Goal: Task Accomplishment & Management: Use online tool/utility

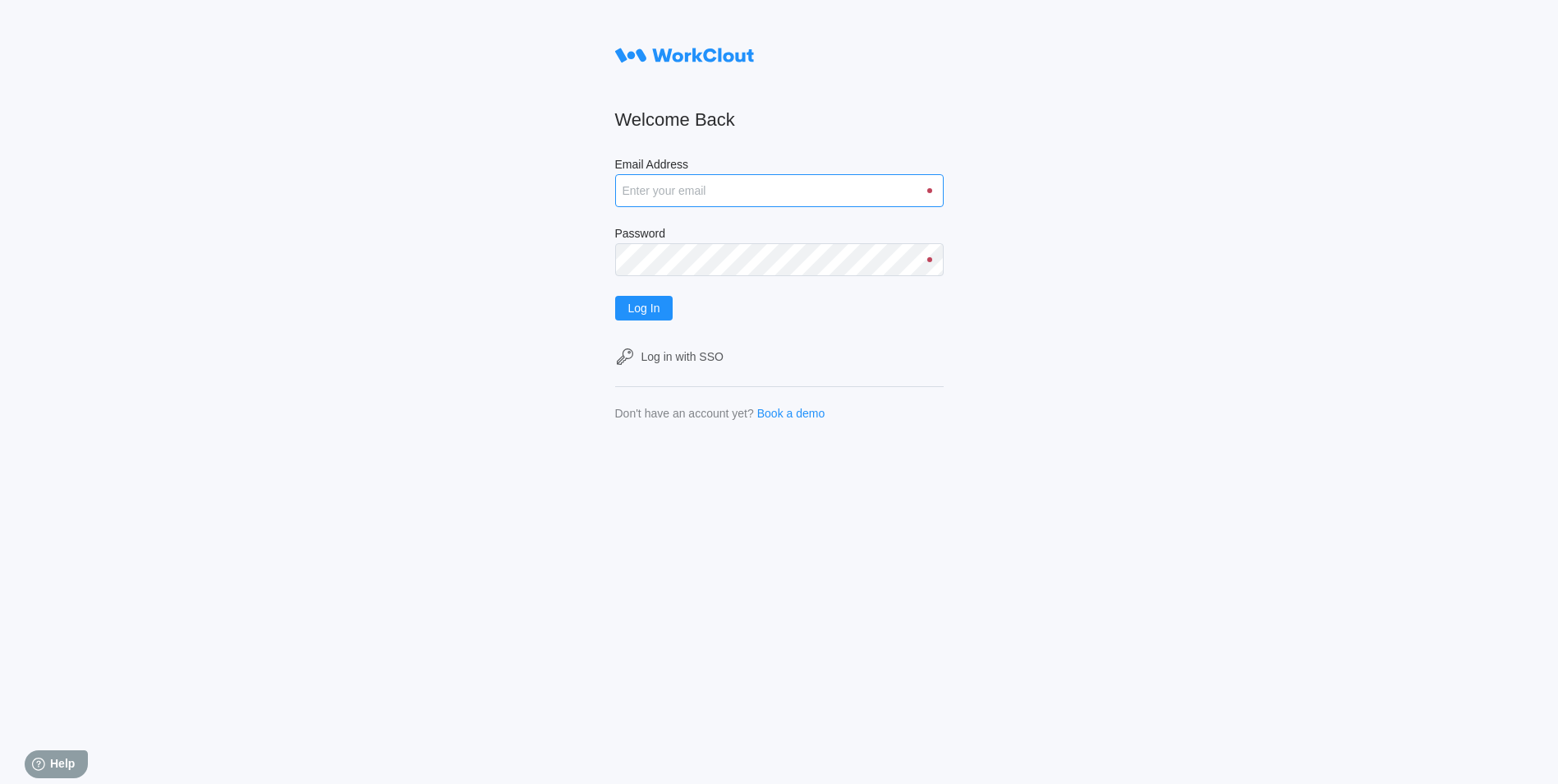
drag, startPoint x: 679, startPoint y: 192, endPoint x: 689, endPoint y: 197, distance: 11.2
click at [679, 192] on input "Email Address" at bounding box center [779, 190] width 329 height 33
type input "justinsampel@gmail.com"
click at [615, 295] on button "Log In" at bounding box center [644, 307] width 59 height 24
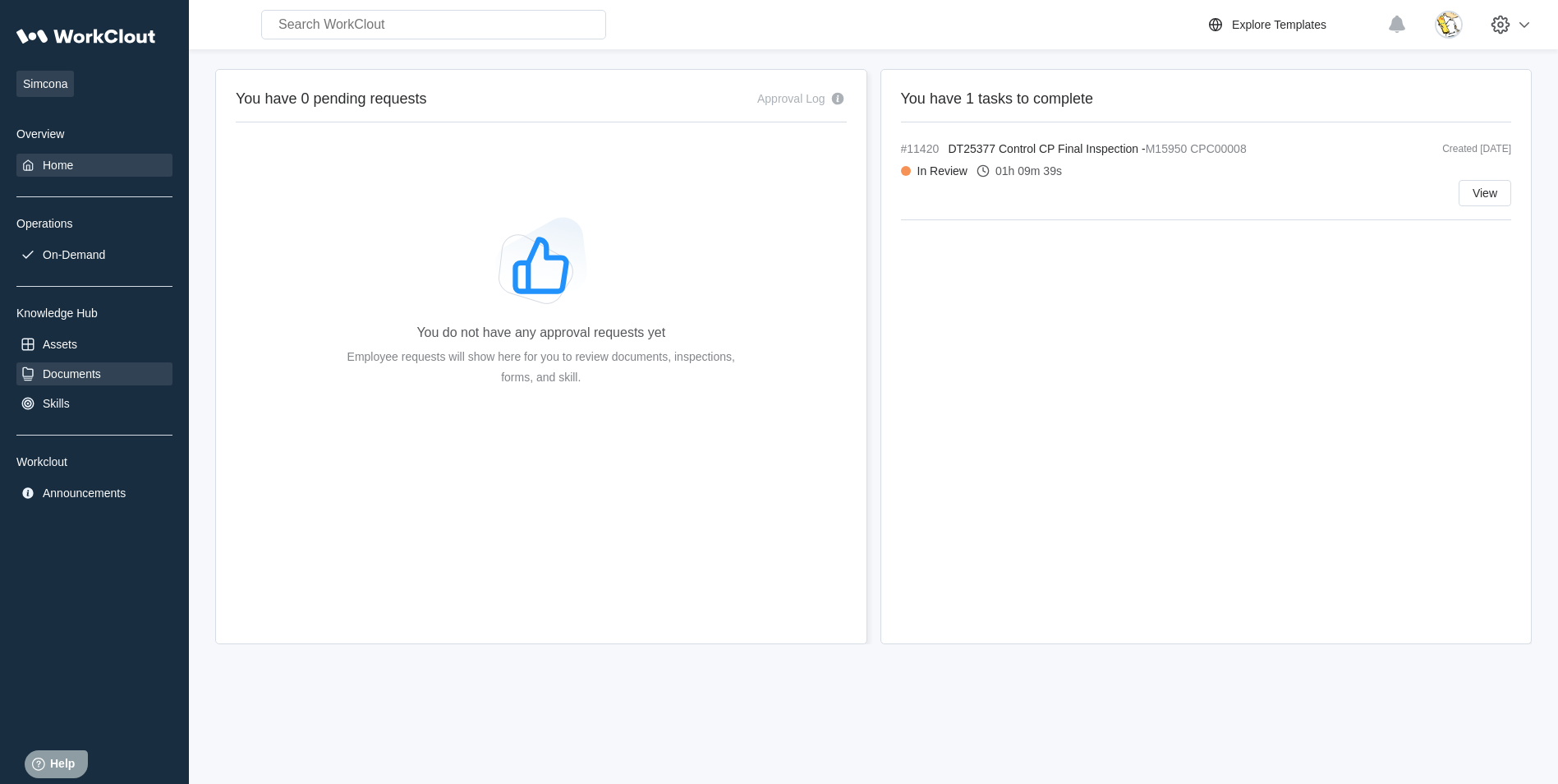
click at [80, 374] on div "Documents" at bounding box center [72, 374] width 59 height 13
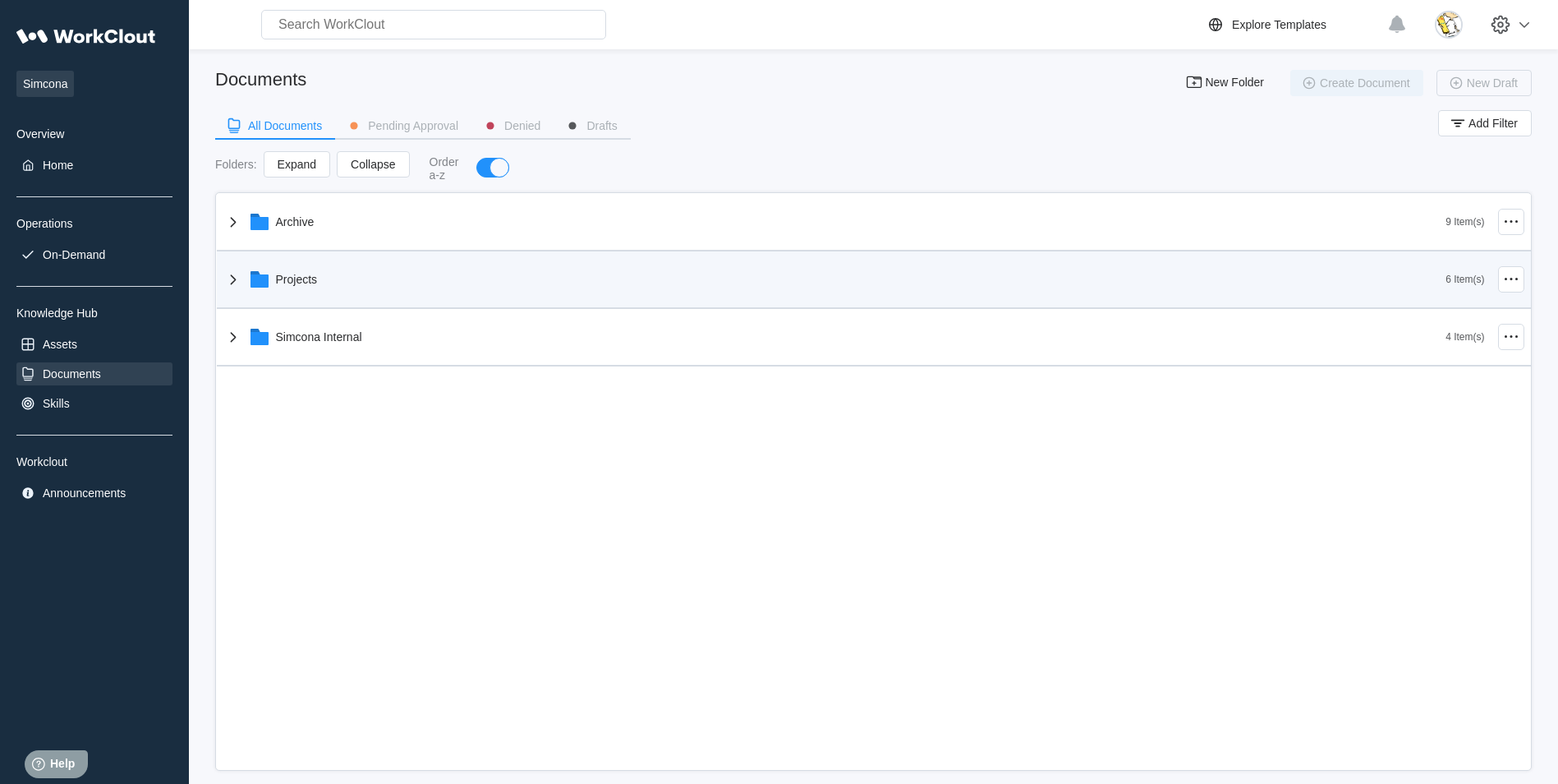
click at [298, 292] on div "Projects" at bounding box center [835, 279] width 1223 height 43
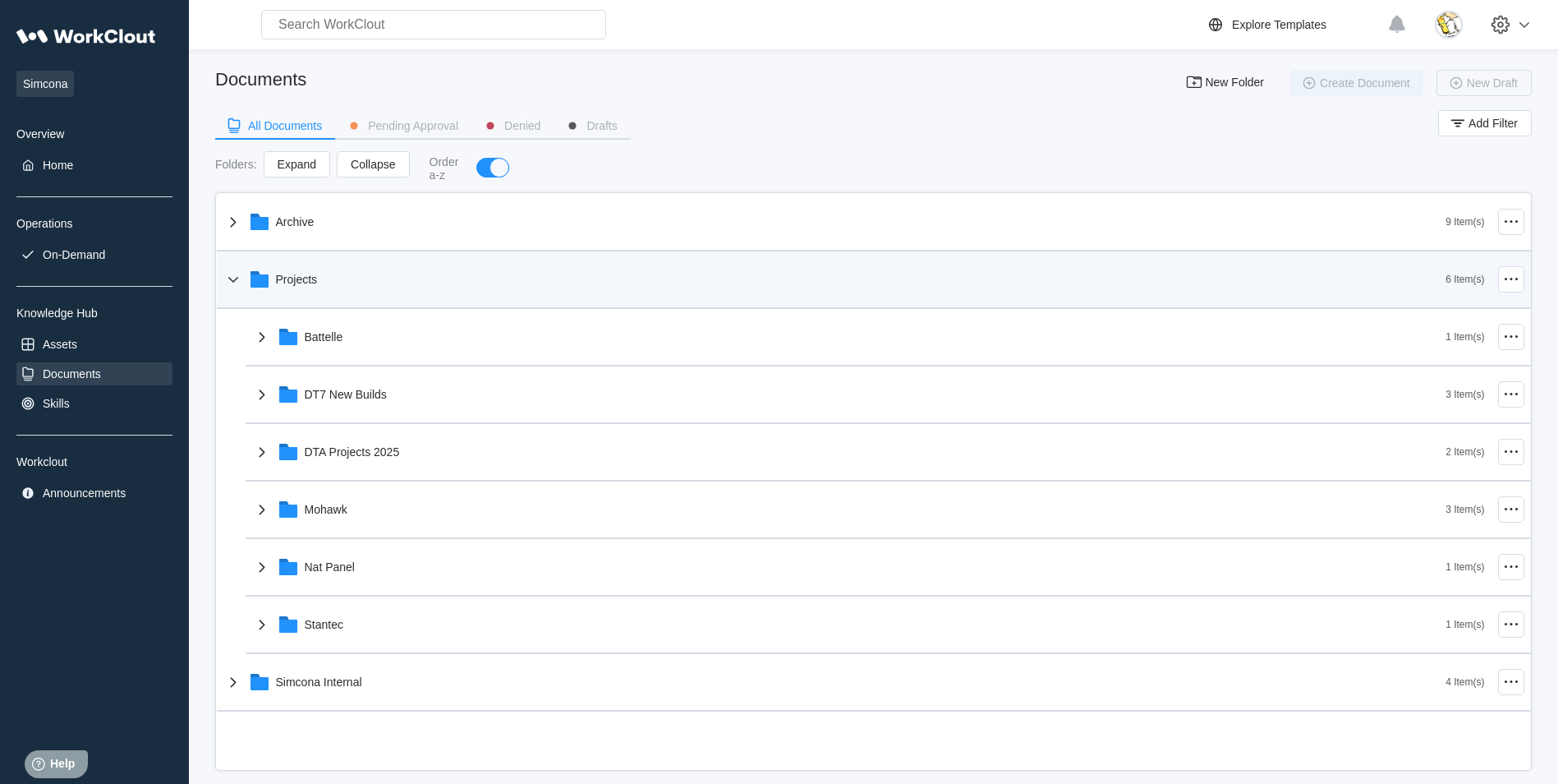
click at [290, 267] on div "Projects" at bounding box center [835, 279] width 1223 height 43
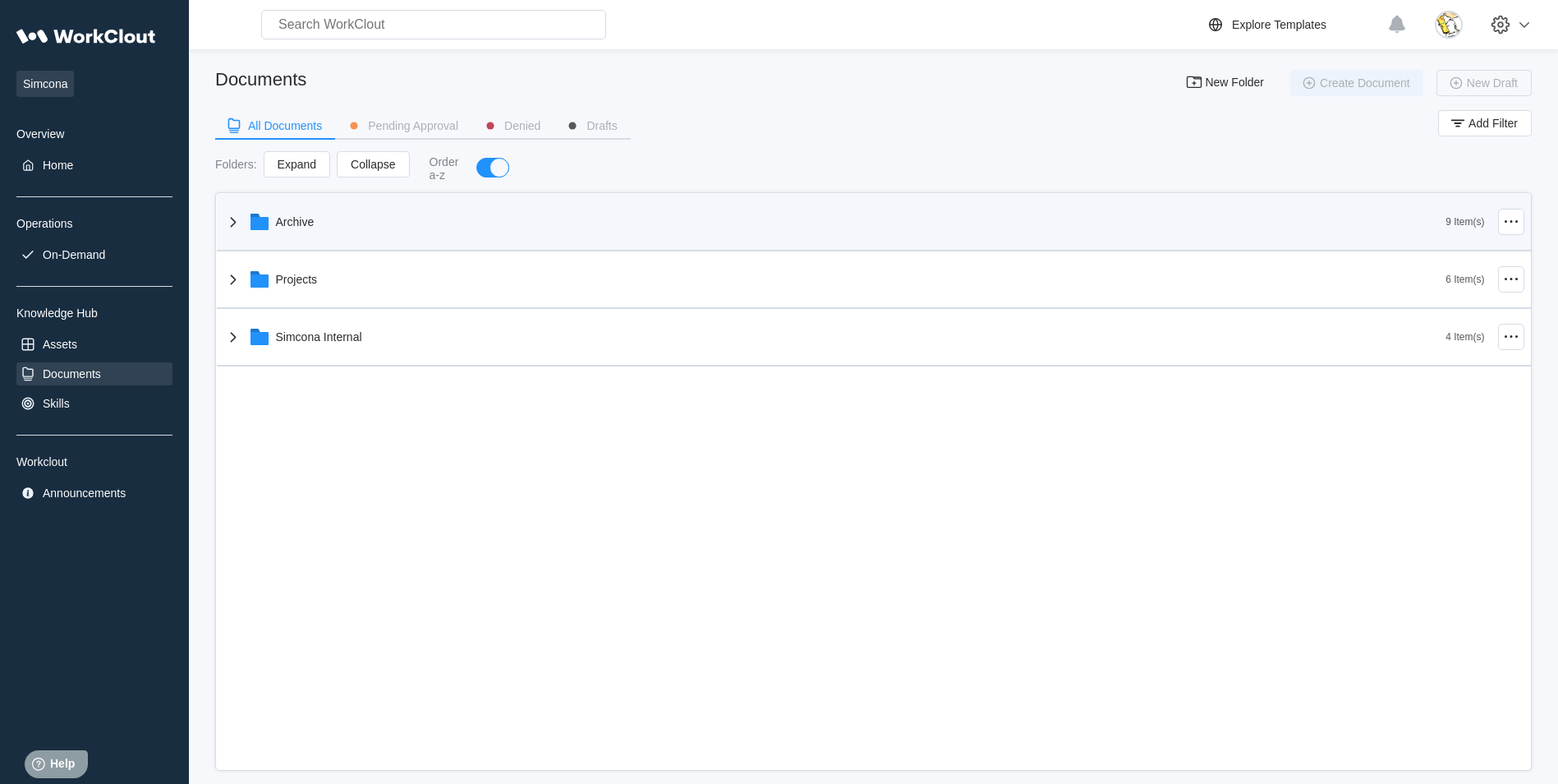
click at [299, 223] on div "Archive" at bounding box center [295, 222] width 38 height 13
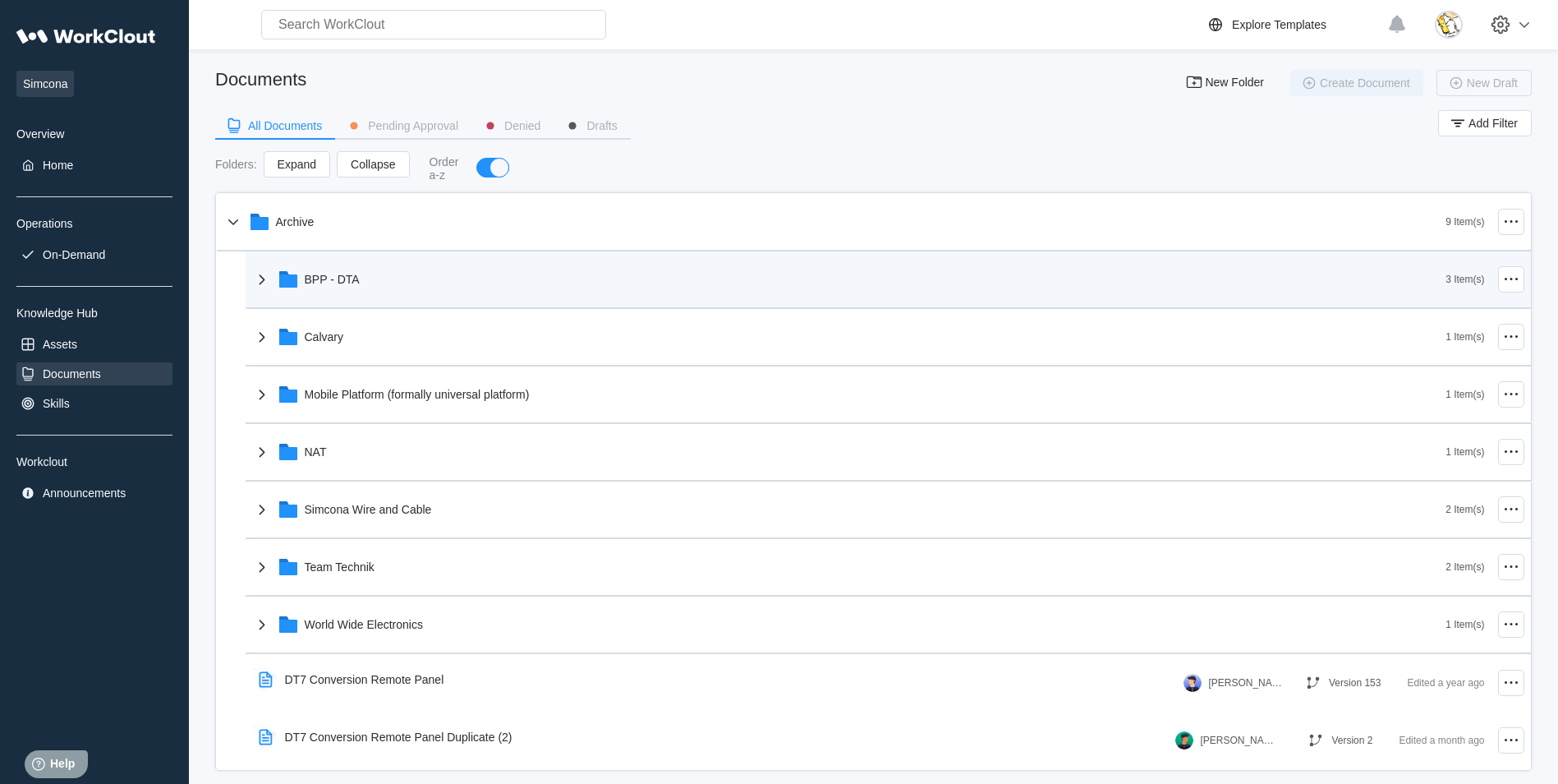
click at [340, 284] on div "BPP - DTA" at bounding box center [332, 279] width 55 height 13
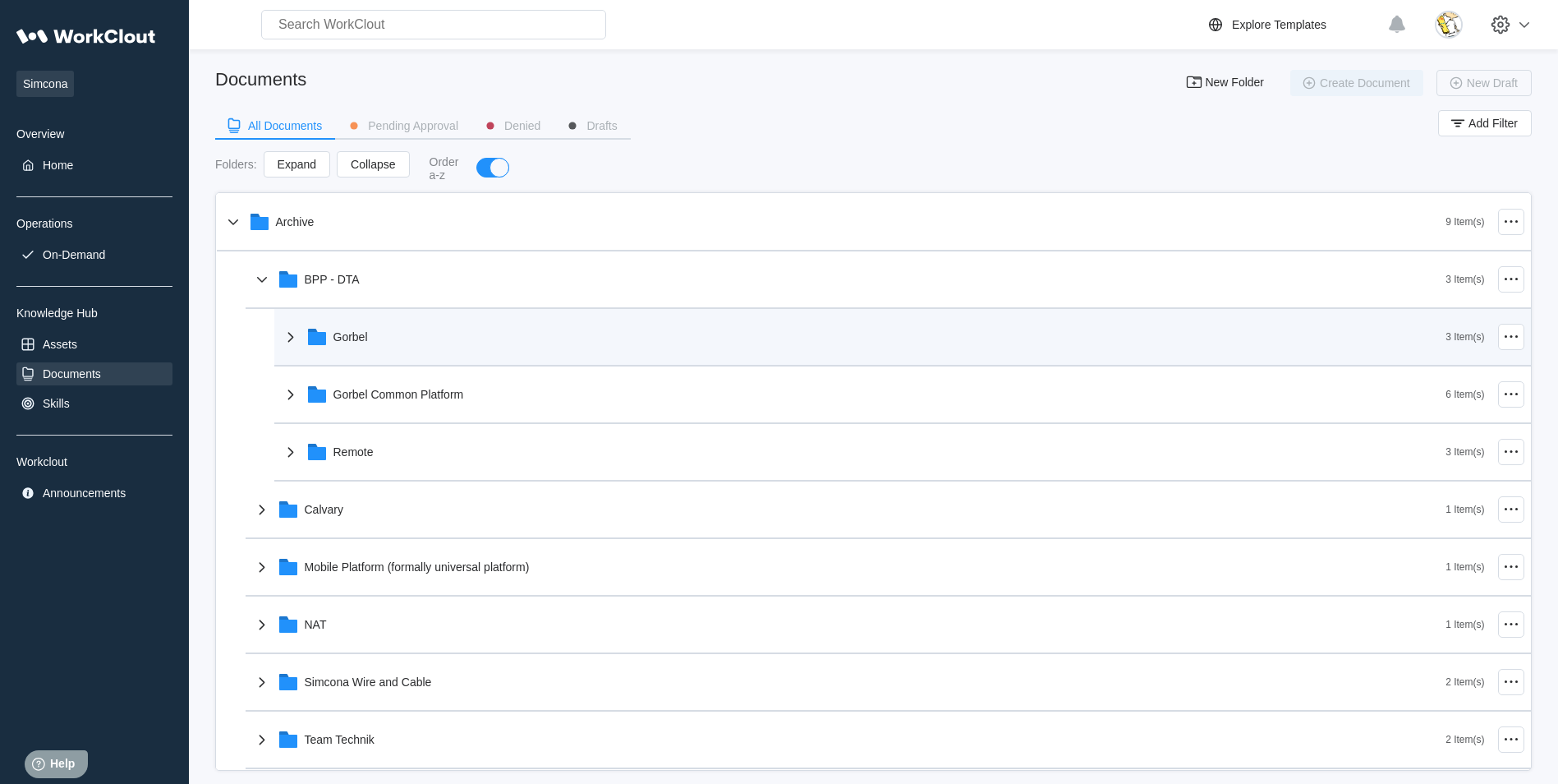
click at [382, 340] on div "Gorbel" at bounding box center [864, 336] width 1166 height 43
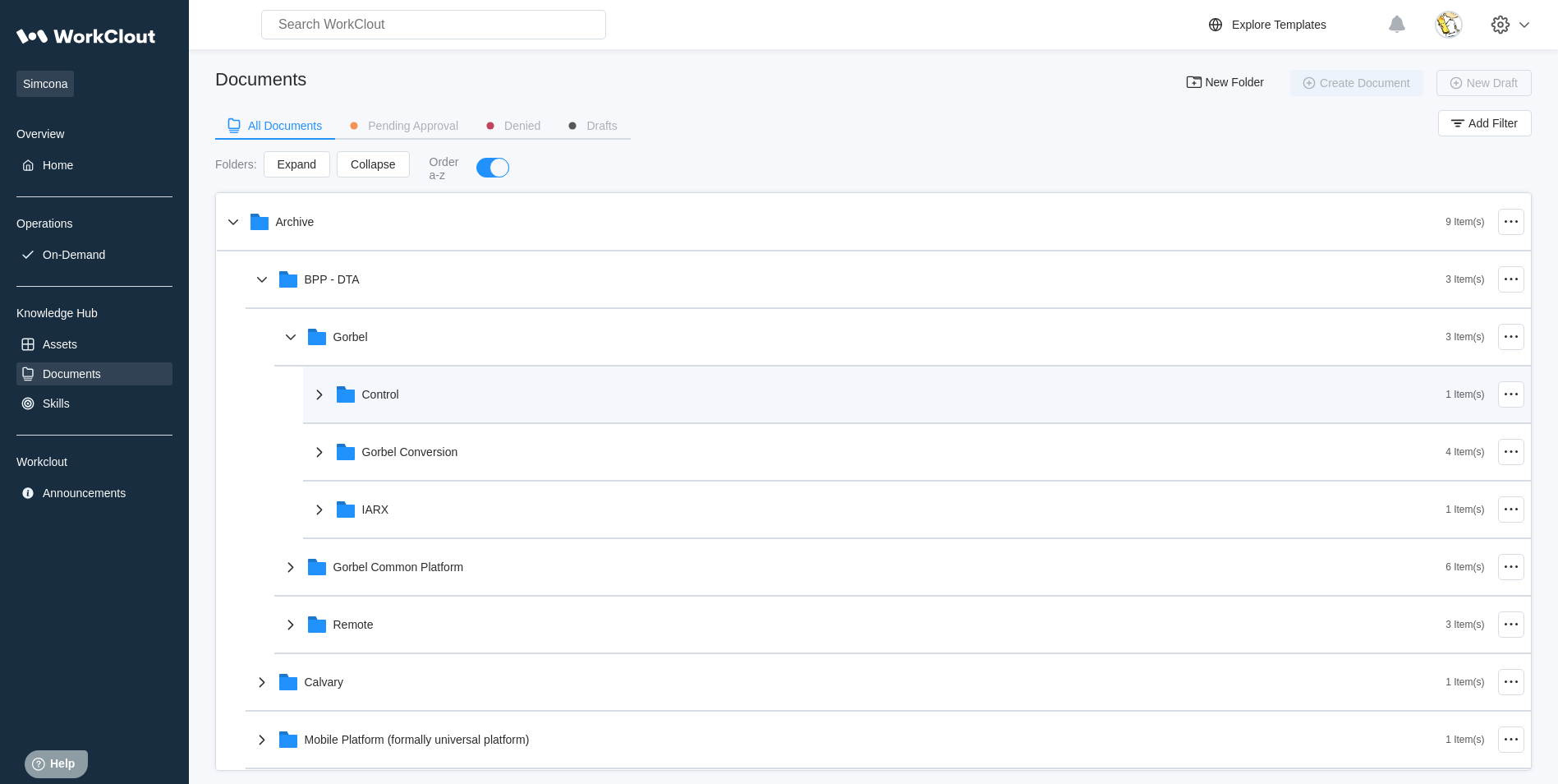
click at [392, 396] on div "Control" at bounding box center [381, 394] width 37 height 13
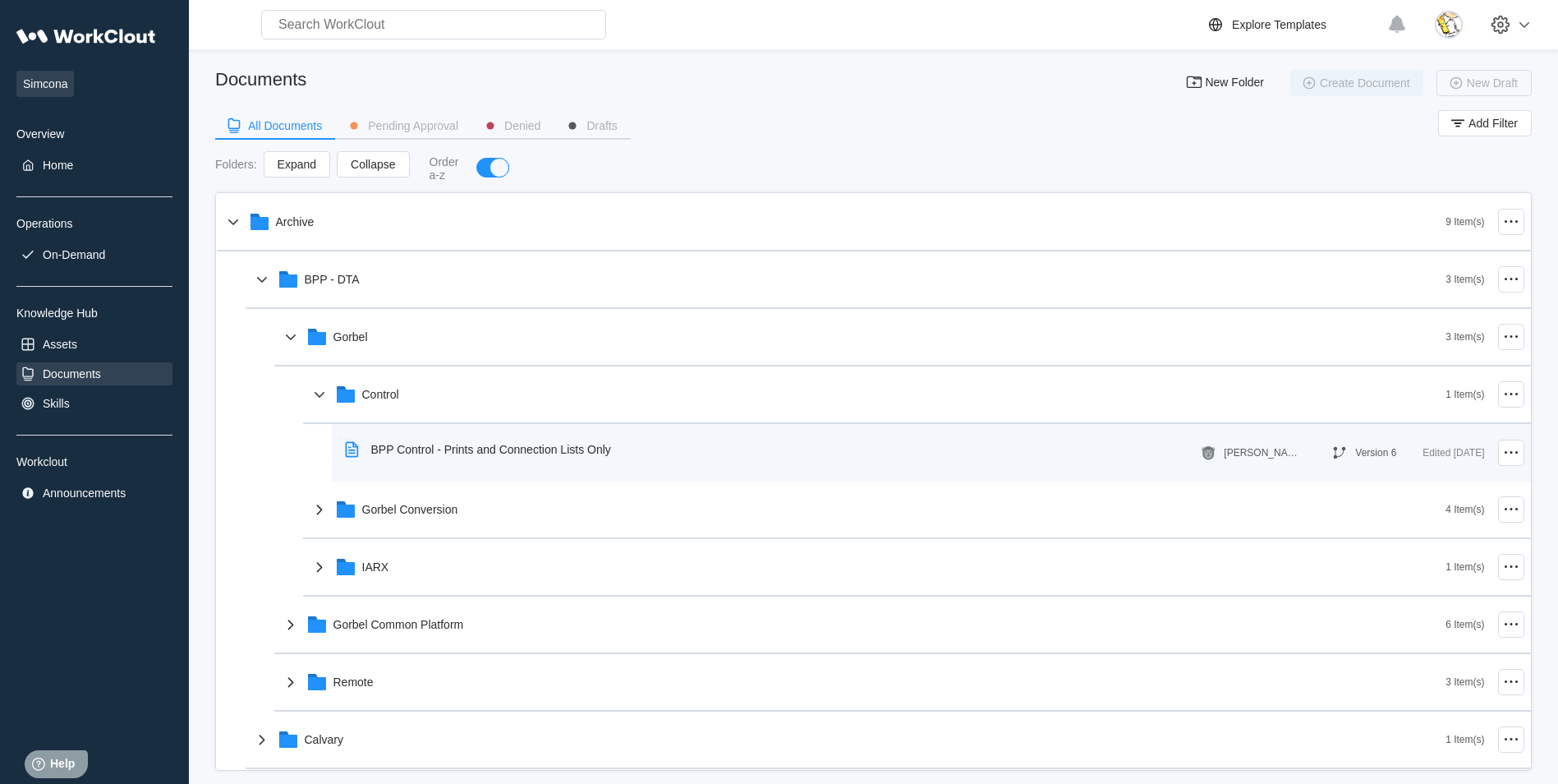
scroll to position [82, 0]
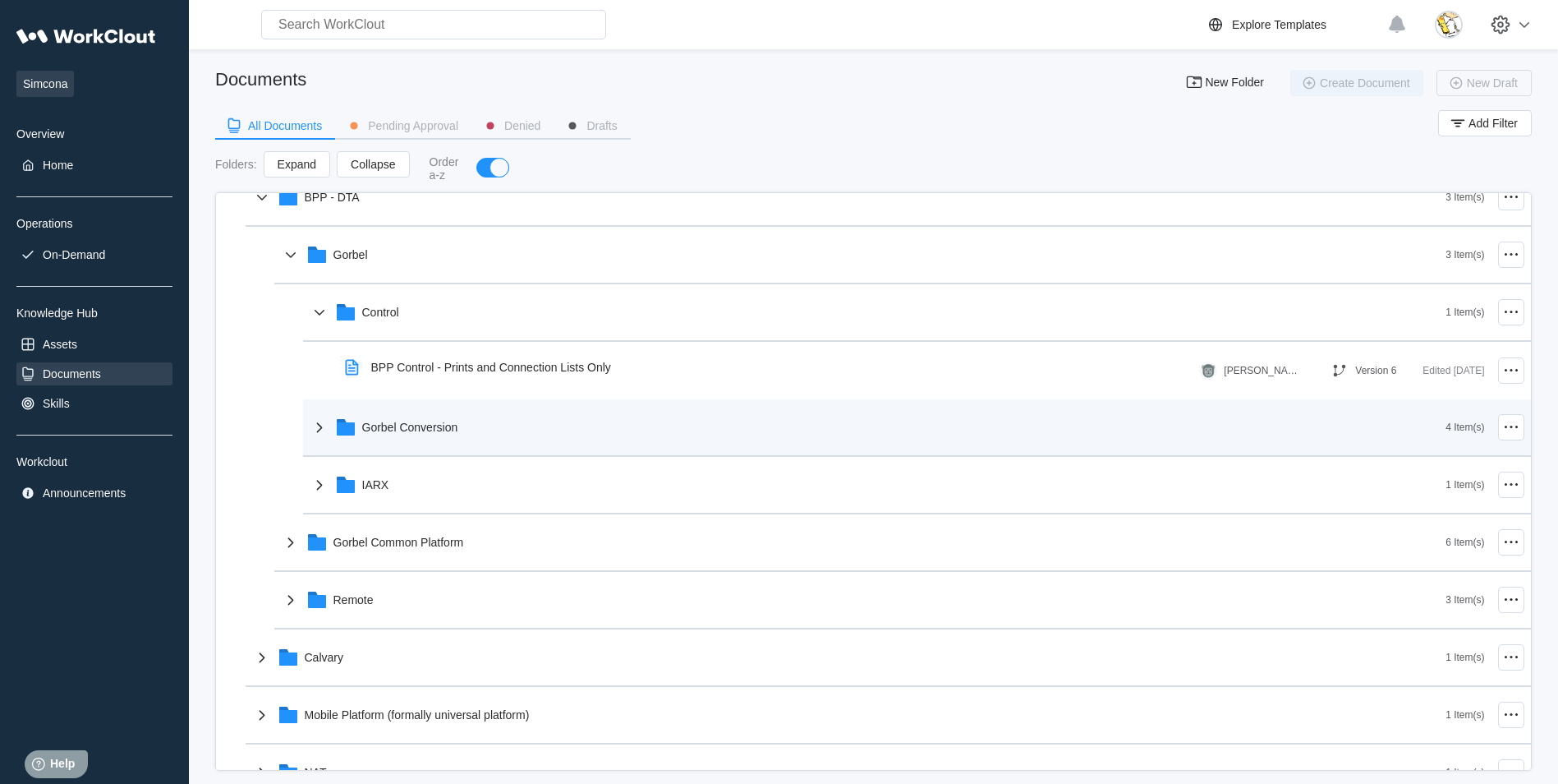
click at [437, 424] on div "Gorbel Conversion" at bounding box center [410, 428] width 96 height 13
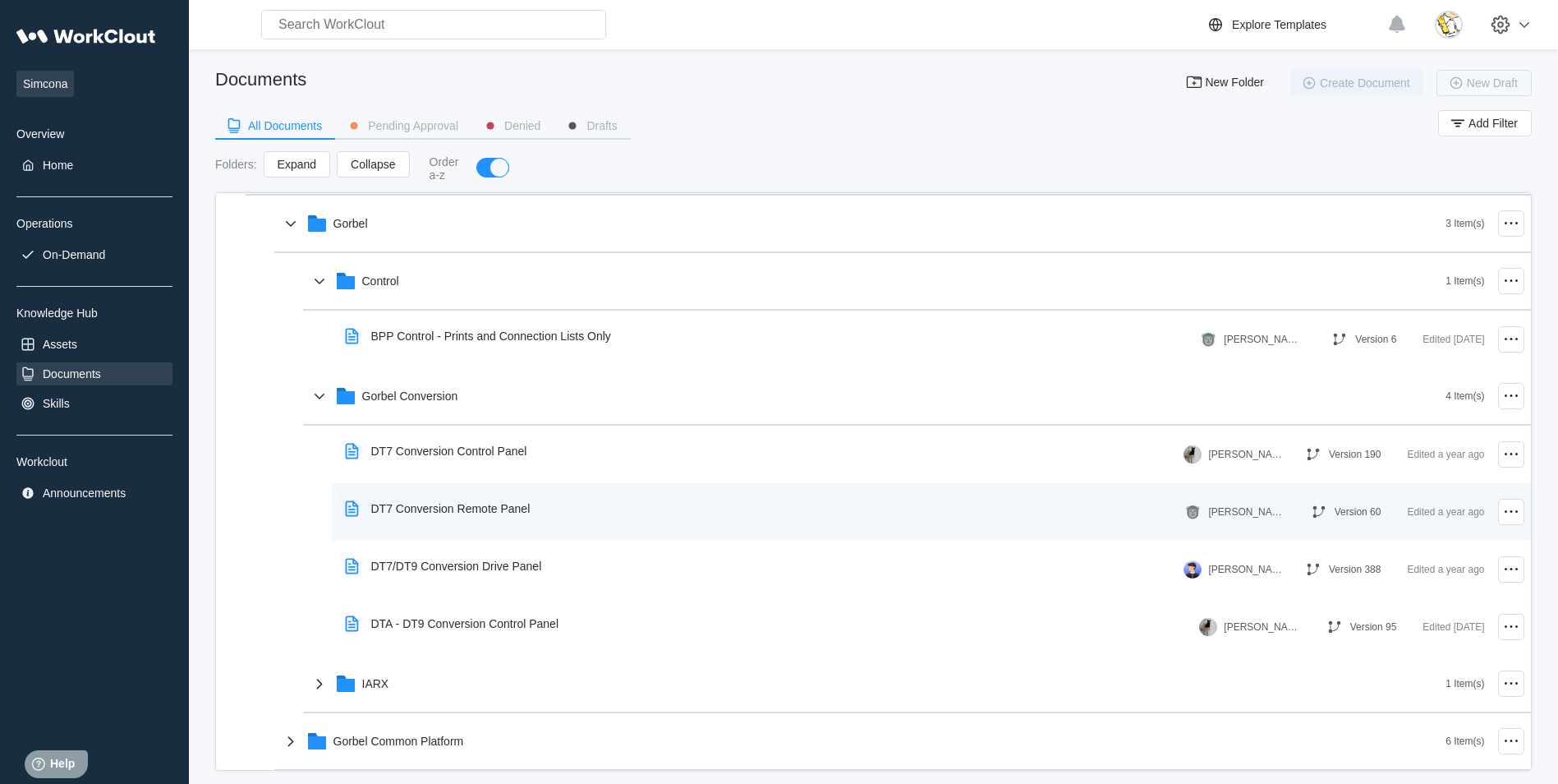
scroll to position [164, 0]
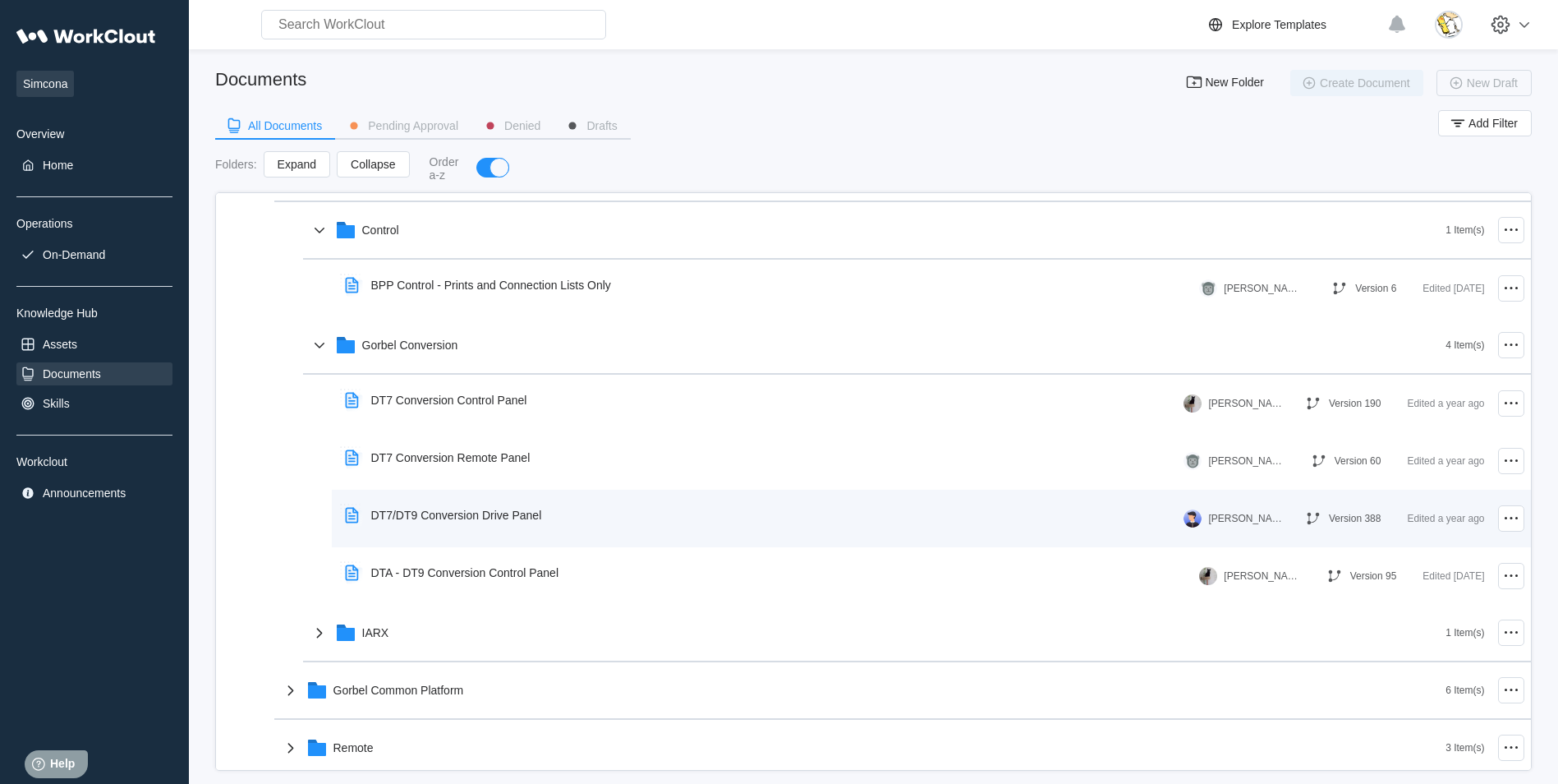
click at [431, 511] on div "DT7/DT9 Conversion Drive Panel" at bounding box center [457, 515] width 171 height 13
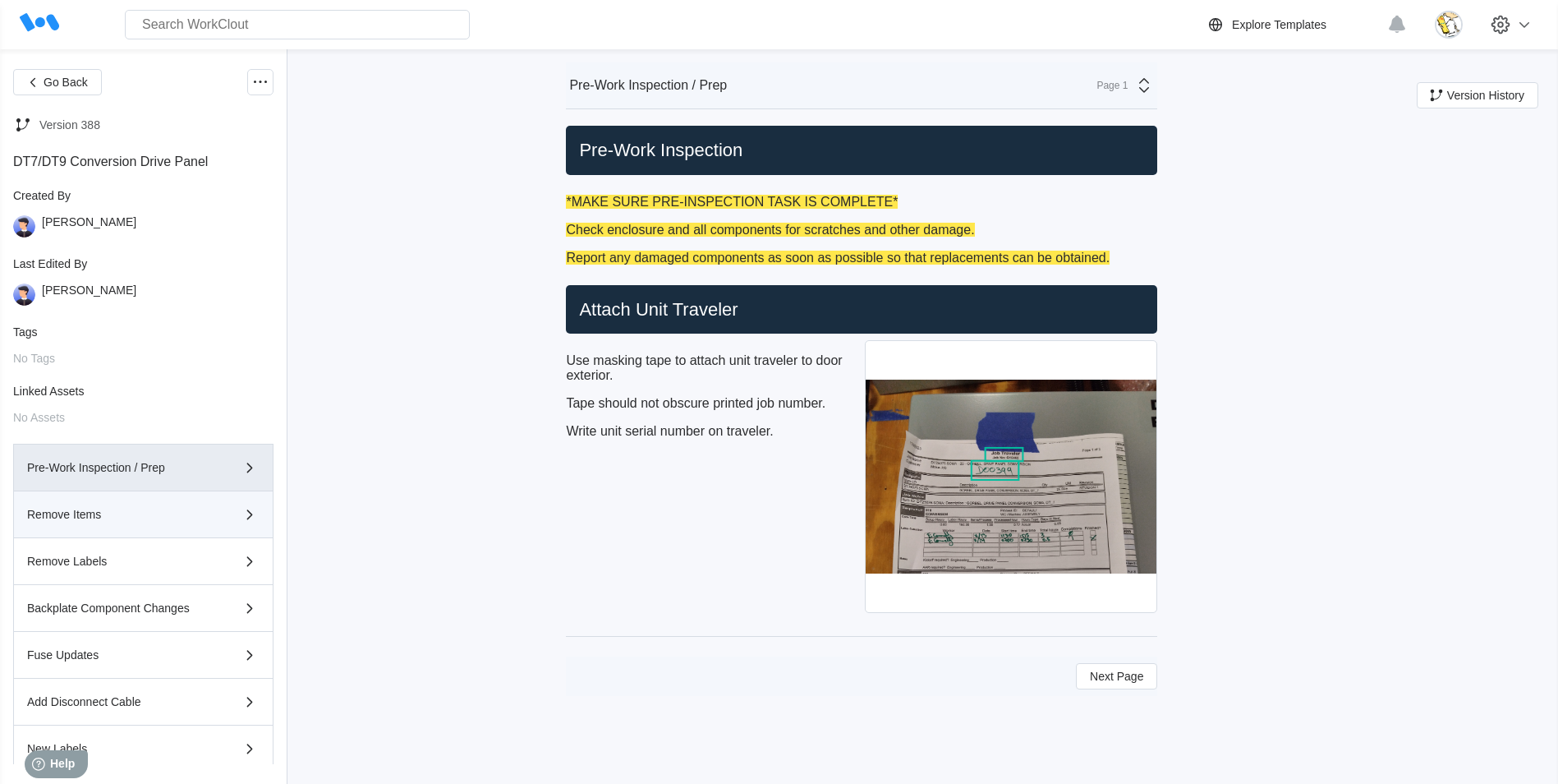
click at [163, 517] on div "Remove Items" at bounding box center [120, 515] width 186 height 12
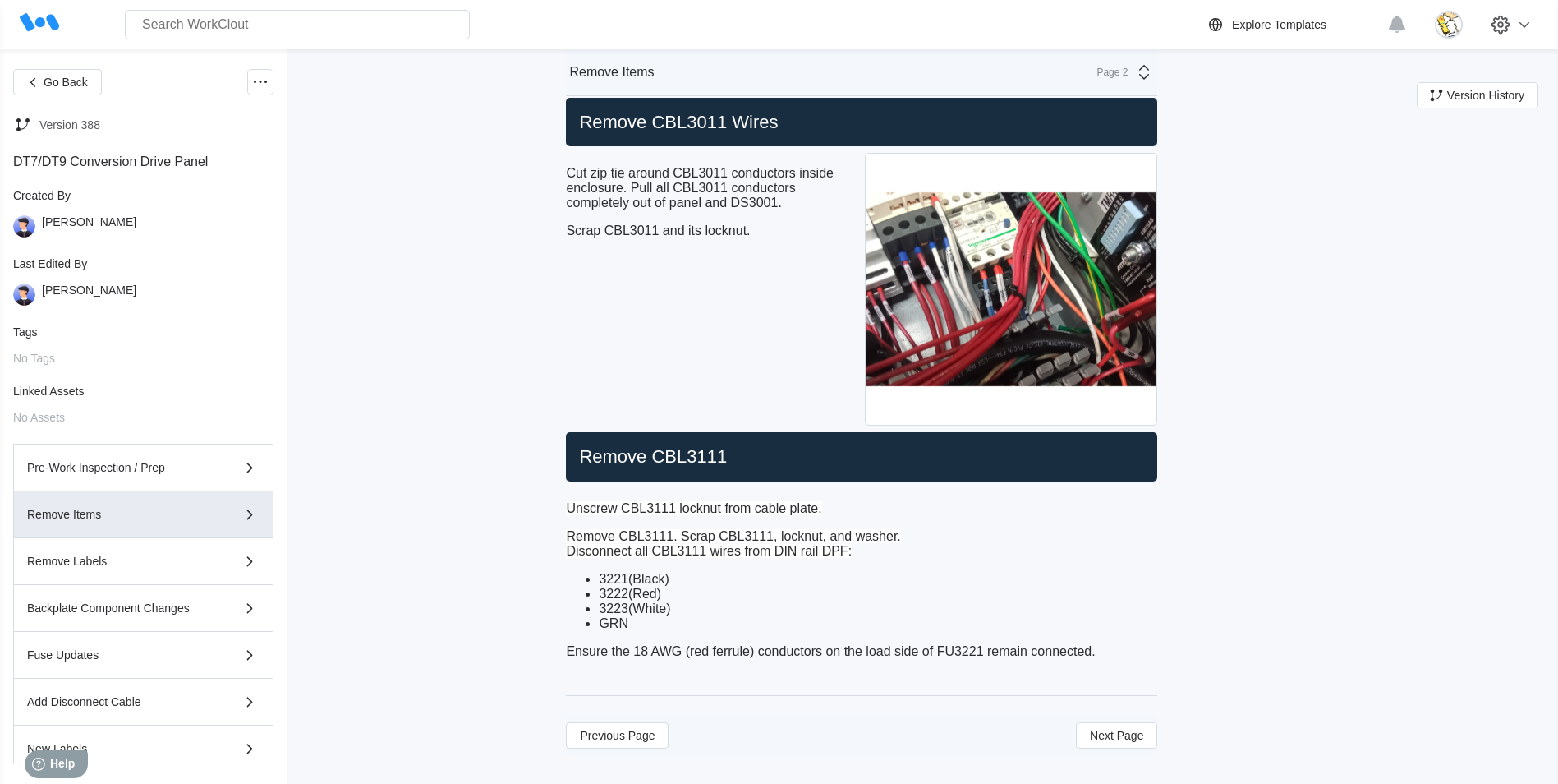
scroll to position [1804, 0]
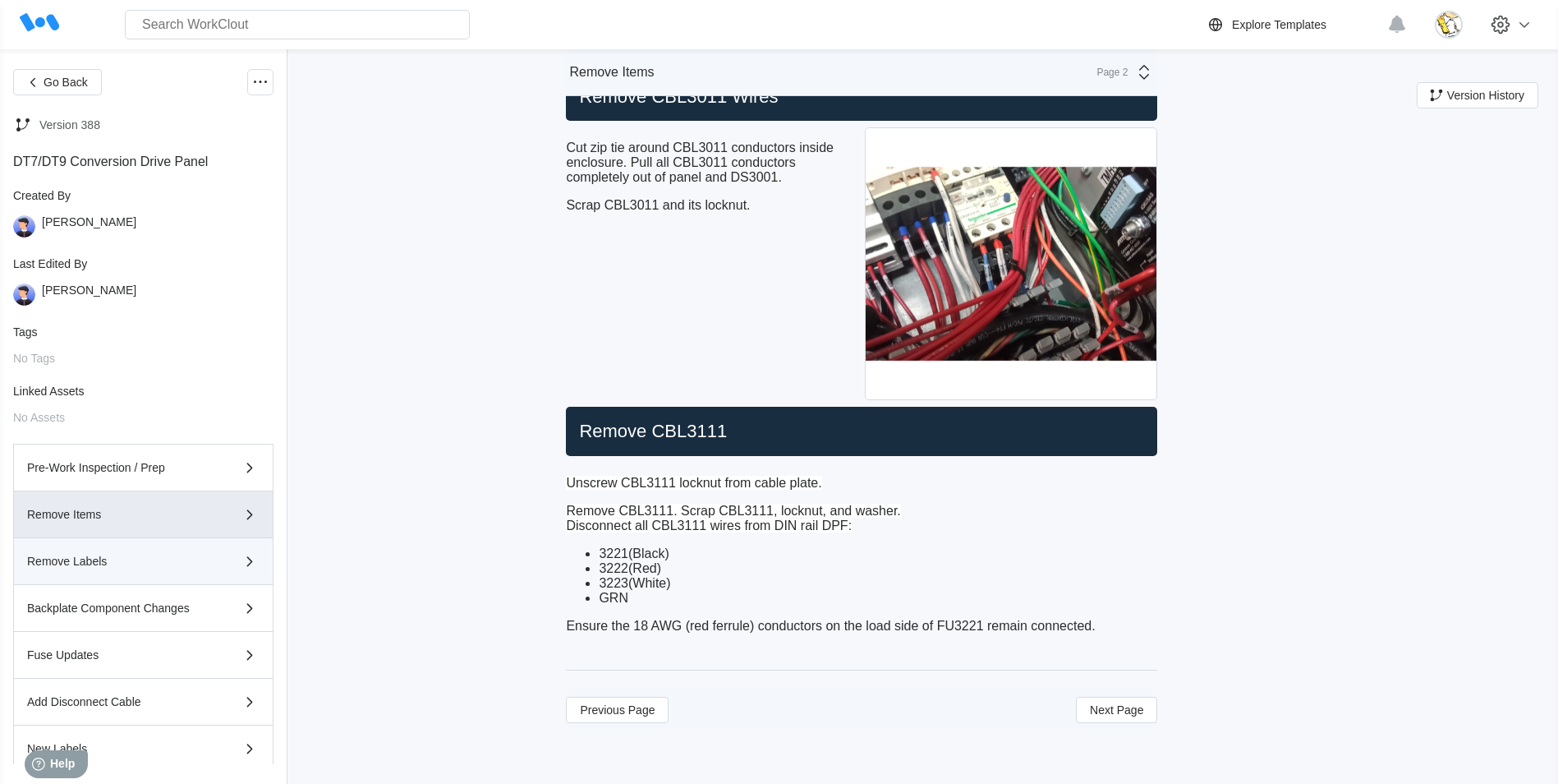
click at [118, 565] on div "Remove Labels" at bounding box center [120, 561] width 186 height 12
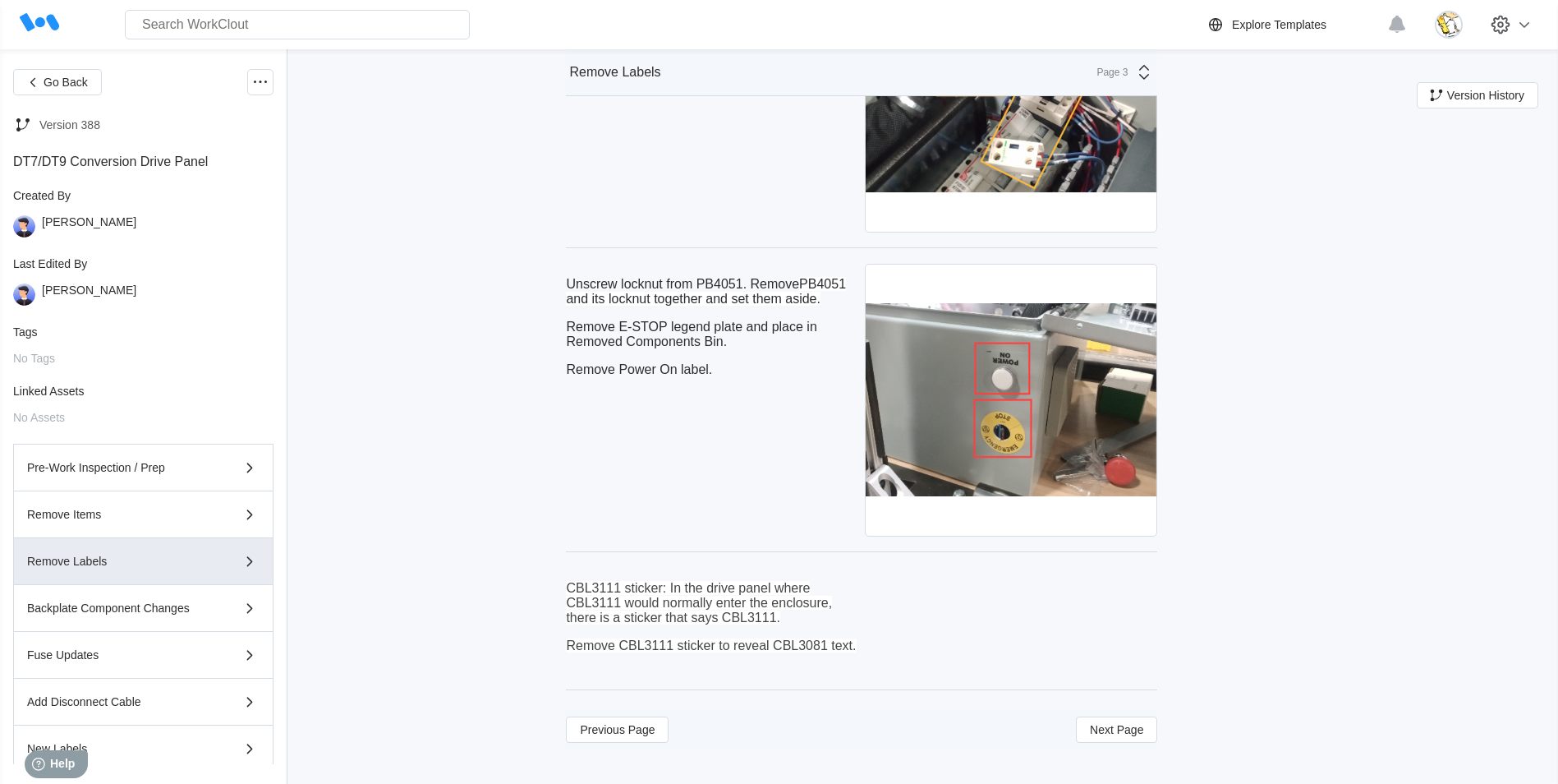
scroll to position [1781, 0]
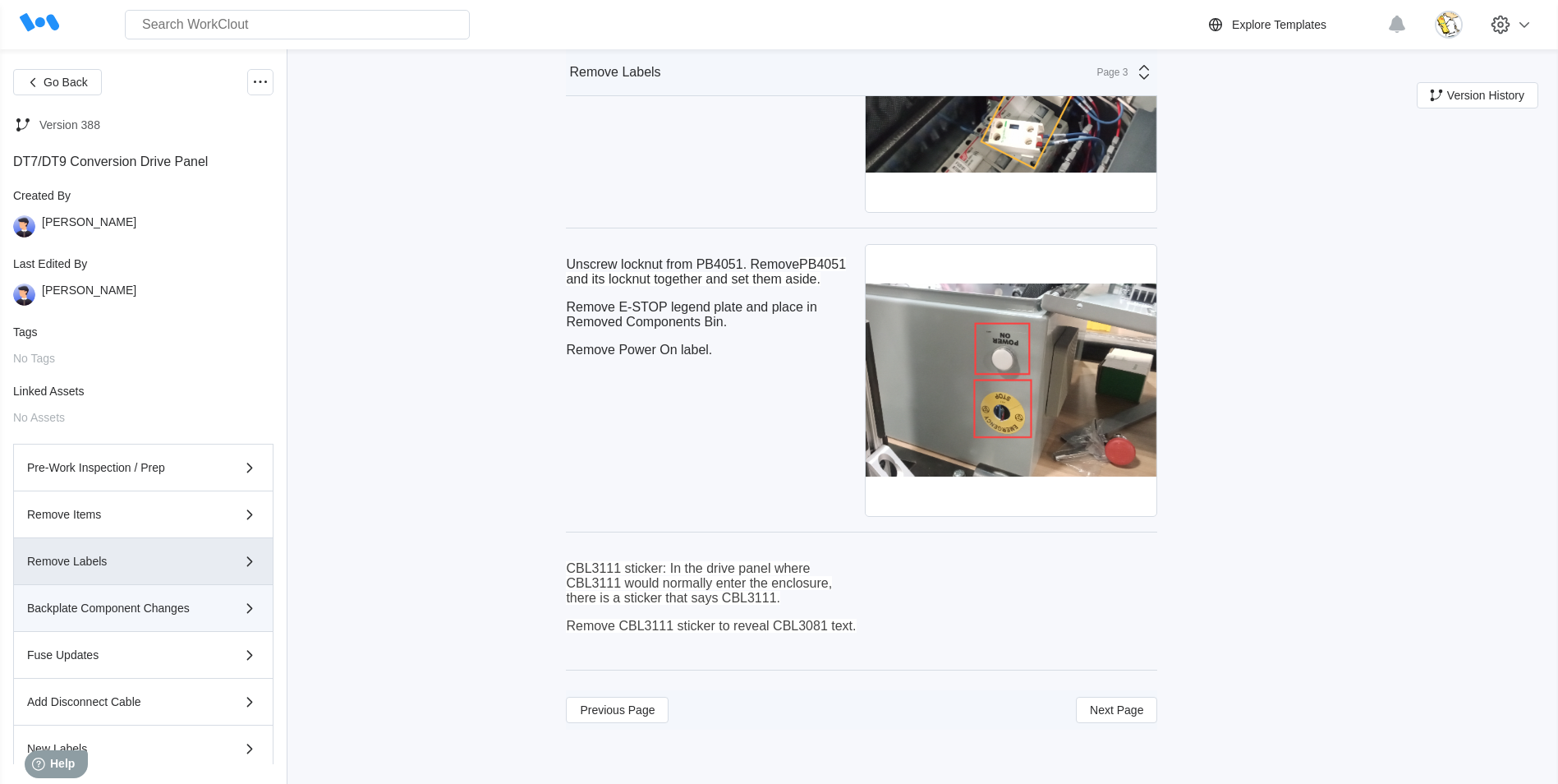
drag, startPoint x: 107, startPoint y: 600, endPoint x: 260, endPoint y: 553, distance: 160.1
click at [108, 599] on div "Backplate Component Changes" at bounding box center [143, 608] width 233 height 20
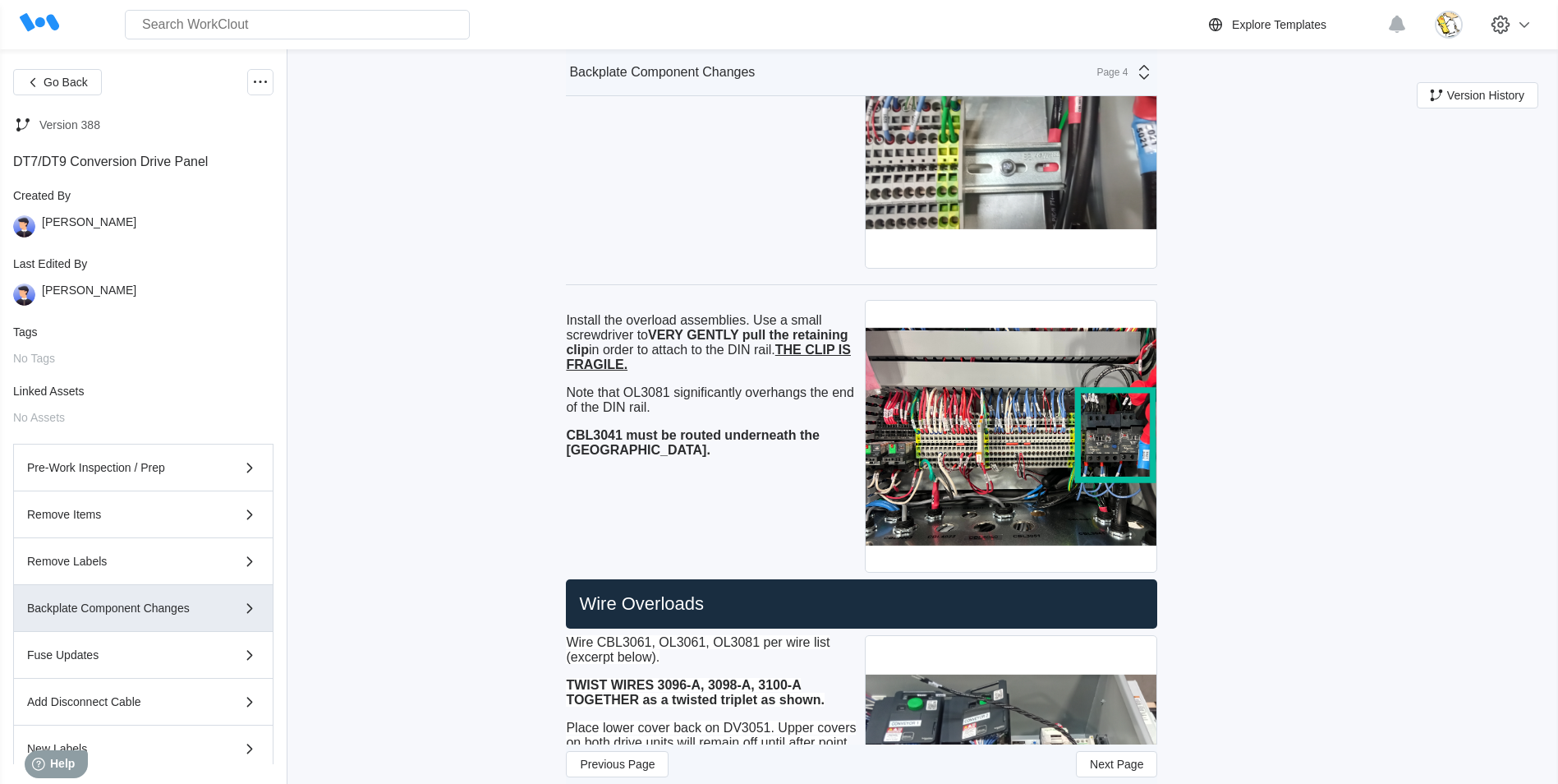
scroll to position [6299, 0]
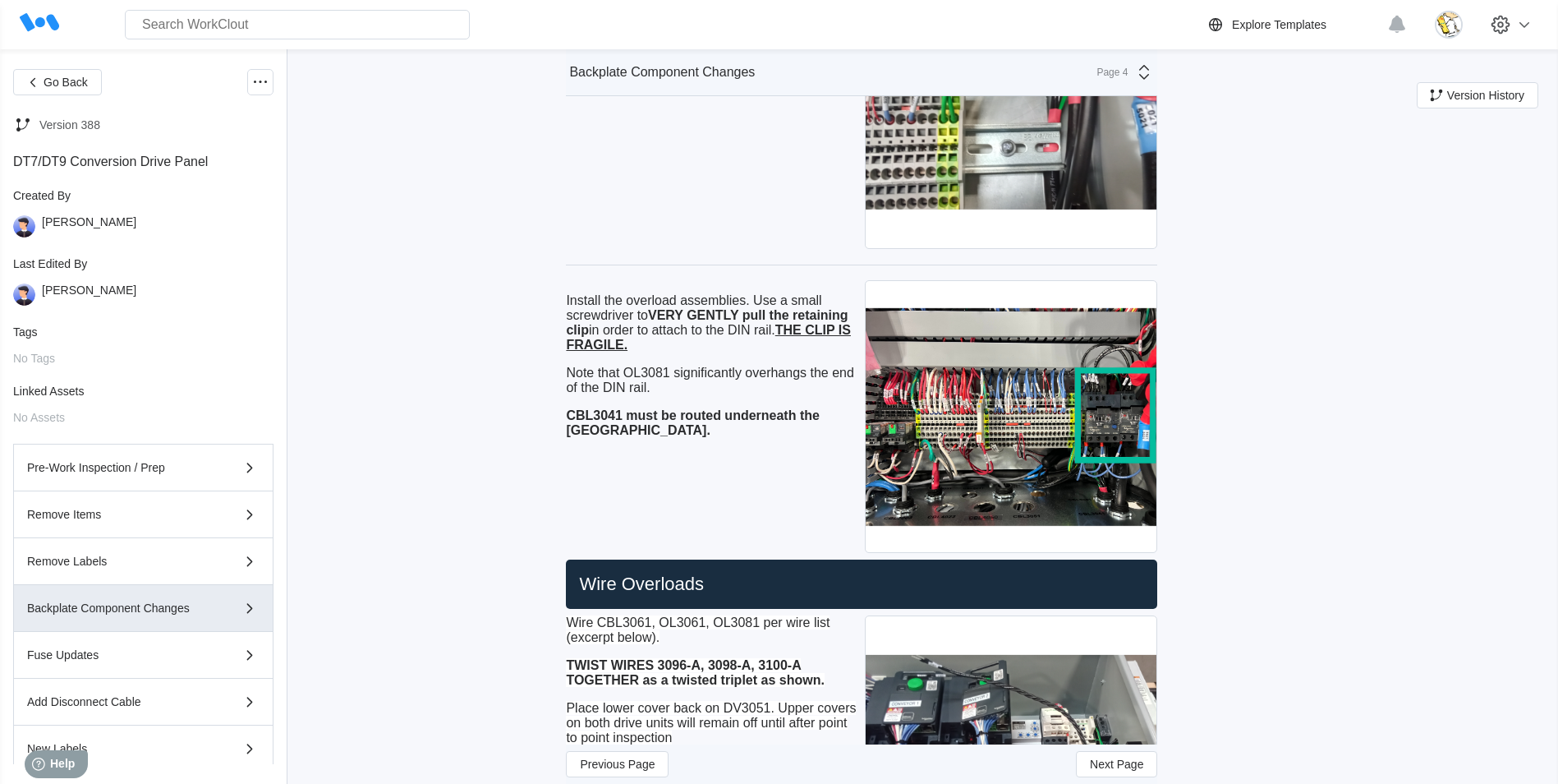
drag, startPoint x: 130, startPoint y: 658, endPoint x: 523, endPoint y: 535, distance: 411.8
click at [131, 658] on div "Fuse Updates" at bounding box center [120, 655] width 186 height 12
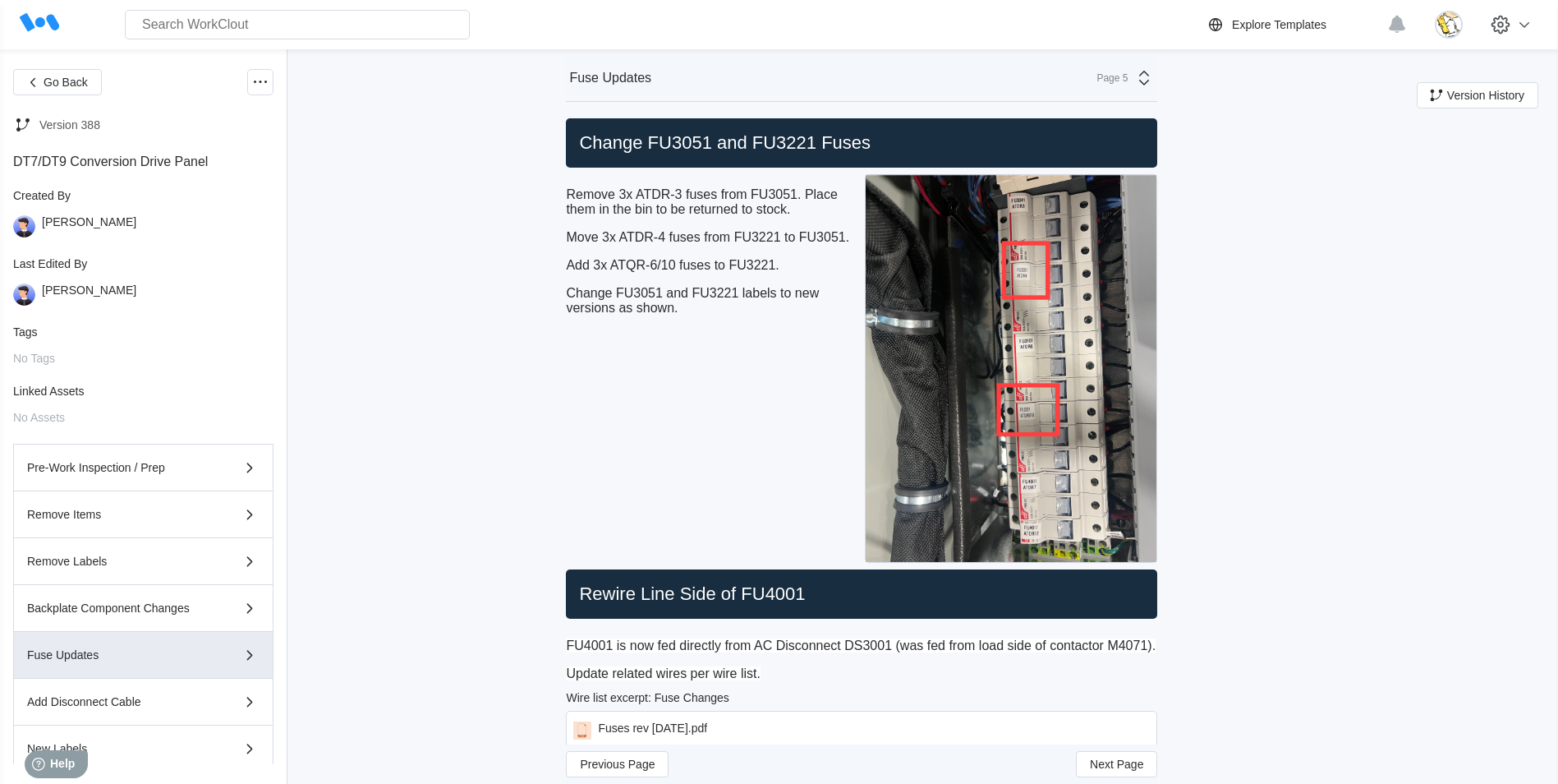
scroll to position [124, 0]
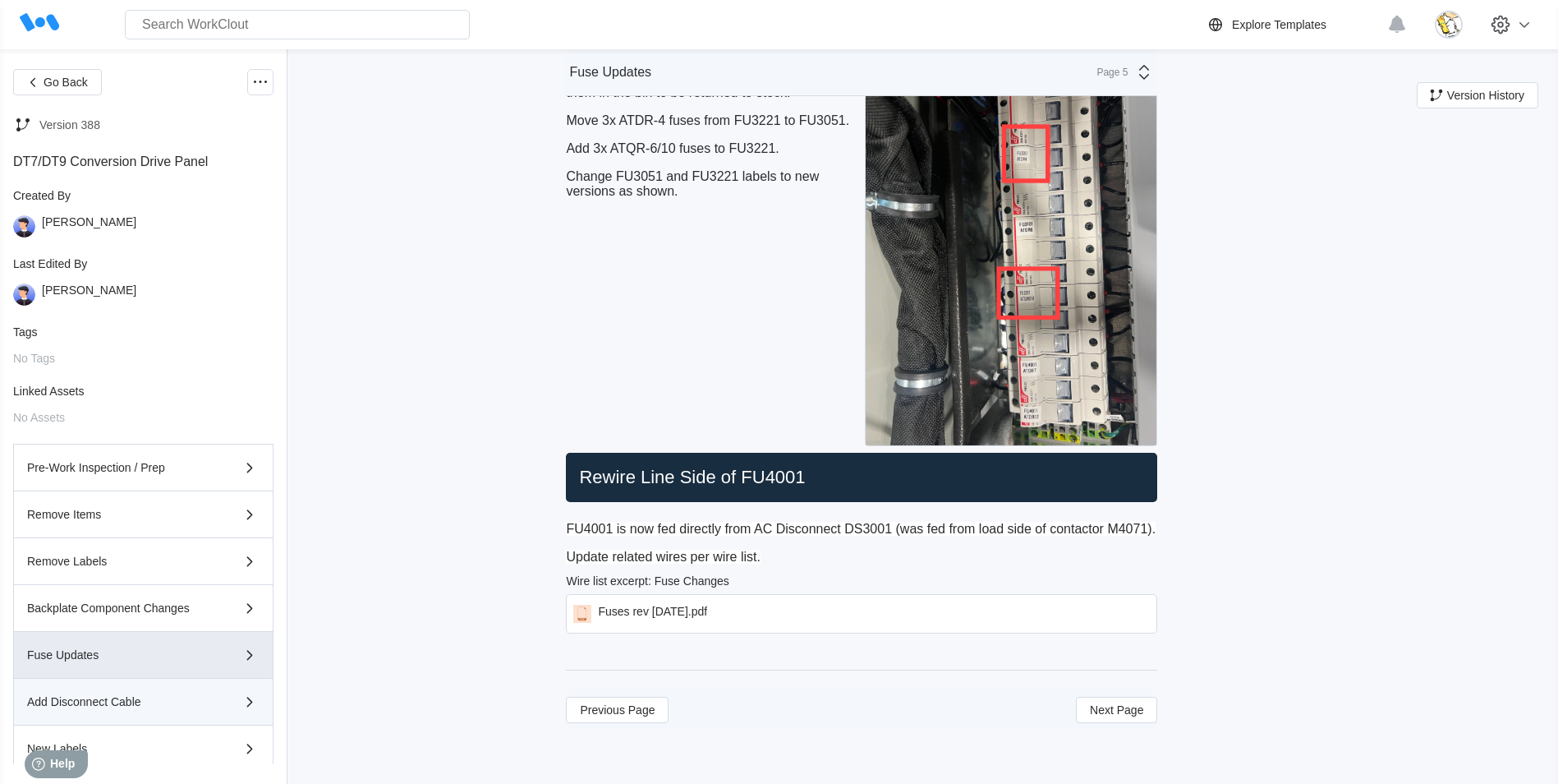
click at [150, 697] on div "Add Disconnect Cable" at bounding box center [120, 702] width 186 height 12
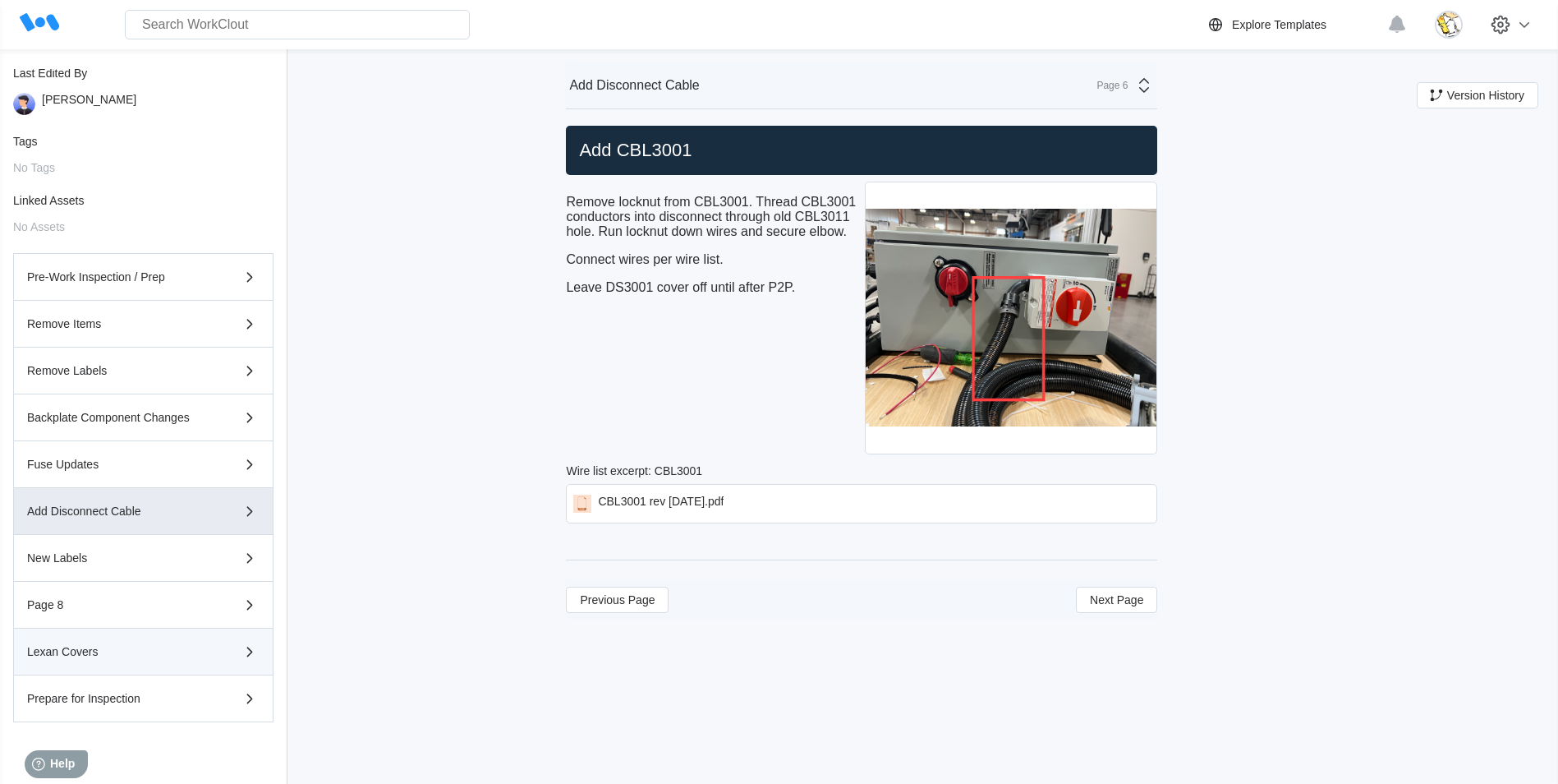
scroll to position [202, 0]
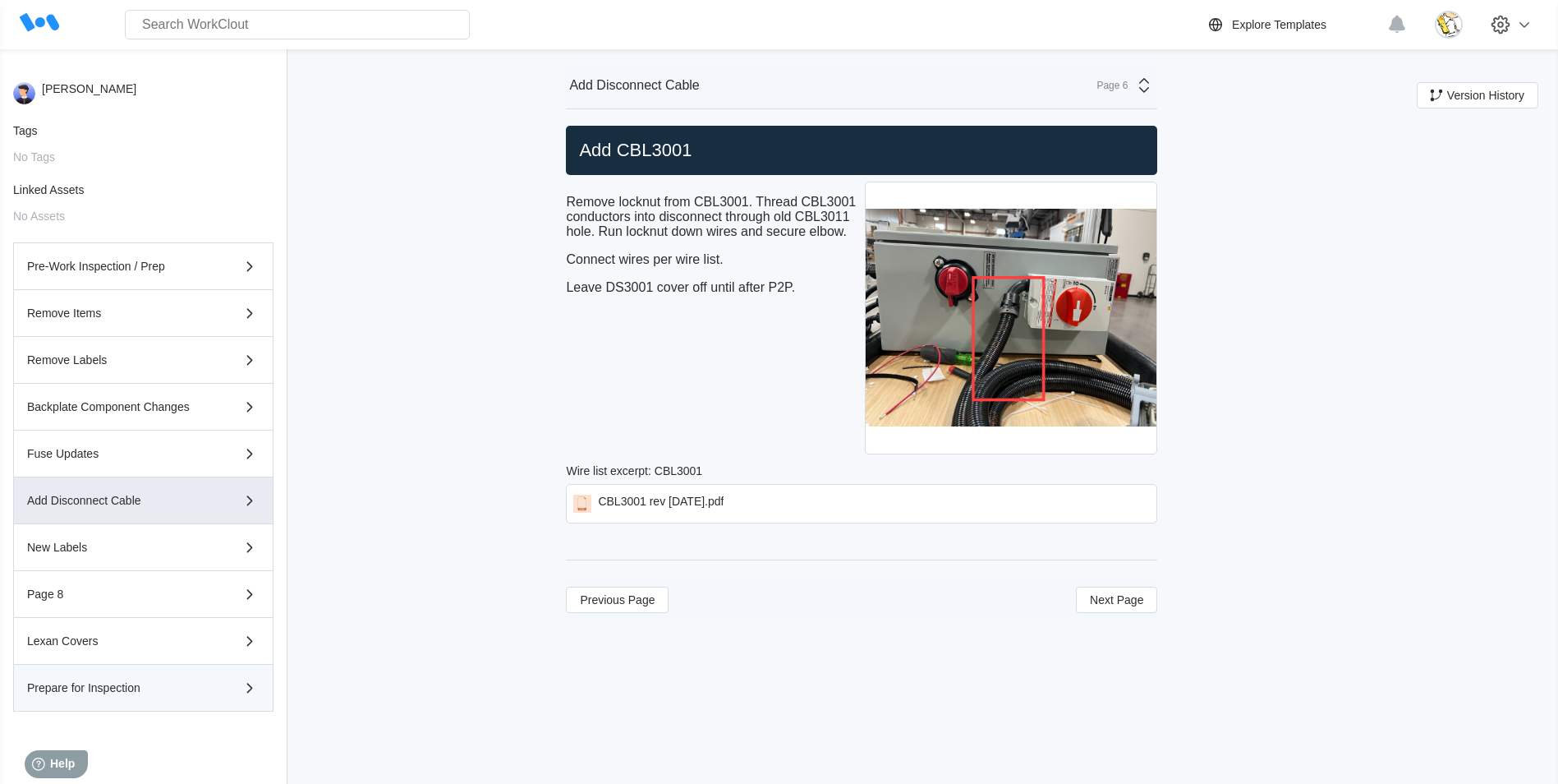
drag, startPoint x: 152, startPoint y: 689, endPoint x: 448, endPoint y: 616, distance: 304.9
click at [153, 689] on div "Prepare for Inspection" at bounding box center [120, 688] width 186 height 12
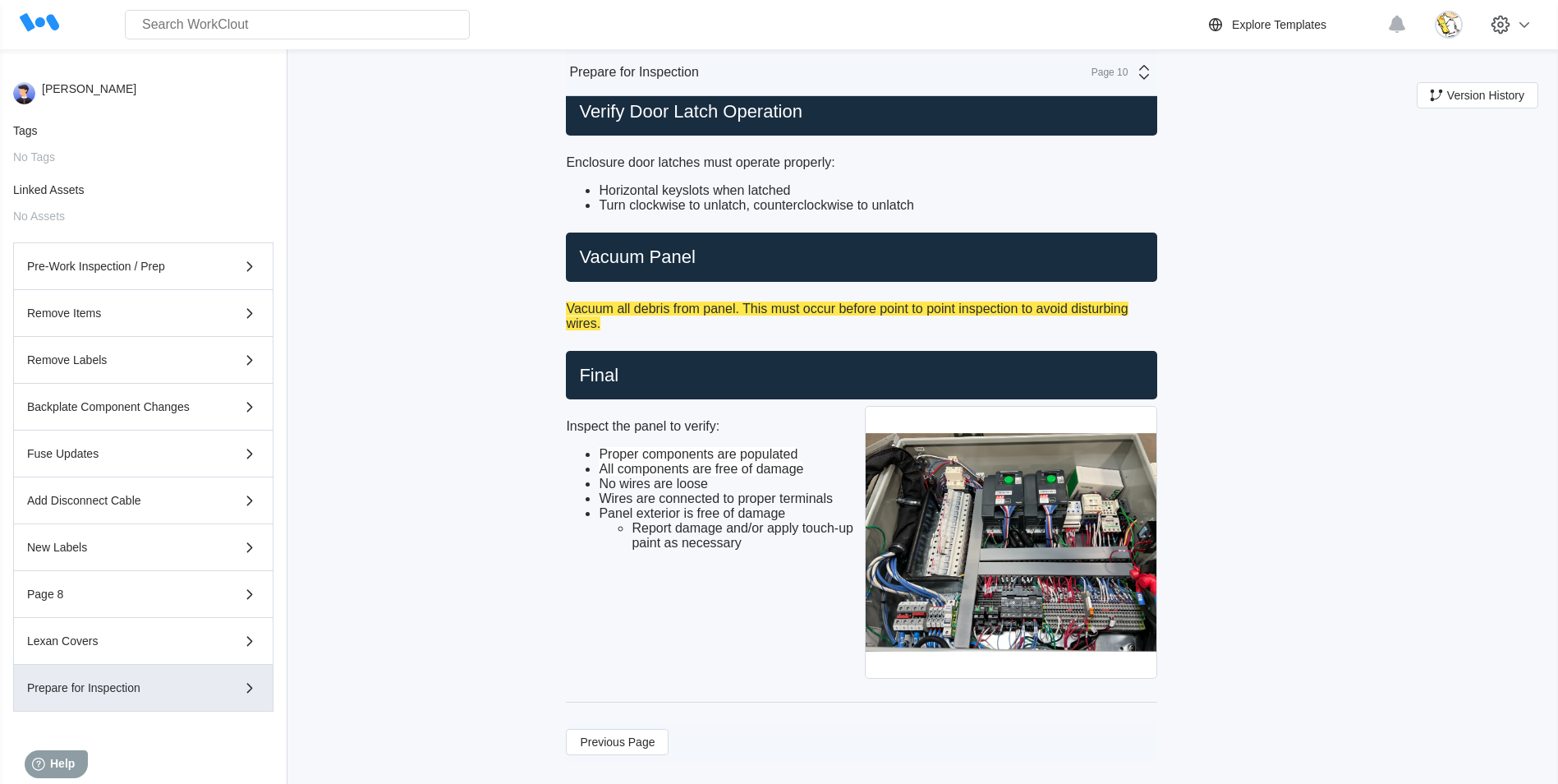
scroll to position [725, 0]
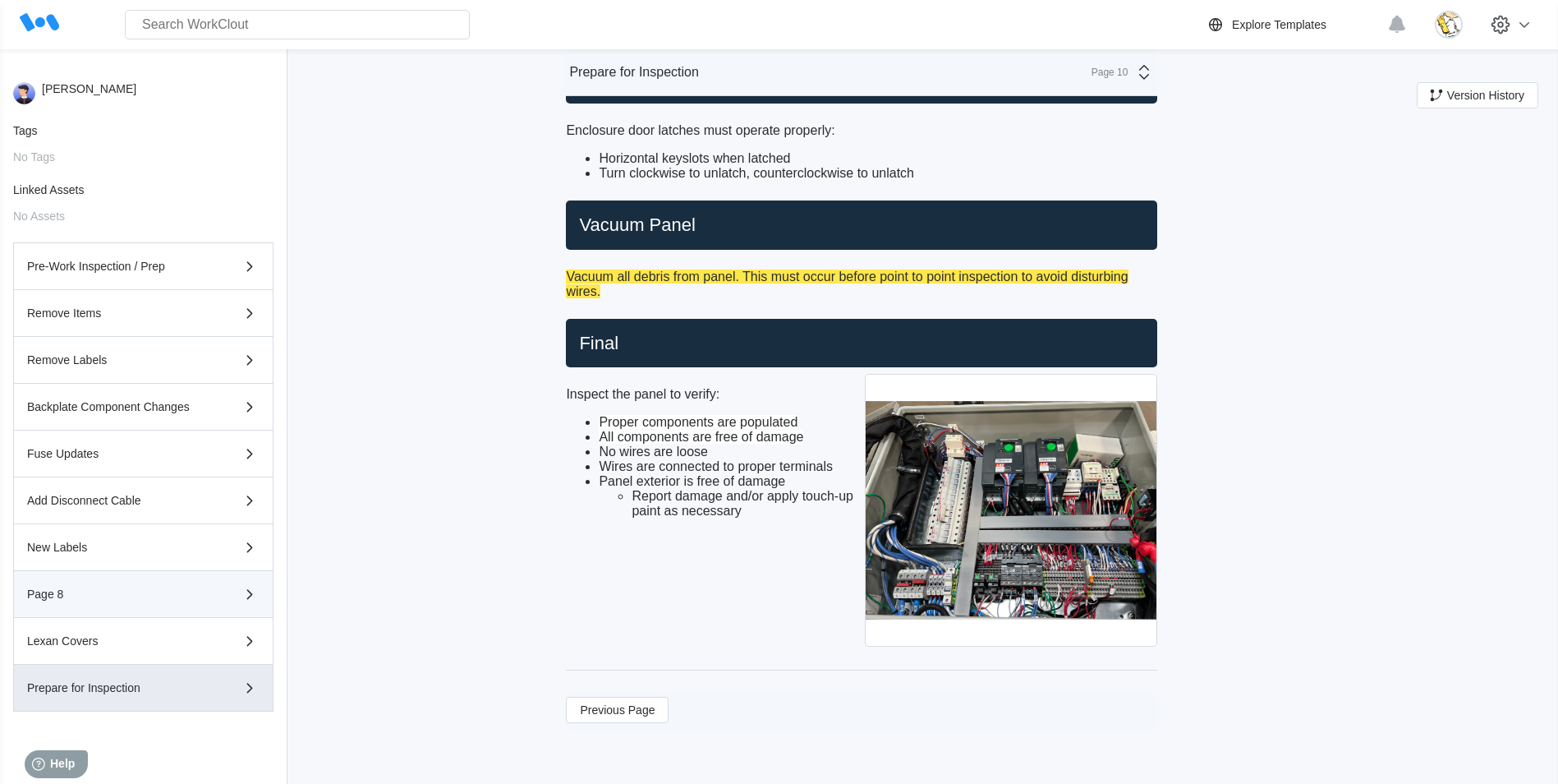
click at [121, 587] on div "Page 8" at bounding box center [143, 594] width 233 height 20
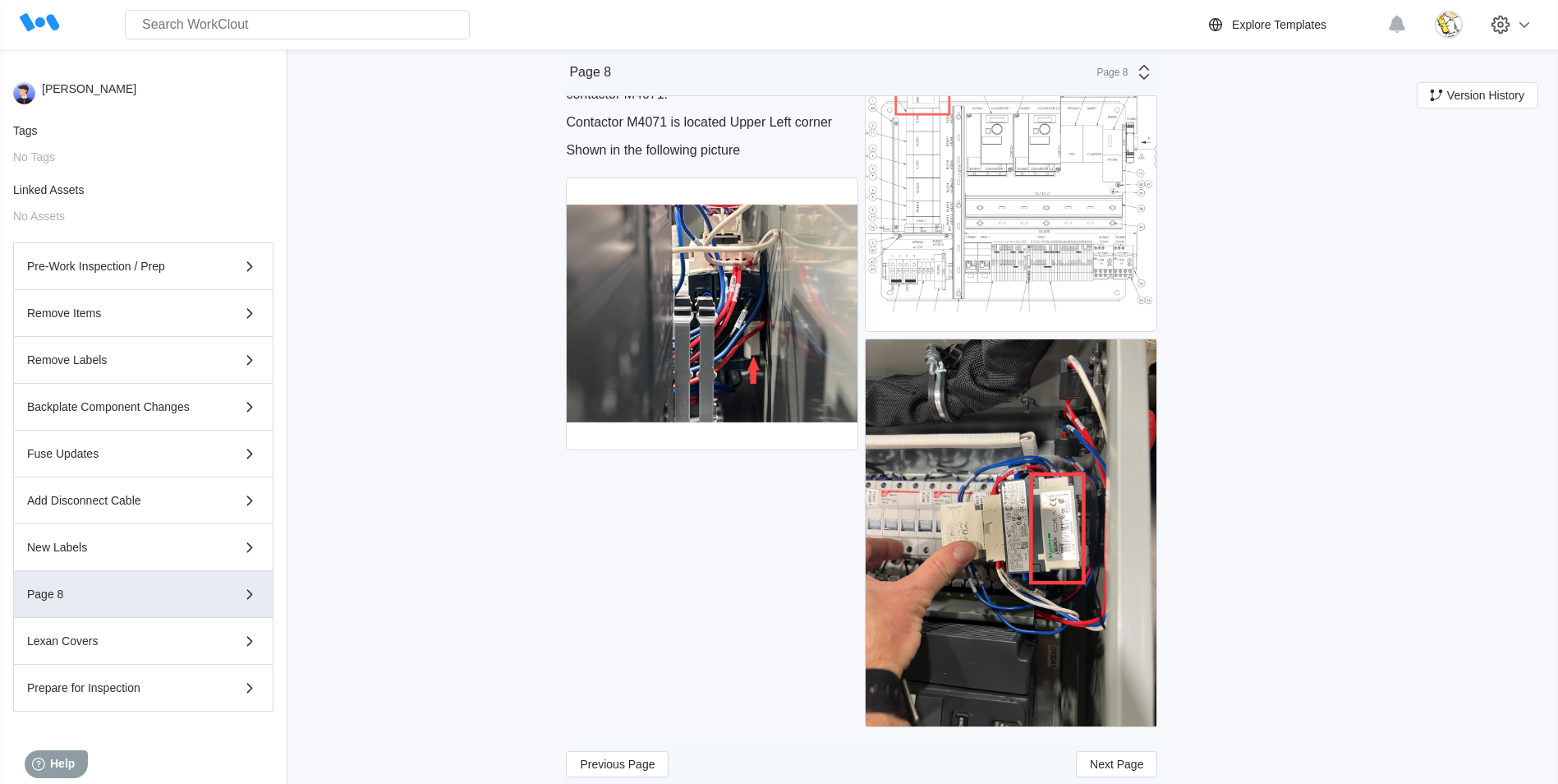
scroll to position [0, 0]
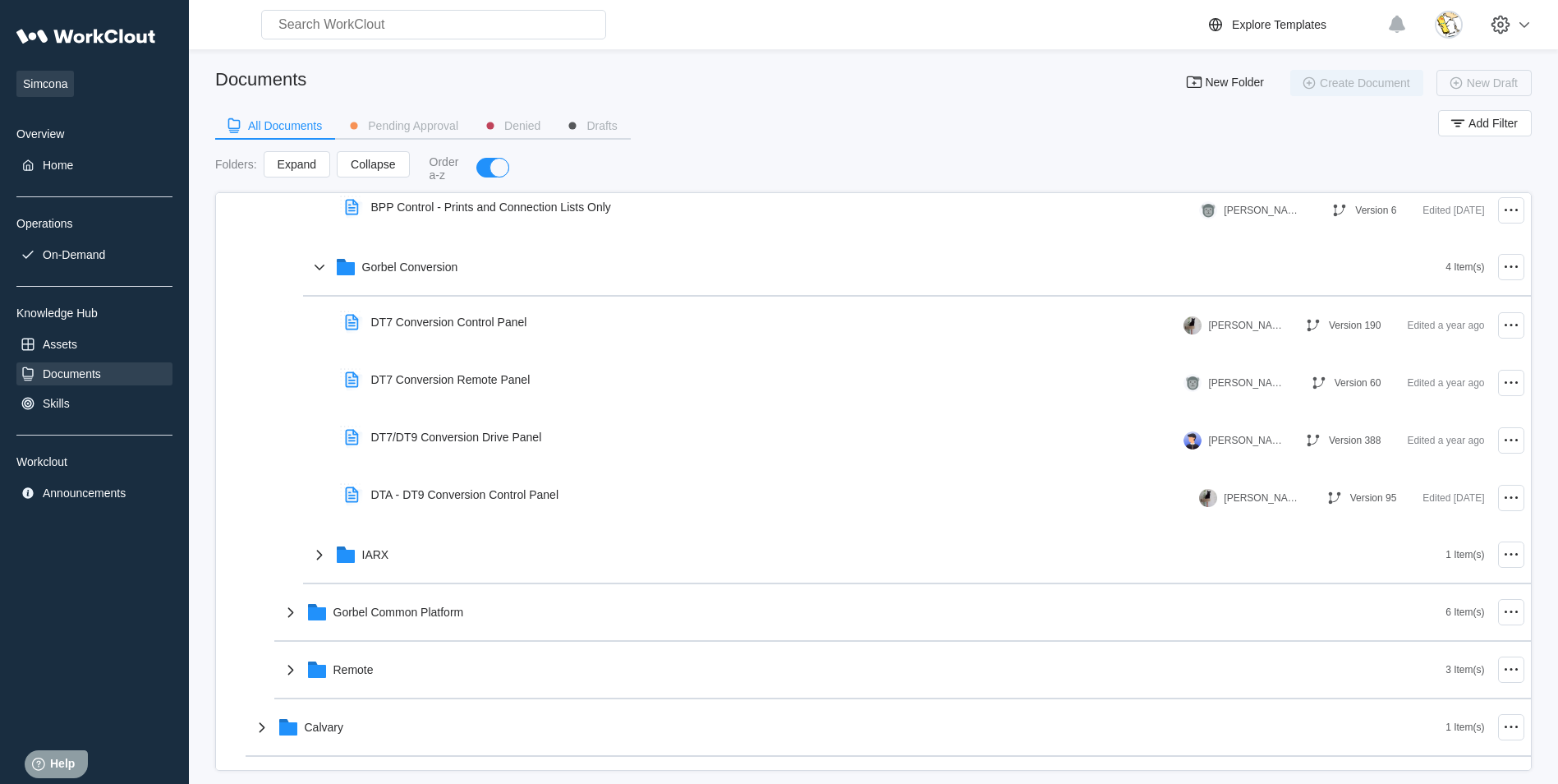
scroll to position [247, 0]
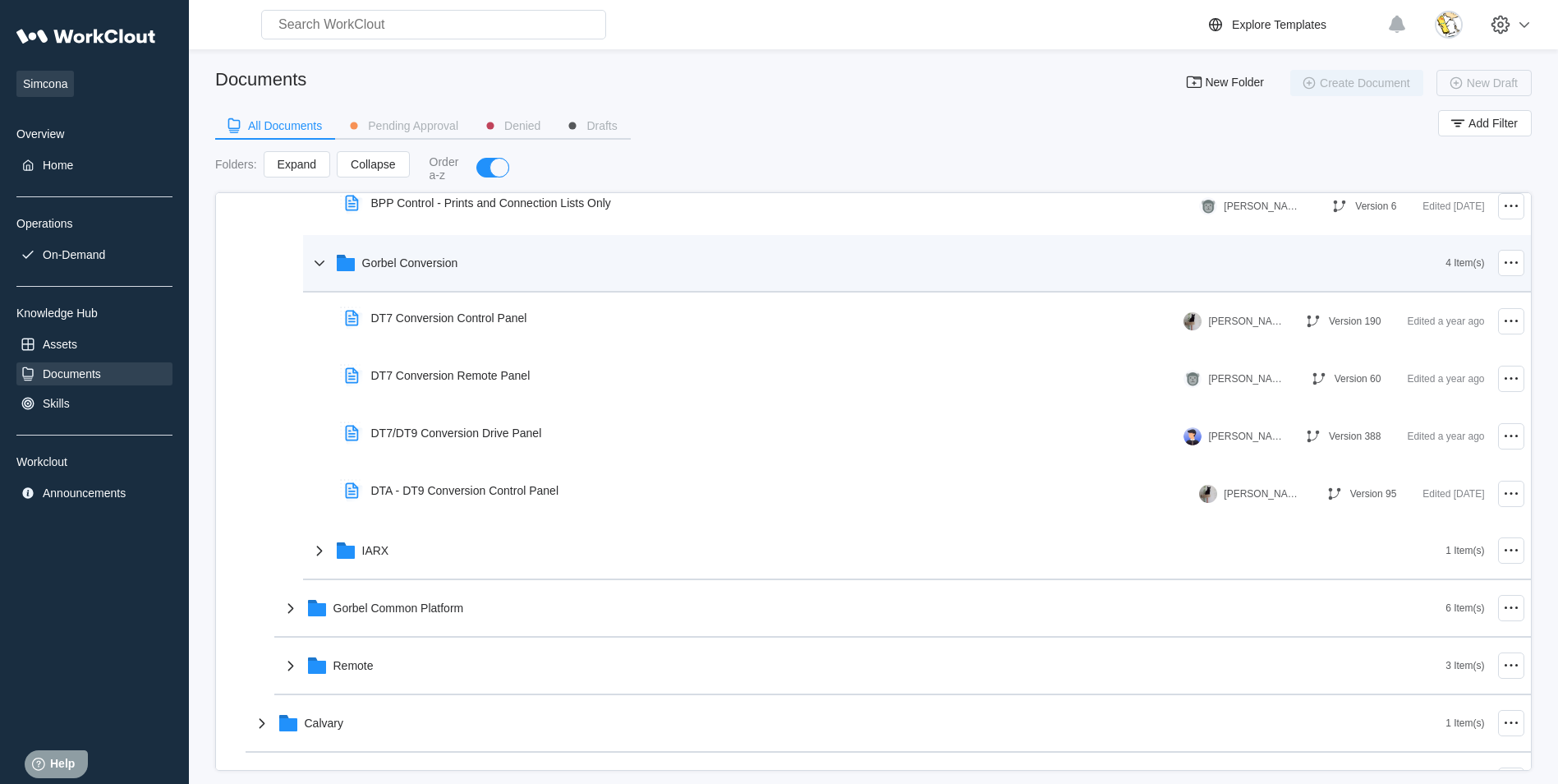
click at [361, 270] on div "Gorbel Conversion" at bounding box center [878, 263] width 1137 height 43
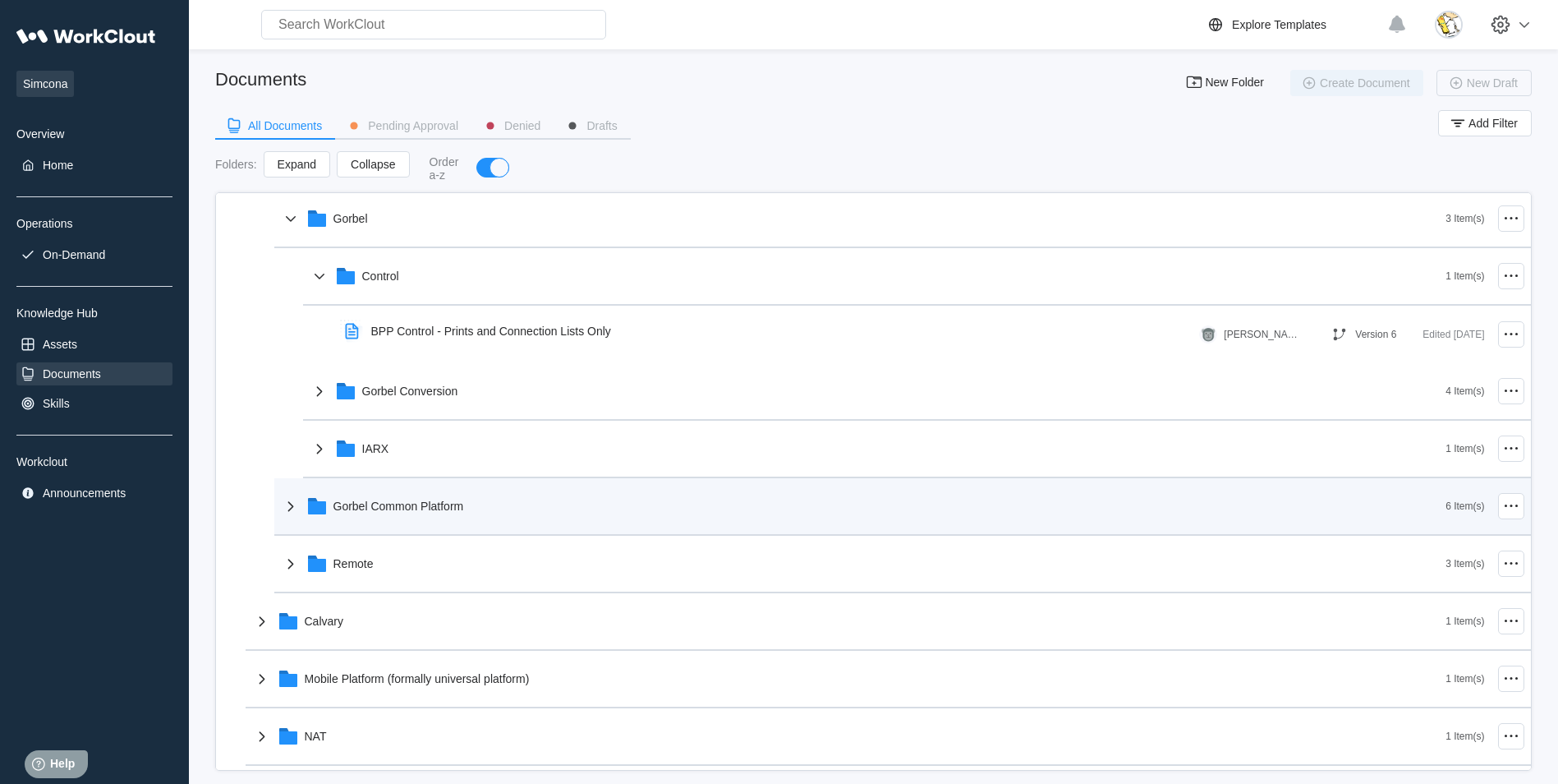
scroll to position [0, 0]
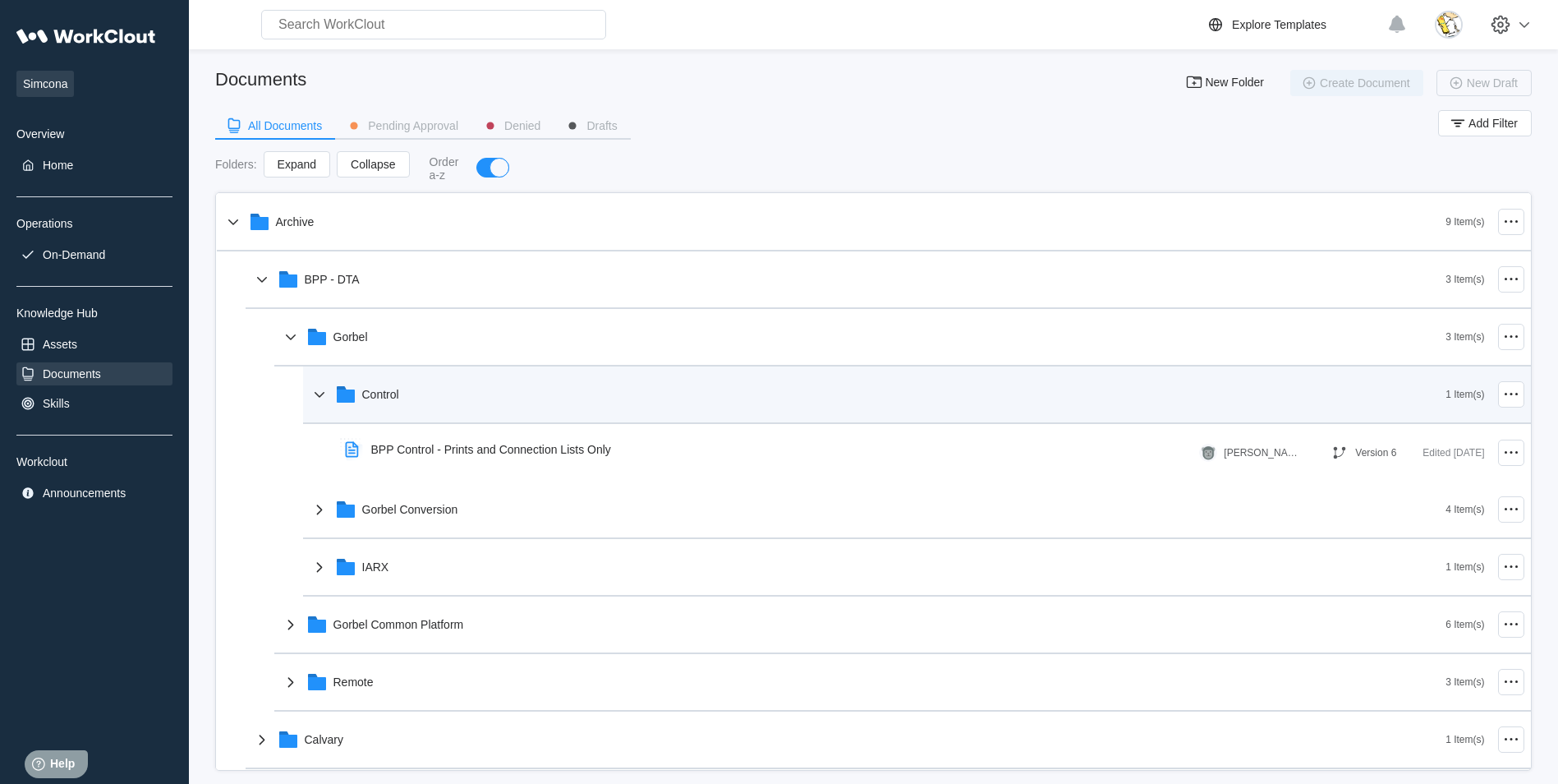
click at [433, 399] on div "Control" at bounding box center [878, 394] width 1137 height 43
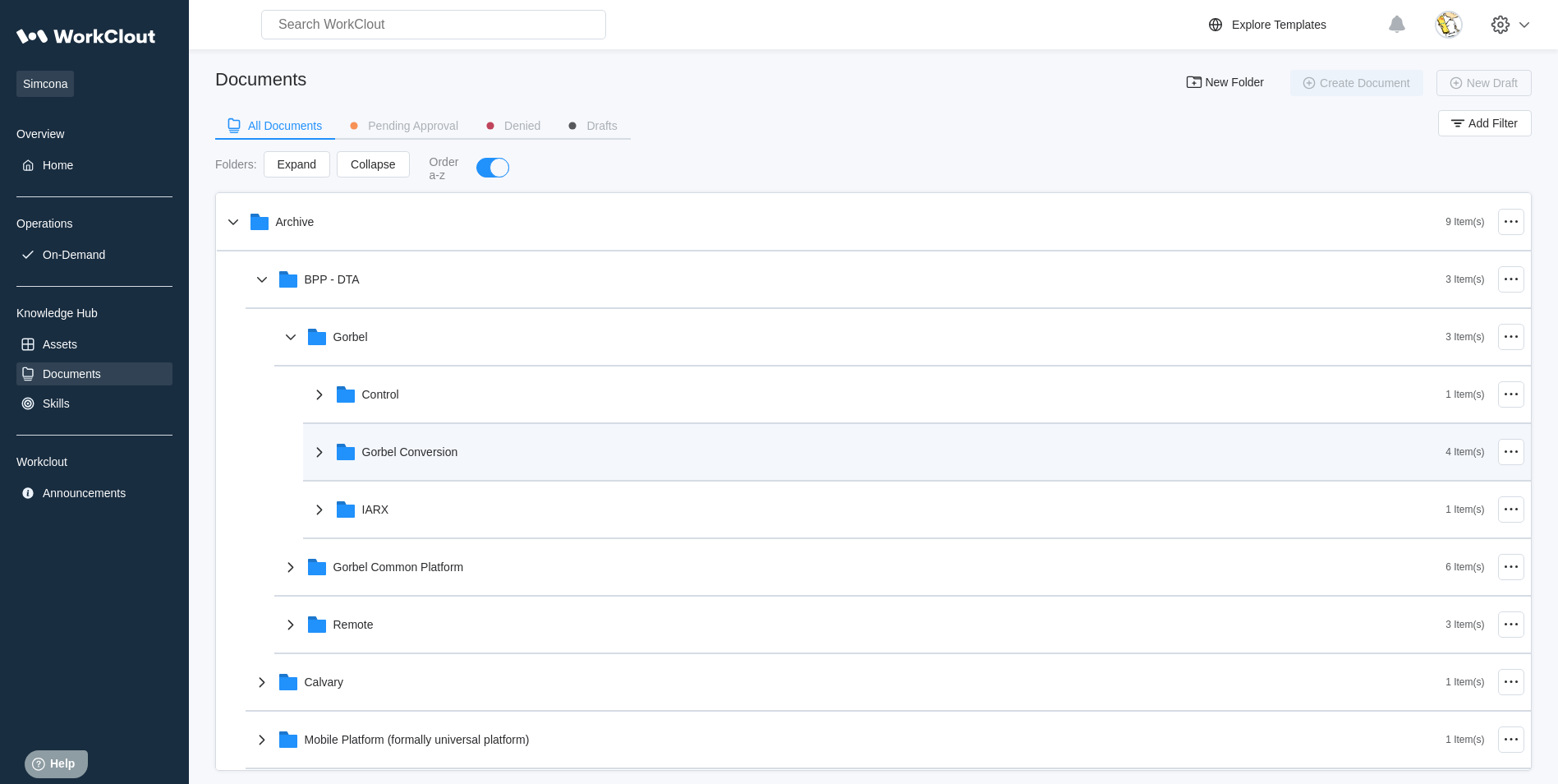
click at [441, 464] on div "Gorbel Conversion" at bounding box center [878, 451] width 1137 height 43
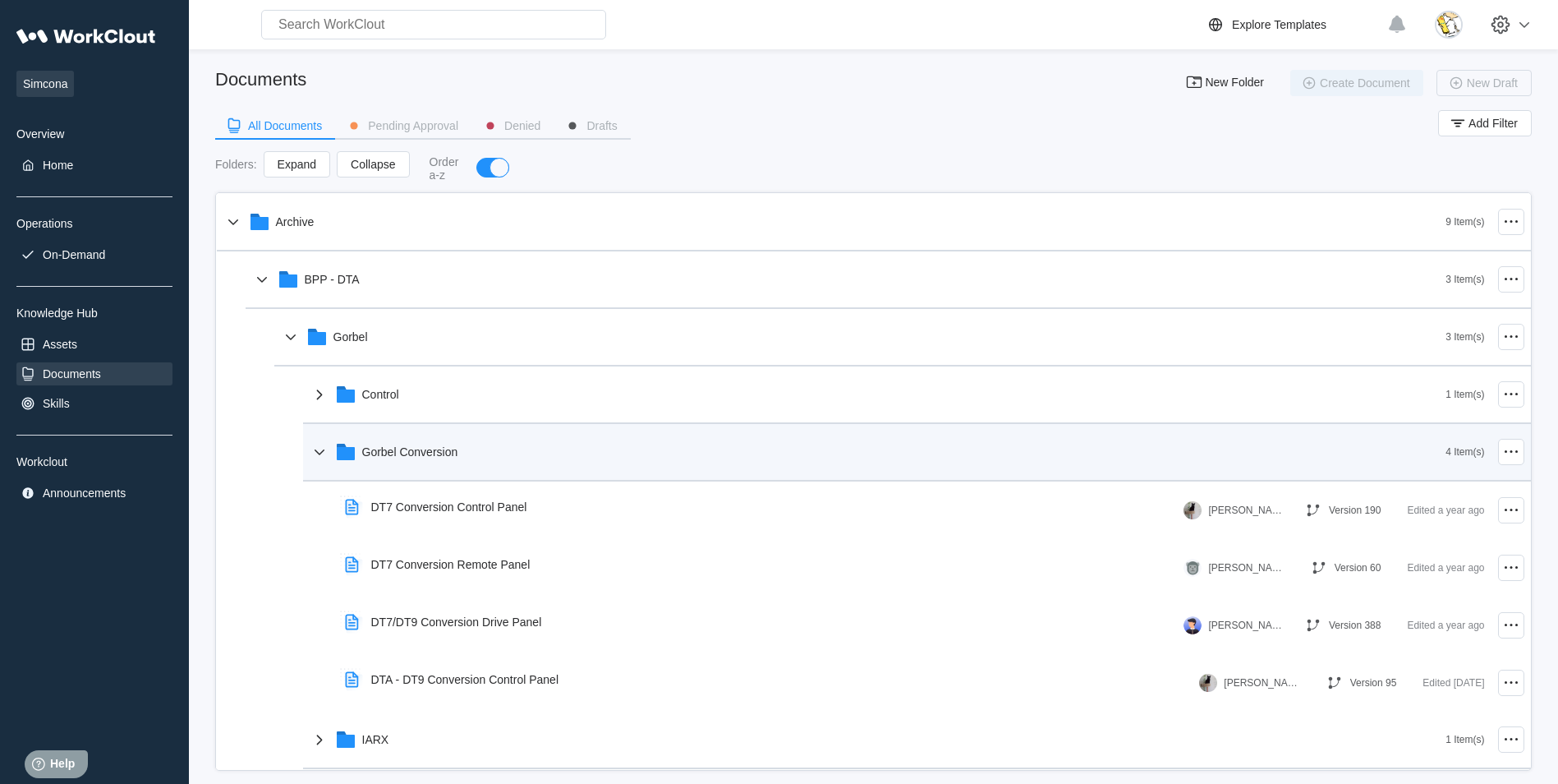
click at [474, 448] on div "Gorbel Conversion" at bounding box center [878, 451] width 1137 height 43
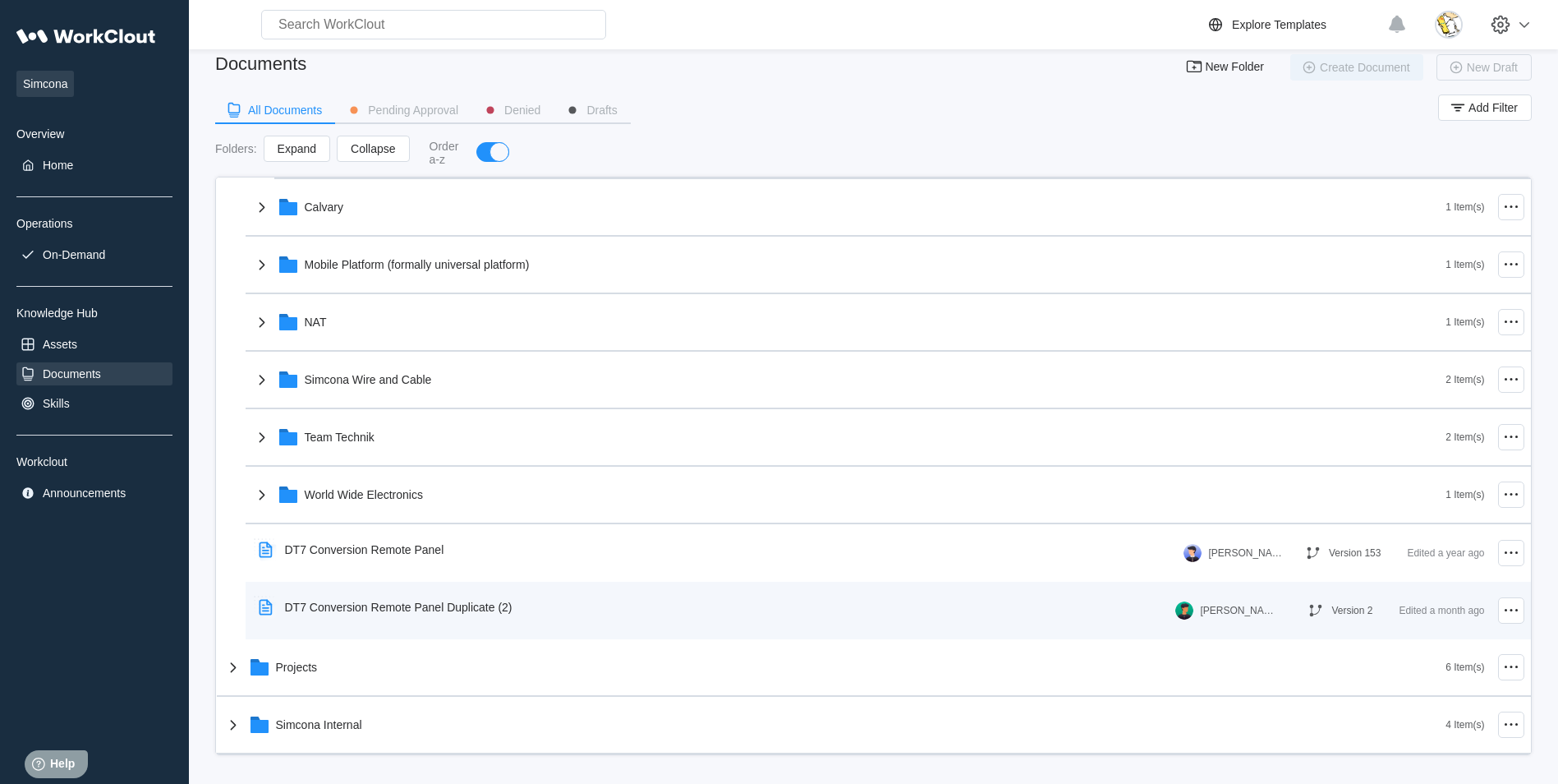
scroll to position [20, 0]
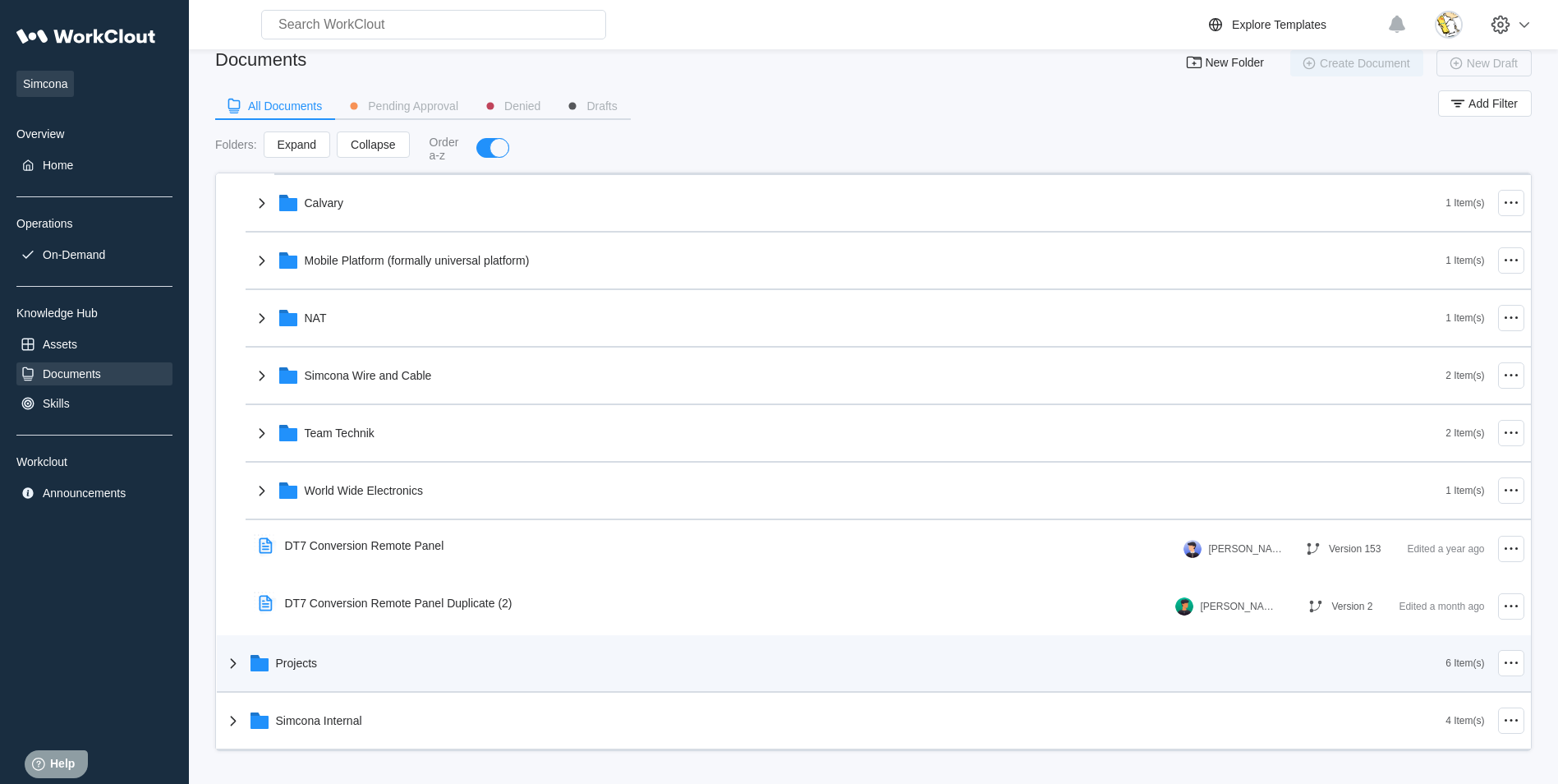
click at [350, 664] on div "Projects" at bounding box center [835, 663] width 1223 height 43
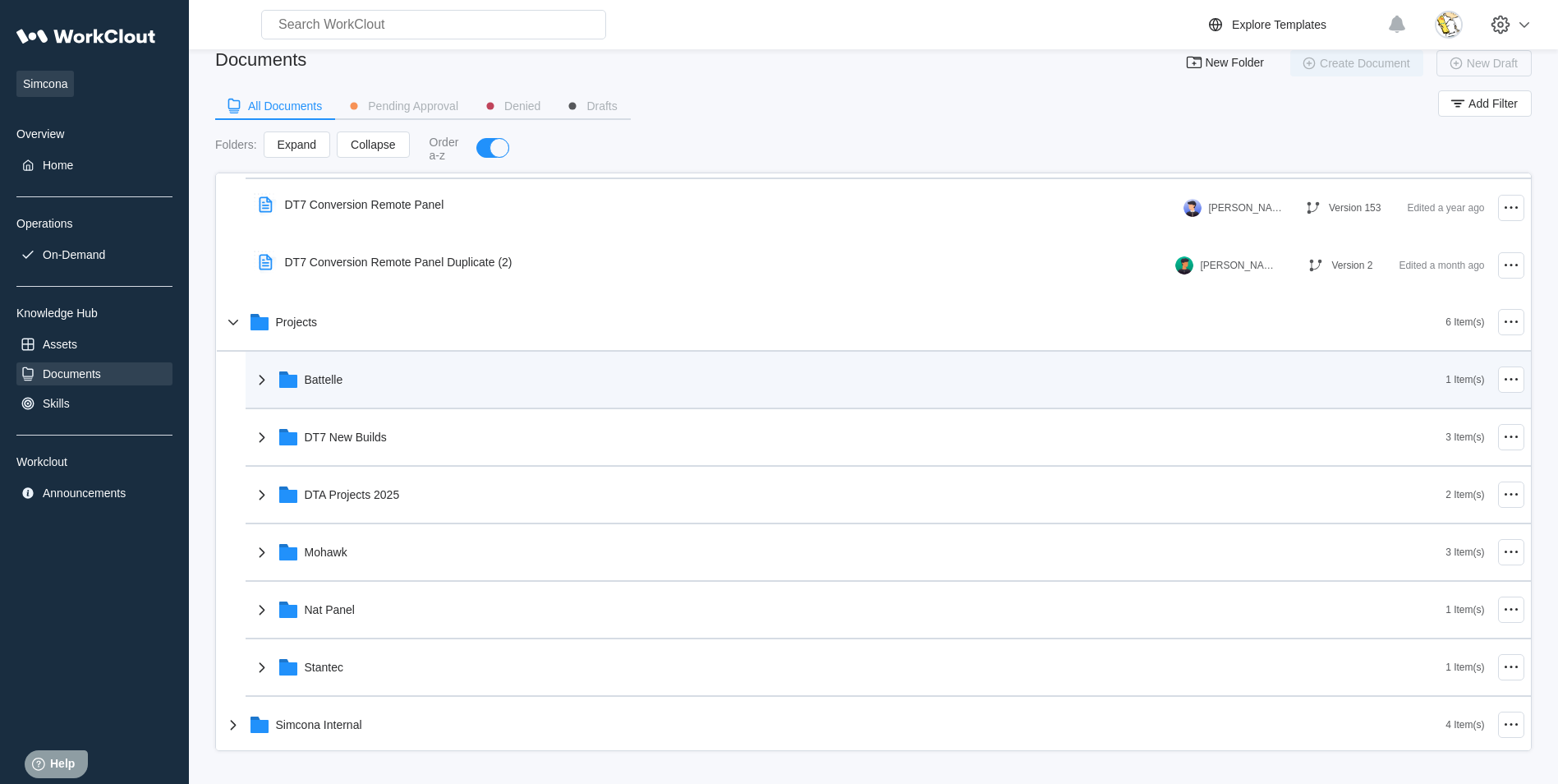
scroll to position [804, 0]
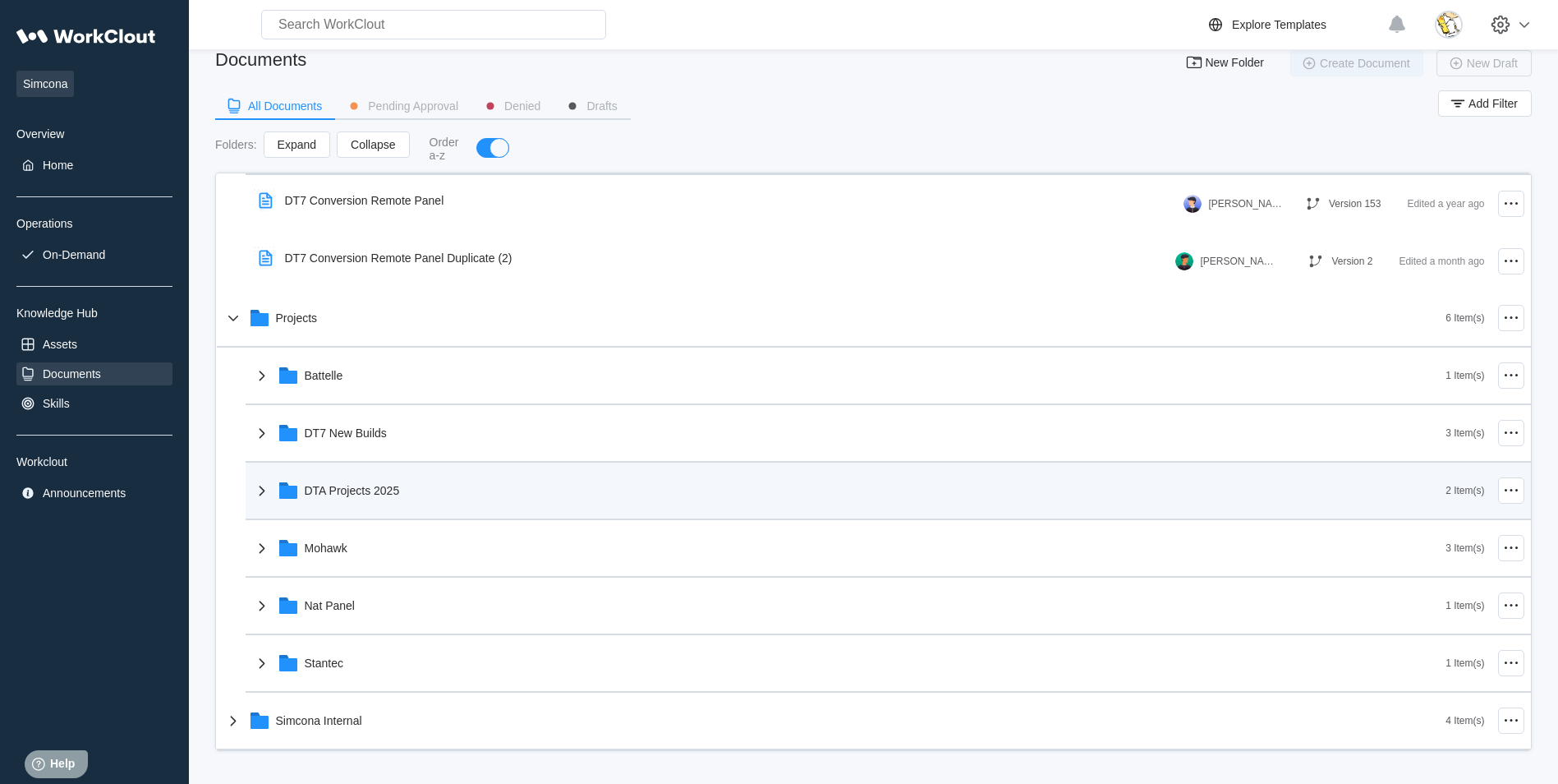
click at [405, 497] on div "DTA Projects 2025" at bounding box center [848, 490] width 1194 height 43
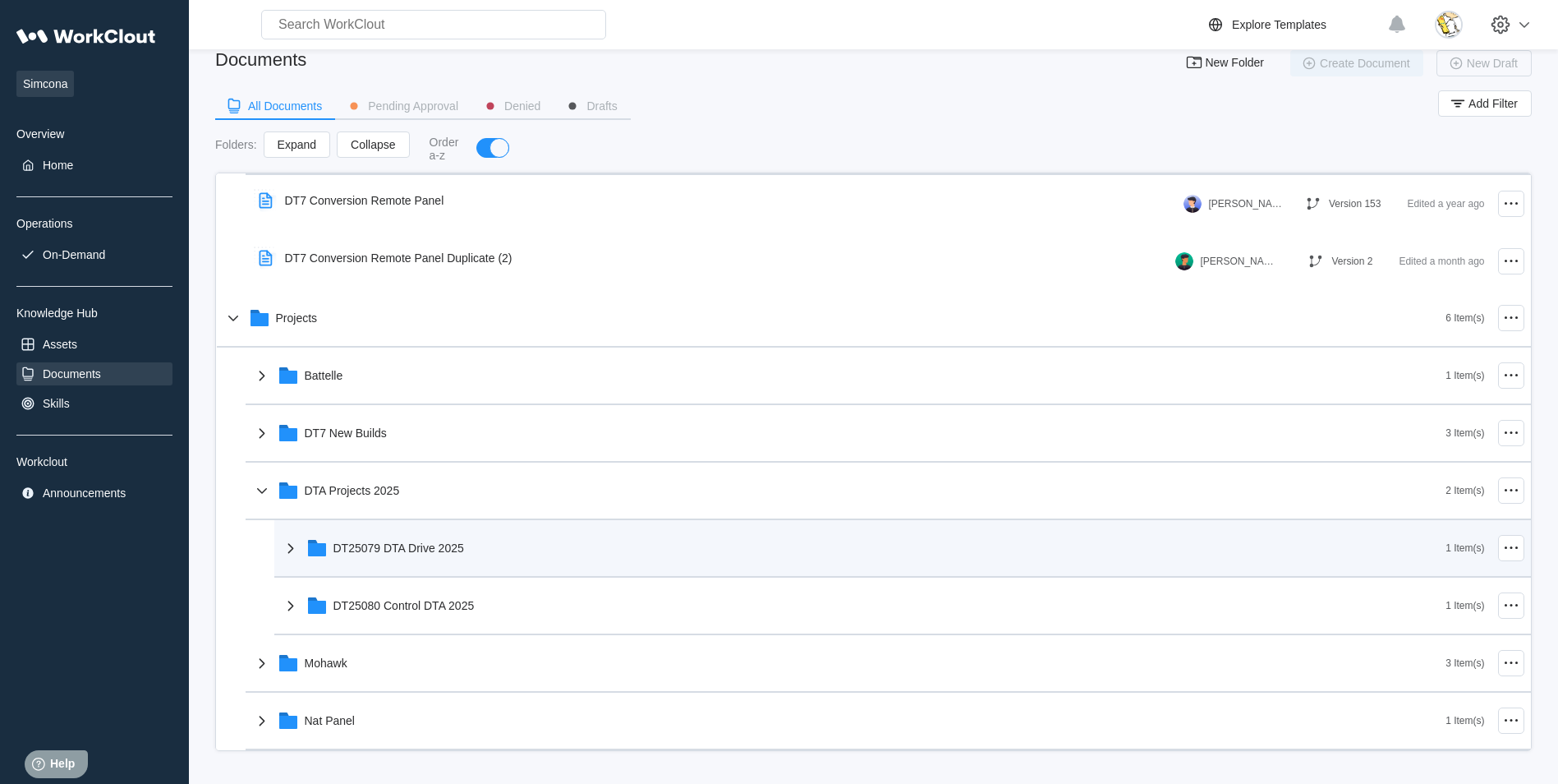
click at [432, 556] on div "DT25079 DTA Drive 2025" at bounding box center [864, 547] width 1166 height 43
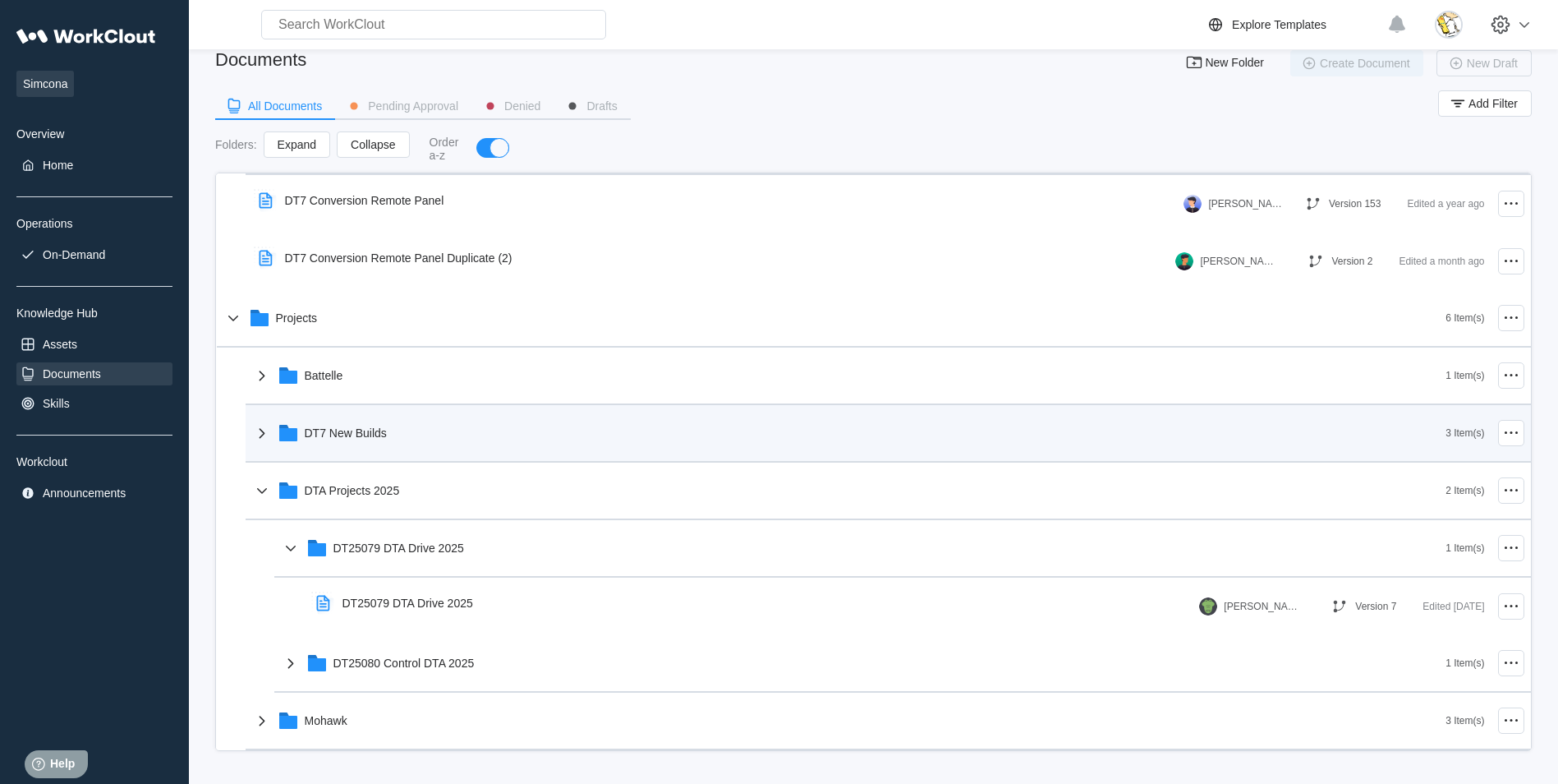
click at [391, 448] on div "DT7 New Builds" at bounding box center [848, 433] width 1194 height 43
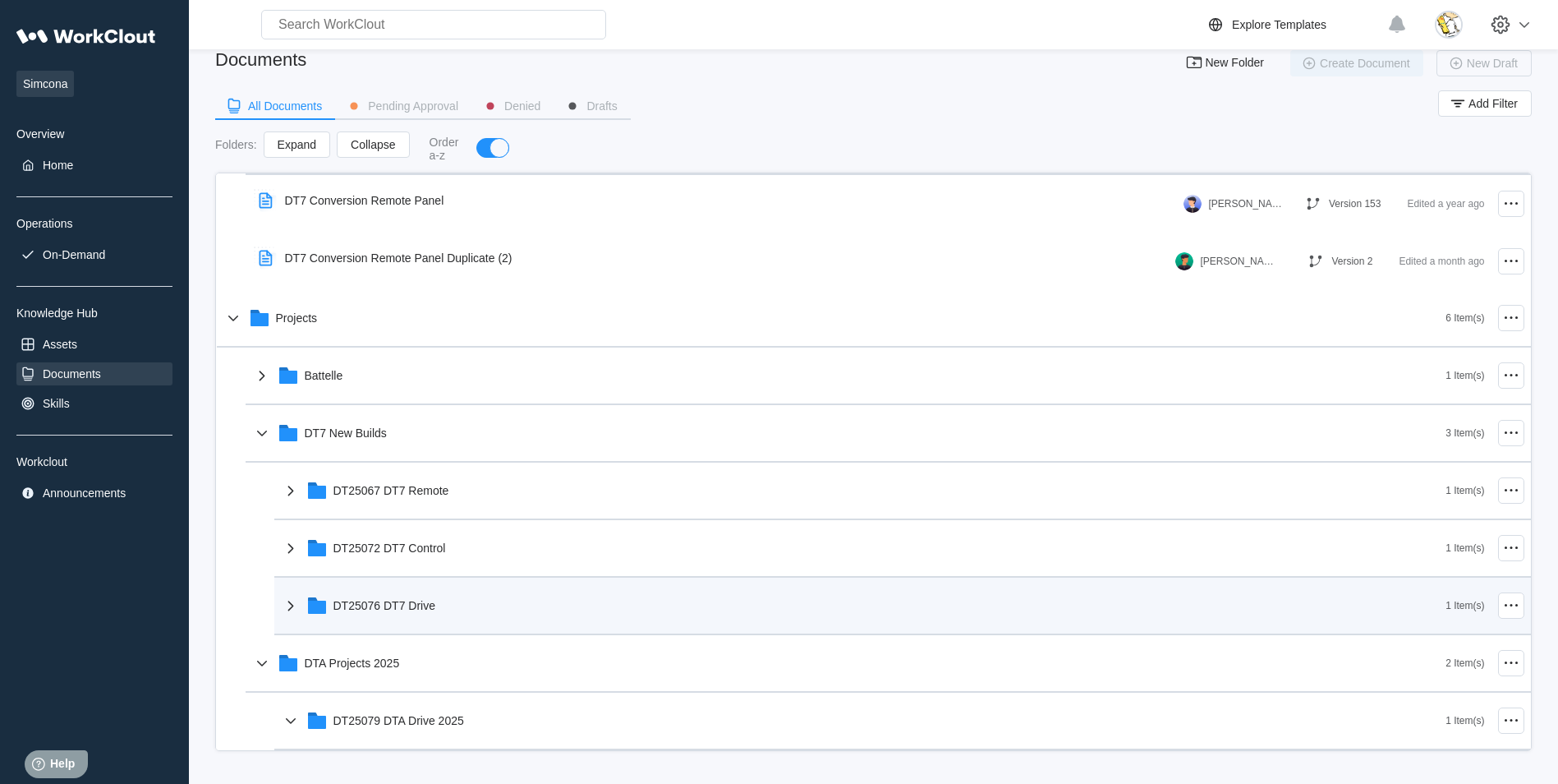
click at [446, 609] on div "DT25076 DT7 Drive" at bounding box center [864, 605] width 1166 height 43
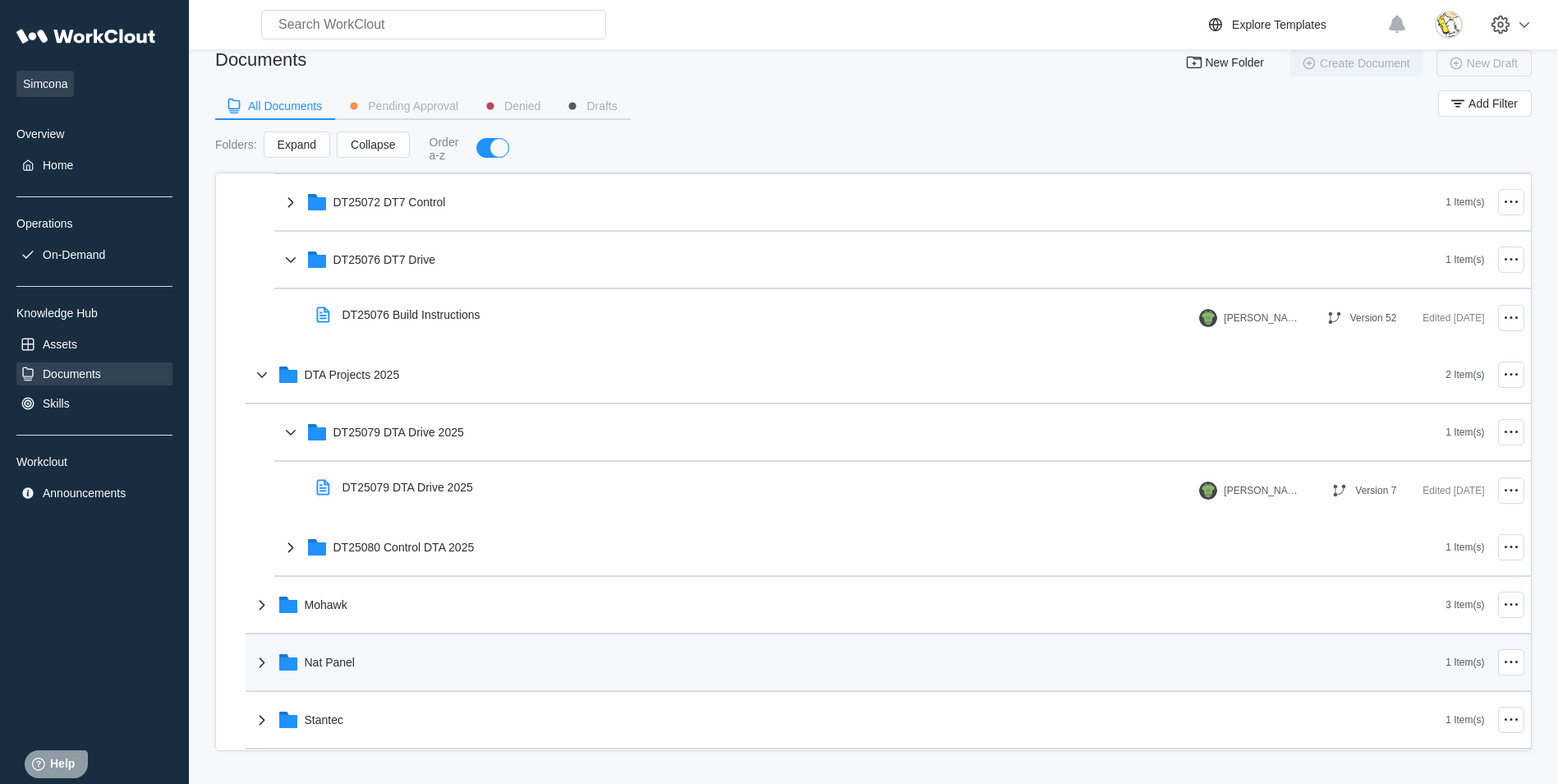
scroll to position [1207, 0]
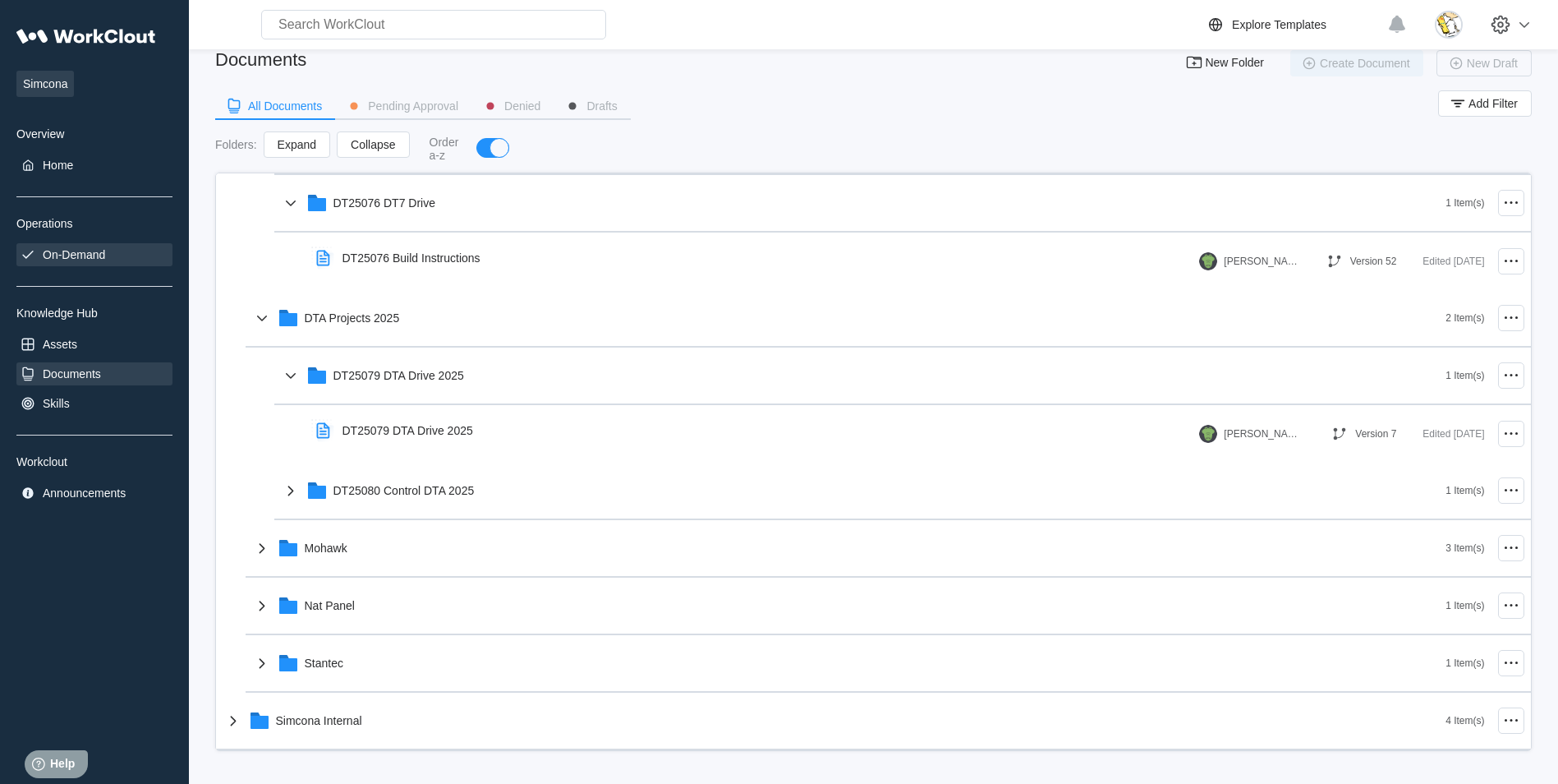
click at [93, 249] on div "On-Demand" at bounding box center [74, 254] width 63 height 13
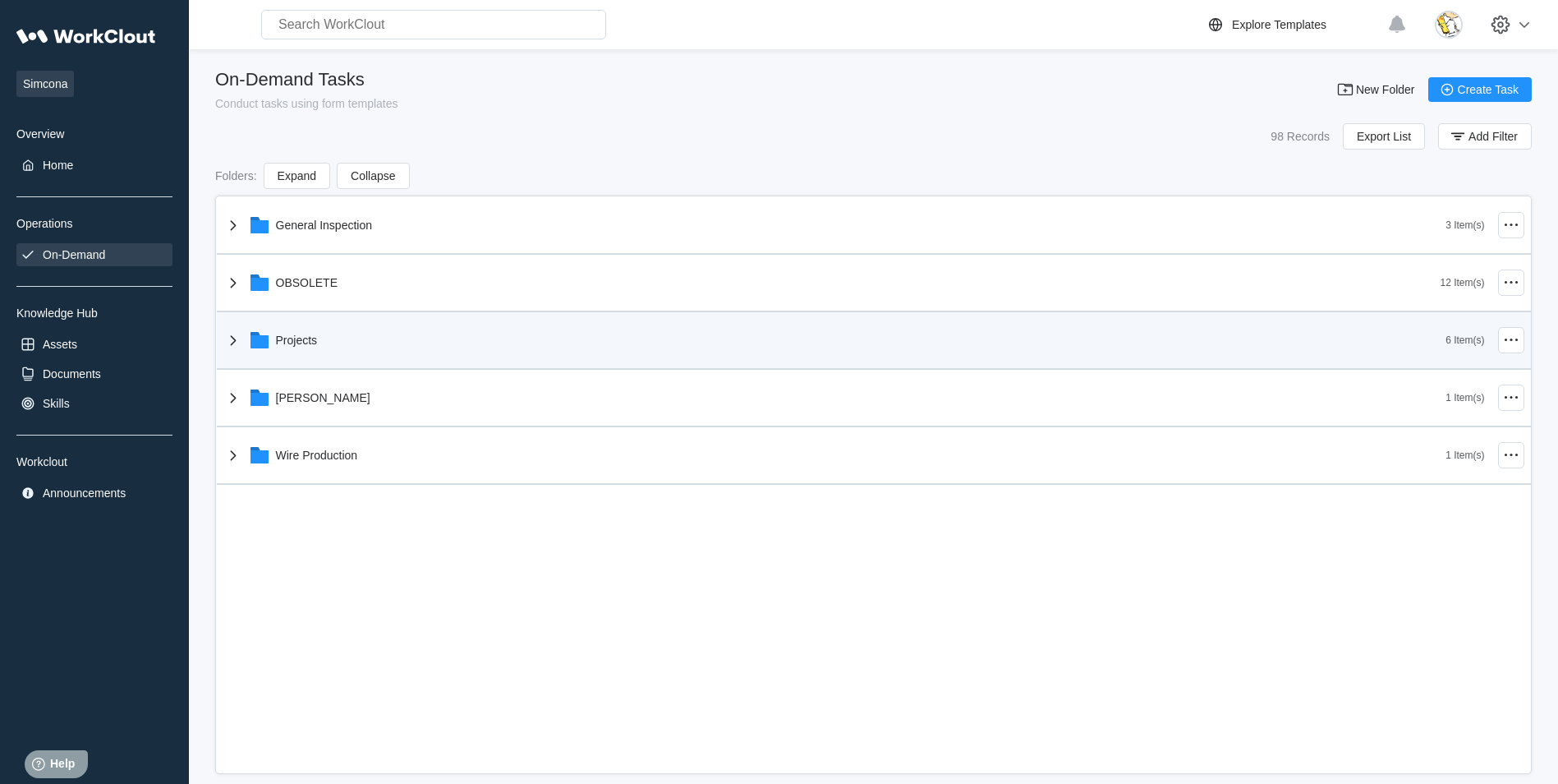
click at [338, 351] on div "Projects" at bounding box center [835, 340] width 1223 height 43
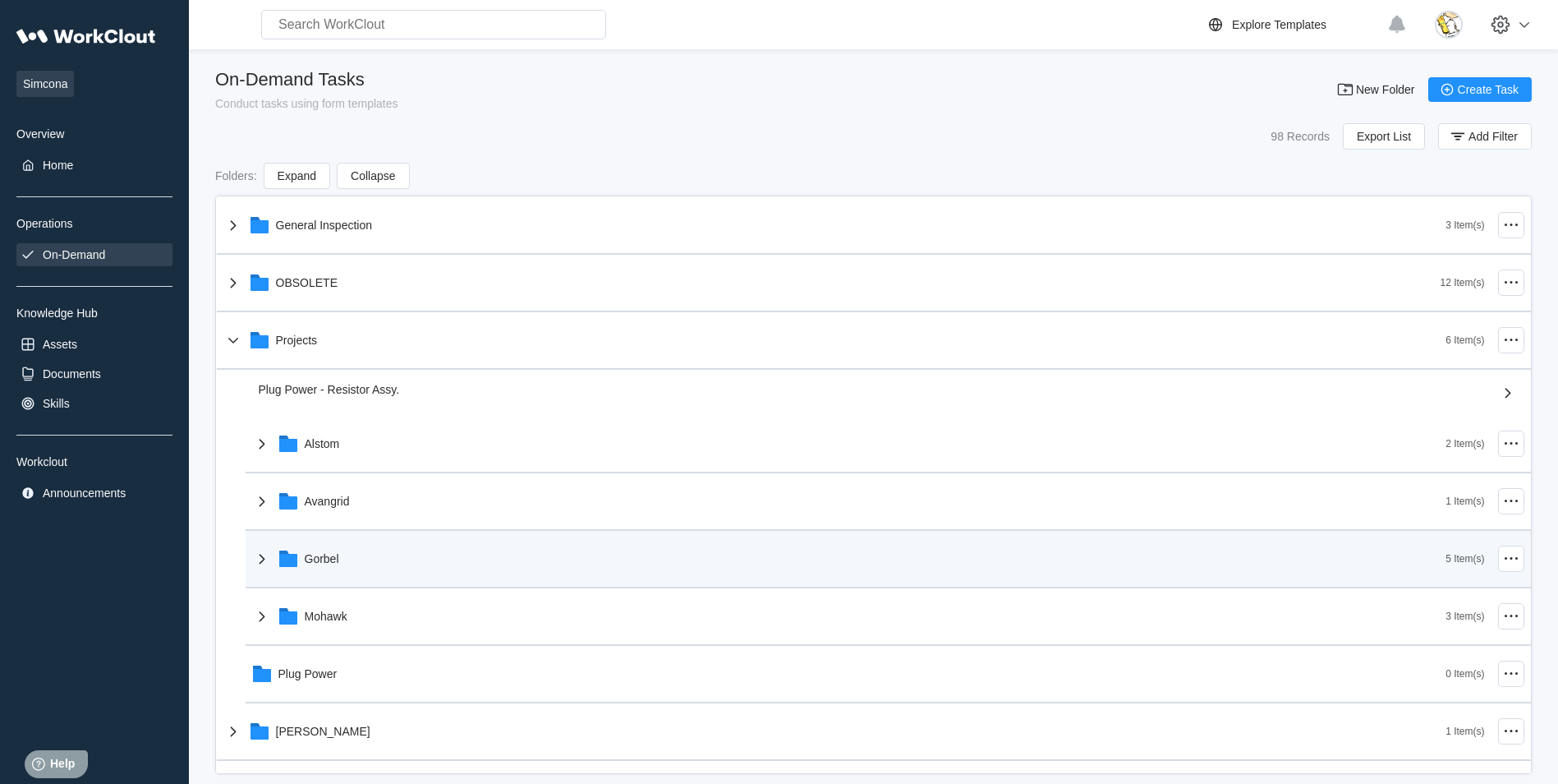
click at [395, 557] on div "Gorbel" at bounding box center [848, 558] width 1194 height 43
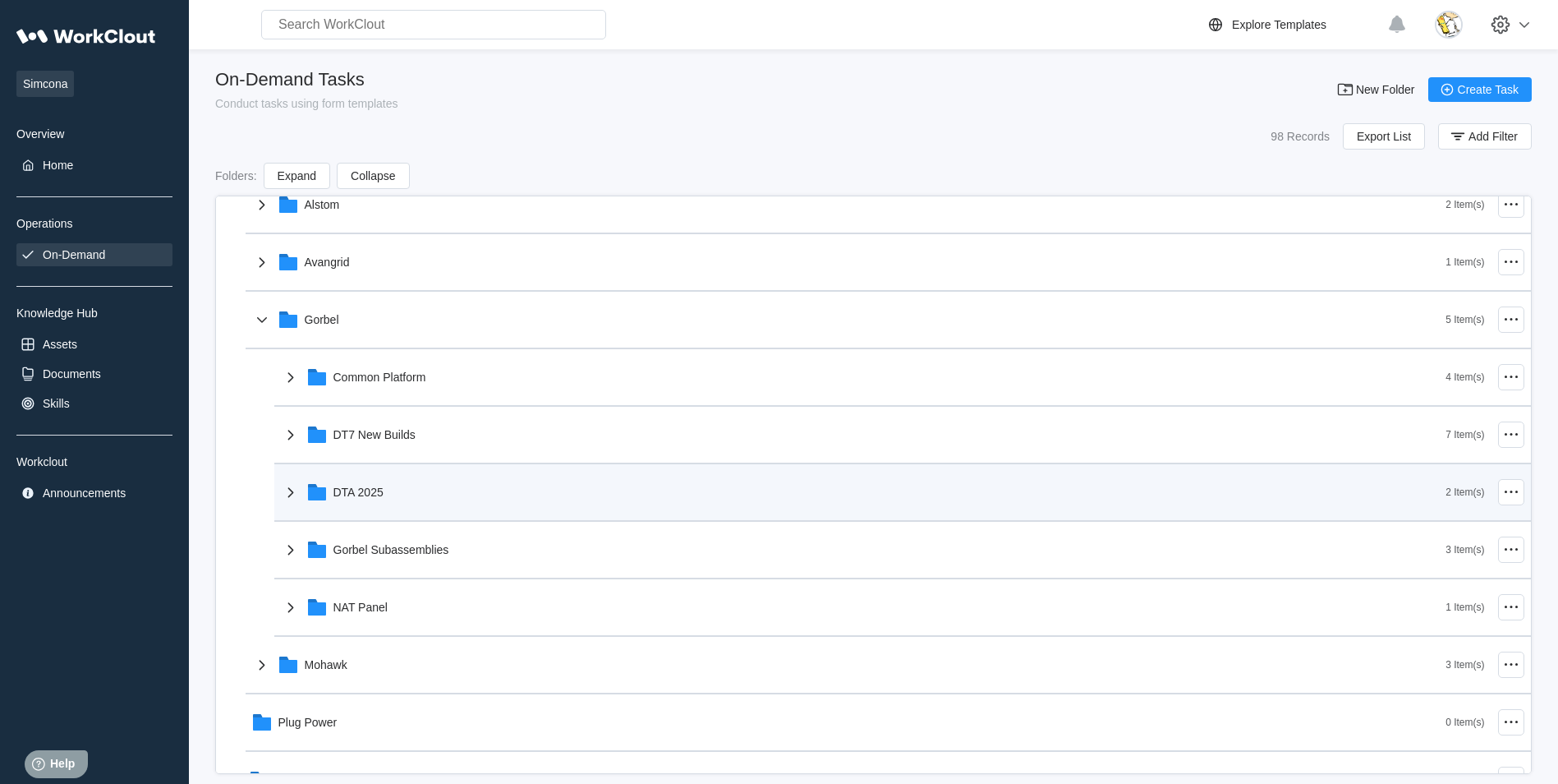
scroll to position [247, 0]
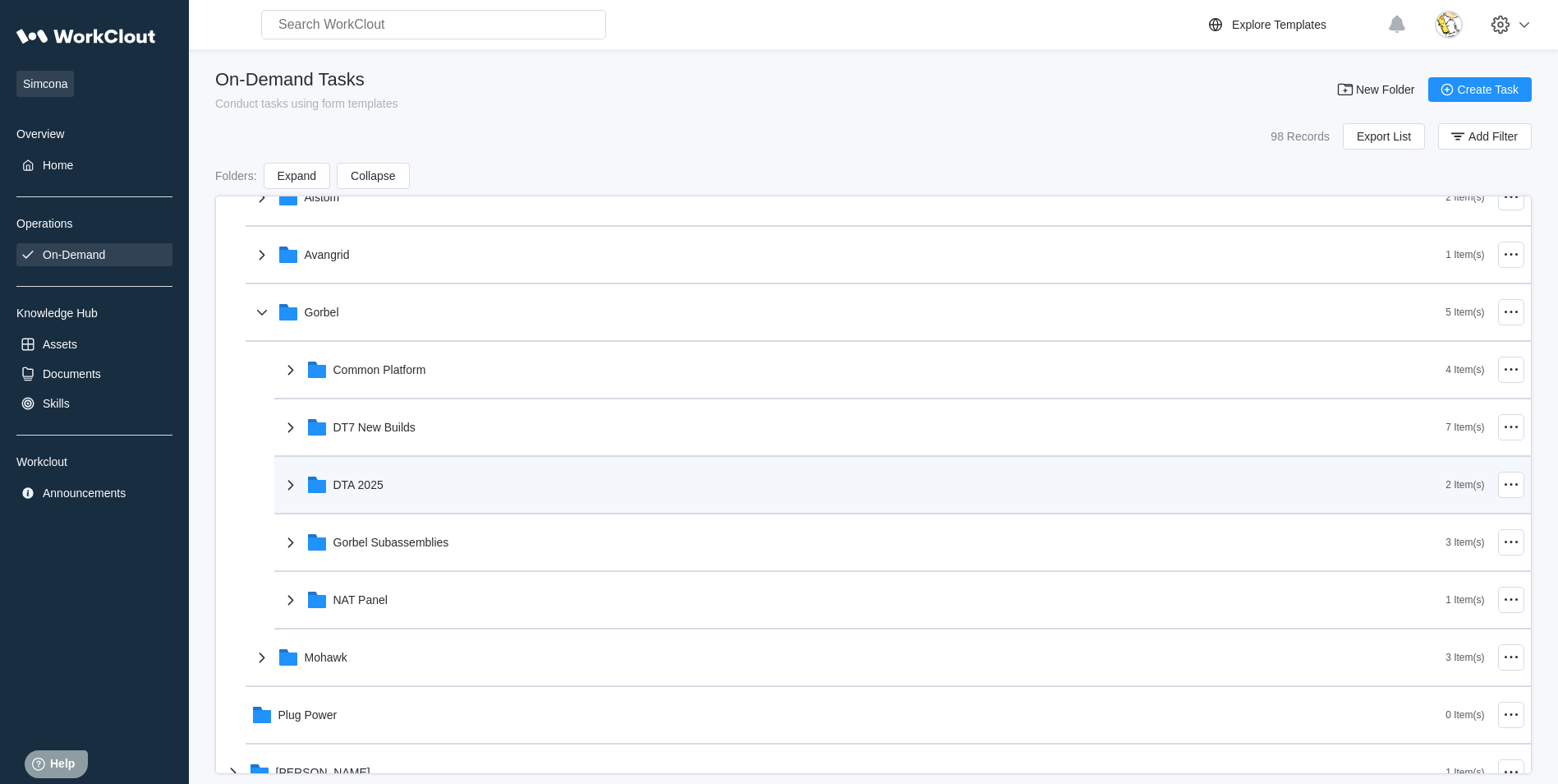
click at [414, 488] on div "DTA 2025" at bounding box center [864, 484] width 1166 height 43
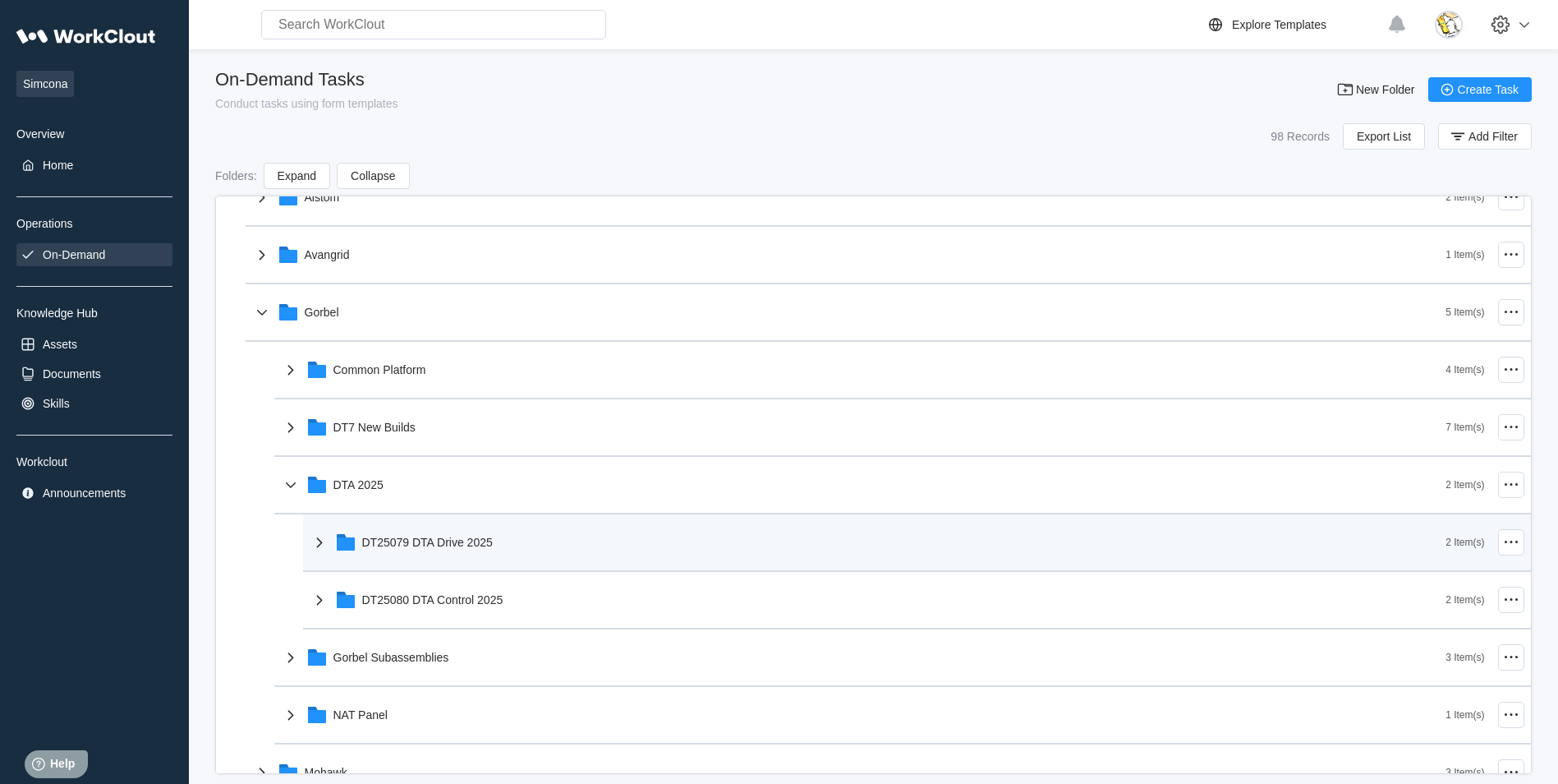
click at [492, 544] on div "DT25079 DTA Drive 2025" at bounding box center [428, 542] width 131 height 13
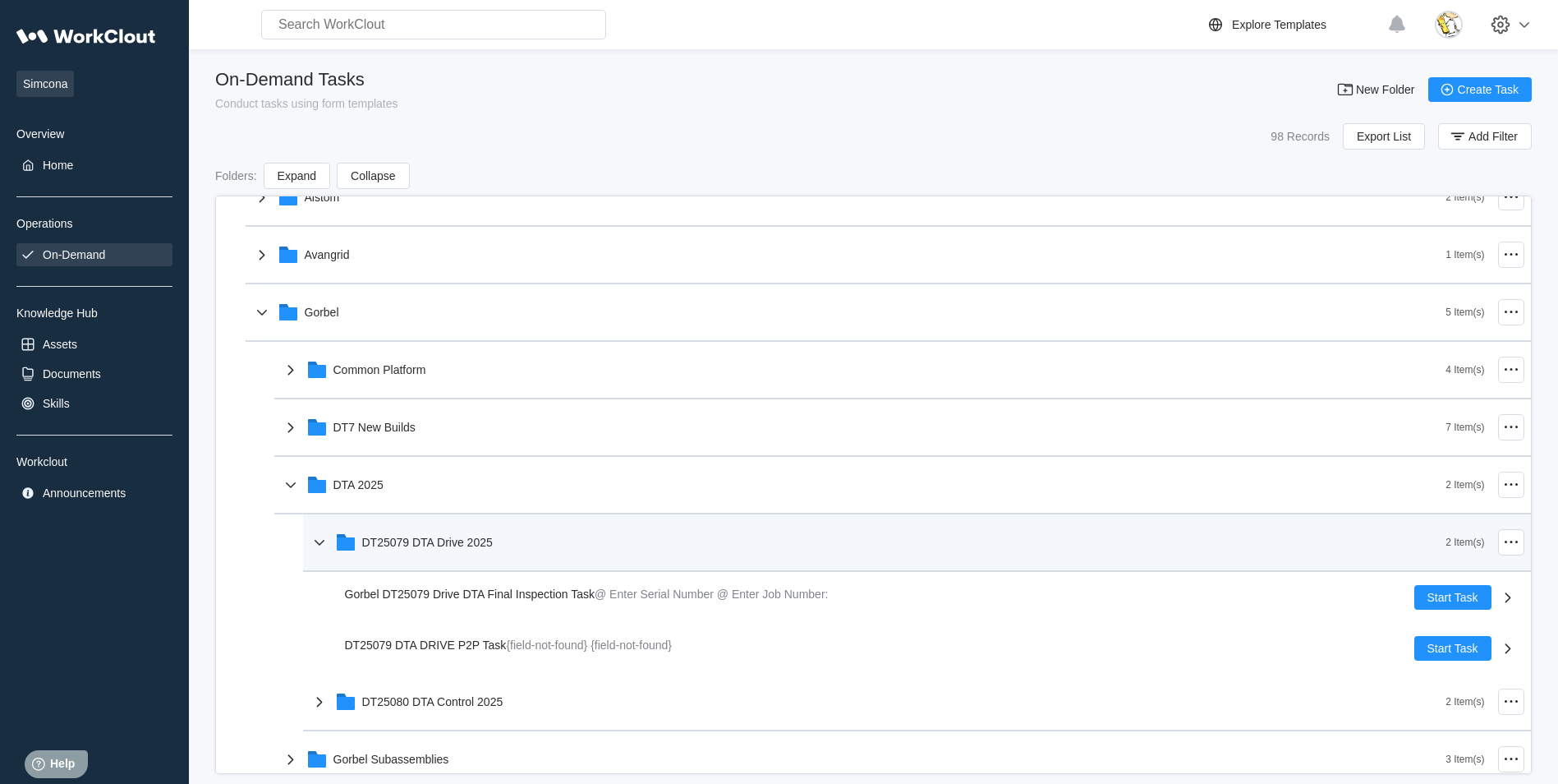
scroll to position [329, 0]
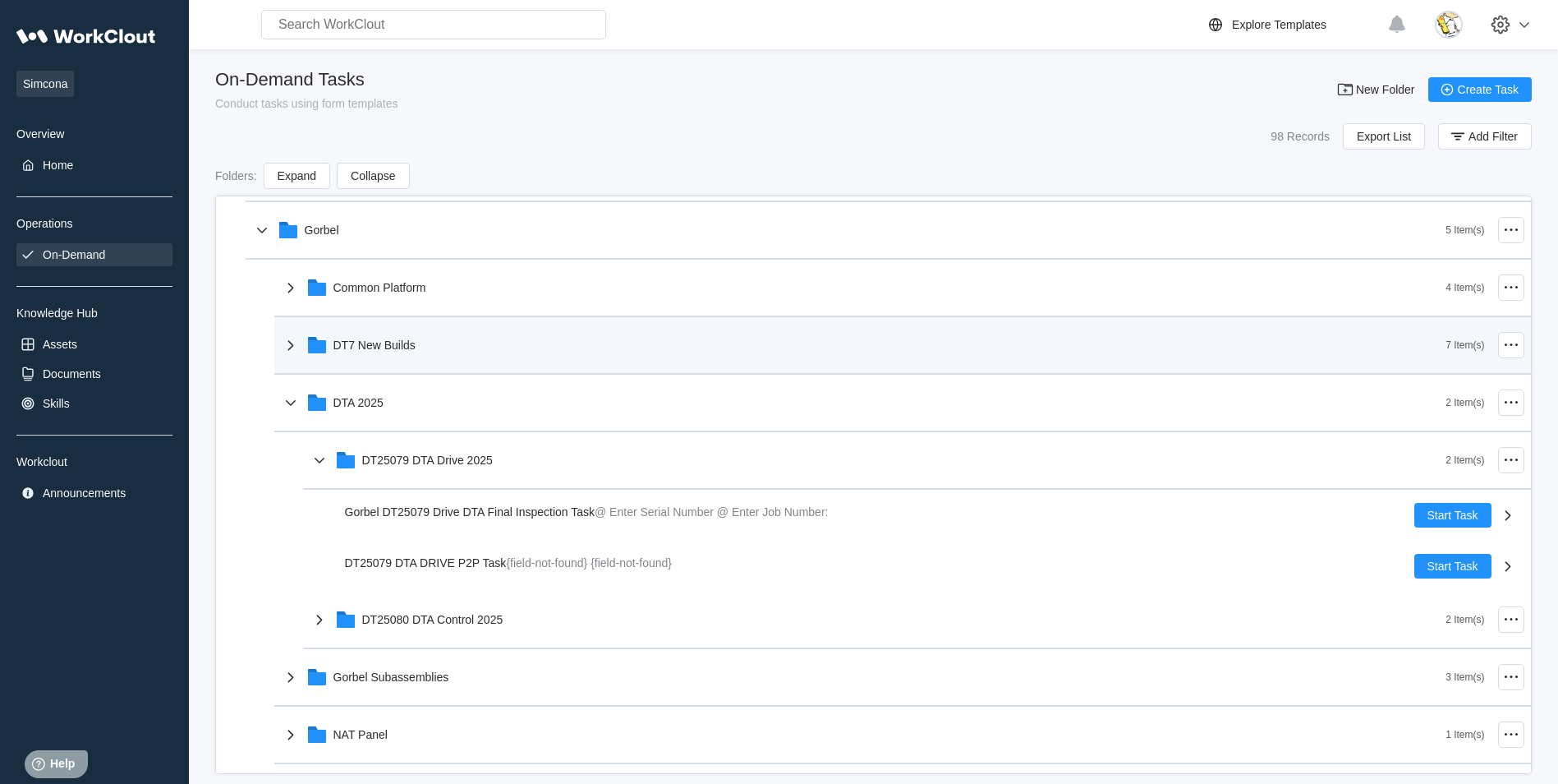
click at [437, 347] on div "DT7 New Builds" at bounding box center [864, 345] width 1166 height 43
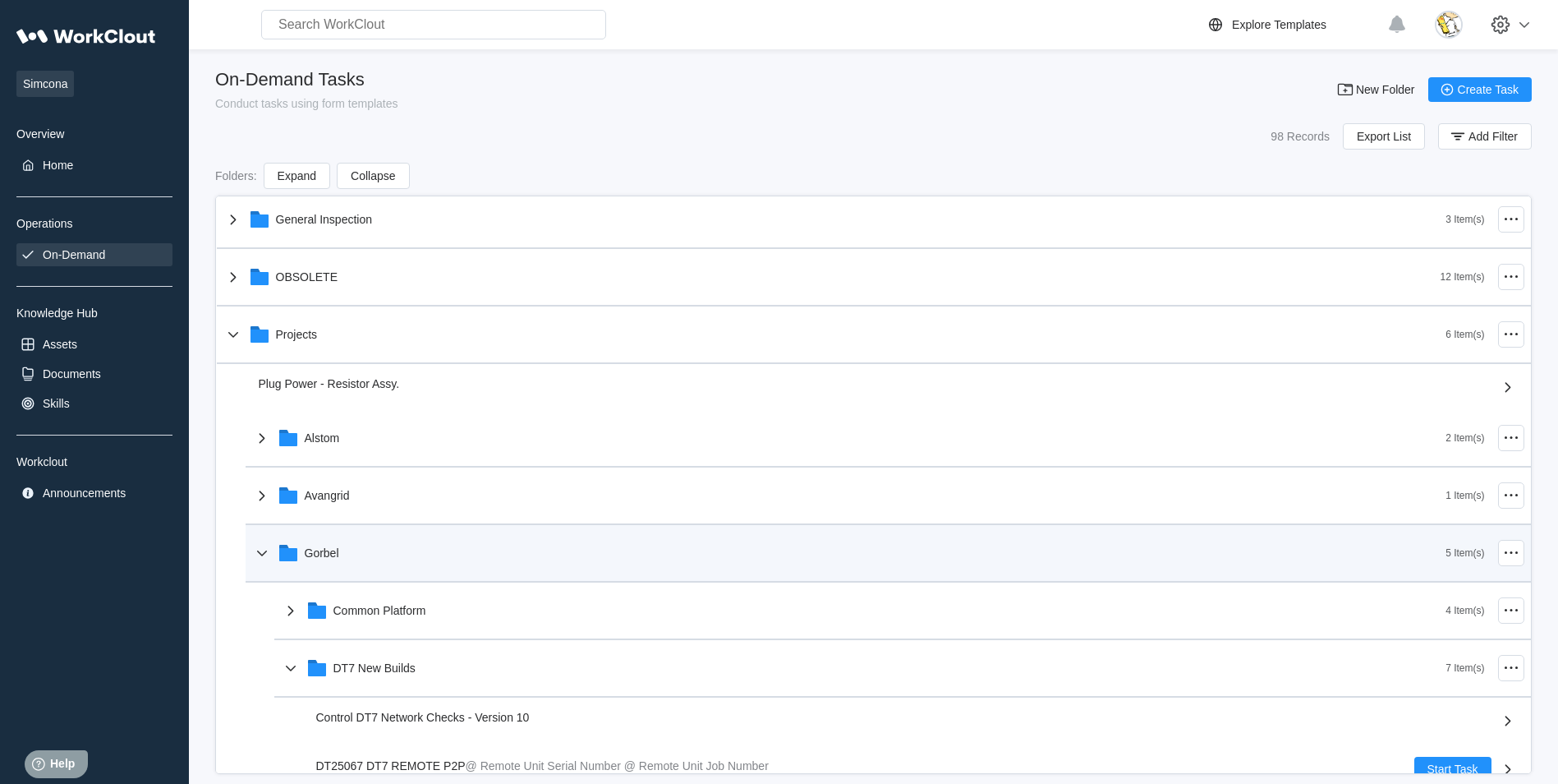
scroll to position [0, 0]
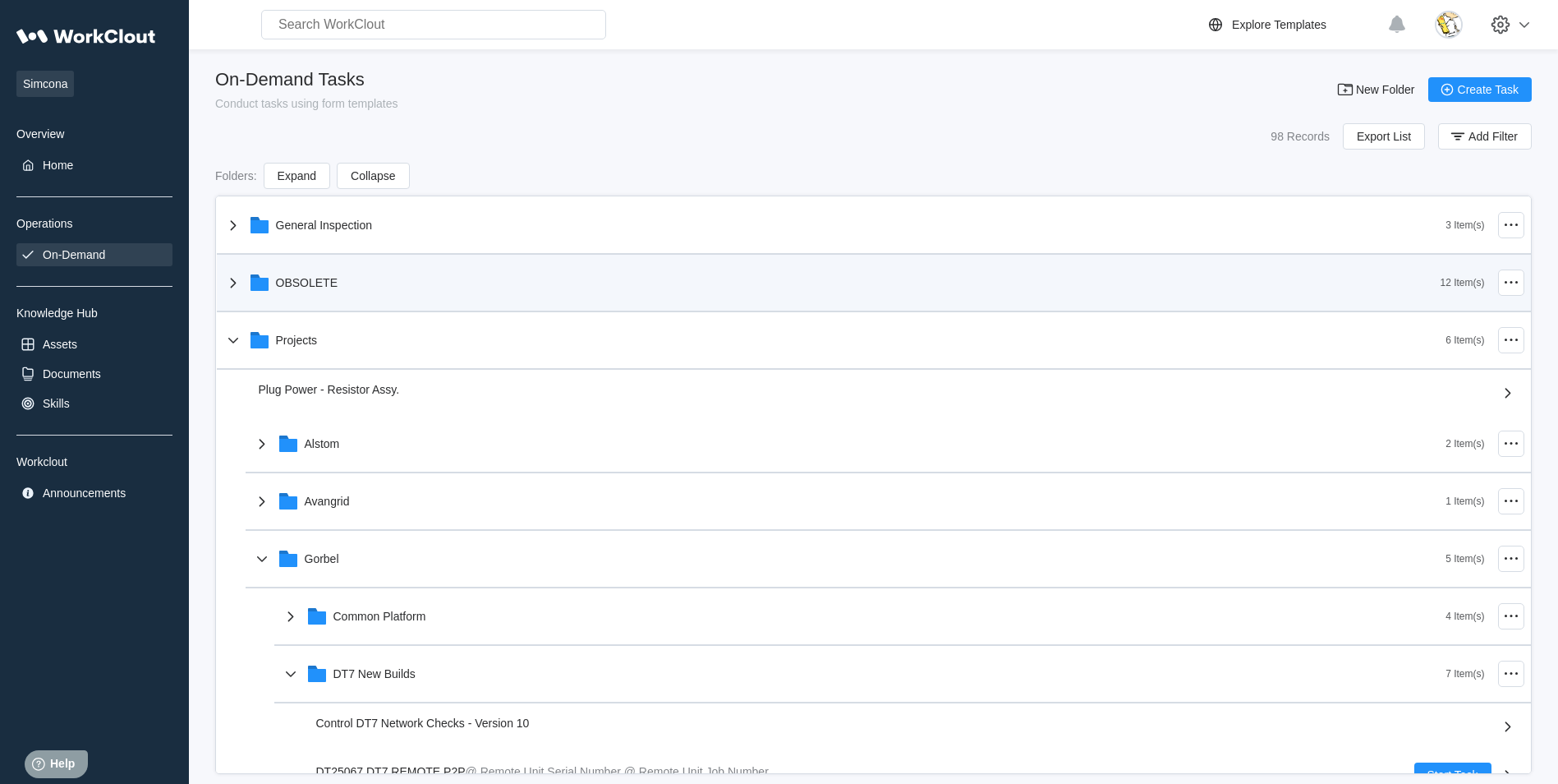
click at [354, 281] on div "OBSOLETE" at bounding box center [832, 282] width 1217 height 43
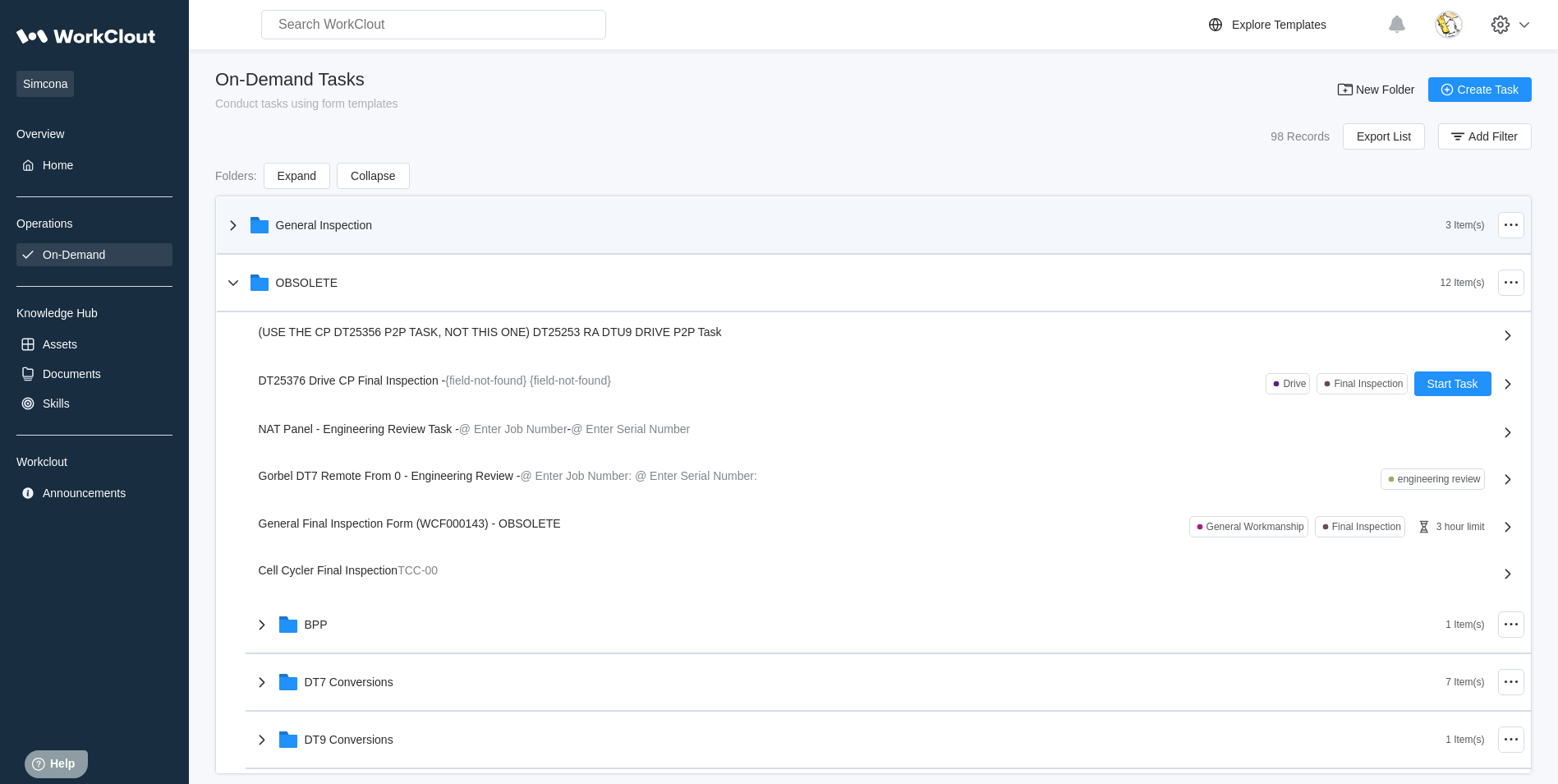
click at [435, 228] on div "General Inspection" at bounding box center [835, 224] width 1223 height 43
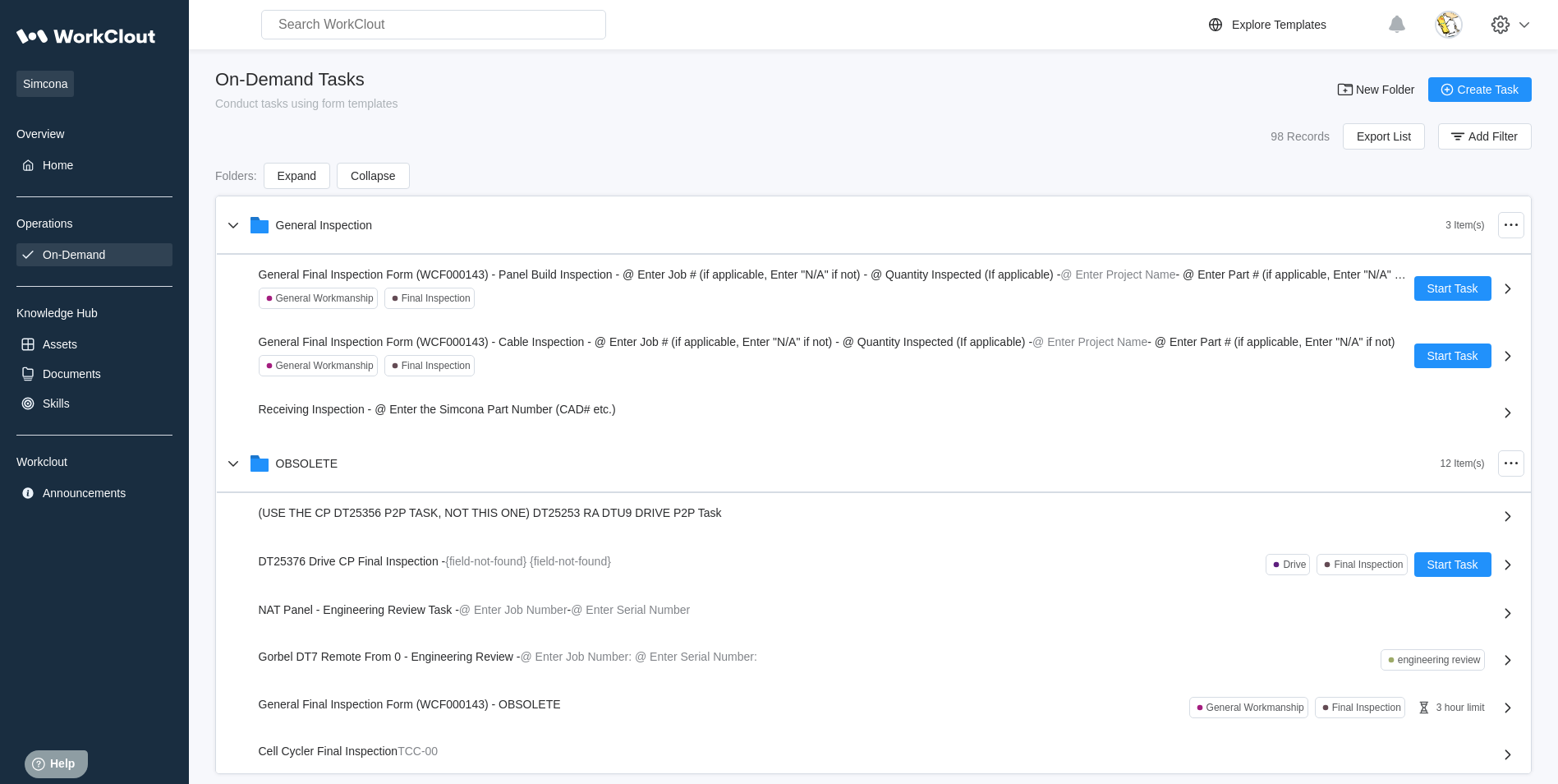
click at [393, 18] on input "text" at bounding box center [433, 24] width 345 height 29
type input "d"
type input "drive"
drag, startPoint x: 352, startPoint y: 26, endPoint x: 157, endPoint y: 26, distance: 195.0
click at [157, 26] on div "Simcona Overview Home Operations On-Demand Knowledge Hub Assets Documents Skill…" at bounding box center [779, 403] width 1558 height 807
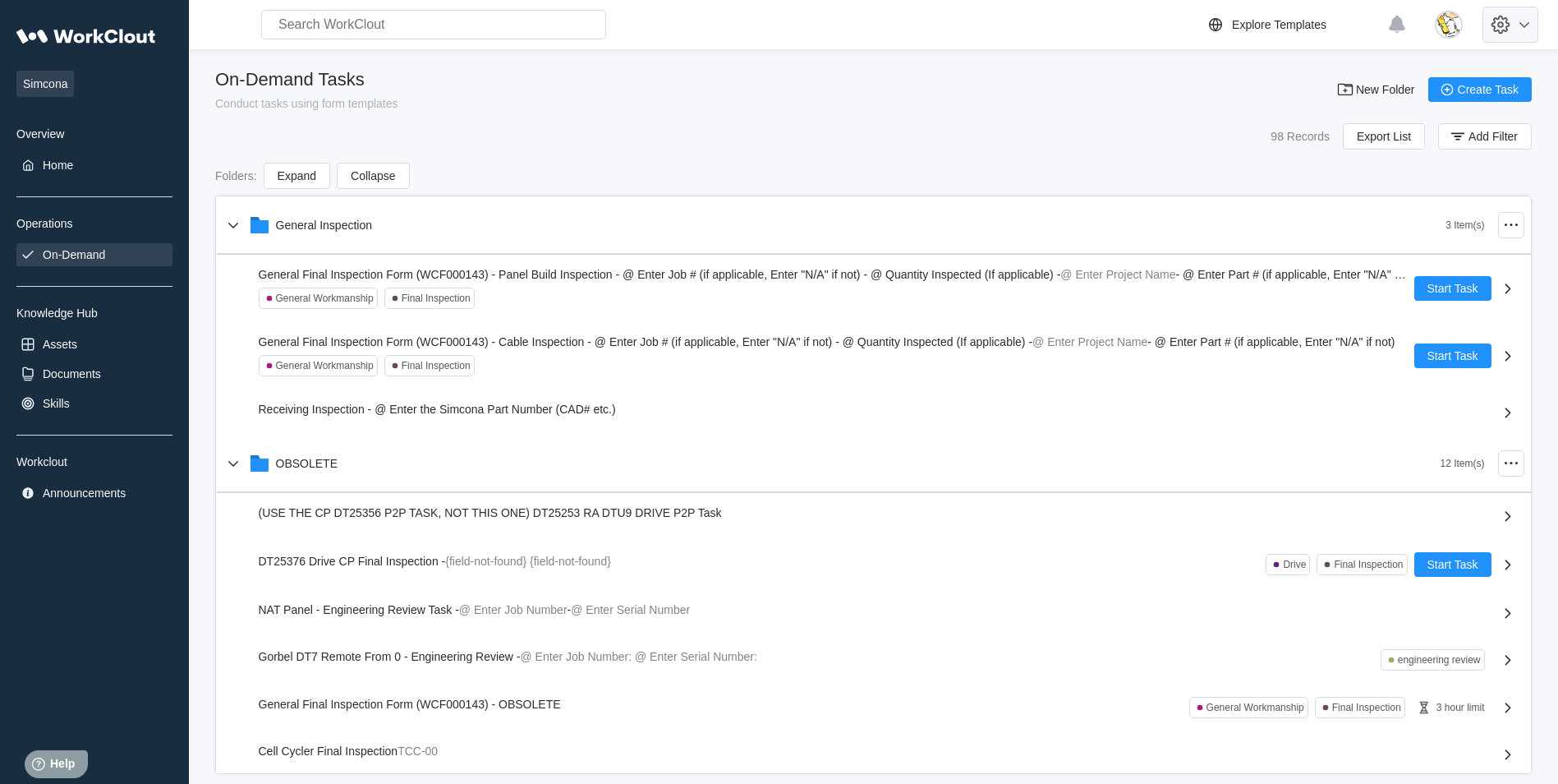
click at [1514, 29] on icon at bounding box center [1500, 24] width 28 height 28
click at [1371, 171] on div "Log Out" at bounding box center [1361, 175] width 41 height 13
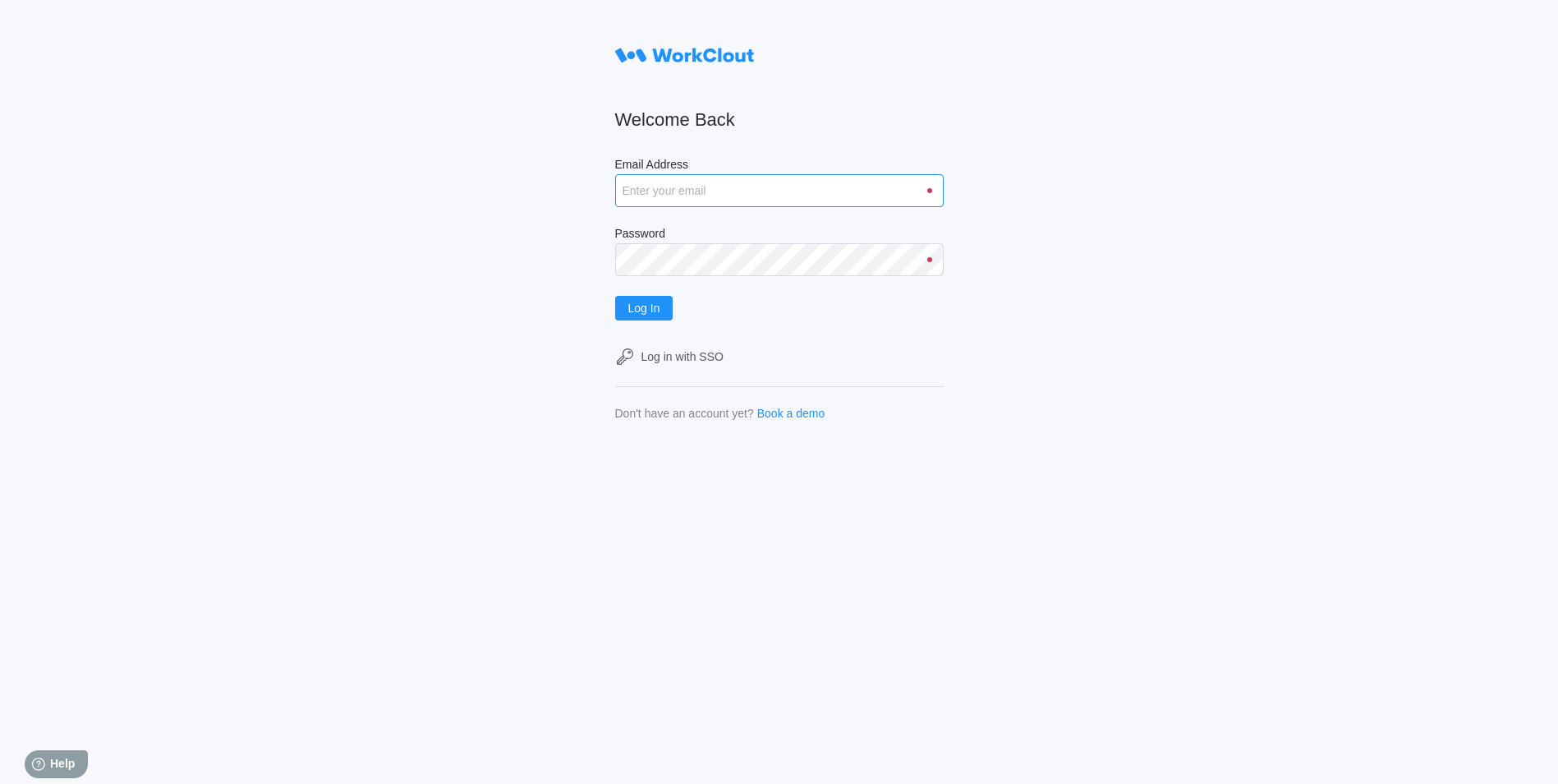
click at [721, 190] on input "Email Address" at bounding box center [779, 190] width 329 height 33
type input "[EMAIL_ADDRESS][DOMAIN_NAME]"
click at [615, 295] on button "Log In" at bounding box center [644, 307] width 59 height 24
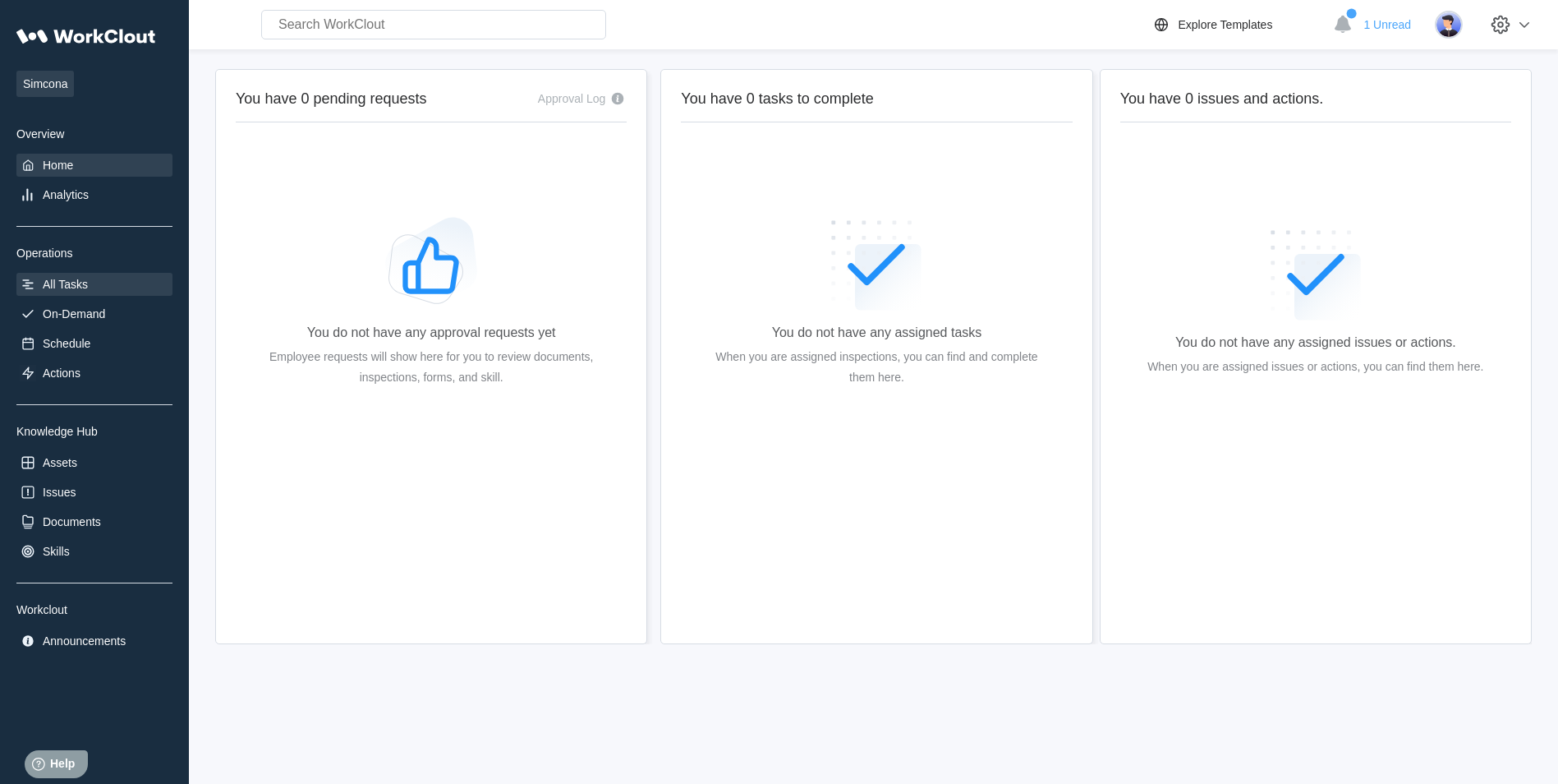
click at [65, 281] on div "All Tasks" at bounding box center [65, 284] width 45 height 13
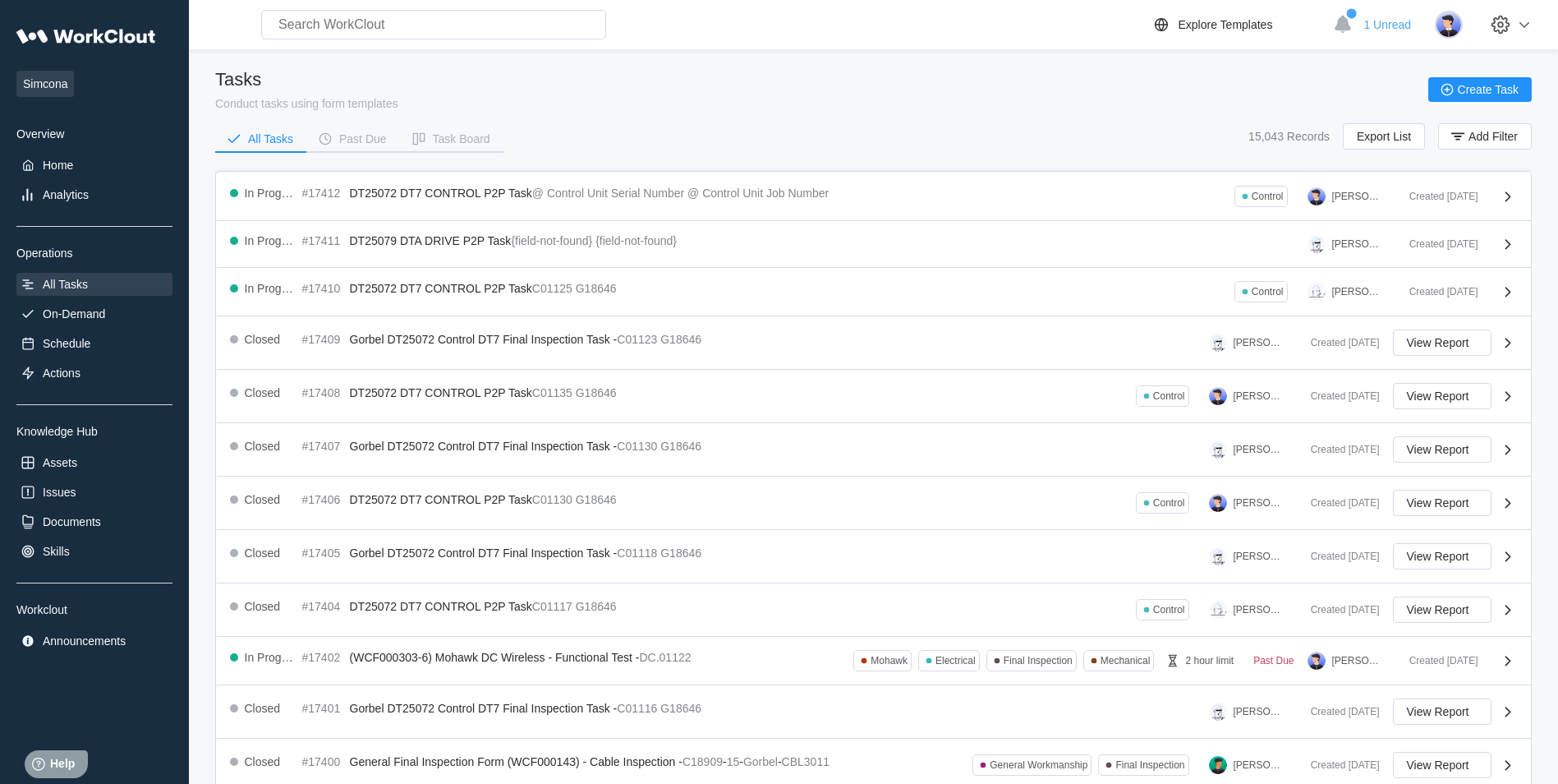
click at [387, 29] on input "text" at bounding box center [433, 24] width 345 height 29
type input "d"
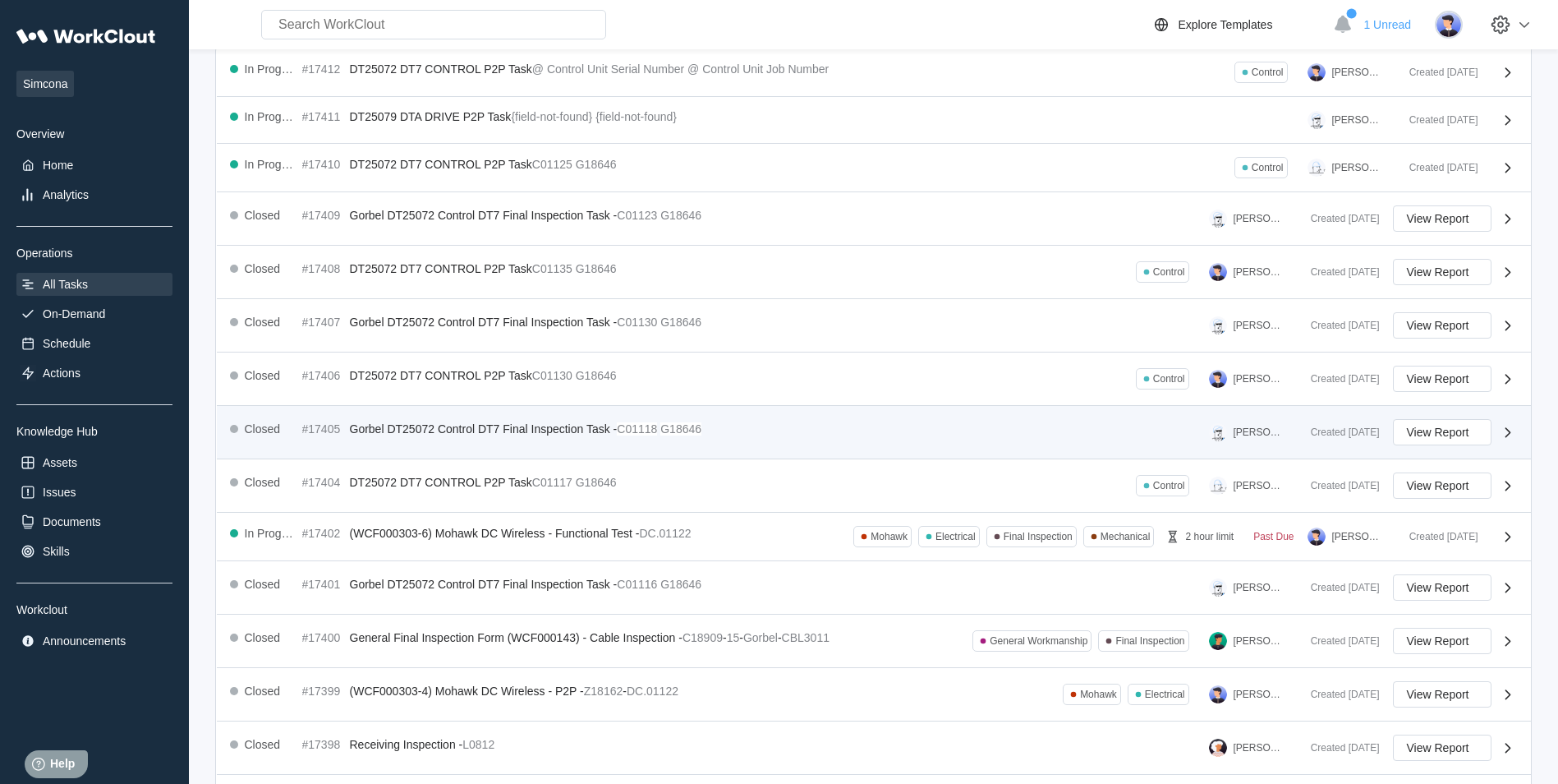
scroll to position [164, 0]
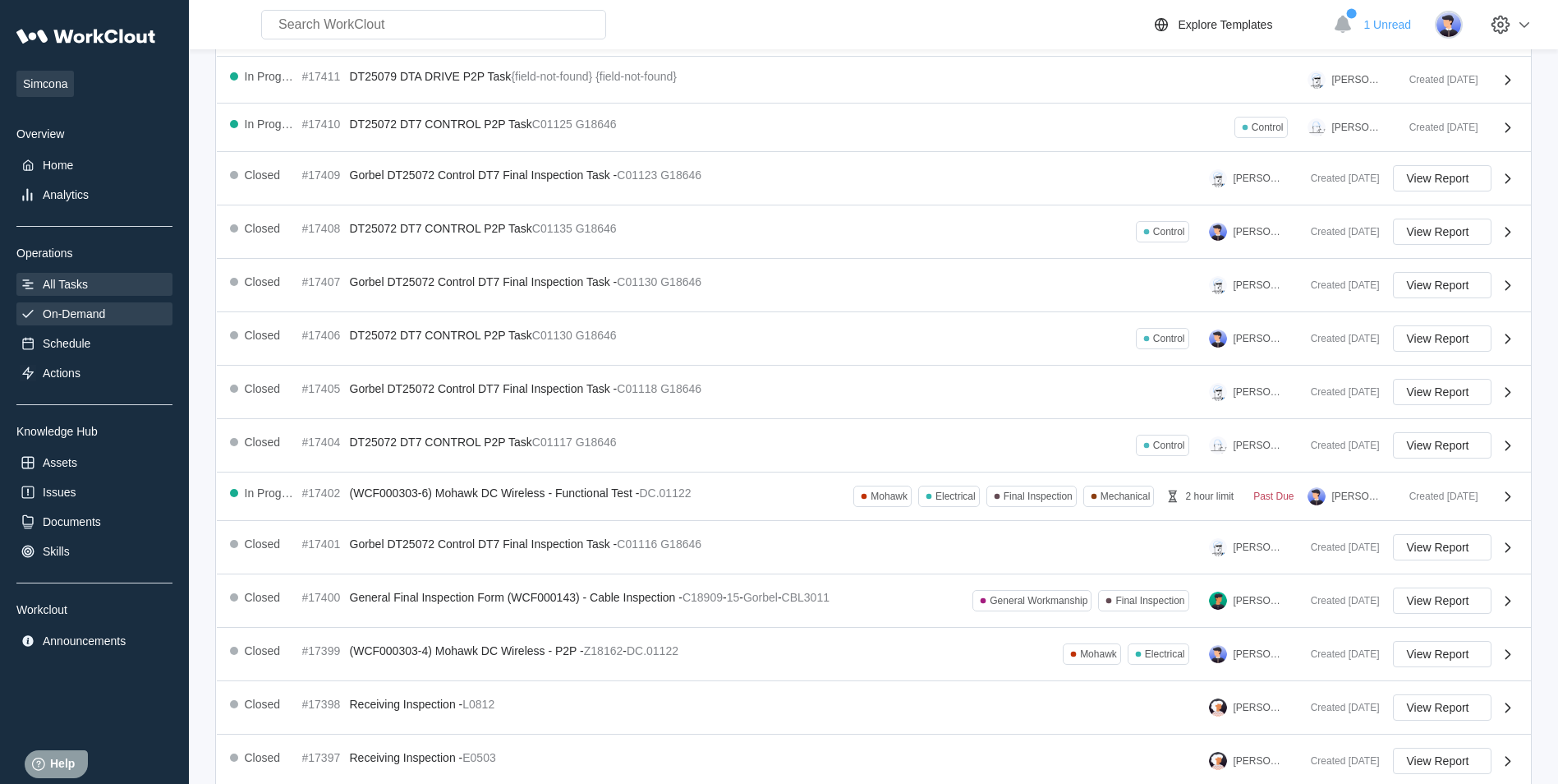
click at [79, 316] on div "On-Demand" at bounding box center [74, 314] width 63 height 13
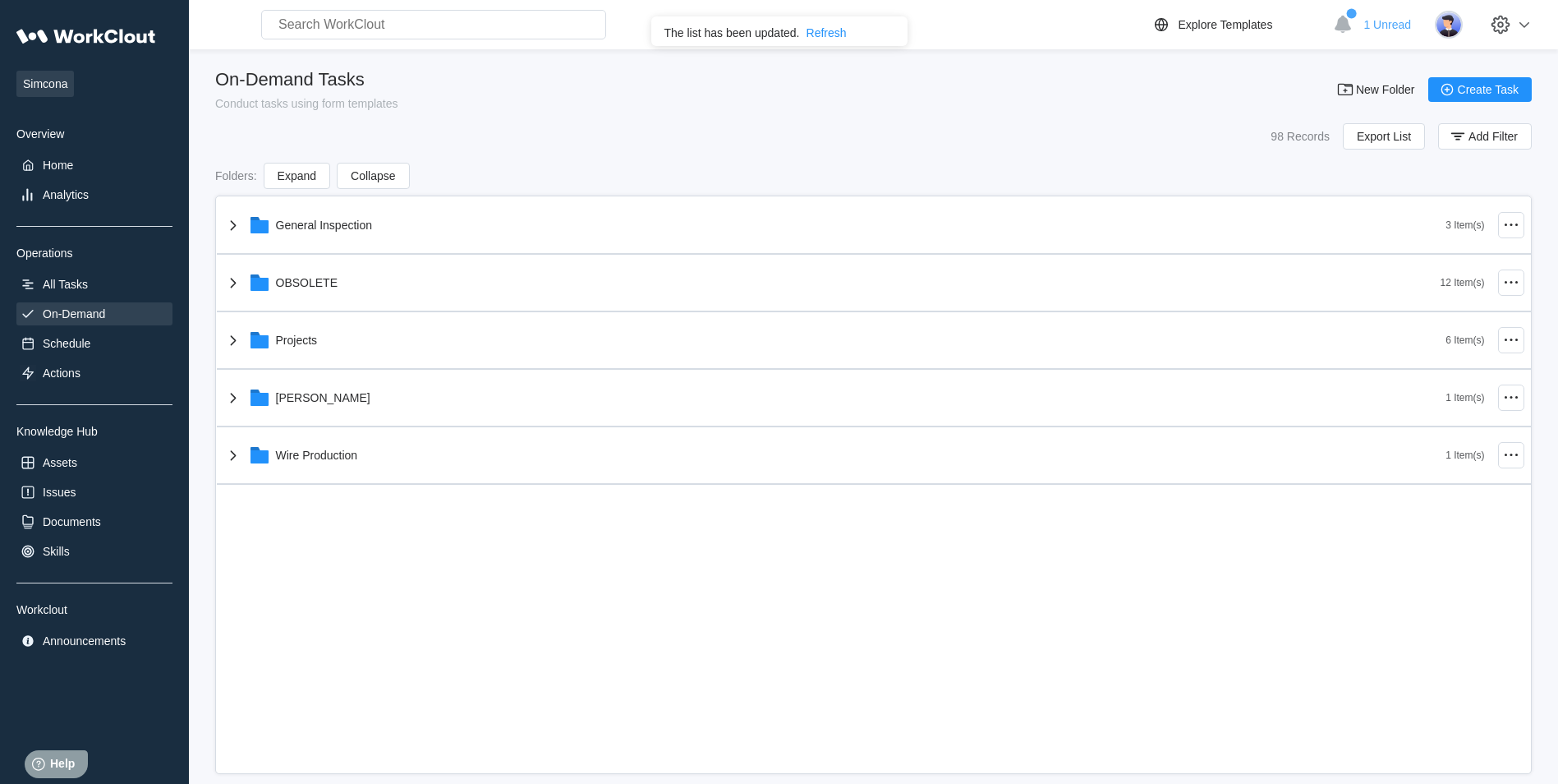
click at [832, 36] on div "Refresh" at bounding box center [827, 33] width 40 height 13
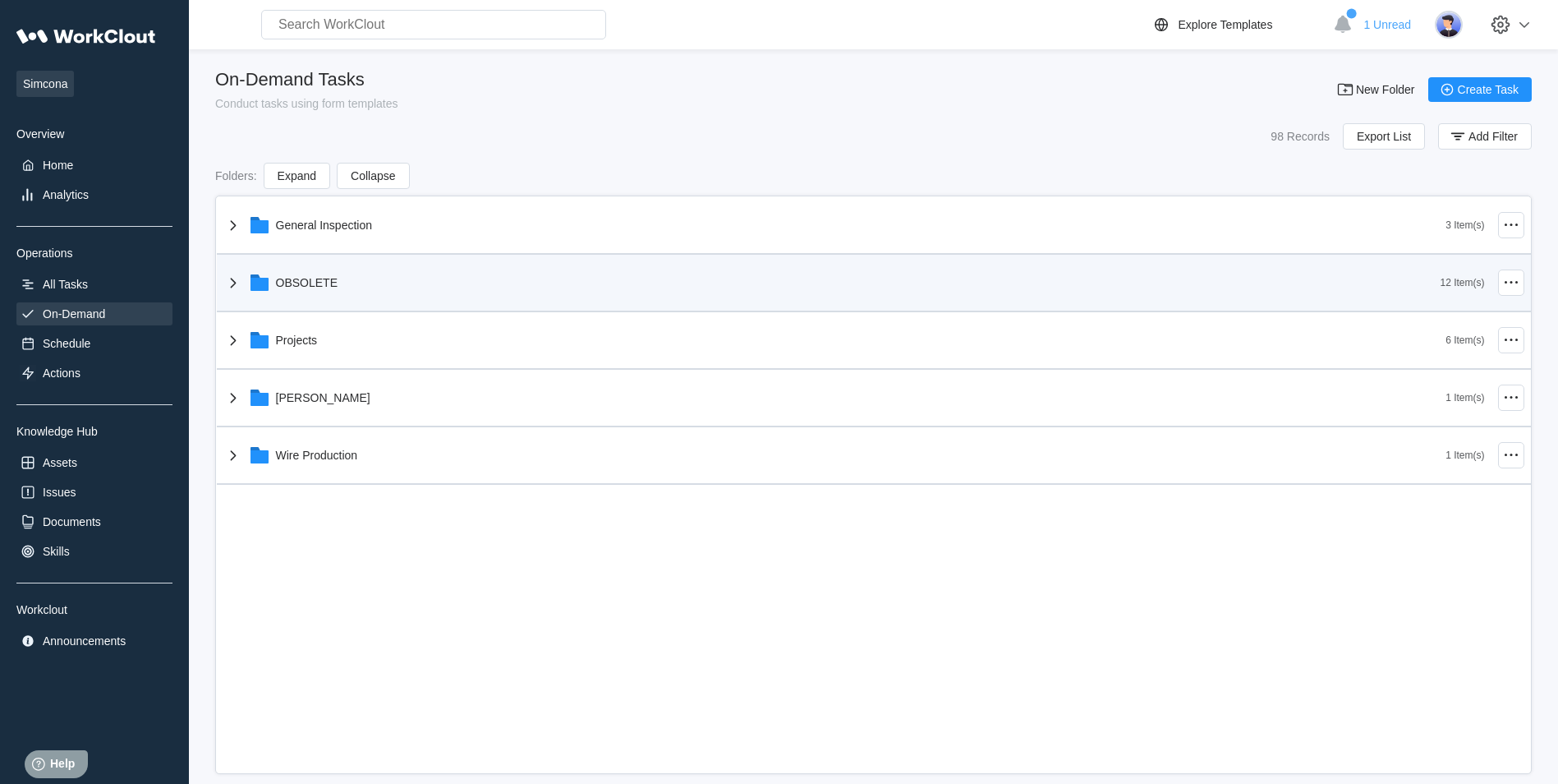
click at [389, 278] on div "OBSOLETE" at bounding box center [832, 282] width 1217 height 43
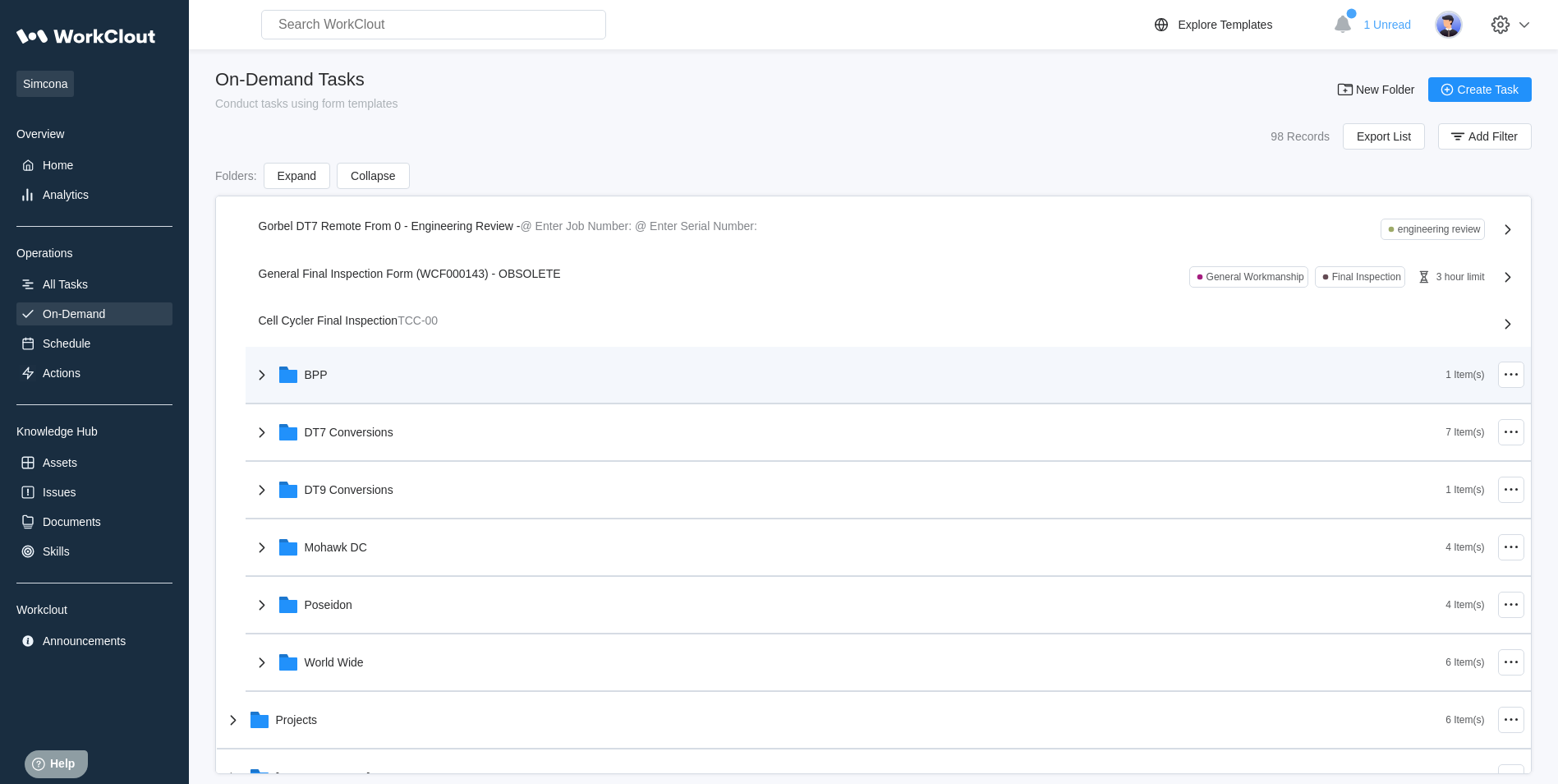
click at [418, 353] on div "BPP" at bounding box center [848, 374] width 1194 height 43
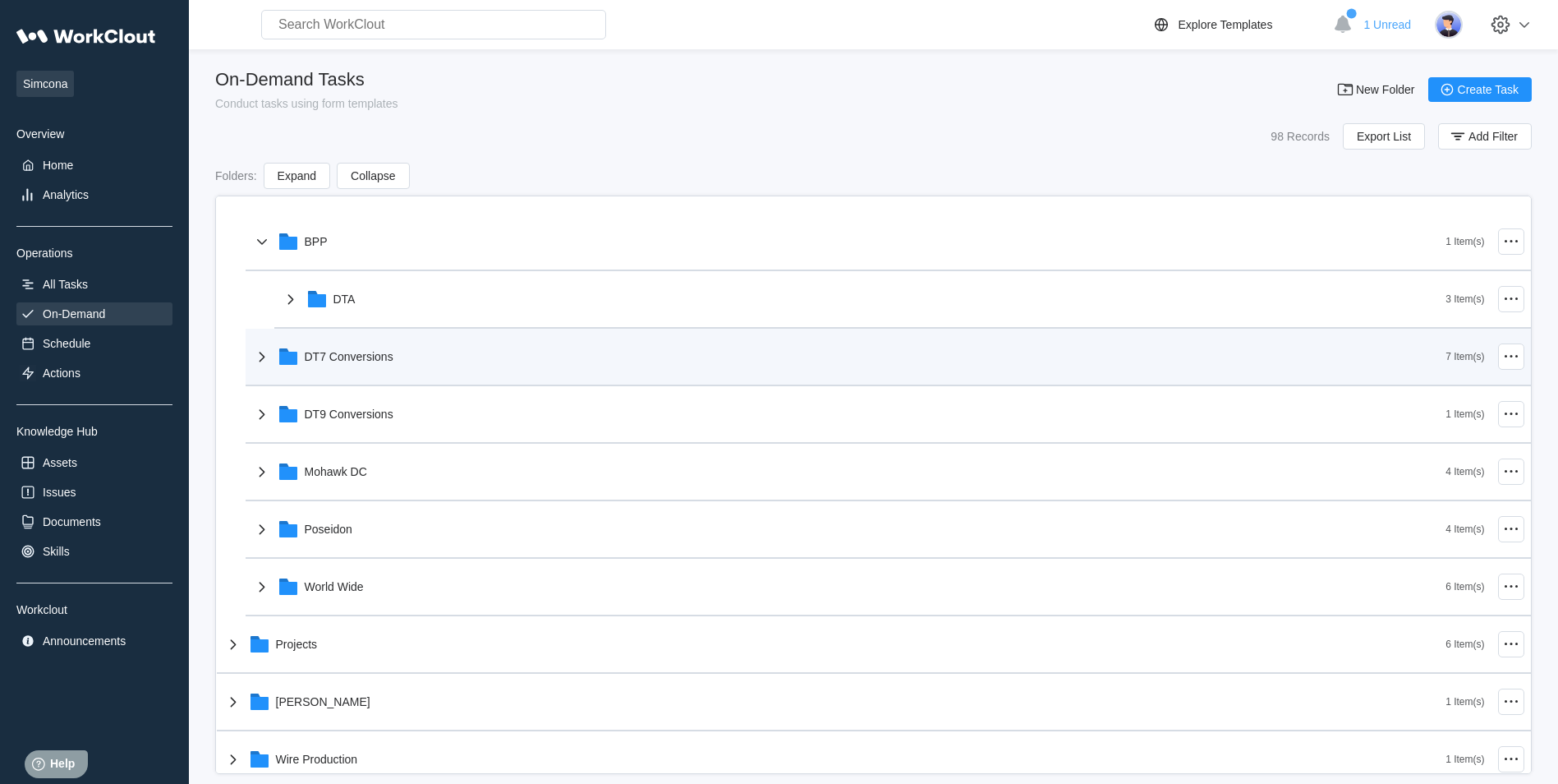
scroll to position [395, 0]
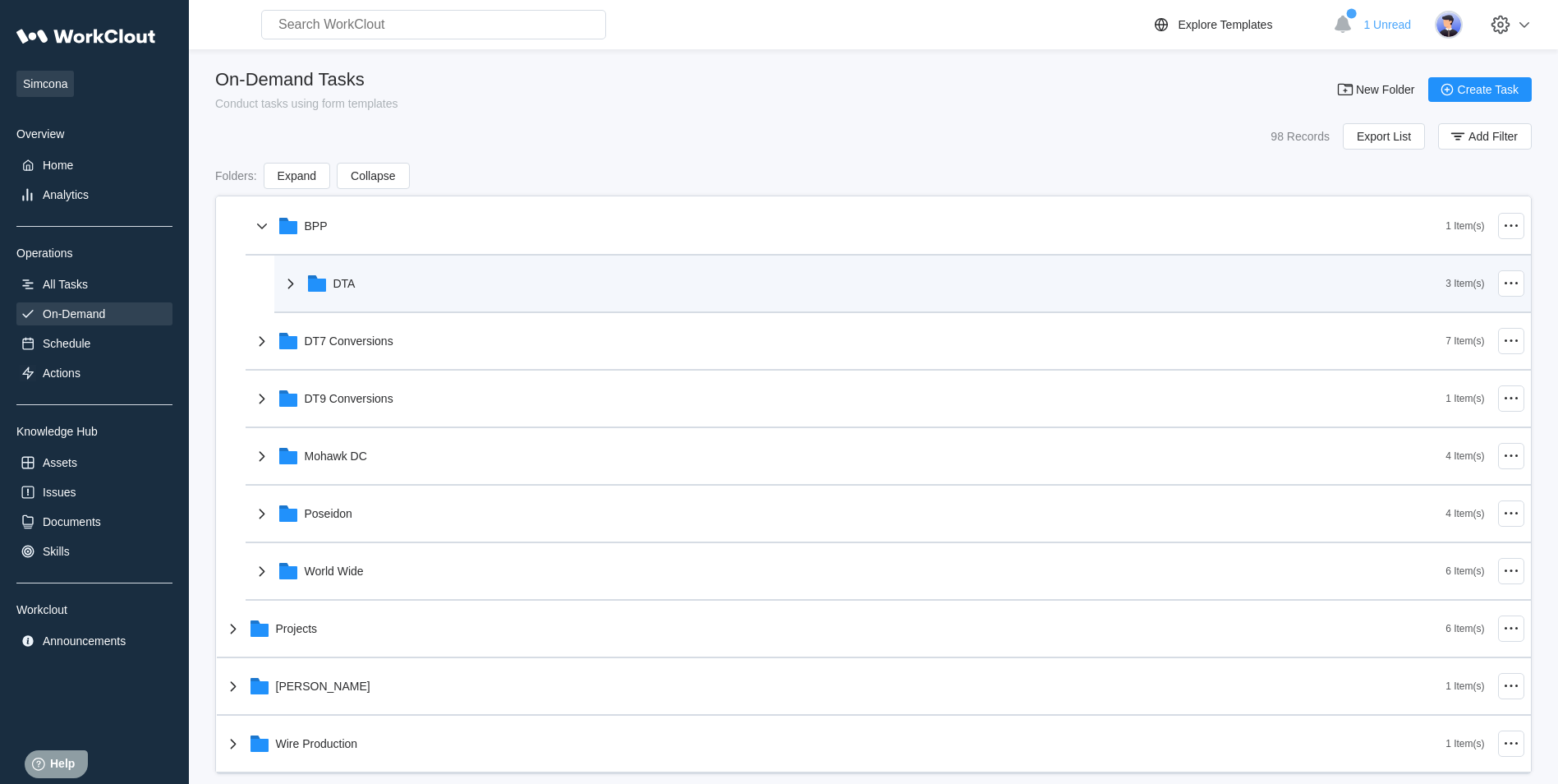
click at [459, 273] on div "DTA" at bounding box center [864, 283] width 1166 height 43
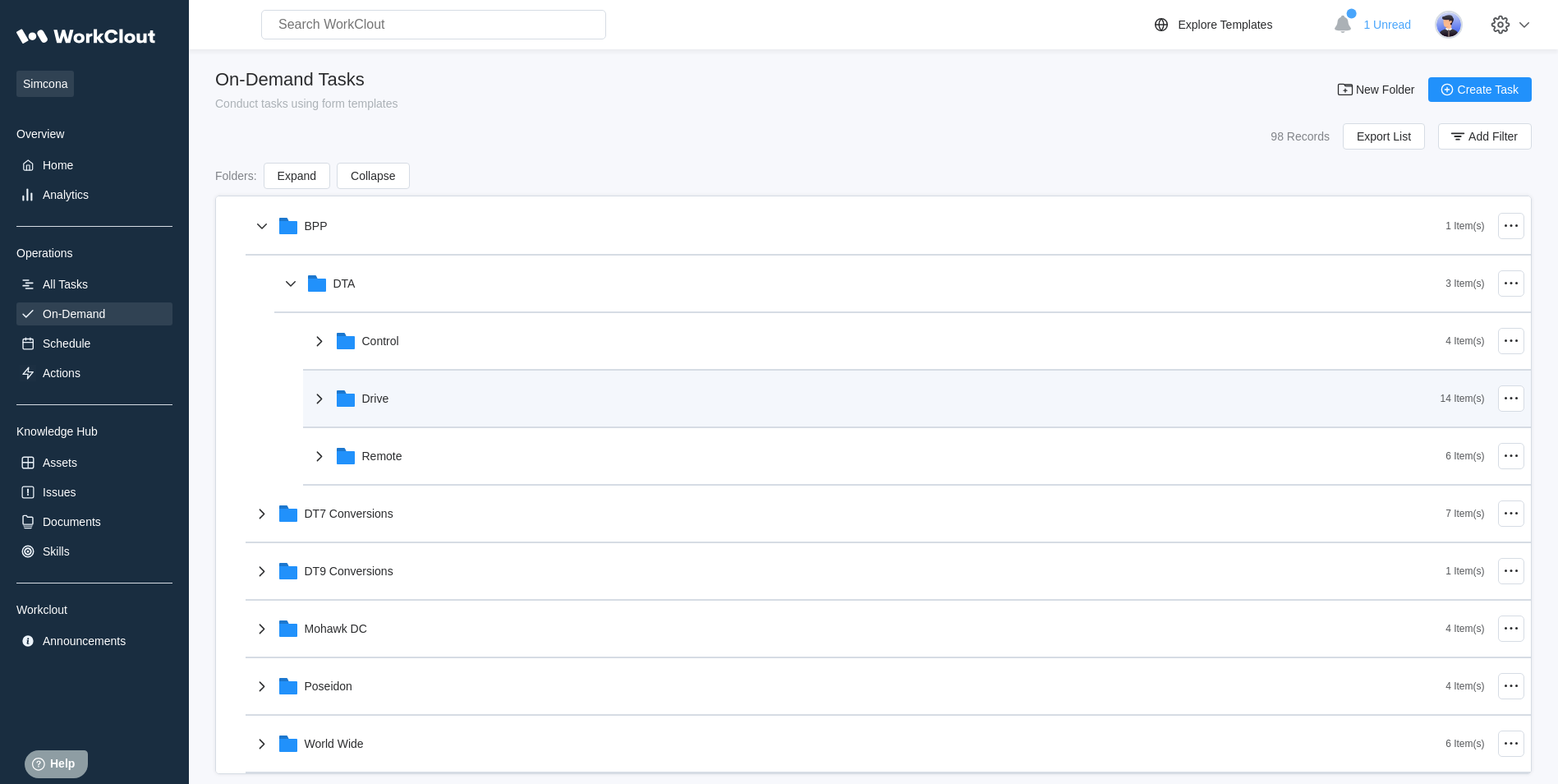
click at [424, 405] on div "Drive" at bounding box center [875, 398] width 1131 height 43
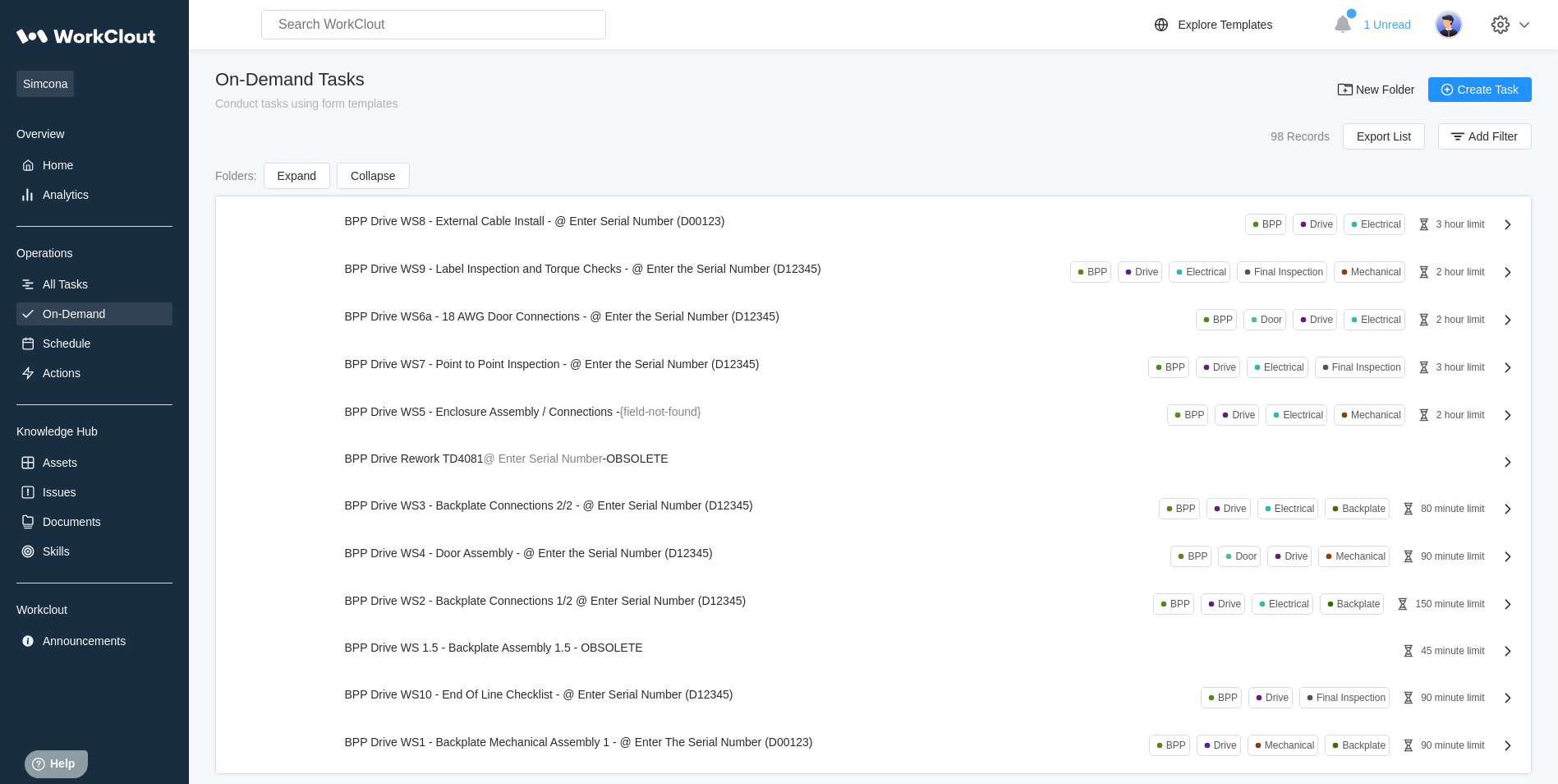
scroll to position [642, 0]
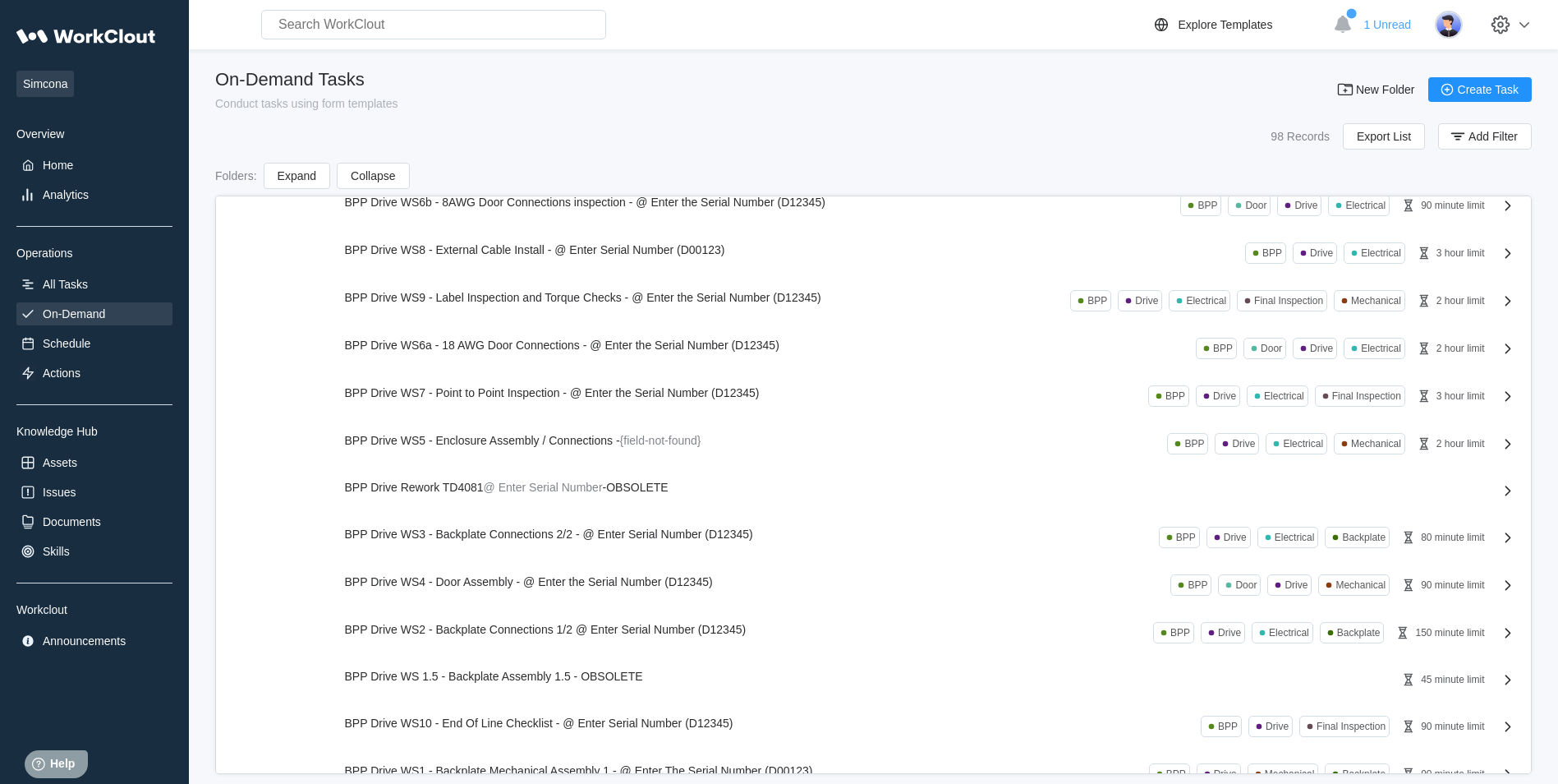
click at [520, 450] on div "BPP Drive WS5 - Enclosure Assembly / Connections - {field-not-found} BPP Drive …" at bounding box center [918, 443] width 1146 height 22
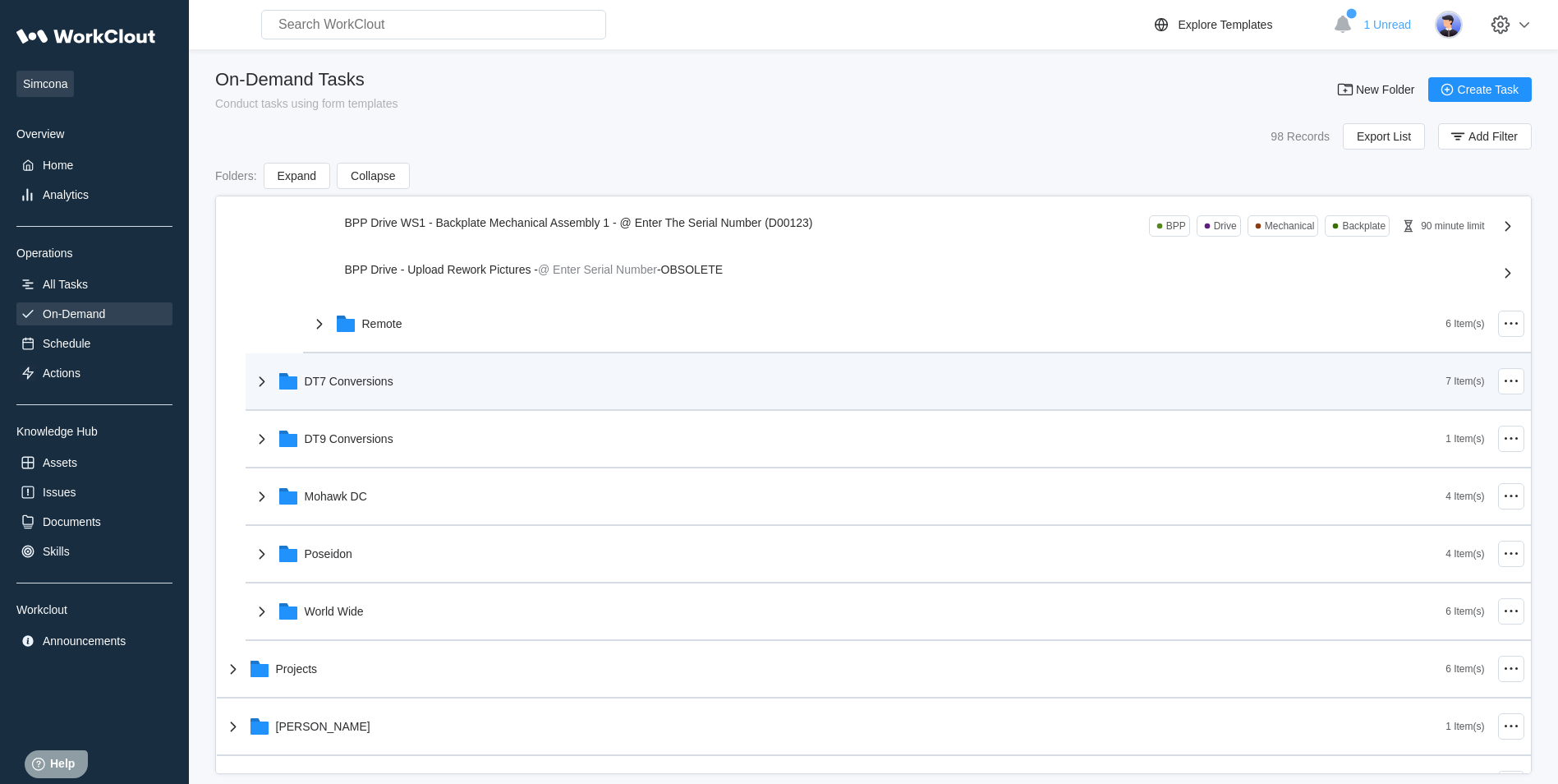
scroll to position [1217, 0]
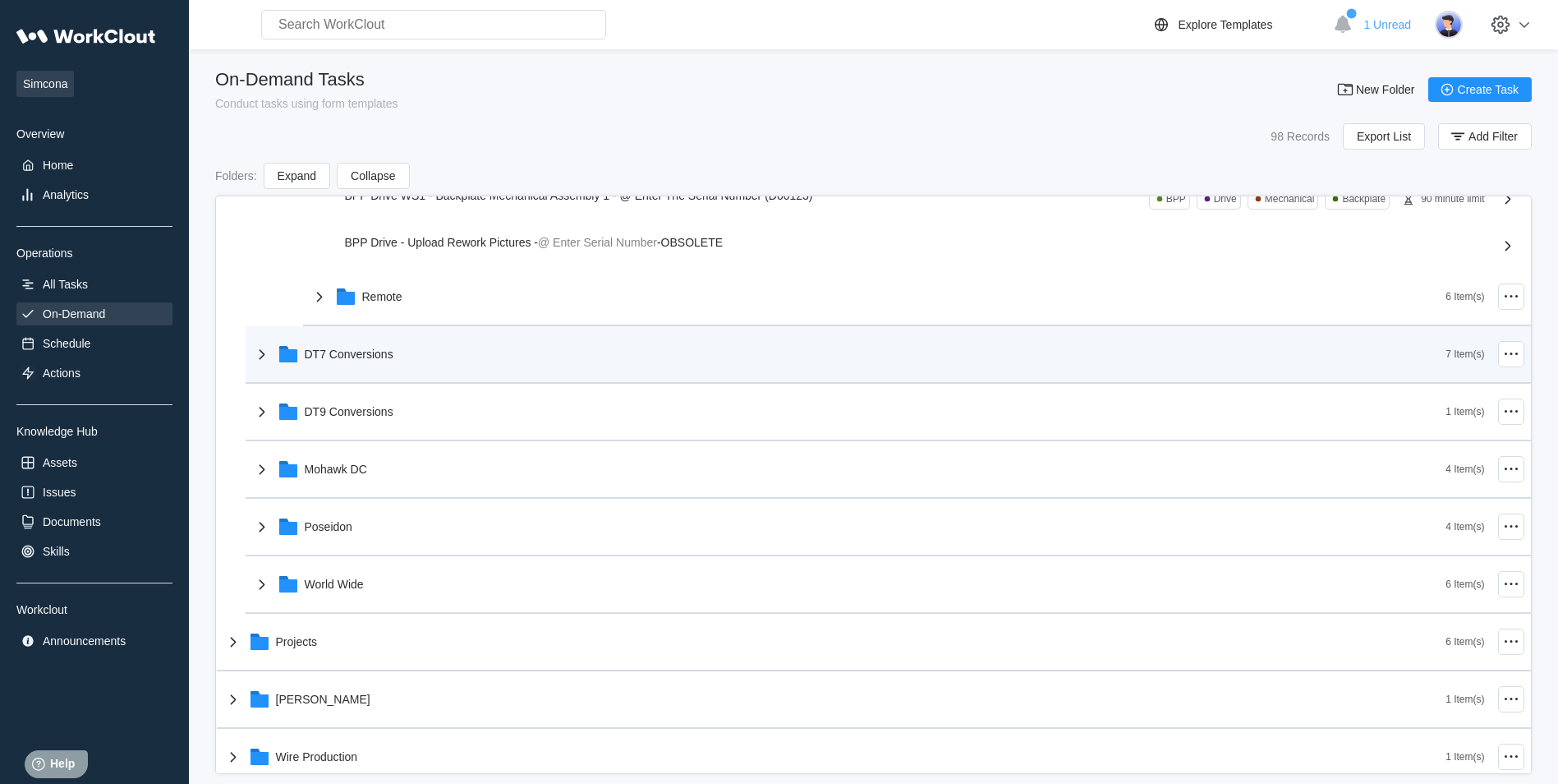
click at [426, 345] on div "DT7 Conversions" at bounding box center [848, 354] width 1194 height 43
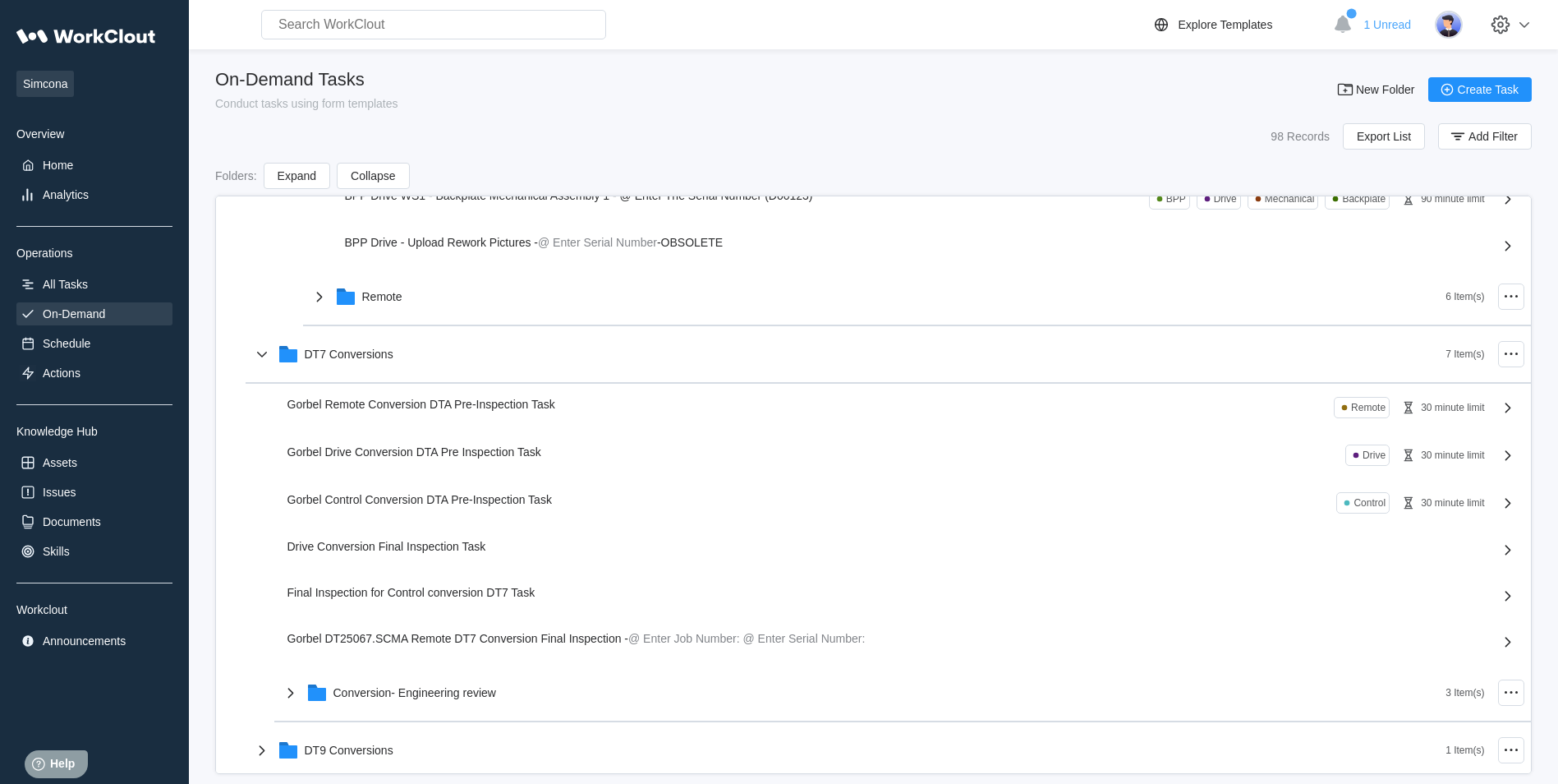
click at [443, 455] on span "Gorbel Drive Conversion DTA Pre Inspection Task" at bounding box center [414, 452] width 254 height 13
click at [1447, 459] on div "30 minute limit" at bounding box center [1453, 455] width 64 height 12
click at [429, 452] on span "Gorbel Drive Conversion DTA Pre Inspection Task" at bounding box center [414, 452] width 254 height 13
click at [430, 451] on span "Gorbel Drive Conversion DTA Pre Inspection Task" at bounding box center [414, 452] width 254 height 13
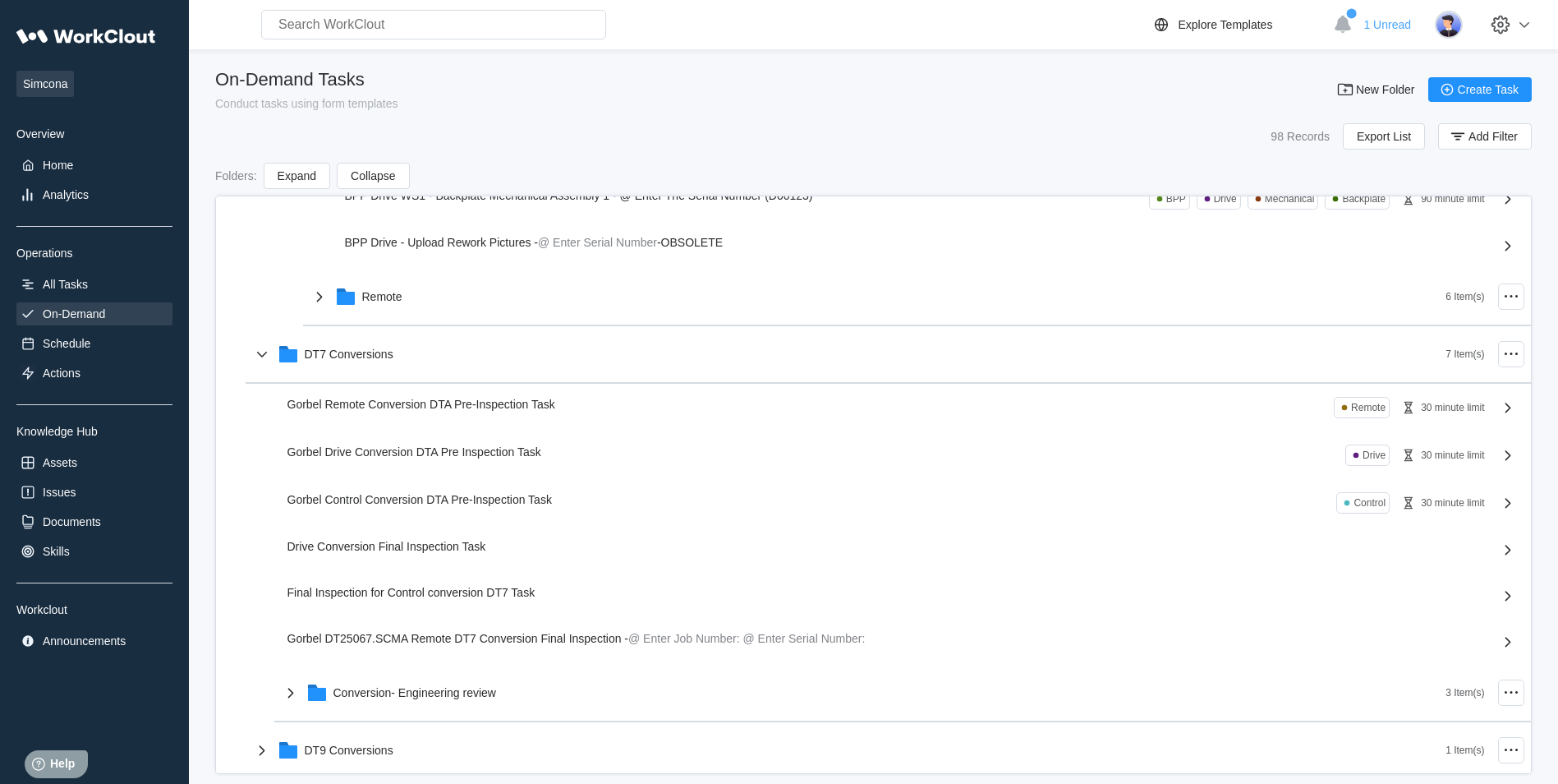
click at [430, 451] on span "Gorbel Drive Conversion DTA Pre Inspection Task" at bounding box center [414, 452] width 254 height 13
click at [443, 456] on span "Gorbel Drive Conversion DTA Pre Inspection Task" at bounding box center [414, 452] width 254 height 13
click at [1505, 457] on icon at bounding box center [1508, 455] width 6 height 10
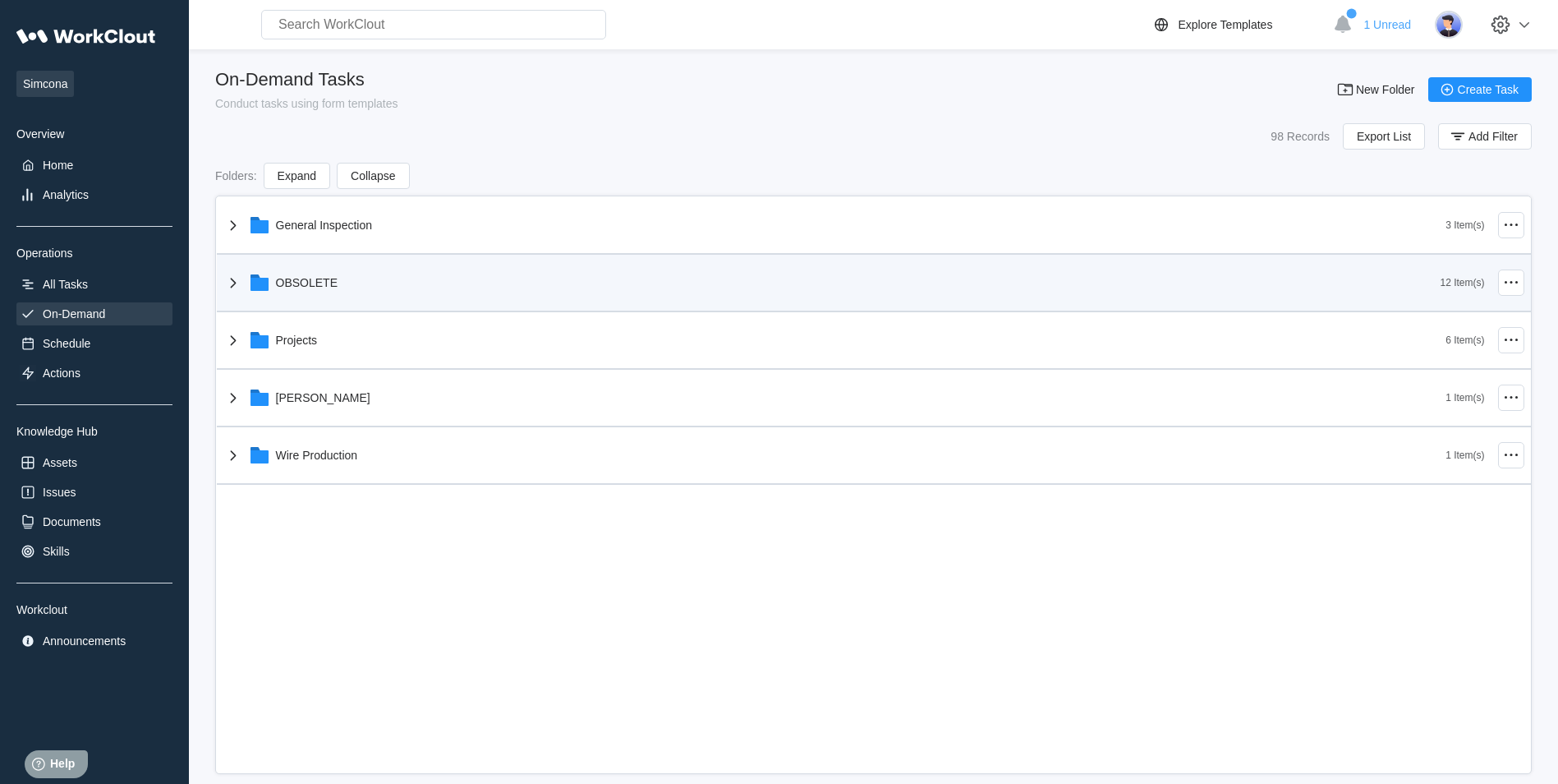
click at [324, 295] on div "OBSOLETE" at bounding box center [832, 282] width 1217 height 43
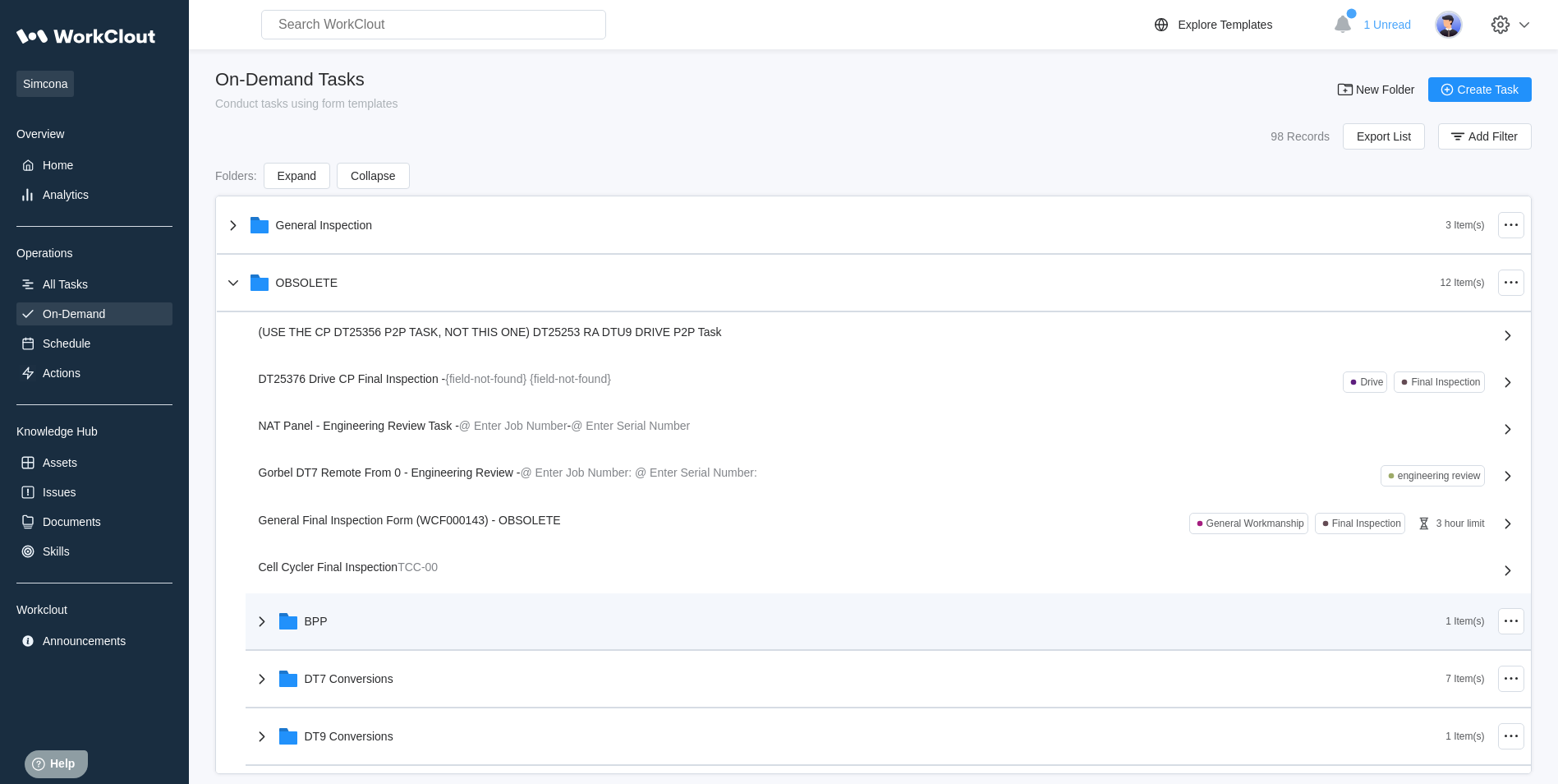
click at [362, 636] on div "BPP" at bounding box center [848, 621] width 1194 height 43
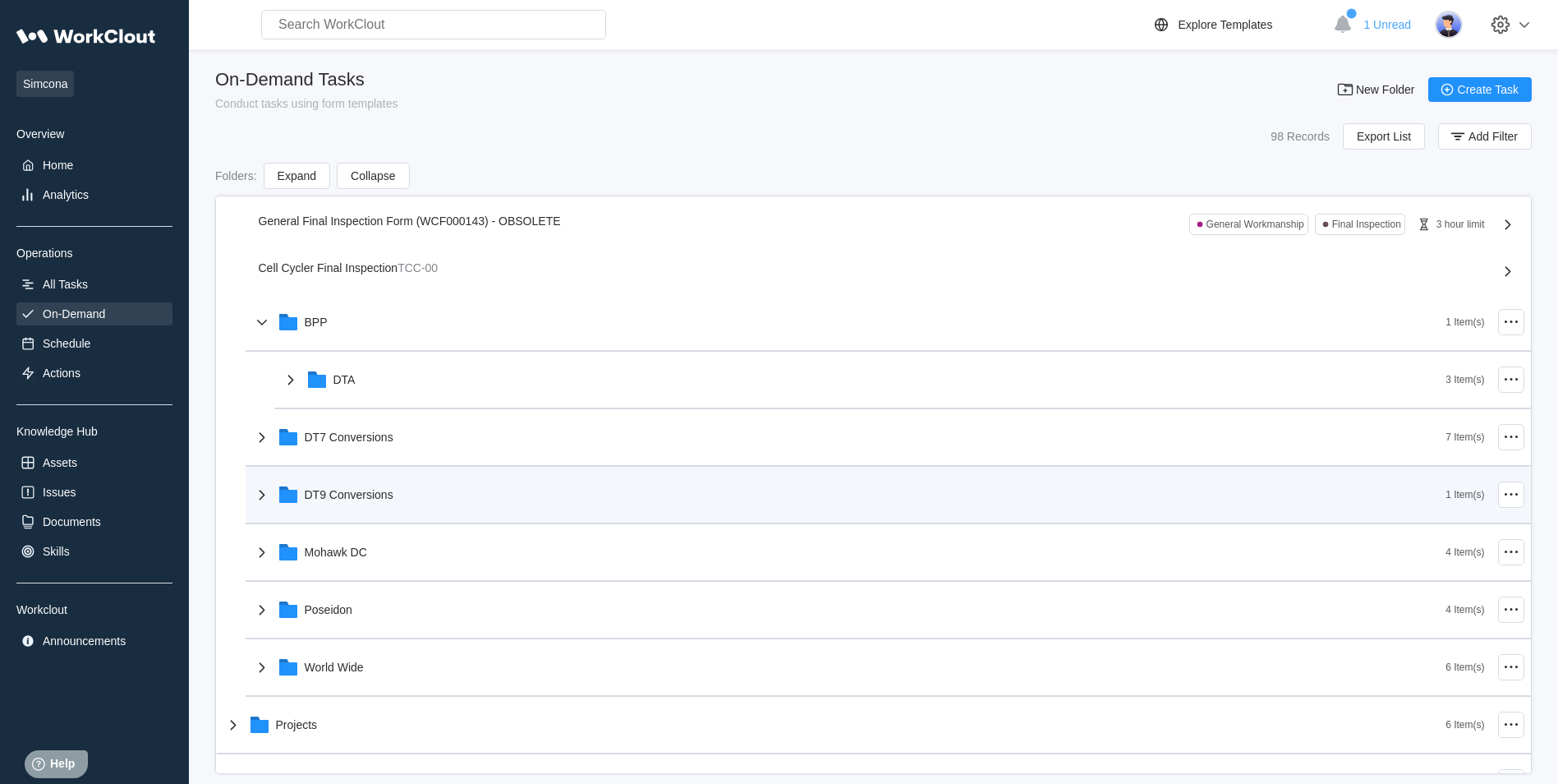
scroll to position [329, 0]
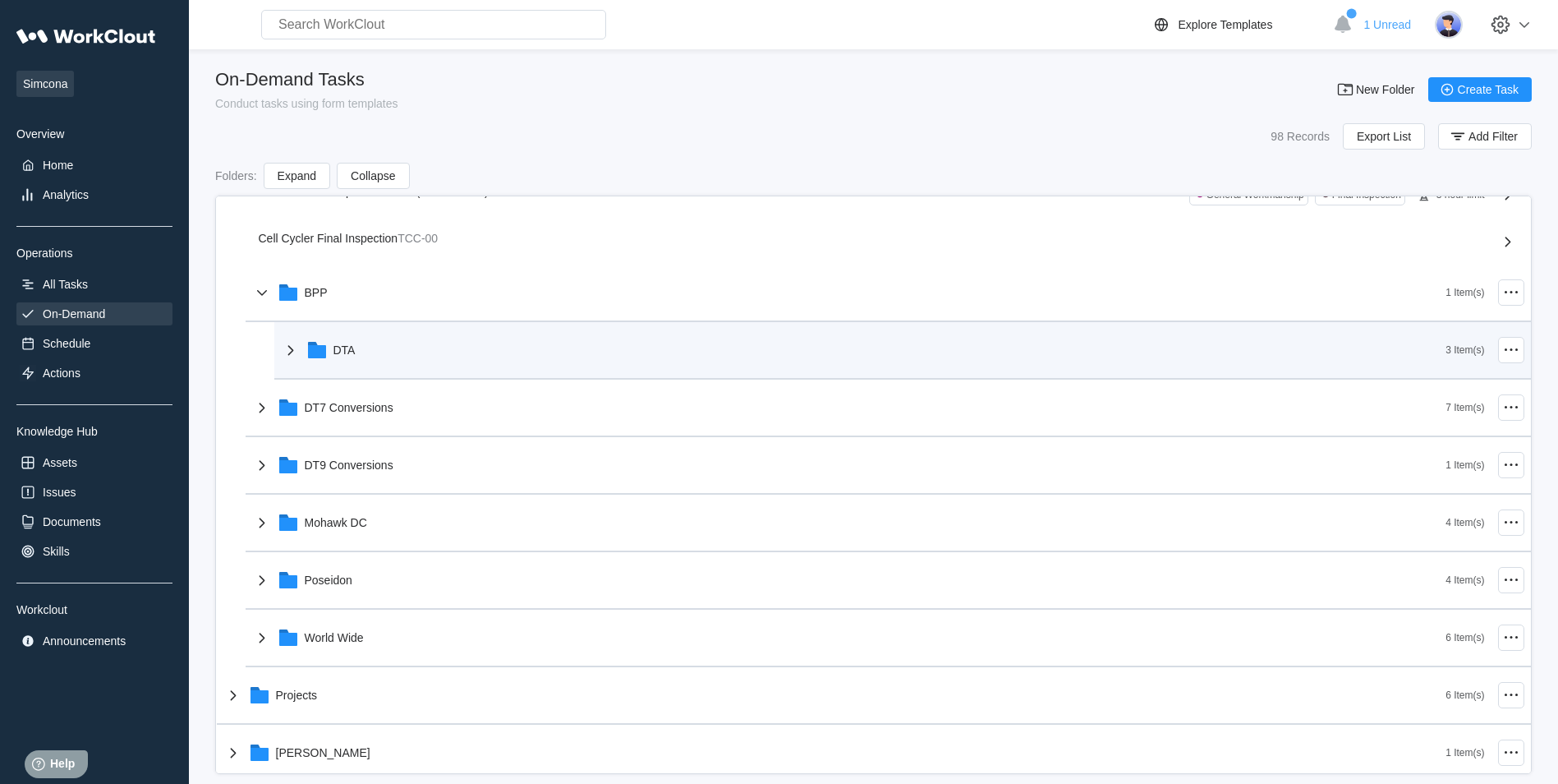
click at [389, 359] on div "DTA" at bounding box center [864, 350] width 1166 height 43
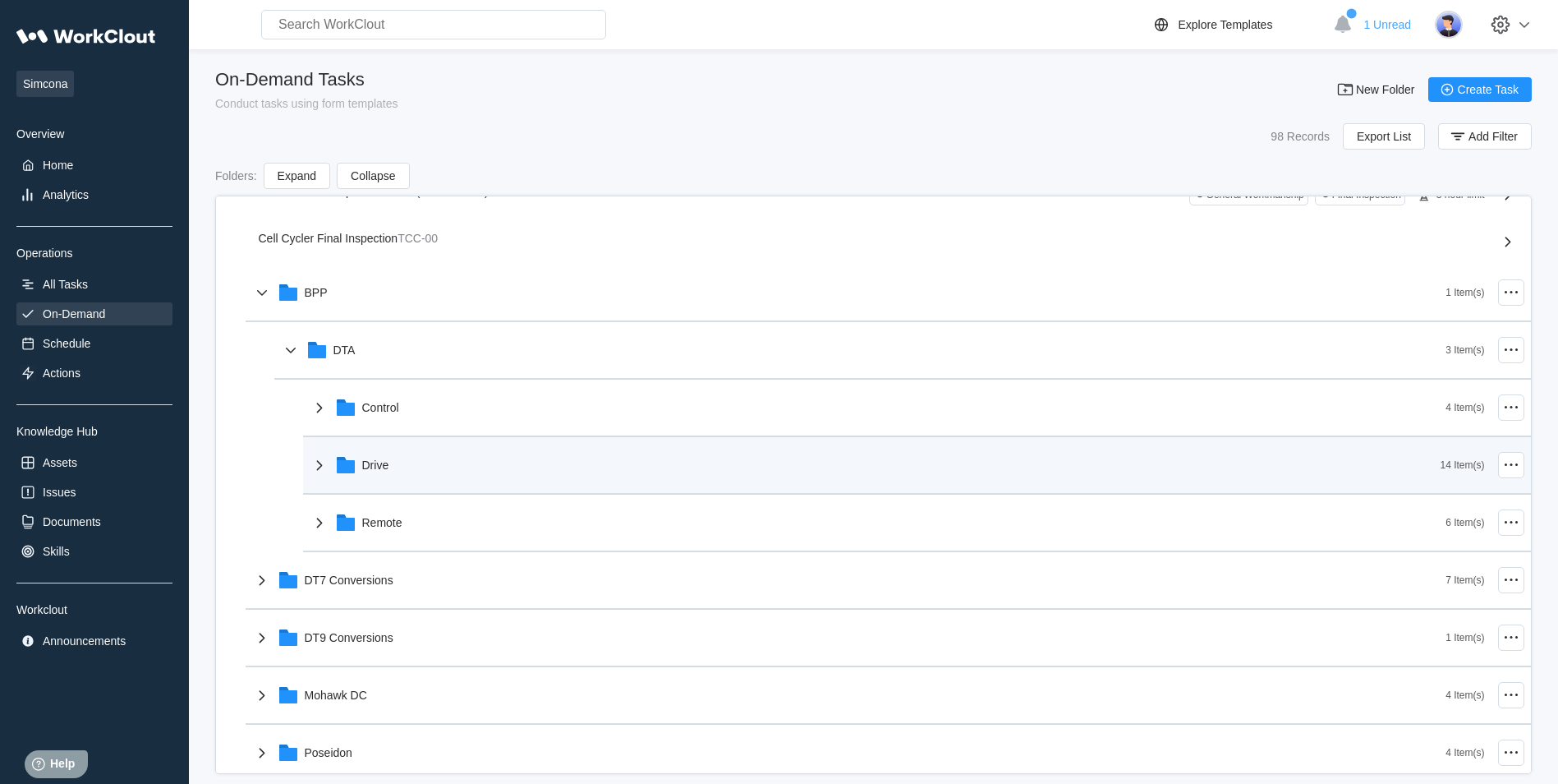
click at [431, 469] on div "Drive" at bounding box center [875, 464] width 1131 height 43
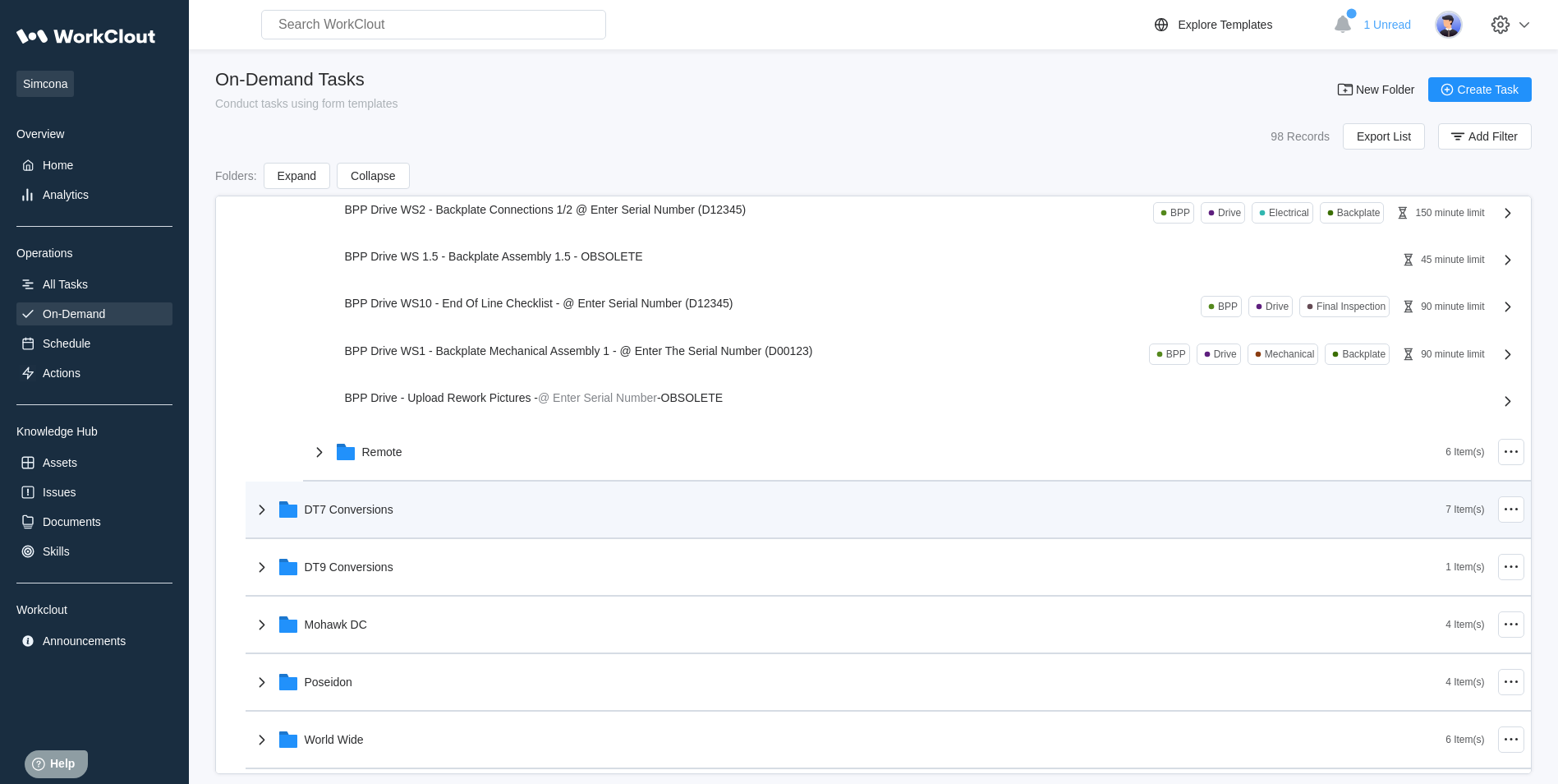
scroll to position [1068, 0]
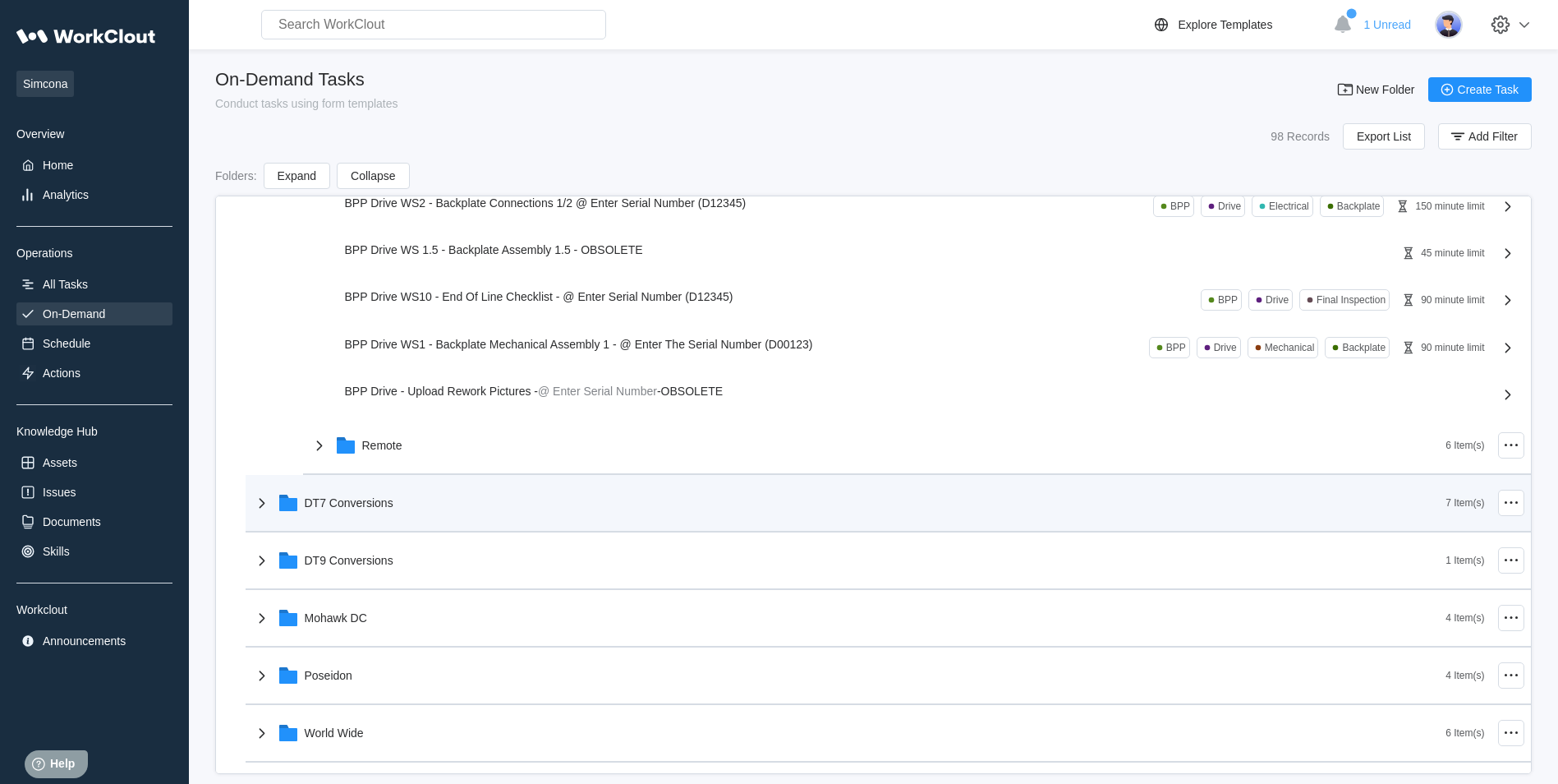
click at [428, 505] on div "DT7 Conversions" at bounding box center [848, 502] width 1194 height 43
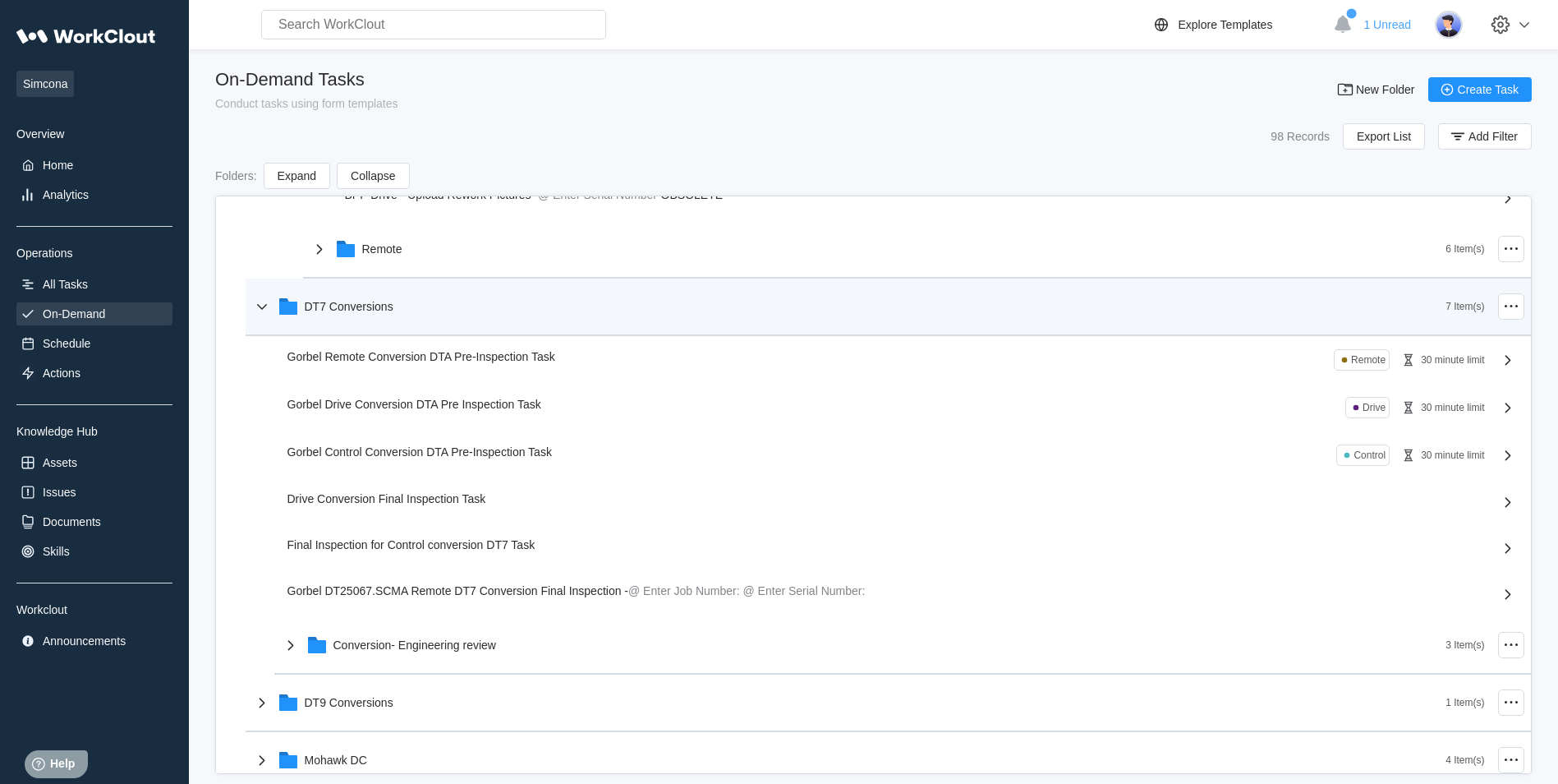
scroll to position [1314, 0]
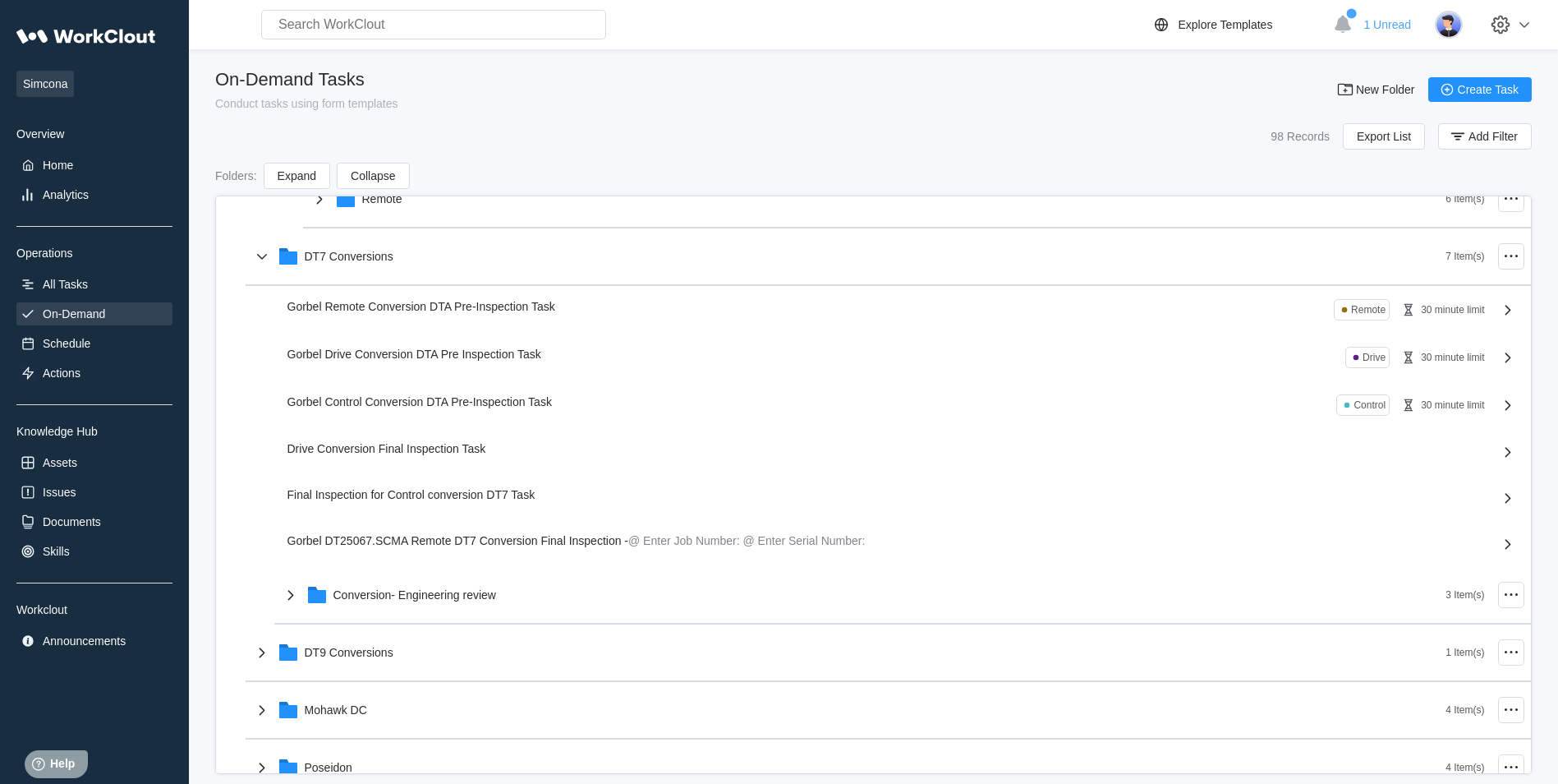
click at [427, 453] on span "Drive Conversion Final Inspection Task" at bounding box center [387, 448] width 199 height 13
click at [483, 361] on div "Gorbel Drive Conversion DTA Pre Inspection Task" at bounding box center [418, 354] width 260 height 15
click at [514, 358] on span "Gorbel Drive Conversion DTA Pre Inspection Task" at bounding box center [414, 354] width 254 height 13
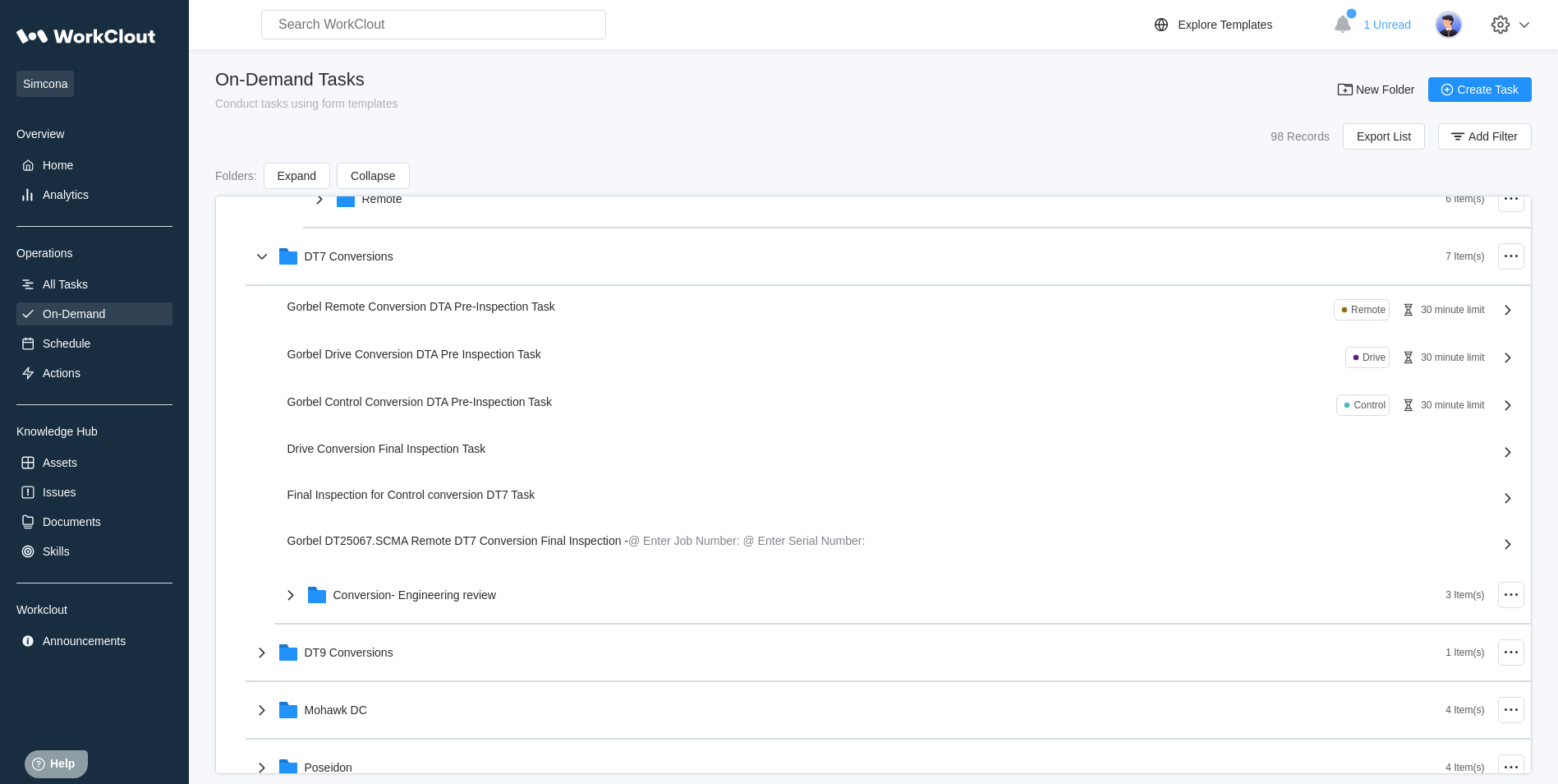
click at [514, 358] on span "Gorbel Drive Conversion DTA Pre Inspection Task" at bounding box center [414, 354] width 254 height 13
drag, startPoint x: 1456, startPoint y: 359, endPoint x: 1465, endPoint y: 359, distance: 9.0
click at [1457, 359] on div "30 minute limit" at bounding box center [1453, 357] width 64 height 12
click at [1505, 357] on icon at bounding box center [1508, 357] width 6 height 10
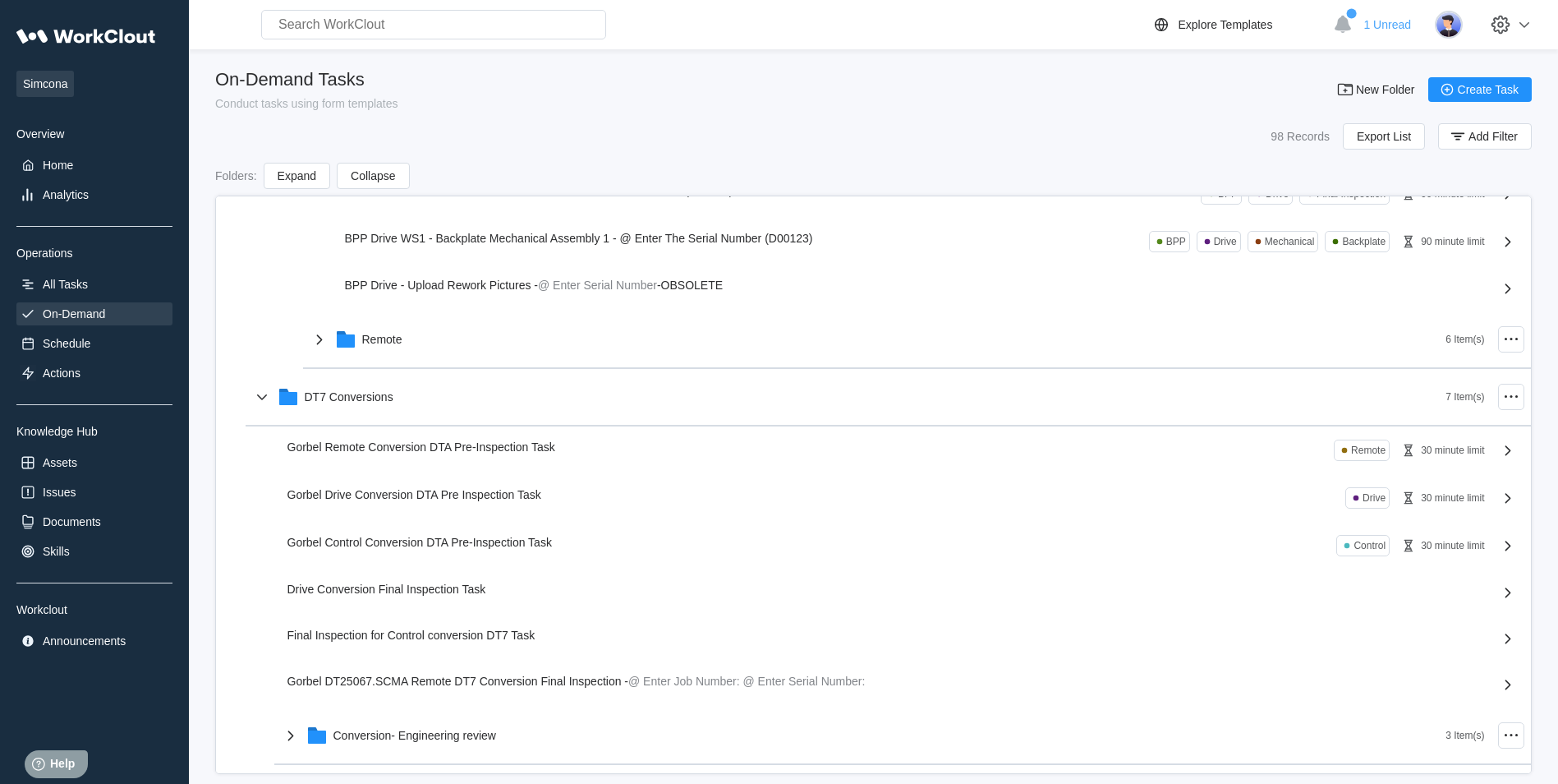
scroll to position [1157, 0]
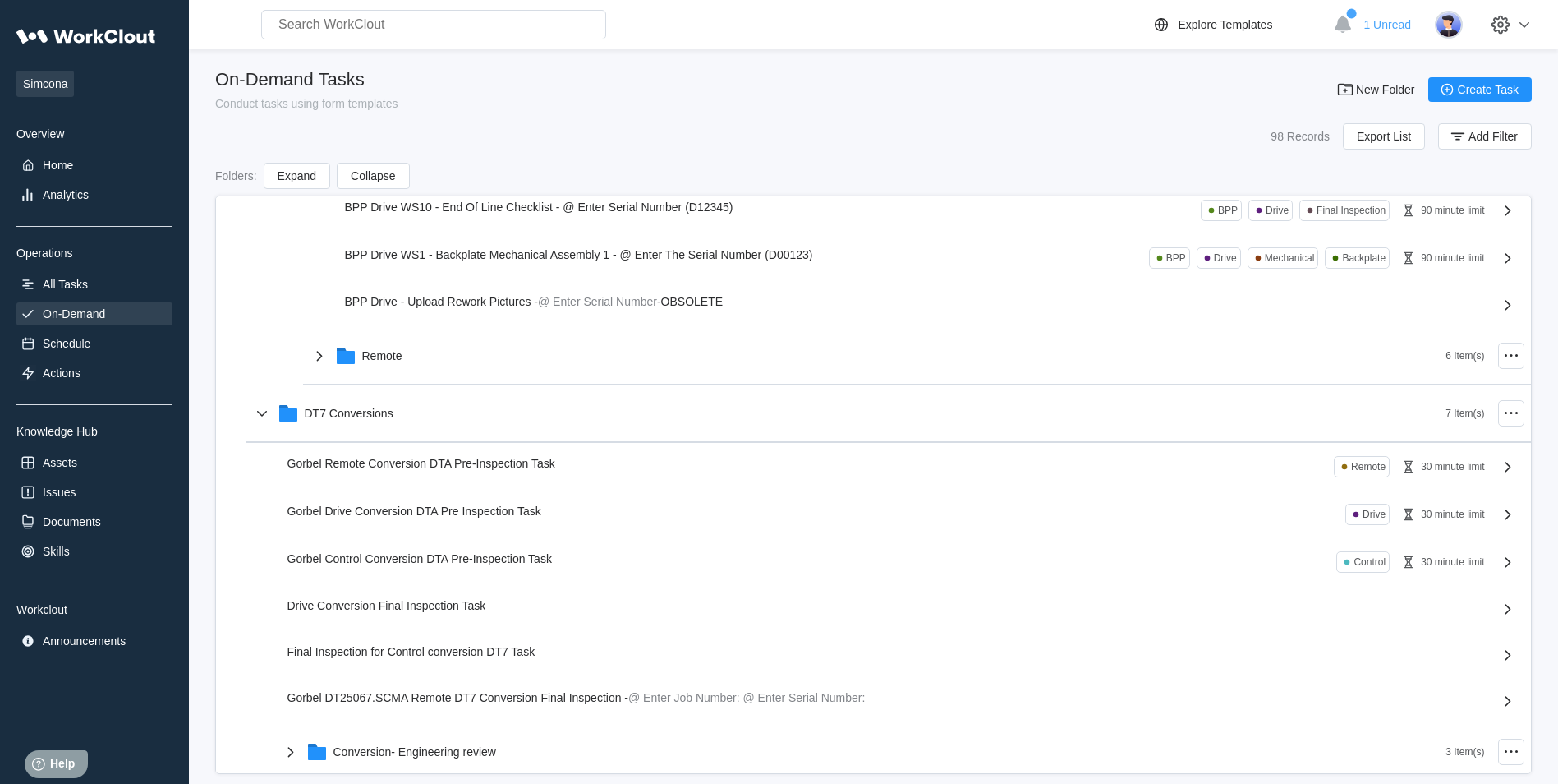
click at [399, 562] on span "Gorbel Control Conversion DTA Pre-Inspection Task" at bounding box center [420, 559] width 264 height 13
click at [402, 515] on span "Gorbel Drive Conversion DTA Pre Inspection Task" at bounding box center [414, 511] width 254 height 13
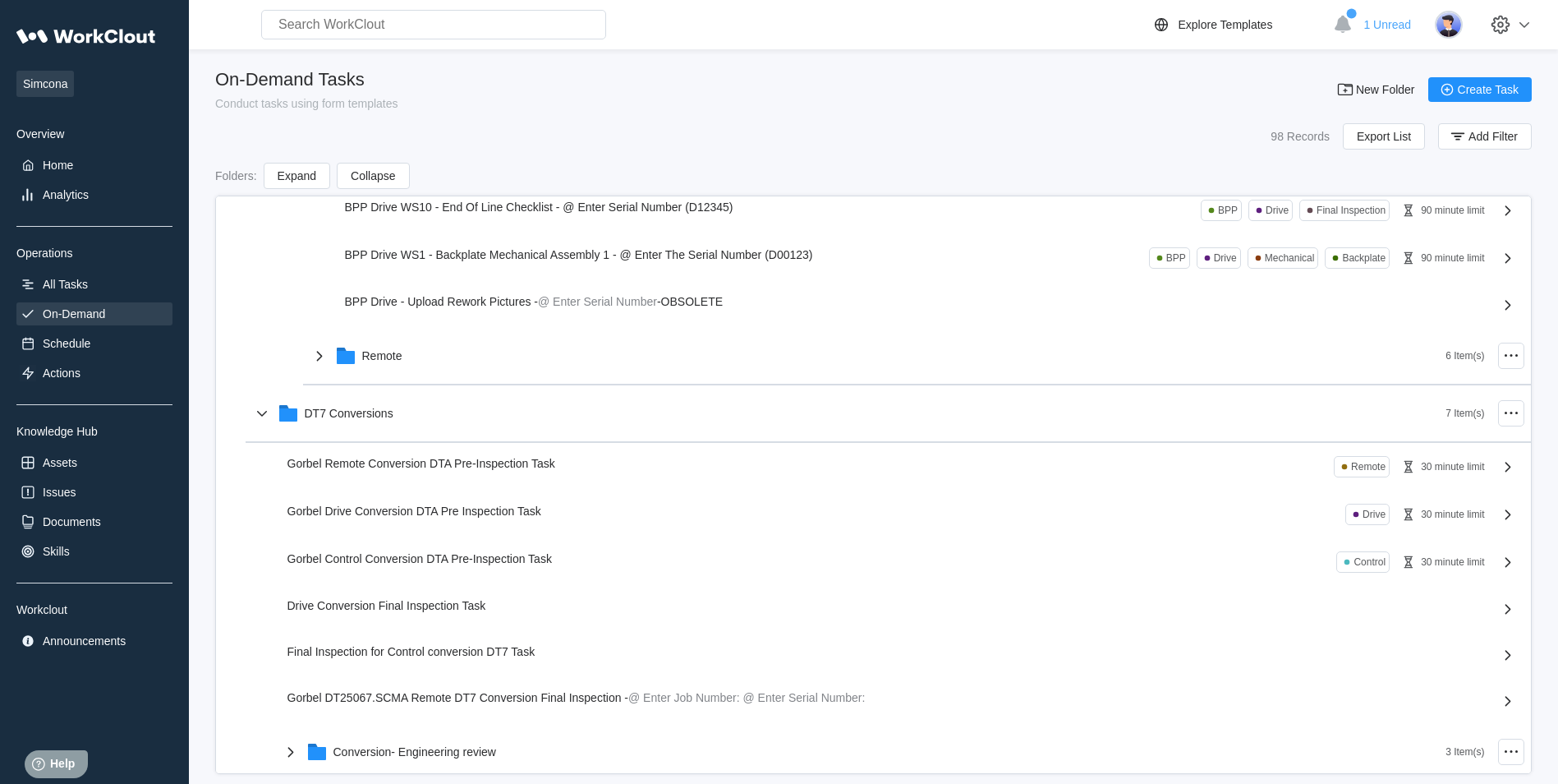
click at [402, 515] on span "Gorbel Drive Conversion DTA Pre Inspection Task" at bounding box center [414, 511] width 254 height 13
click at [398, 515] on span "Gorbel Drive Conversion DTA Pre Inspection Task" at bounding box center [414, 511] width 254 height 13
click at [398, 516] on span "Gorbel Drive Conversion DTA Pre Inspection Task" at bounding box center [414, 511] width 254 height 13
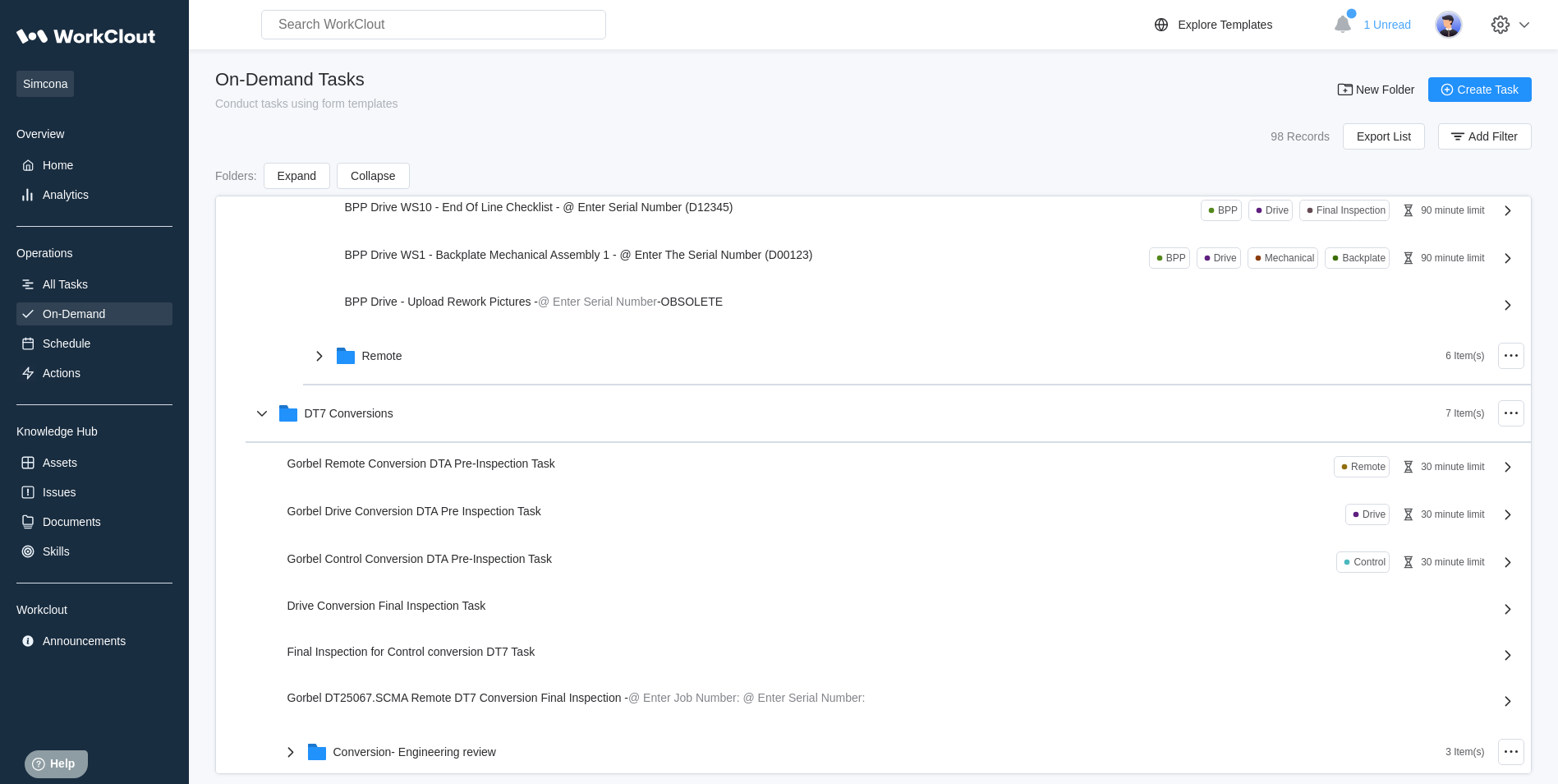
click at [392, 517] on div "General Inspection 3 Item(s) OBSOLETE 12 Item(s) (USE THE CP DT25356 P2P TASK, …" at bounding box center [874, 111] width 1315 height 2144
click at [1510, 19] on icon at bounding box center [1501, 25] width 19 height 19
click at [1384, 176] on div "Log Out" at bounding box center [1427, 174] width 232 height 26
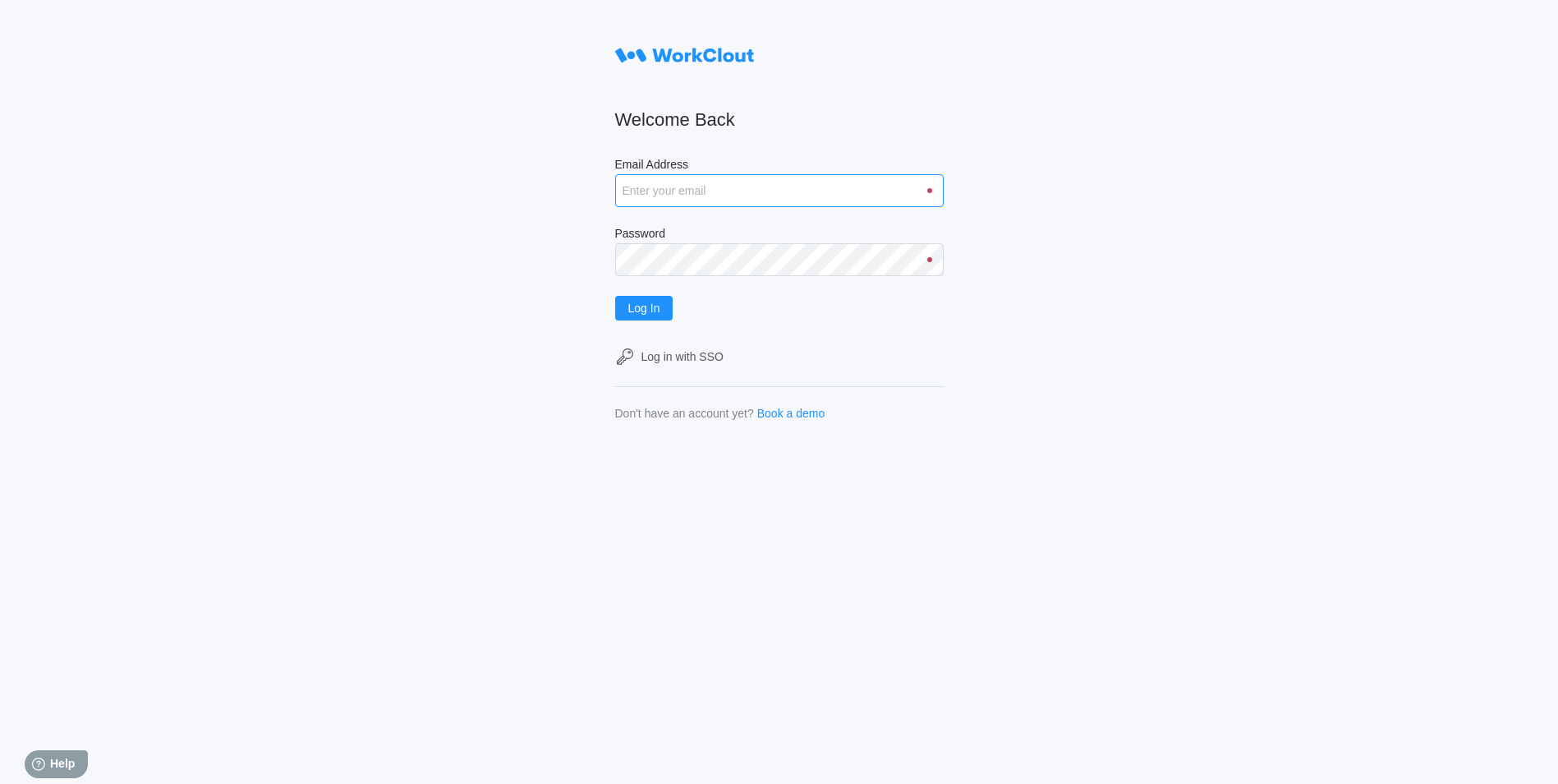
click at [771, 190] on input "Email Address" at bounding box center [779, 190] width 329 height 33
click at [615, 295] on button "Log In" at bounding box center [644, 307] width 59 height 24
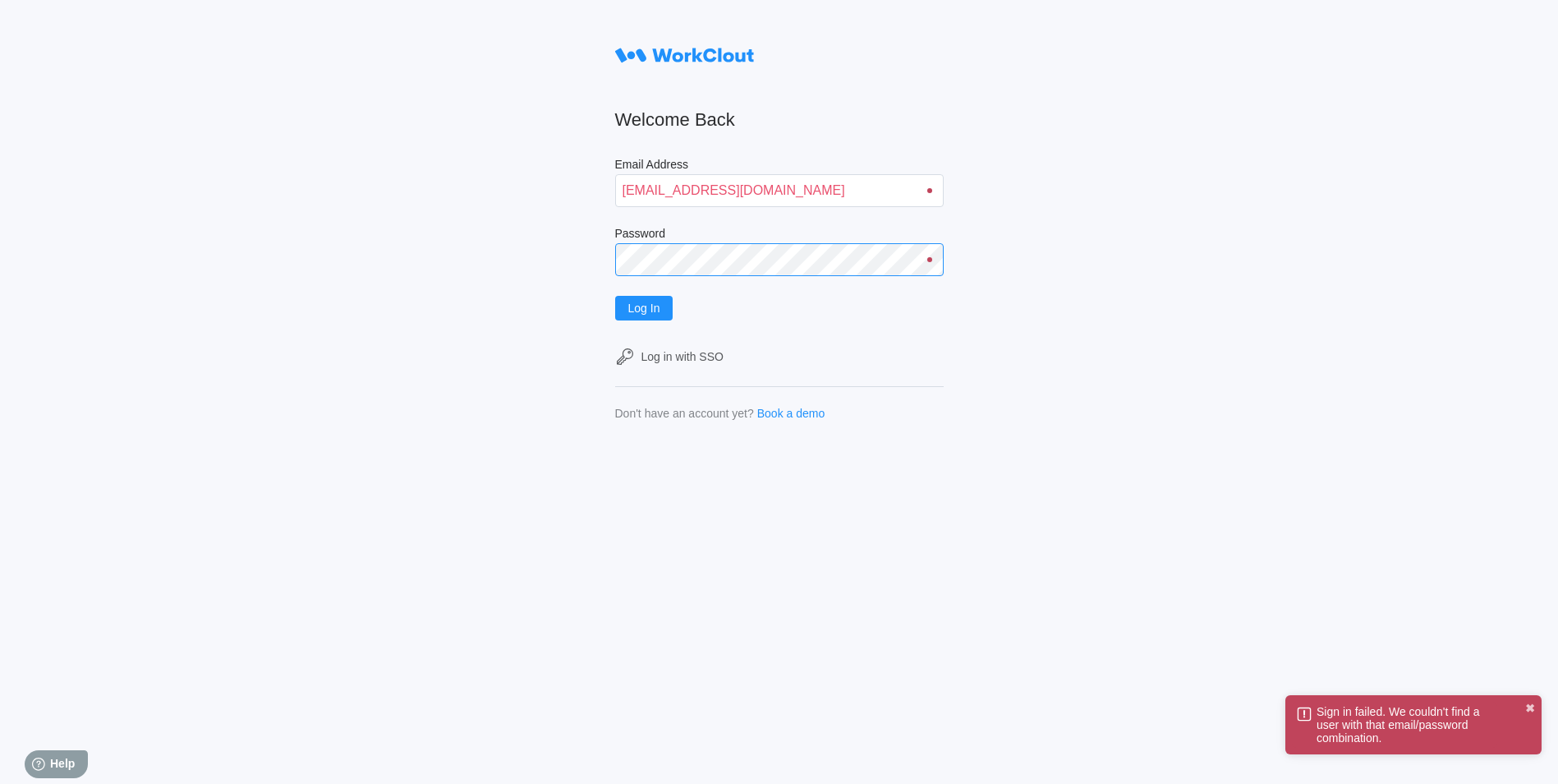
click at [312, 264] on div "Welcome Back Email Address [EMAIL_ADDRESS][DOMAIN_NAME] Password Log In Log in …" at bounding box center [779, 392] width 1558 height 784
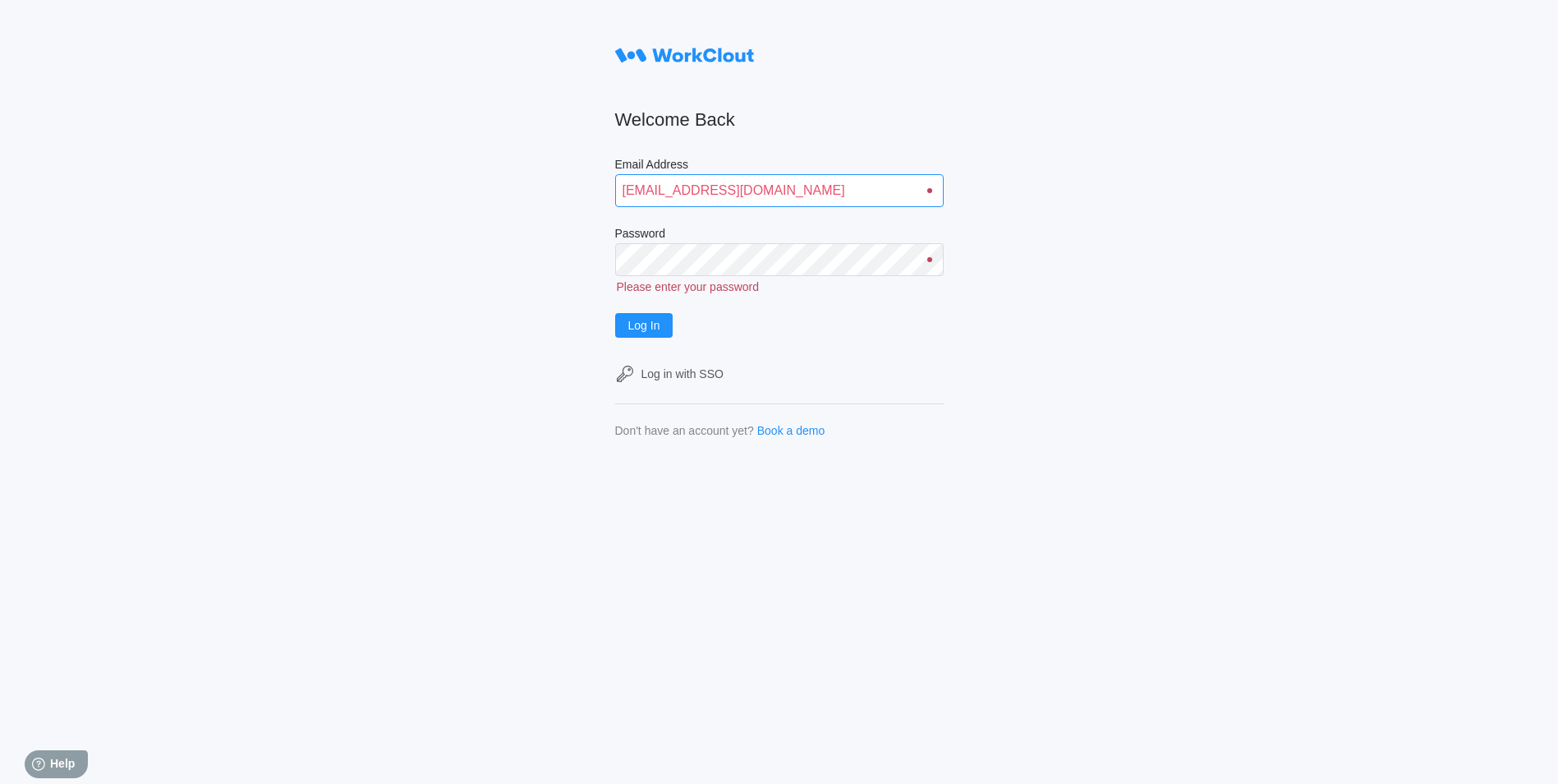
click at [797, 192] on input "jsmith@mailinator.com" at bounding box center [779, 190] width 329 height 33
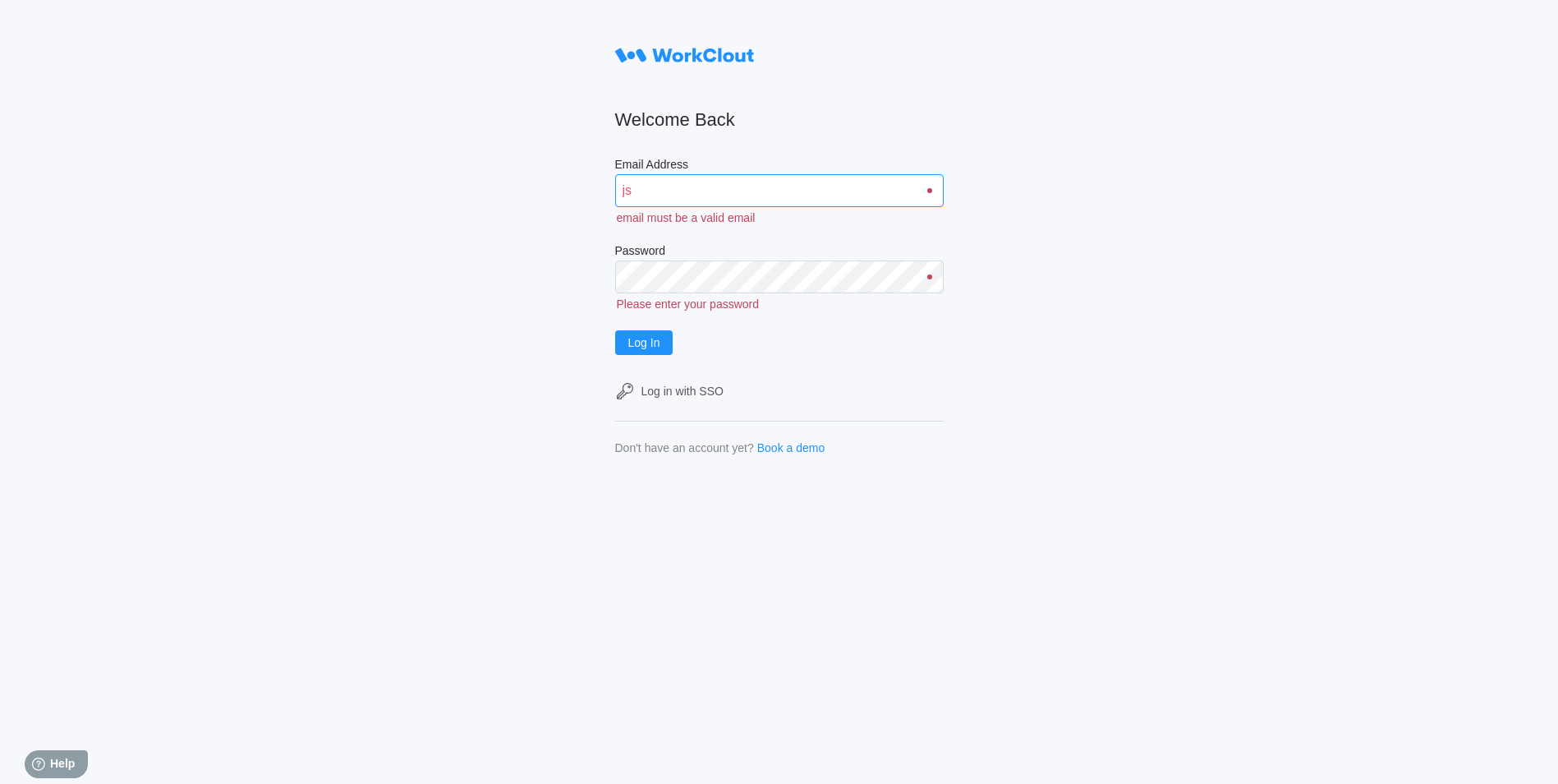
type input "j"
type input "c"
type input "[EMAIL_ADDRESS][DOMAIN_NAME]"
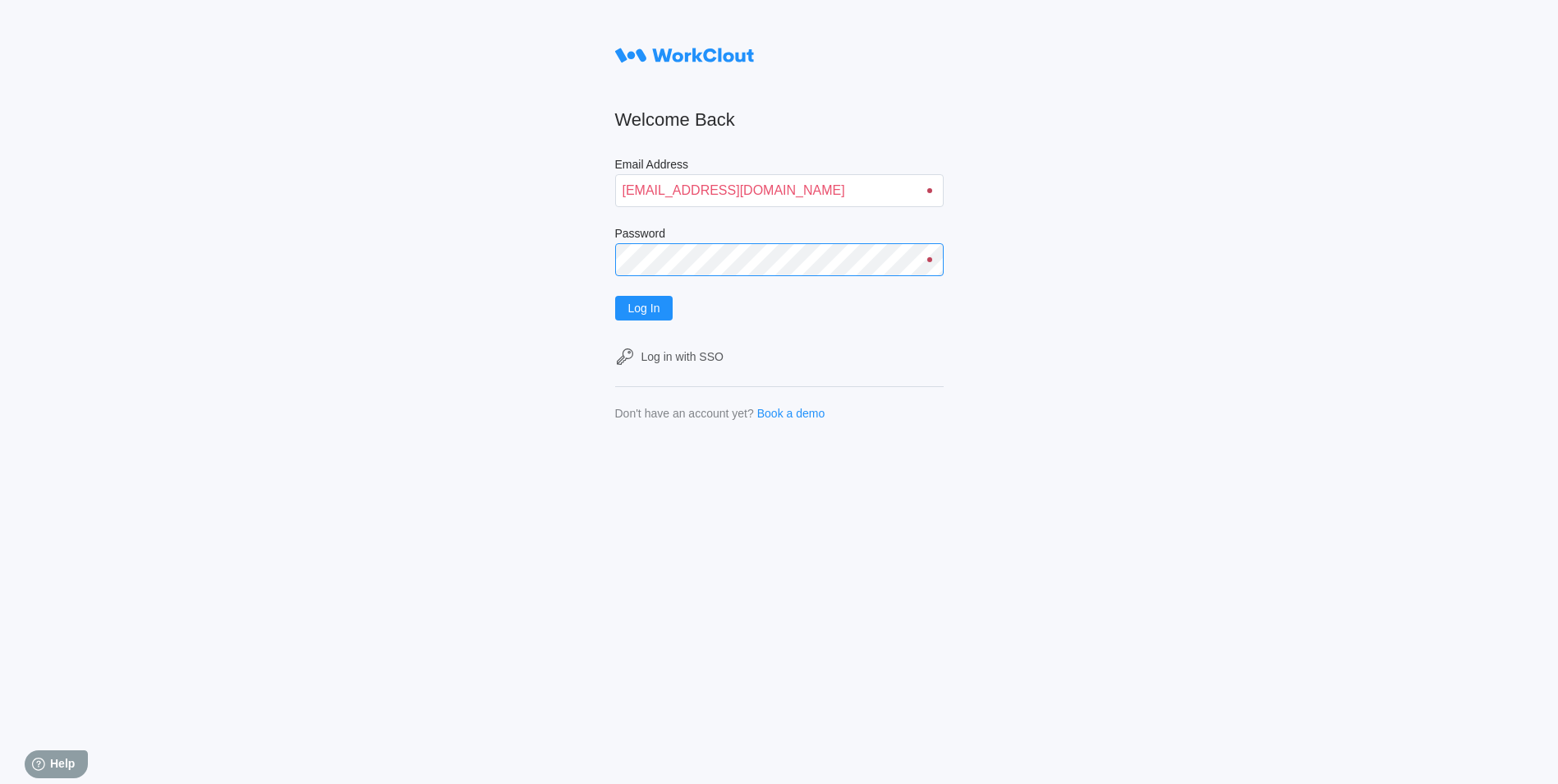
click at [615, 295] on button "Log In" at bounding box center [644, 307] width 59 height 24
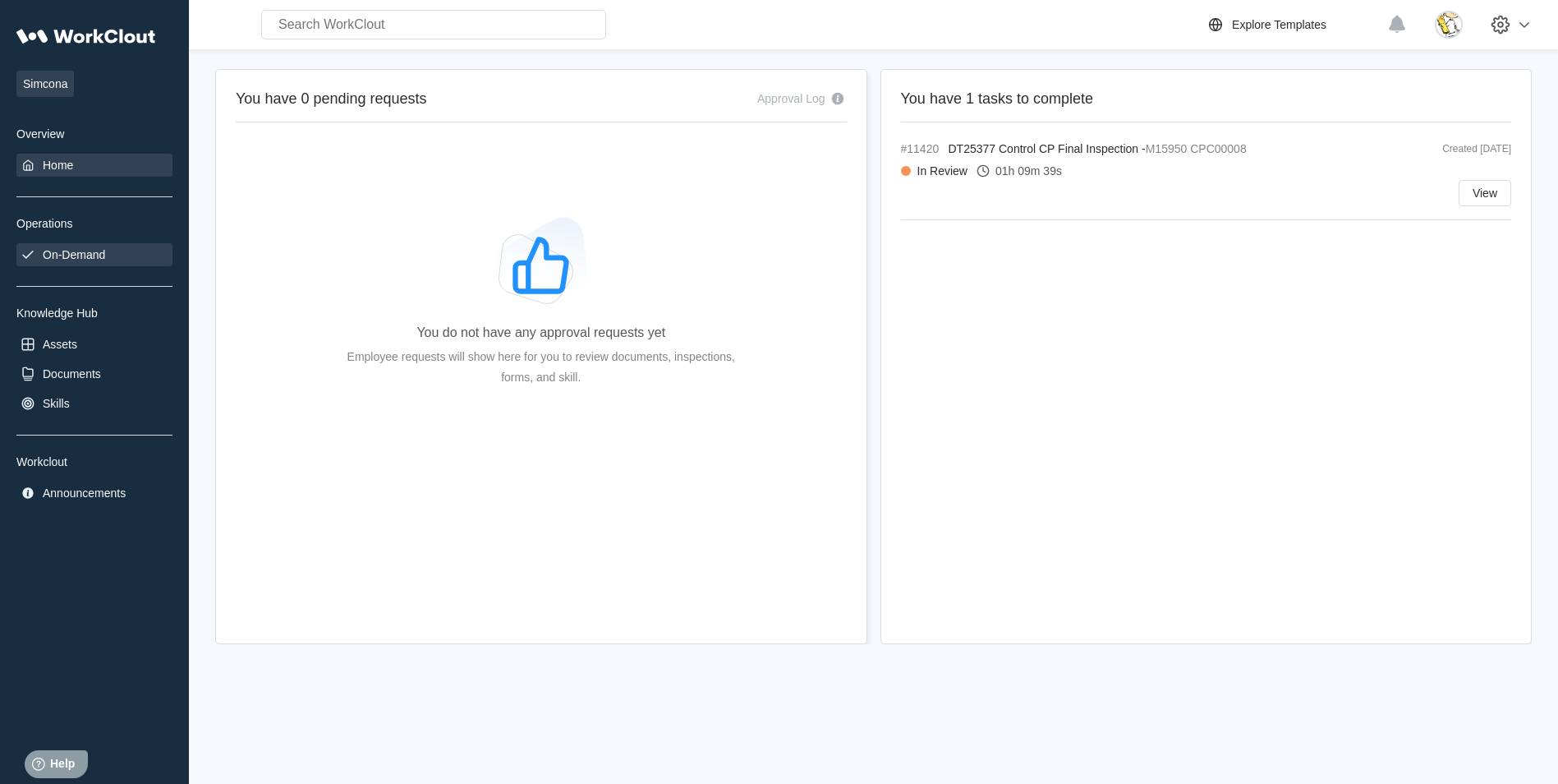
click at [101, 245] on div "On-Demand" at bounding box center [95, 254] width 156 height 23
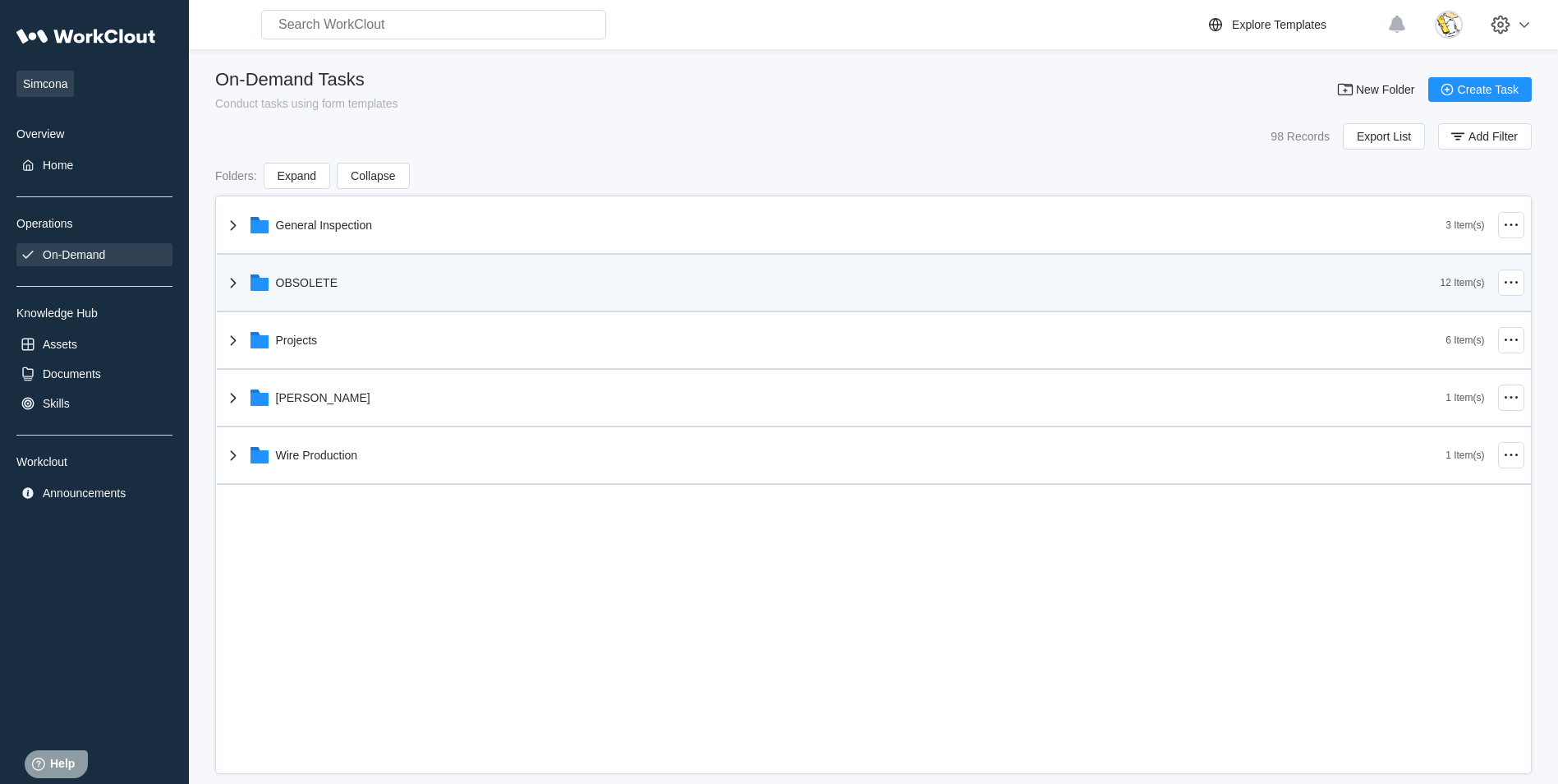
drag, startPoint x: 423, startPoint y: 284, endPoint x: 397, endPoint y: 306, distance: 34.1
click at [422, 284] on div "OBSOLETE" at bounding box center [832, 282] width 1217 height 43
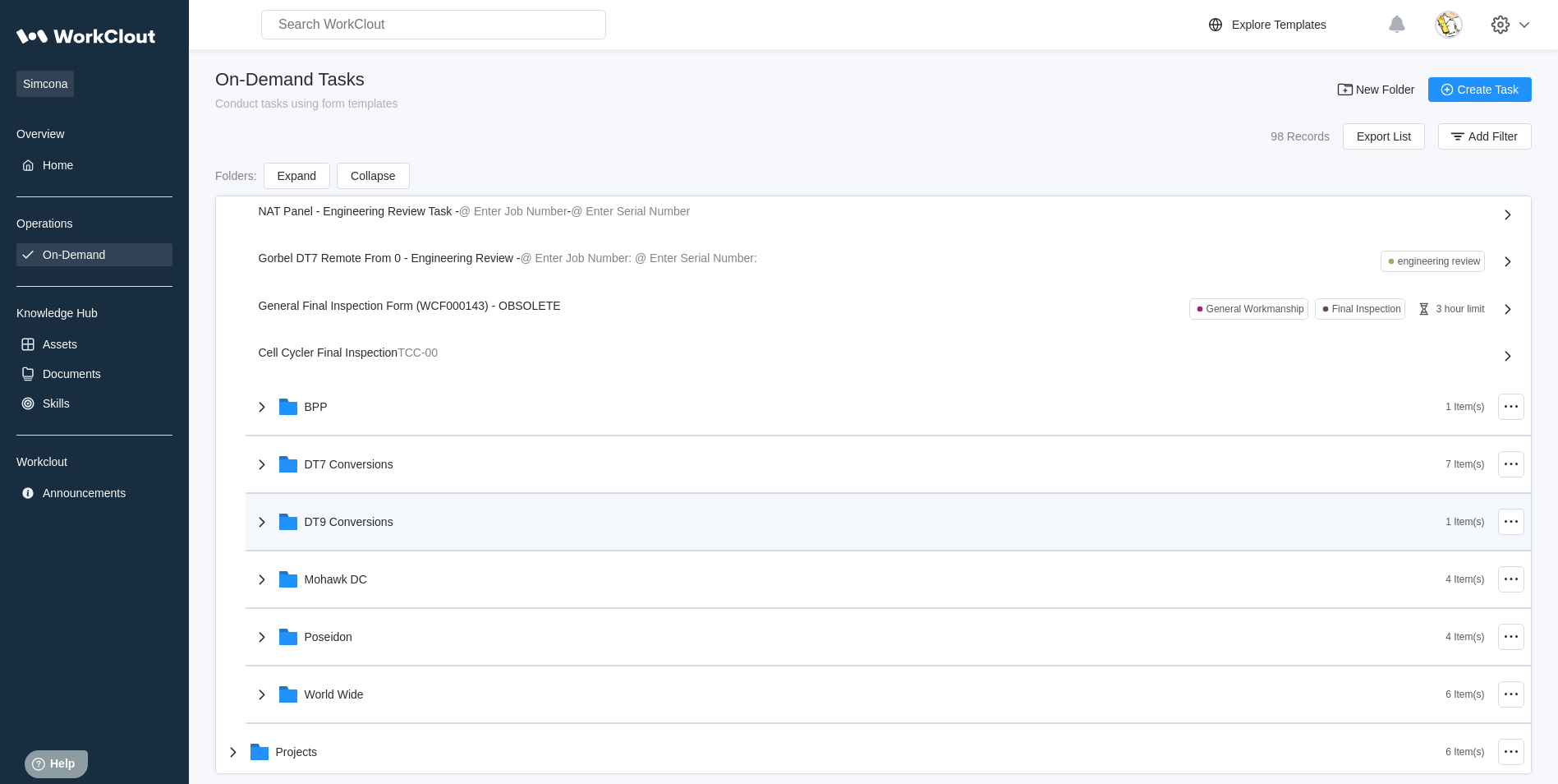
scroll to position [247, 0]
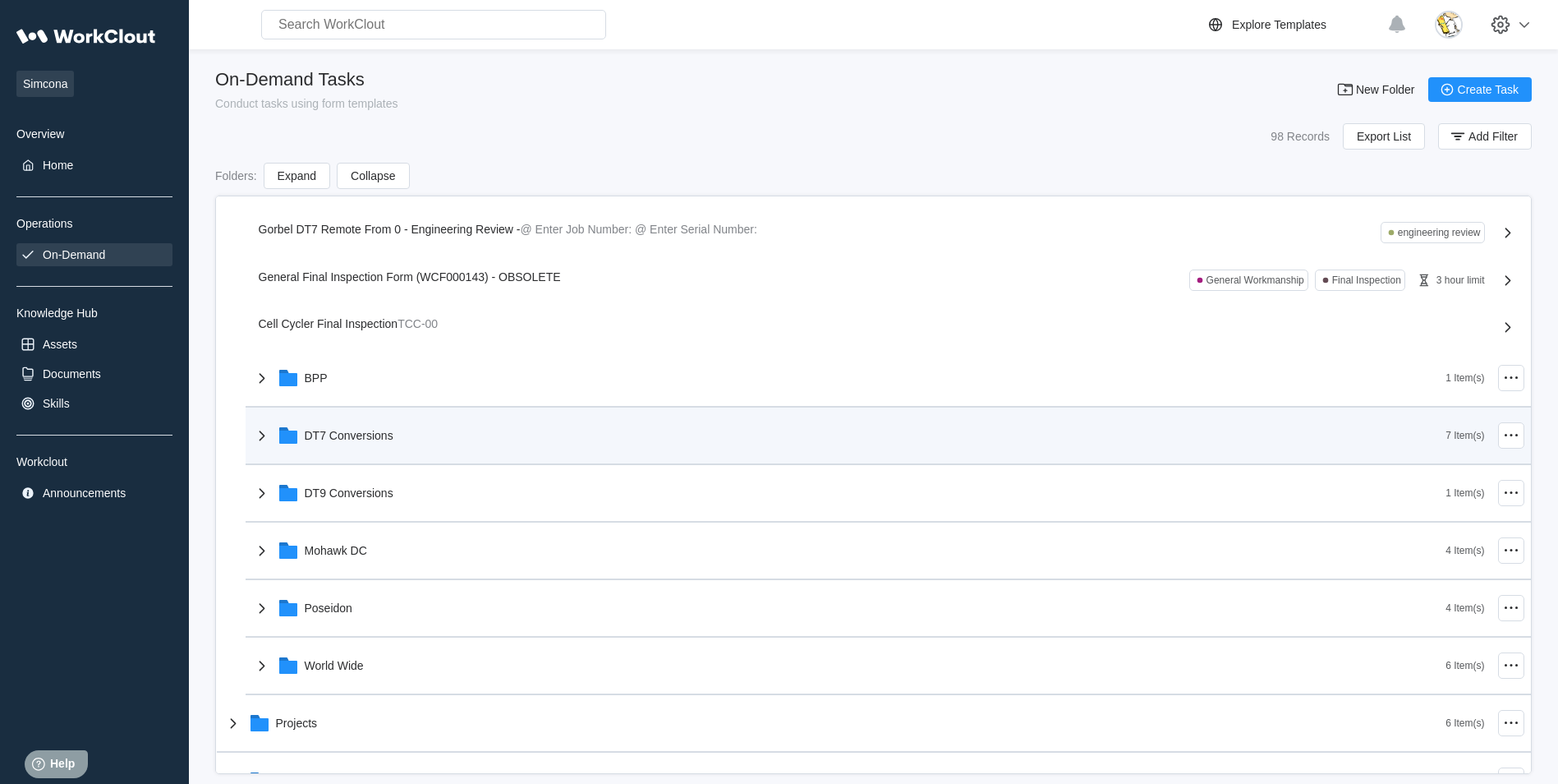
click at [403, 451] on div "DT7 Conversions" at bounding box center [848, 435] width 1194 height 43
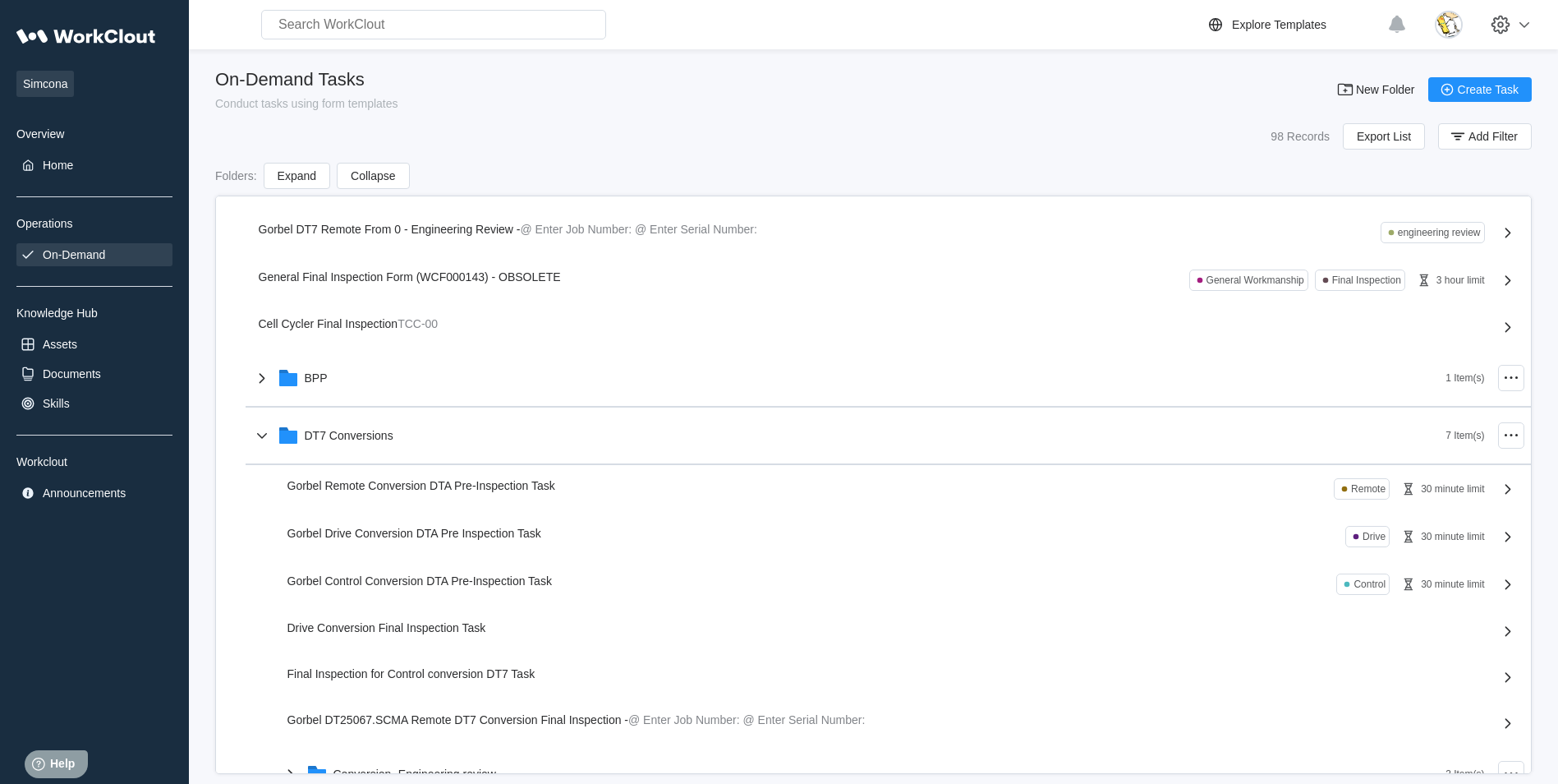
scroll to position [329, 0]
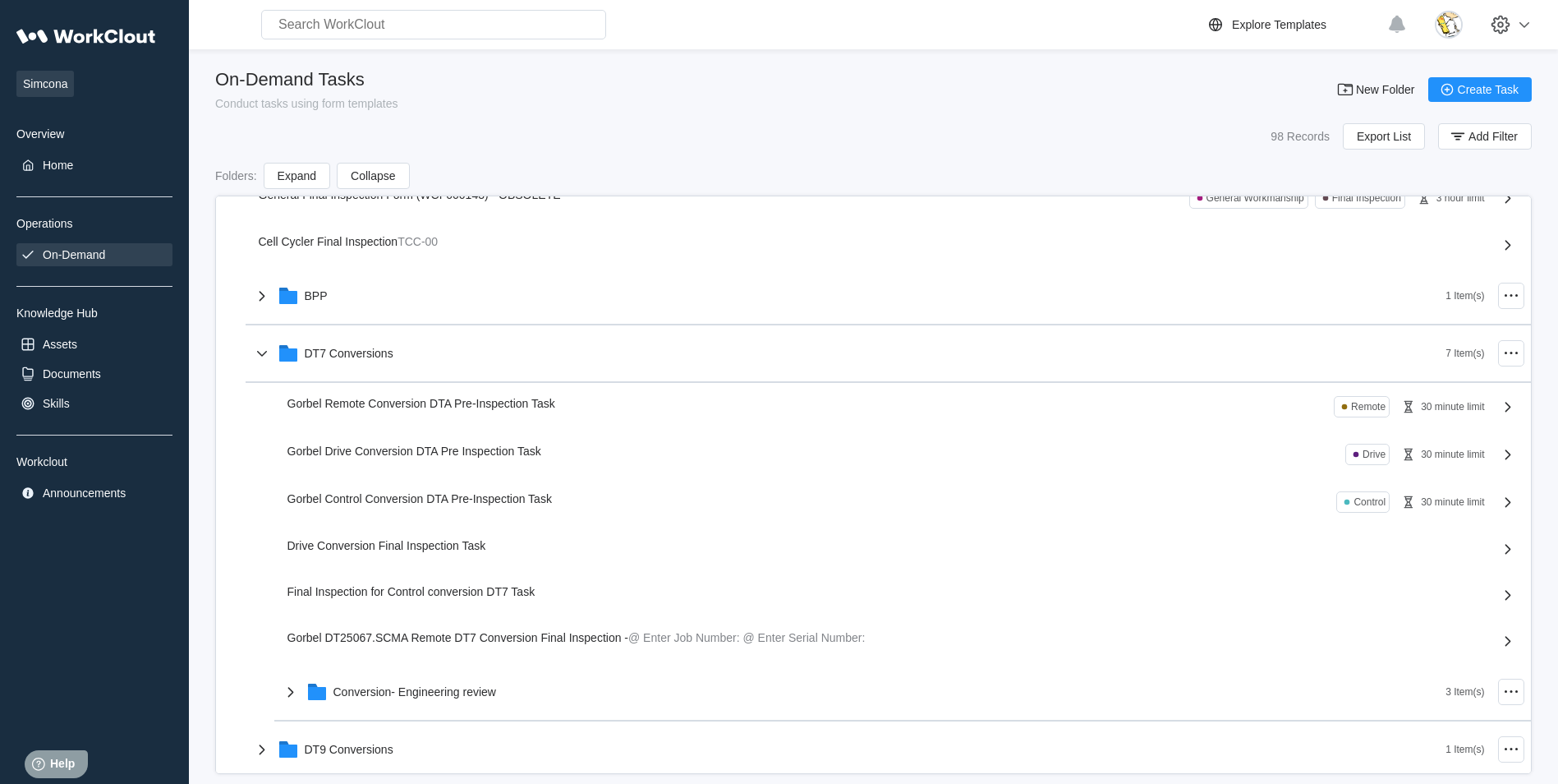
click at [454, 459] on div "Gorbel Drive Conversion DTA Pre Inspection Task Drive 30 minute limit" at bounding box center [889, 454] width 1204 height 22
click at [505, 459] on div "Gorbel Drive Conversion DTA Pre Inspection Task Drive 30 minute limit" at bounding box center [889, 454] width 1204 height 22
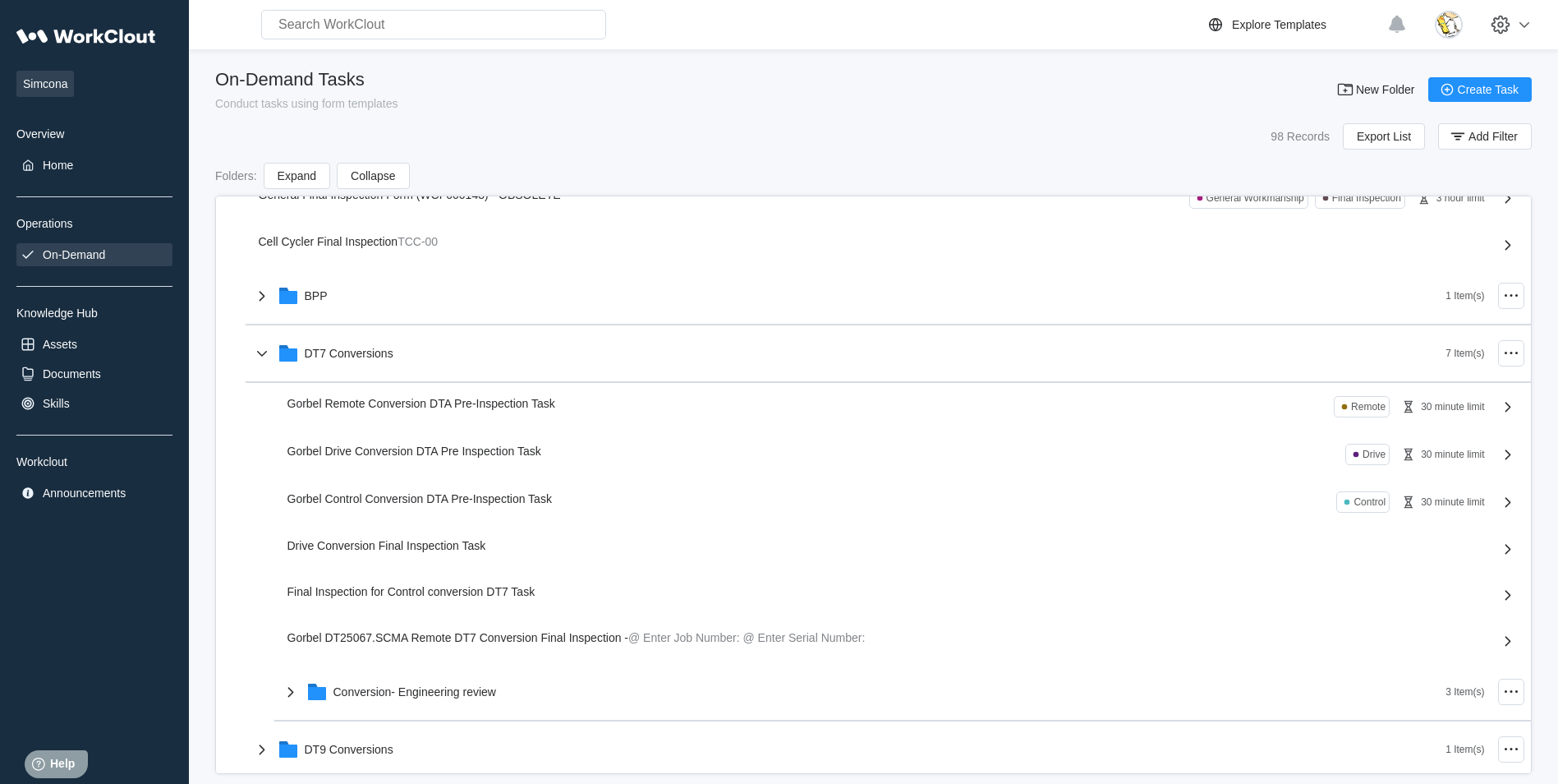
click at [492, 452] on span "Gorbel Drive Conversion DTA Pre Inspection Task" at bounding box center [414, 451] width 254 height 13
click at [489, 454] on span "Gorbel Drive Conversion DTA Pre Inspection Task" at bounding box center [414, 451] width 254 height 13
click at [486, 457] on span "Gorbel Drive Conversion DTA Pre Inspection Task" at bounding box center [414, 451] width 254 height 13
click at [485, 460] on div "Gorbel Drive Conversion DTA Pre Inspection Task Drive 30 minute limit" at bounding box center [889, 454] width 1204 height 22
click at [483, 460] on div "Gorbel Drive Conversion DTA Pre Inspection Task Drive 30 minute limit" at bounding box center [889, 454] width 1204 height 22
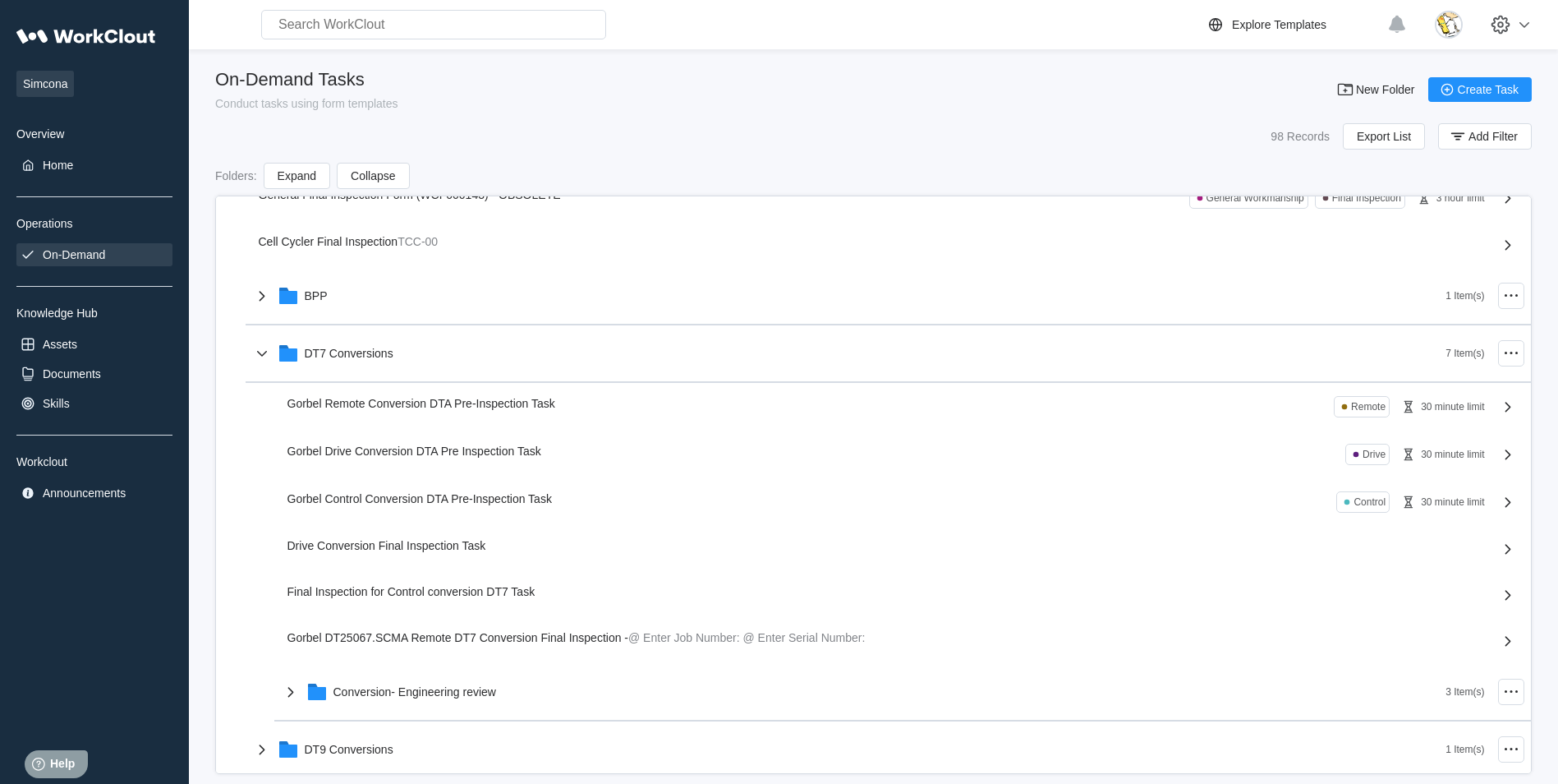
click at [482, 460] on div "Gorbel Drive Conversion DTA Pre Inspection Task Drive 30 minute limit" at bounding box center [889, 454] width 1204 height 22
drag, startPoint x: 507, startPoint y: 455, endPoint x: 754, endPoint y: 486, distance: 248.9
click at [510, 455] on div "General Inspection 3 Item(s) OBSOLETE 12 Item(s) (USE THE CP DT25356 P2P TASK, …" at bounding box center [874, 496] width 1315 height 1255
drag, startPoint x: 754, startPoint y: 486, endPoint x: 991, endPoint y: 489, distance: 237.0
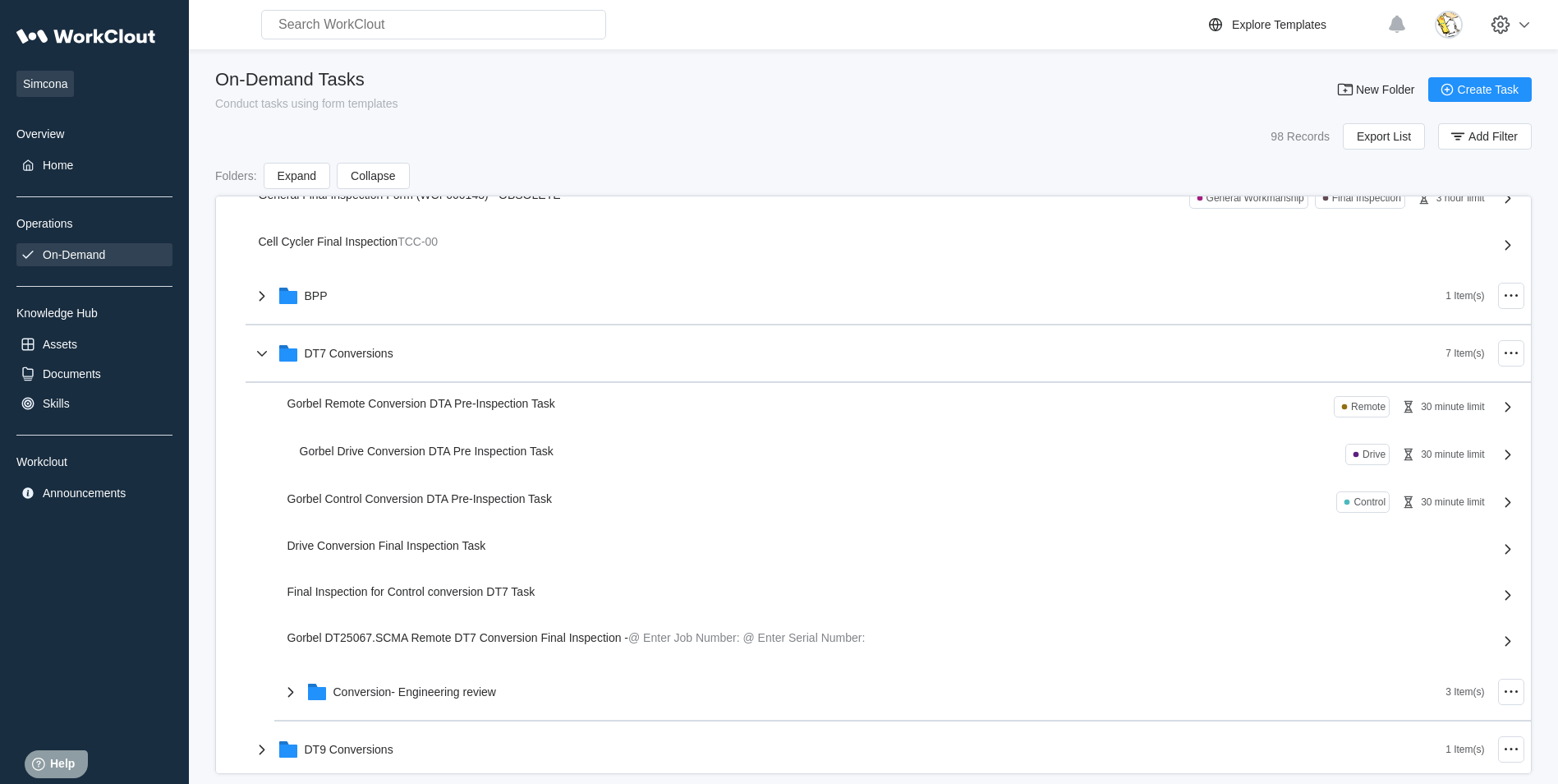
click at [921, 494] on div "General Inspection 3 Item(s) OBSOLETE 12 Item(s) (USE THE CP DT25356 P2P TASK, …" at bounding box center [874, 496] width 1315 height 1255
click at [1449, 449] on div "30 minute limit" at bounding box center [1453, 454] width 64 height 12
click at [1450, 450] on div "30 minute limit" at bounding box center [1453, 454] width 64 height 12
click at [1453, 453] on div "30 minute limit" at bounding box center [1453, 454] width 64 height 12
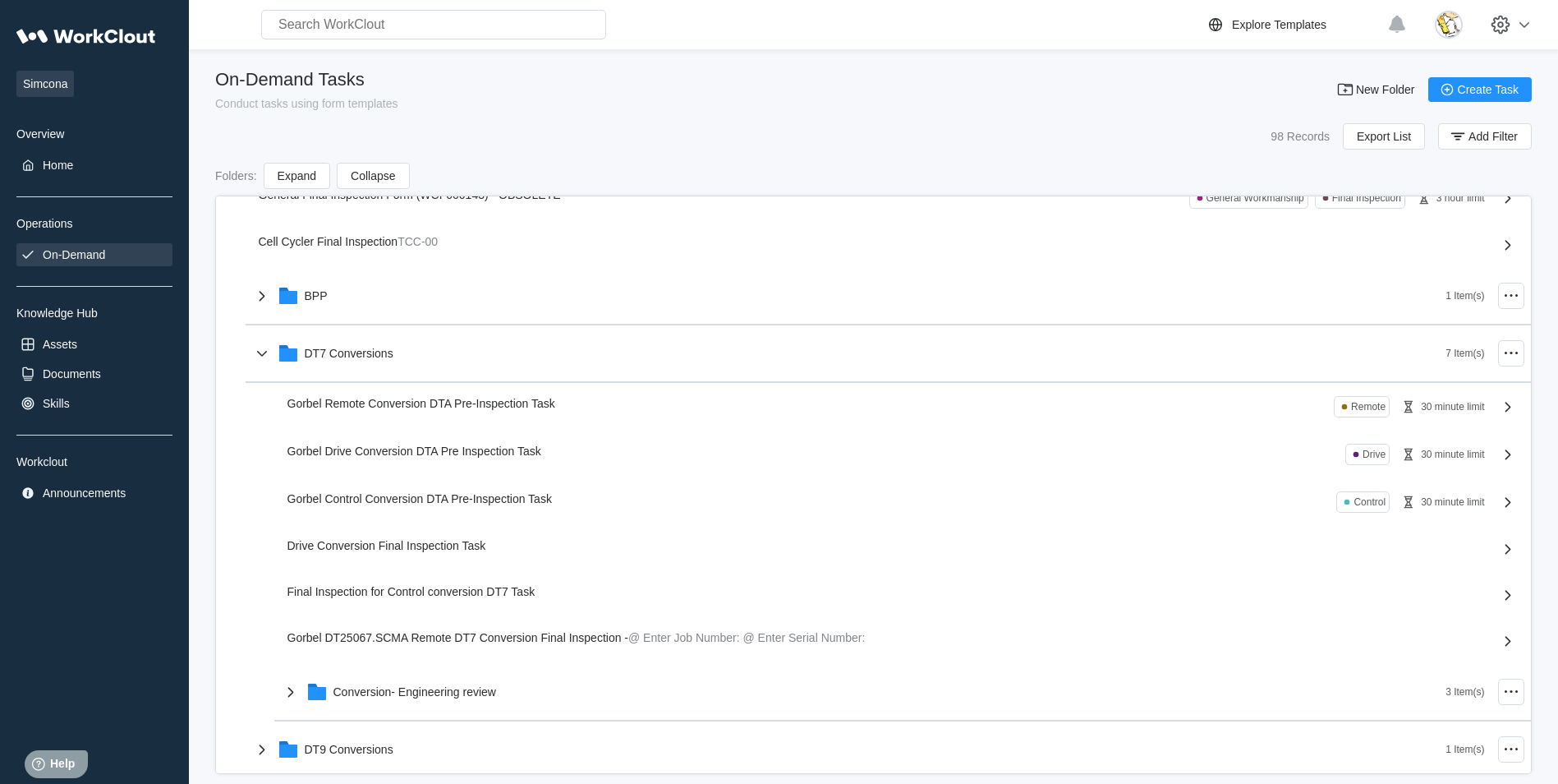
click at [1453, 453] on div "30 minute limit" at bounding box center [1453, 454] width 64 height 12
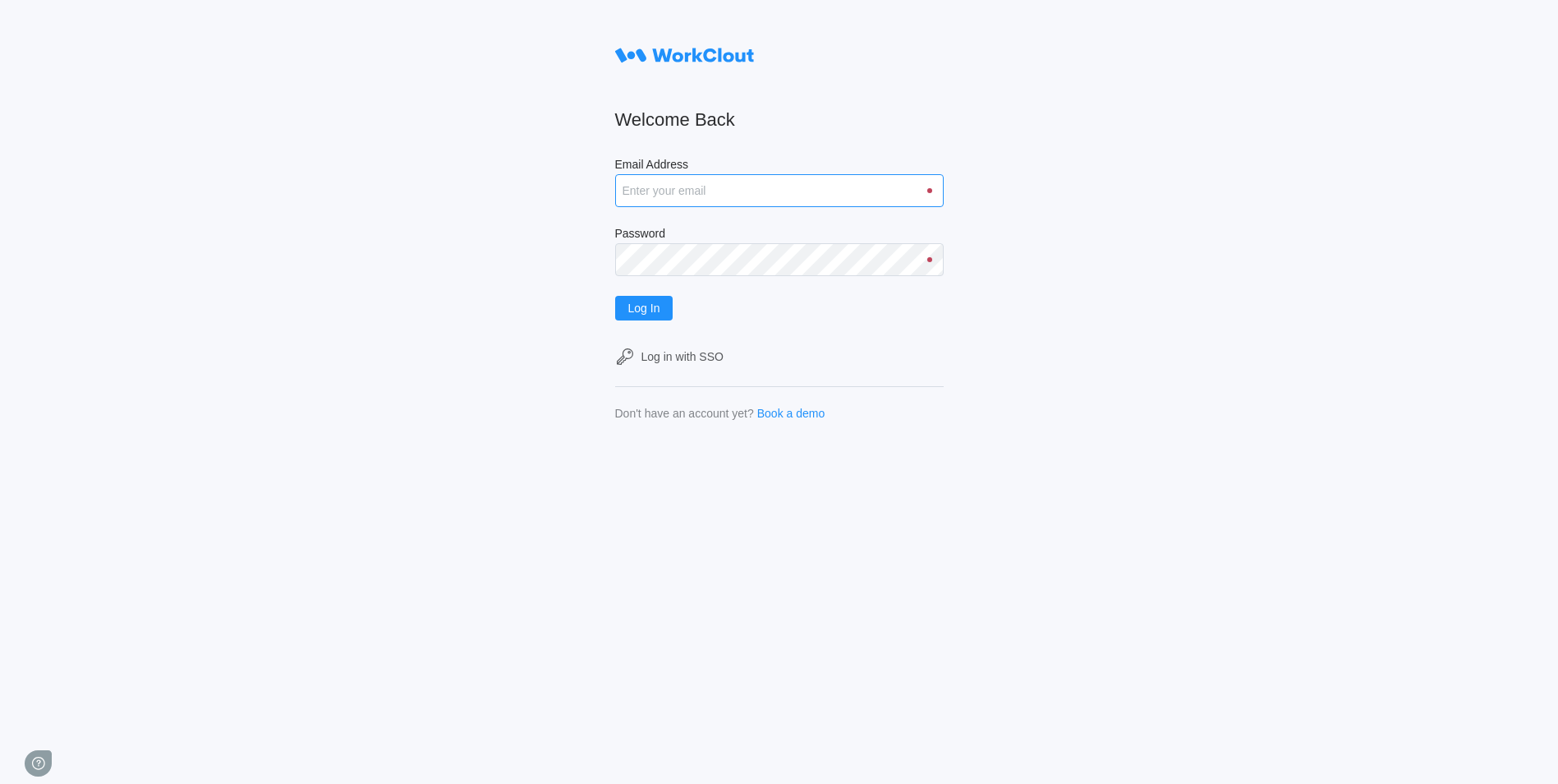
click at [771, 194] on input "Email Address" at bounding box center [779, 190] width 329 height 33
type input "[EMAIL_ADDRESS][DOMAIN_NAME]"
click at [615, 295] on button "Log In" at bounding box center [644, 307] width 59 height 24
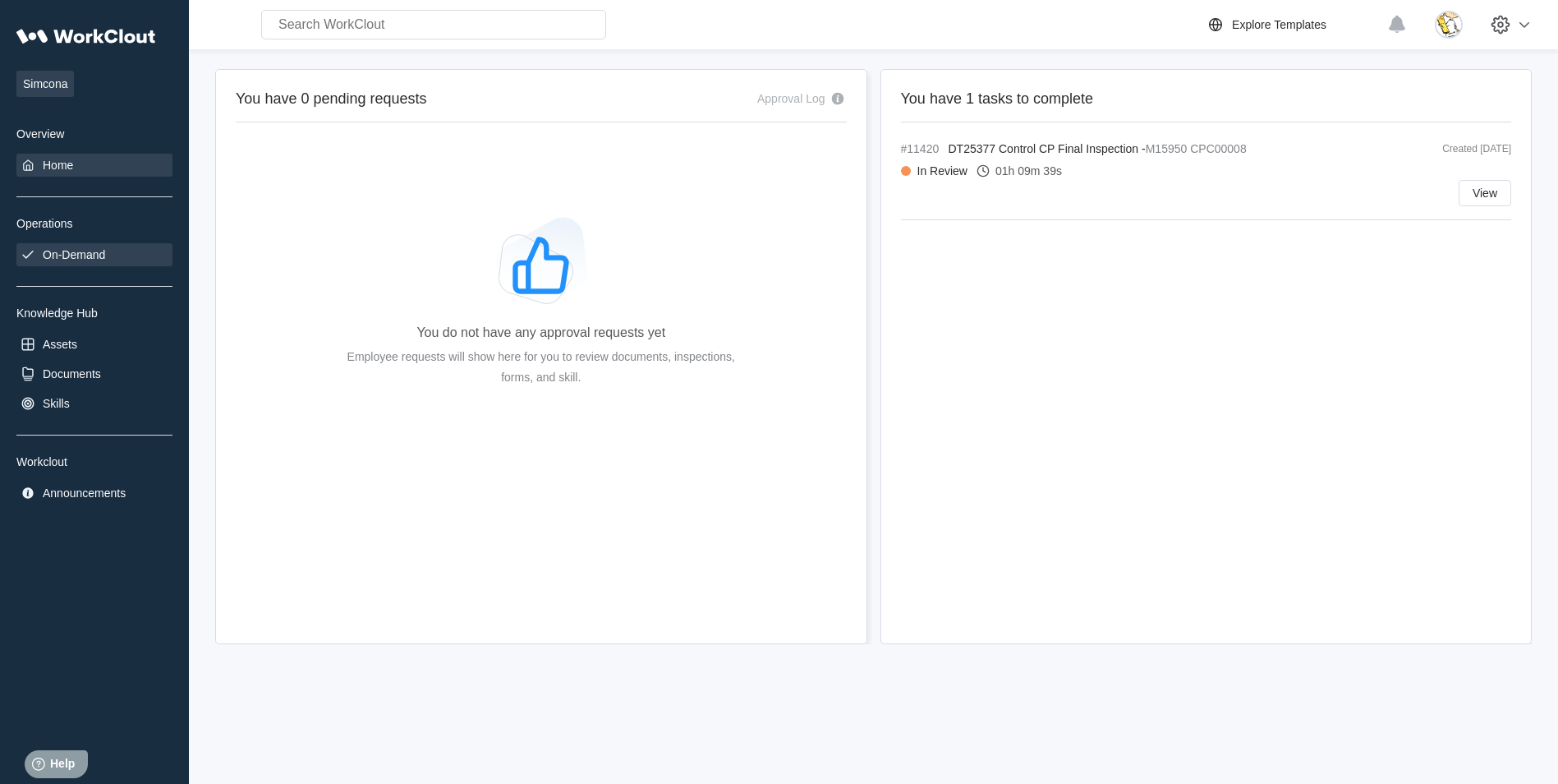
click at [48, 262] on div "On-Demand" at bounding box center [95, 254] width 156 height 23
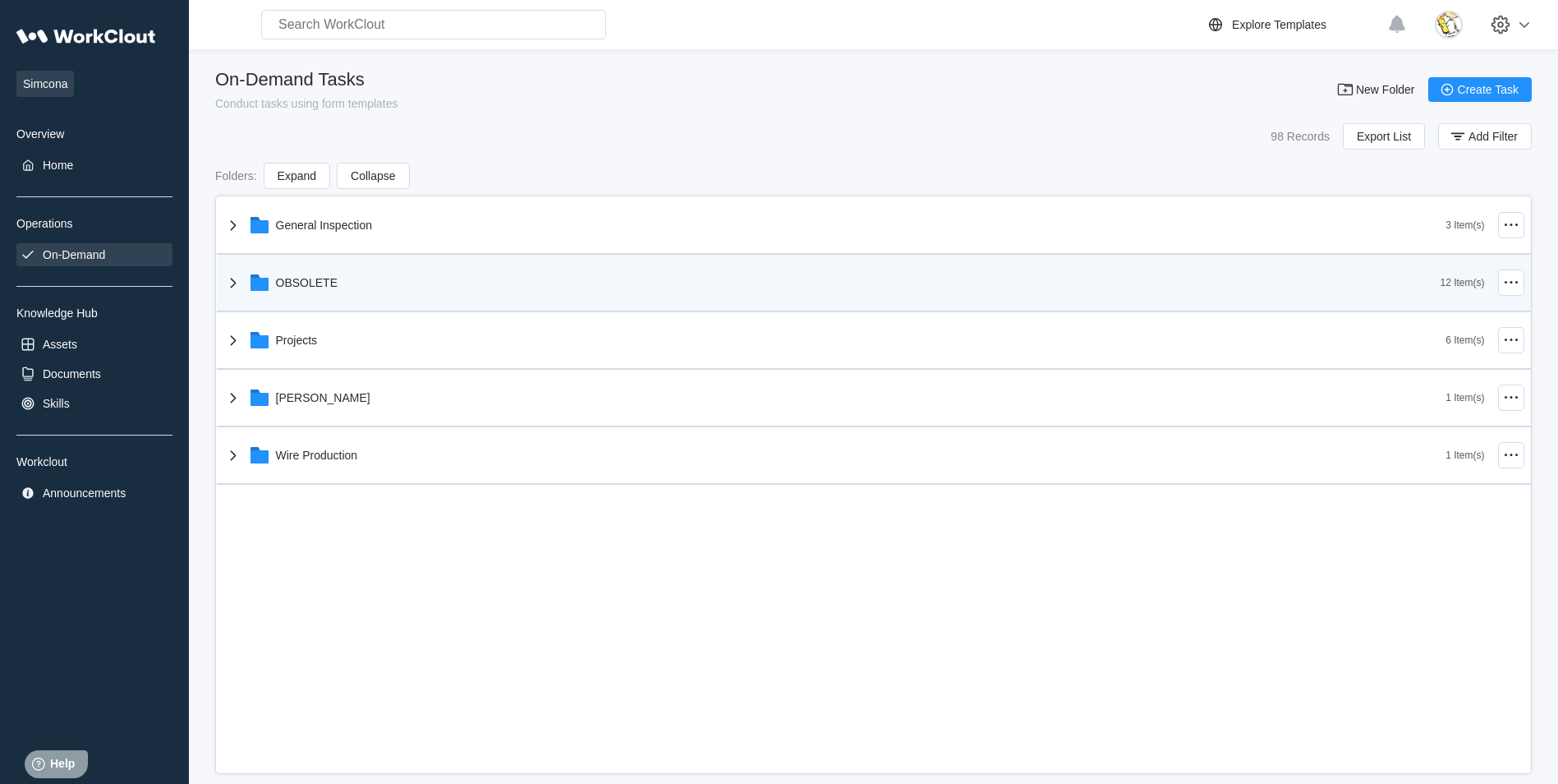
click at [354, 280] on div "OBSOLETE" at bounding box center [832, 282] width 1217 height 43
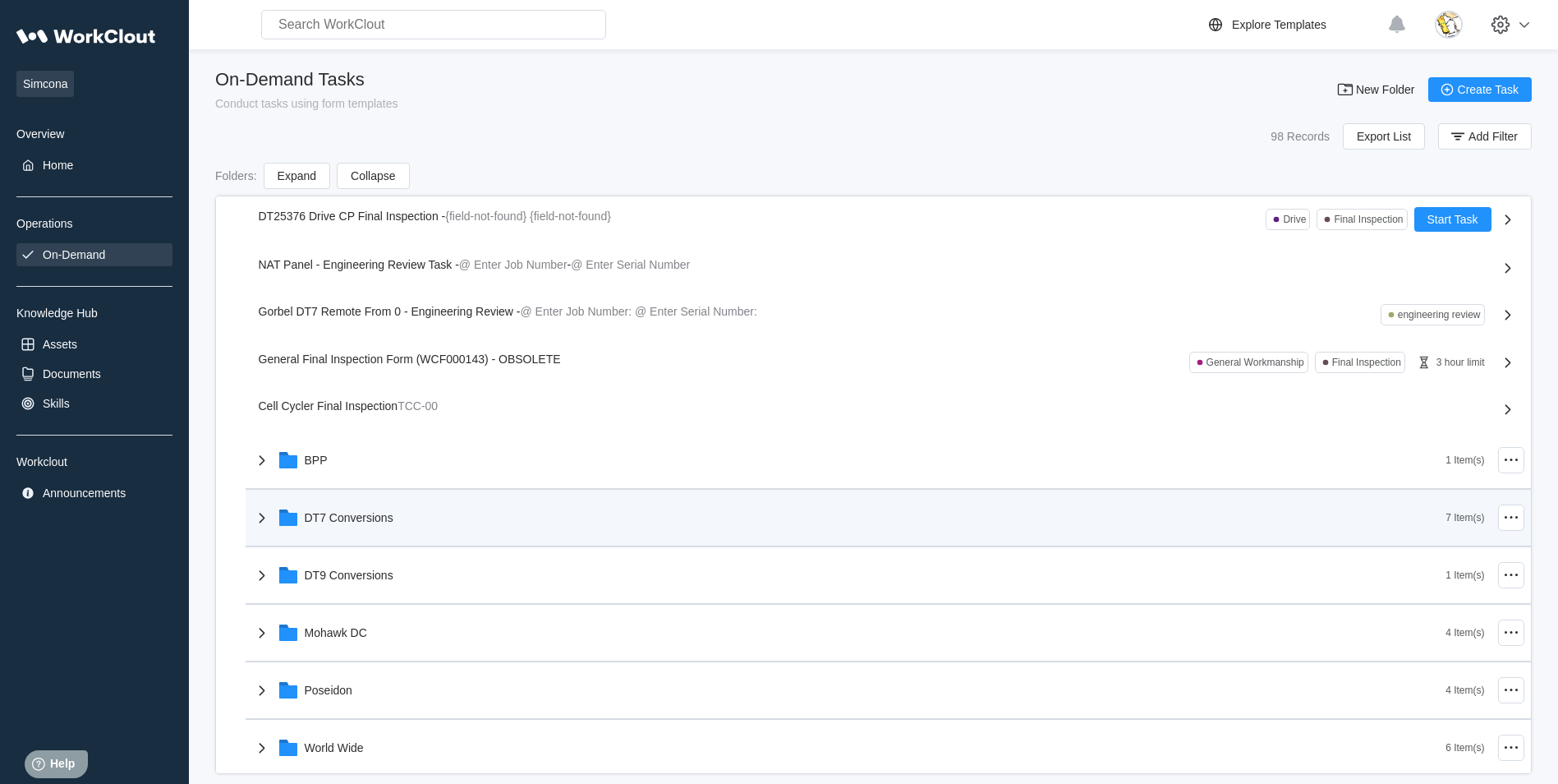
click at [375, 509] on div "DT7 Conversions" at bounding box center [848, 517] width 1194 height 43
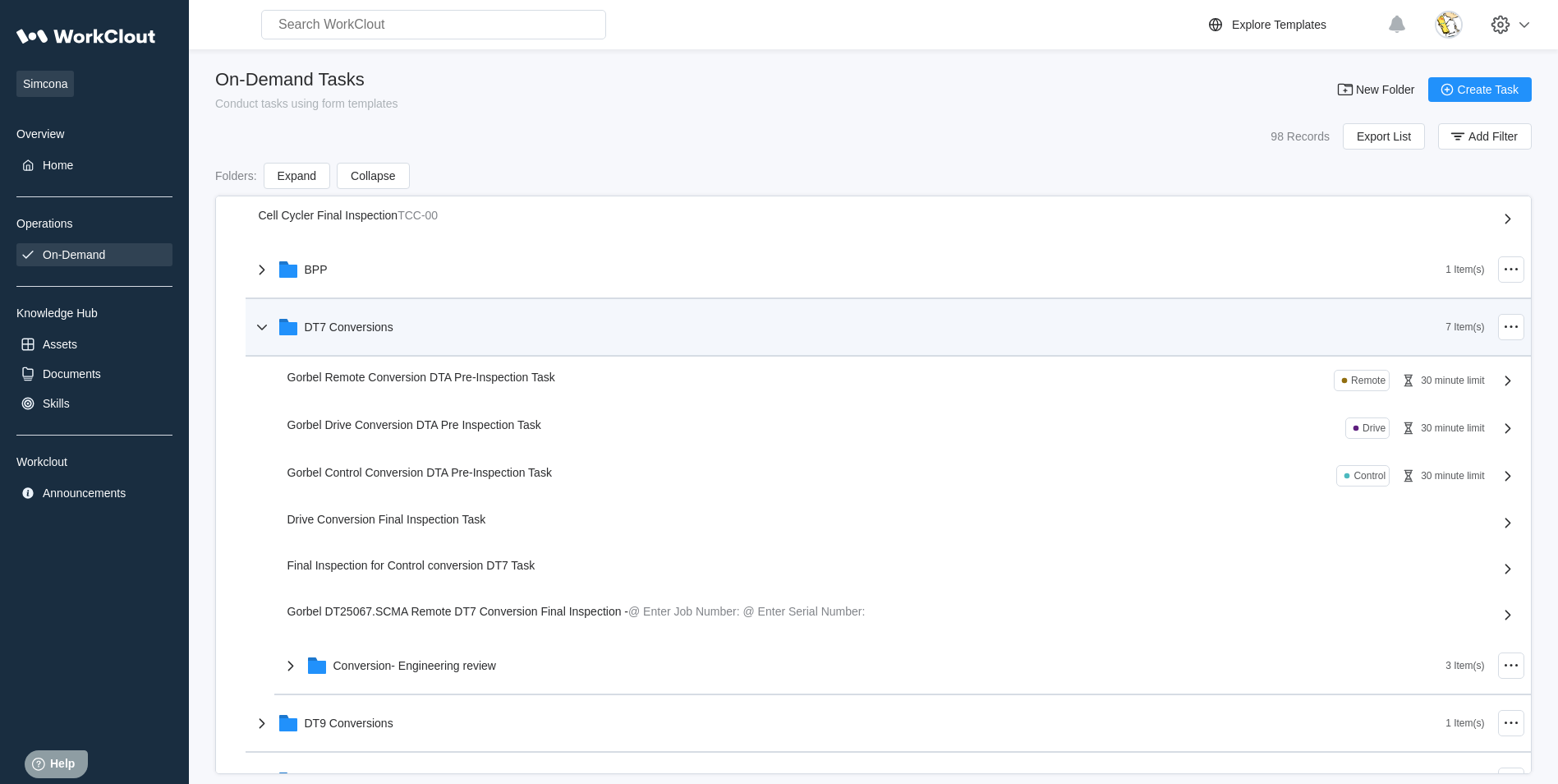
scroll to position [411, 0]
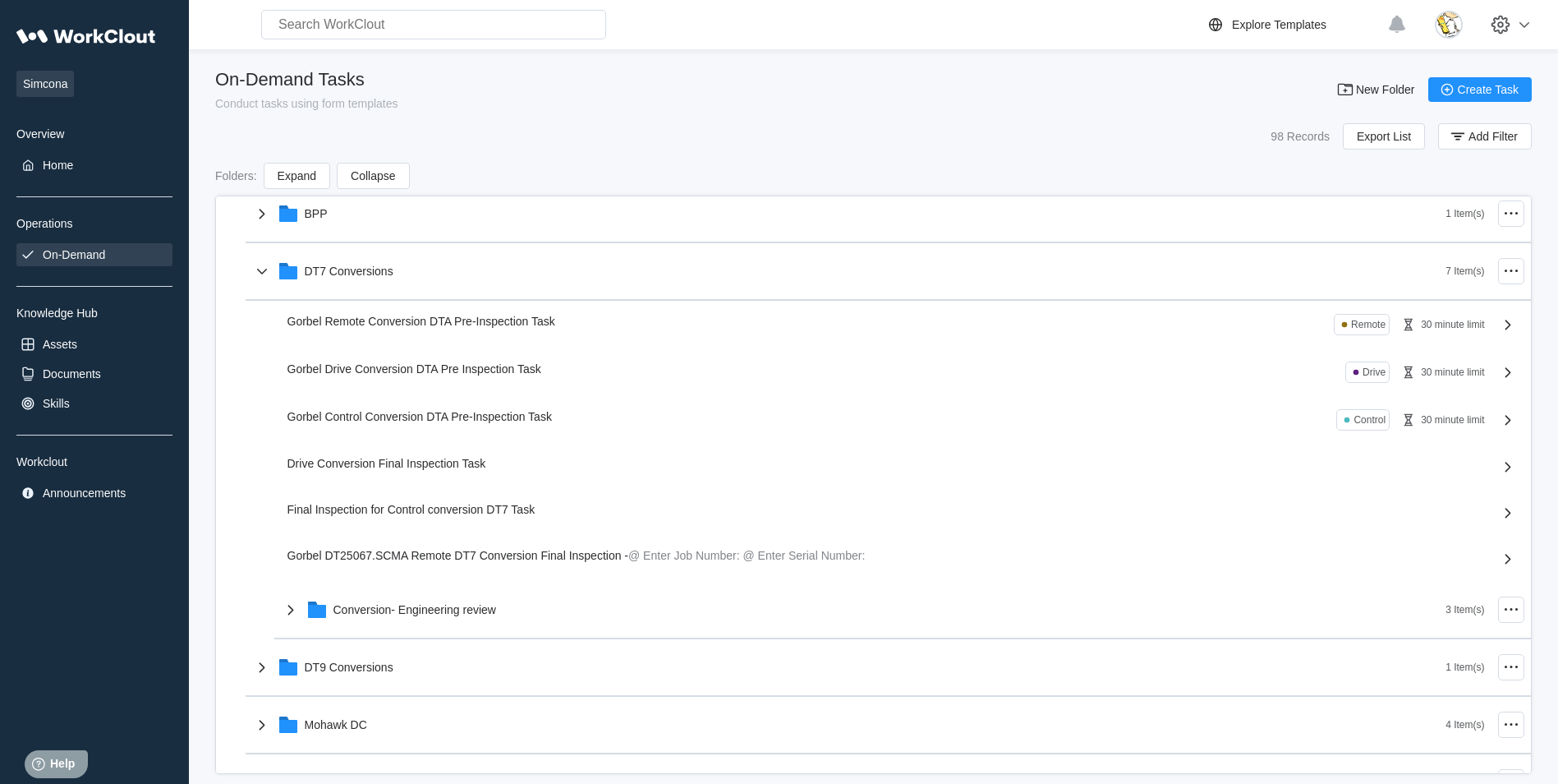
click at [495, 372] on span "Gorbel Drive Conversion DTA Pre Inspection Task" at bounding box center [414, 369] width 254 height 13
click at [1499, 372] on icon at bounding box center [1509, 372] width 20 height 20
drag, startPoint x: 1442, startPoint y: 372, endPoint x: 490, endPoint y: 366, distance: 952.0
click at [490, 366] on span "Gorbel Drive Conversion DTA Pre Inspection Task" at bounding box center [414, 369] width 254 height 13
click at [464, 369] on span "Gorbel Drive Conversion DTA Pre Inspection Task" at bounding box center [414, 369] width 254 height 13
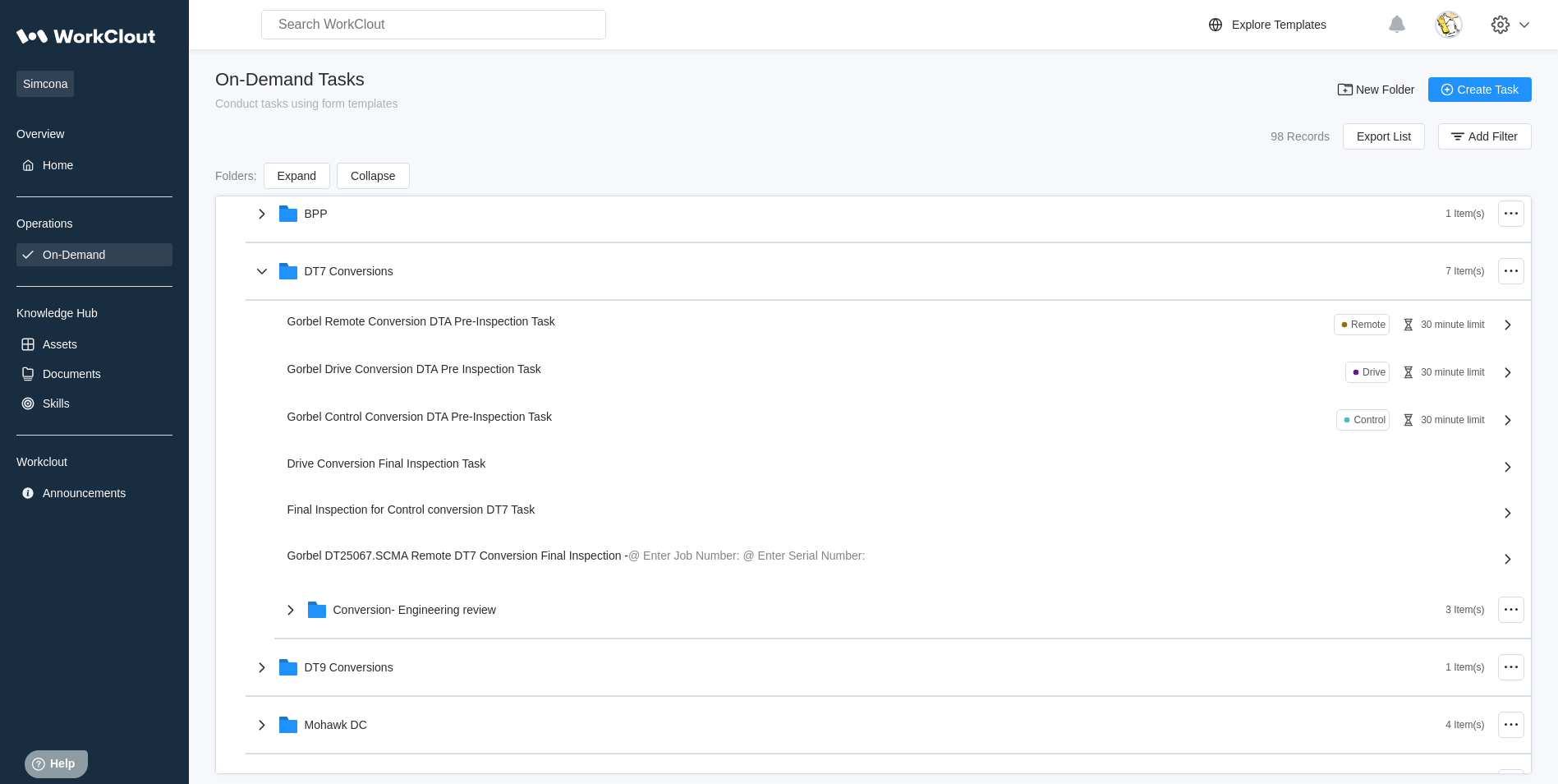
drag, startPoint x: 463, startPoint y: 369, endPoint x: 443, endPoint y: 381, distance: 23.3
click at [460, 372] on span "Gorbel Drive Conversion DTA Pre Inspection Task" at bounding box center [414, 369] width 254 height 13
click at [443, 381] on div "Gorbel Drive Conversion DTA Pre Inspection Task Drive 30 minute limit" at bounding box center [889, 372] width 1204 height 22
drag, startPoint x: 426, startPoint y: 381, endPoint x: 413, endPoint y: 378, distance: 13.3
click at [424, 381] on div "Gorbel Drive Conversion DTA Pre Inspection Task Drive 30 minute limit" at bounding box center [889, 372] width 1204 height 22
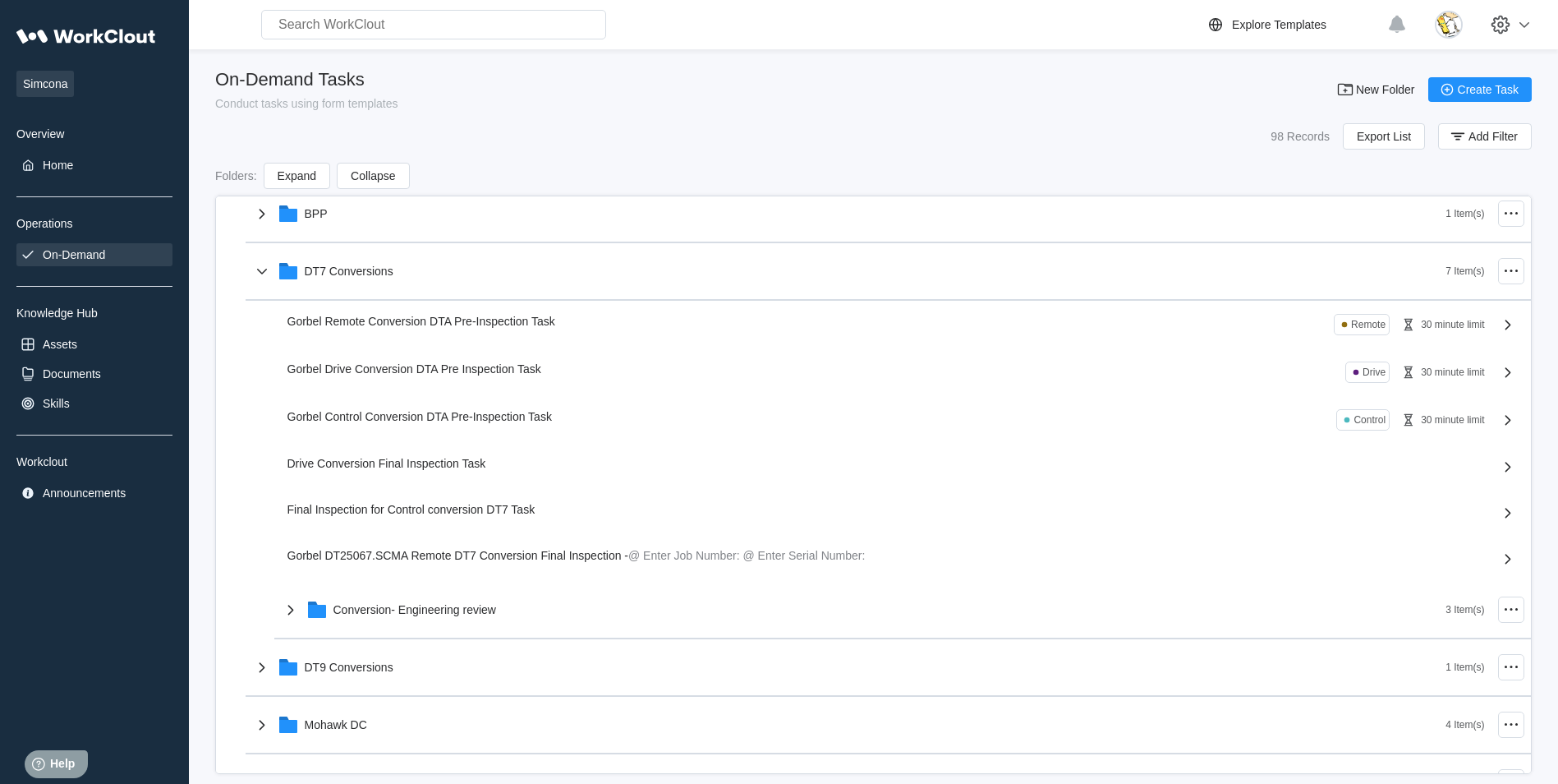
drag, startPoint x: 413, startPoint y: 378, endPoint x: 402, endPoint y: 378, distance: 11.0
click at [408, 378] on div "General Inspection 3 Item(s) OBSOLETE 12 Item(s) (USE THE CP DT25356 P2P TASK, …" at bounding box center [874, 414] width 1315 height 1255
click at [402, 378] on div "Gorbel Drive Conversion DTA Pre Inspection Task Drive 30 minute limit" at bounding box center [889, 372] width 1204 height 22
click at [401, 378] on div "Gorbel Drive Conversion DTA Pre Inspection Task Drive 30 minute limit" at bounding box center [889, 372] width 1204 height 22
click at [392, 378] on div "Gorbel Drive Conversion DTA Pre Inspection Task Drive 30 minute limit" at bounding box center [889, 372] width 1204 height 22
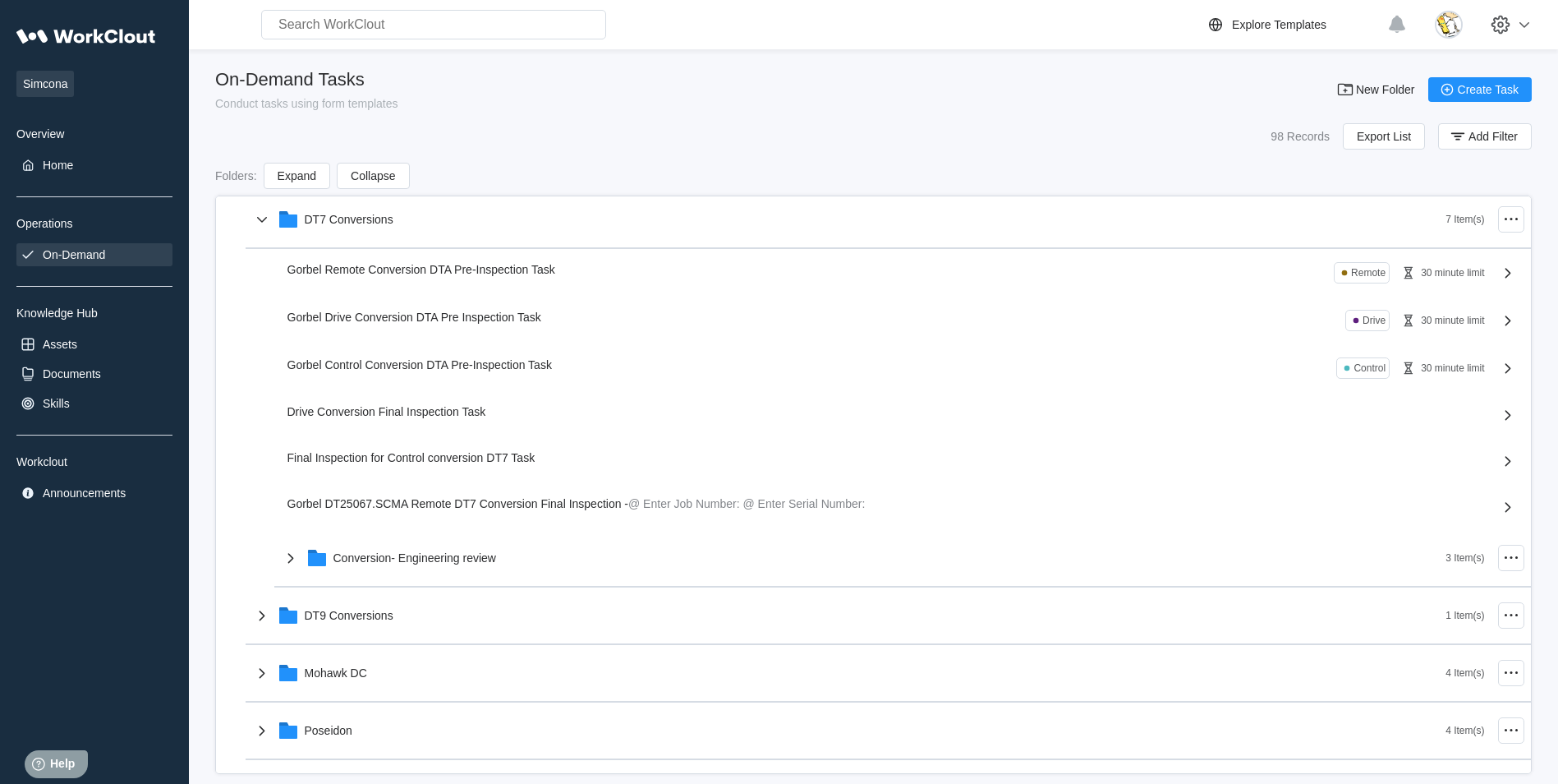
scroll to position [493, 0]
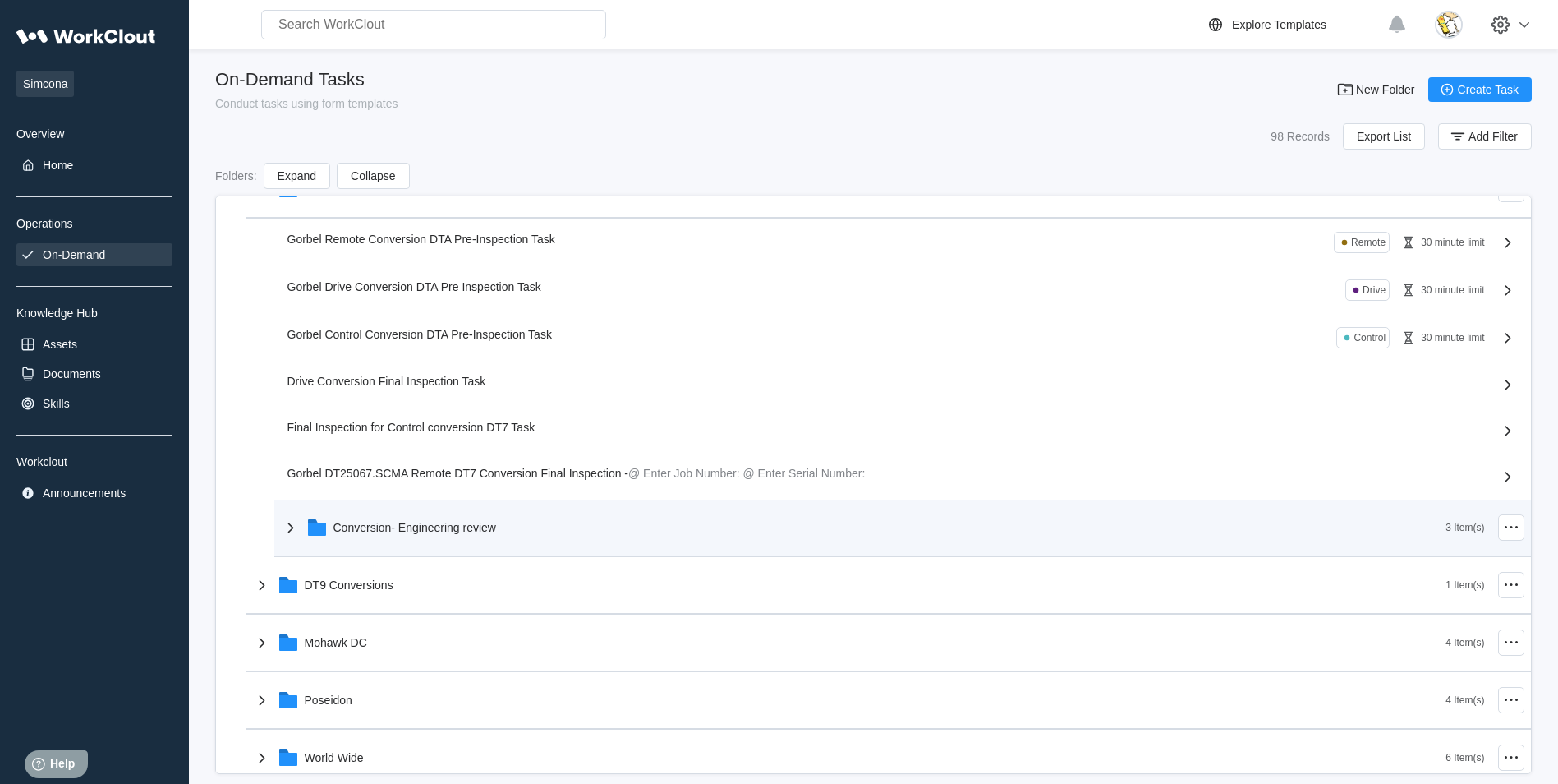
click at [431, 521] on div "Conversion- Engineering review" at bounding box center [415, 527] width 162 height 13
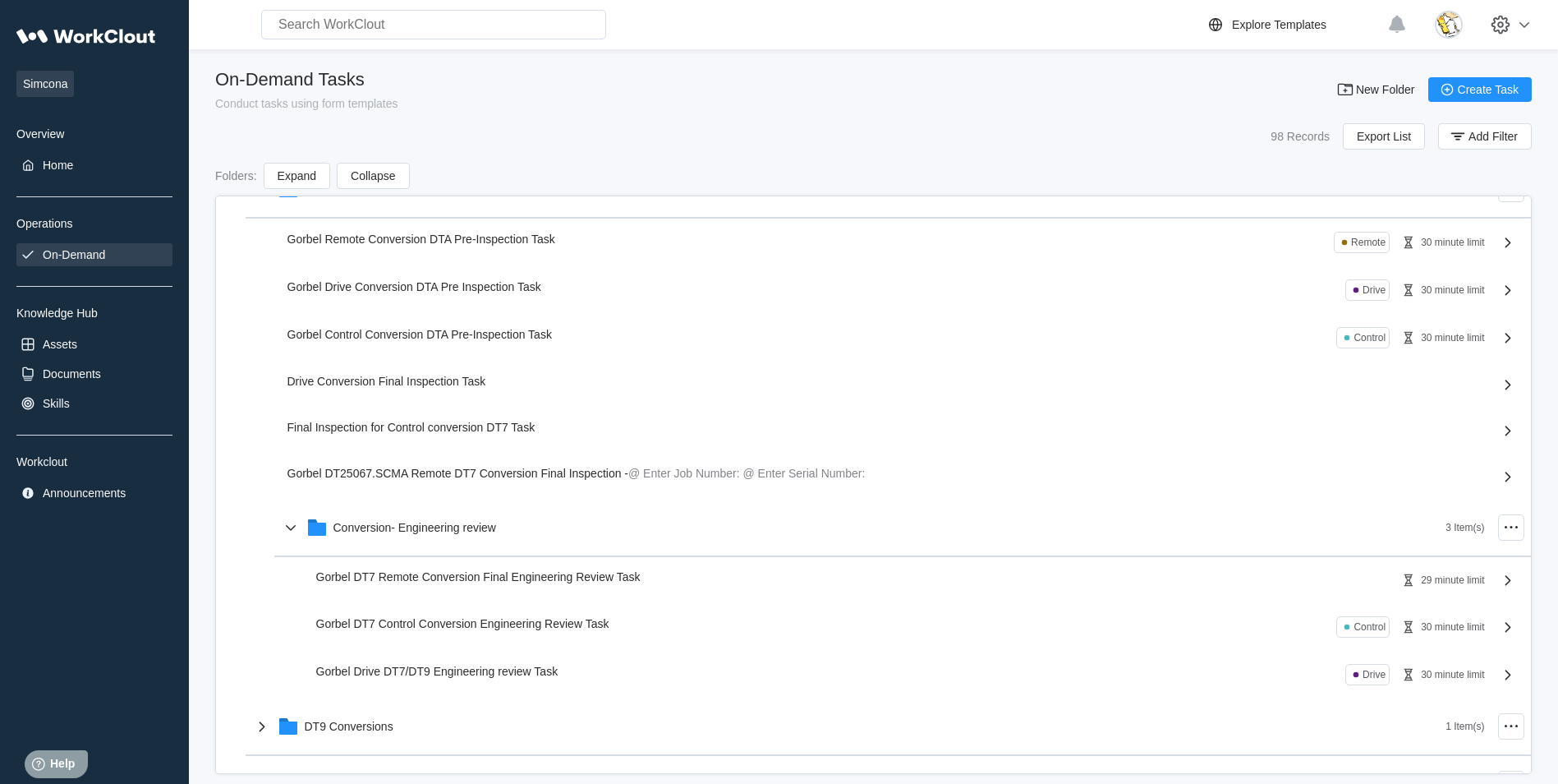
click at [433, 673] on span "Gorbel Drive DT7/DT9 Engineering review Task" at bounding box center [438, 671] width 243 height 13
click at [505, 674] on span "Gorbel Drive DT7/DT9 Engineering review Task" at bounding box center [438, 671] width 243 height 13
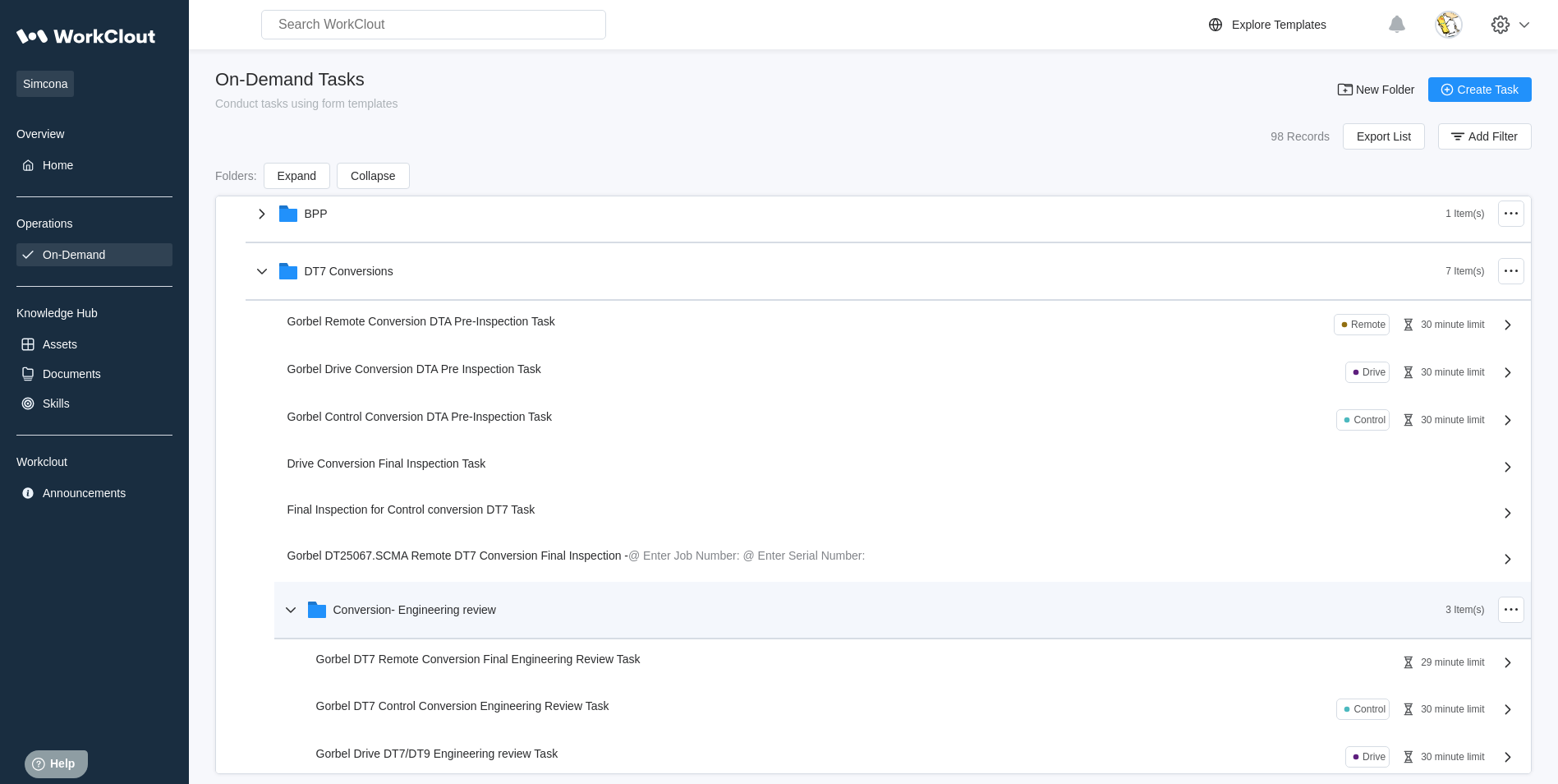
scroll to position [329, 0]
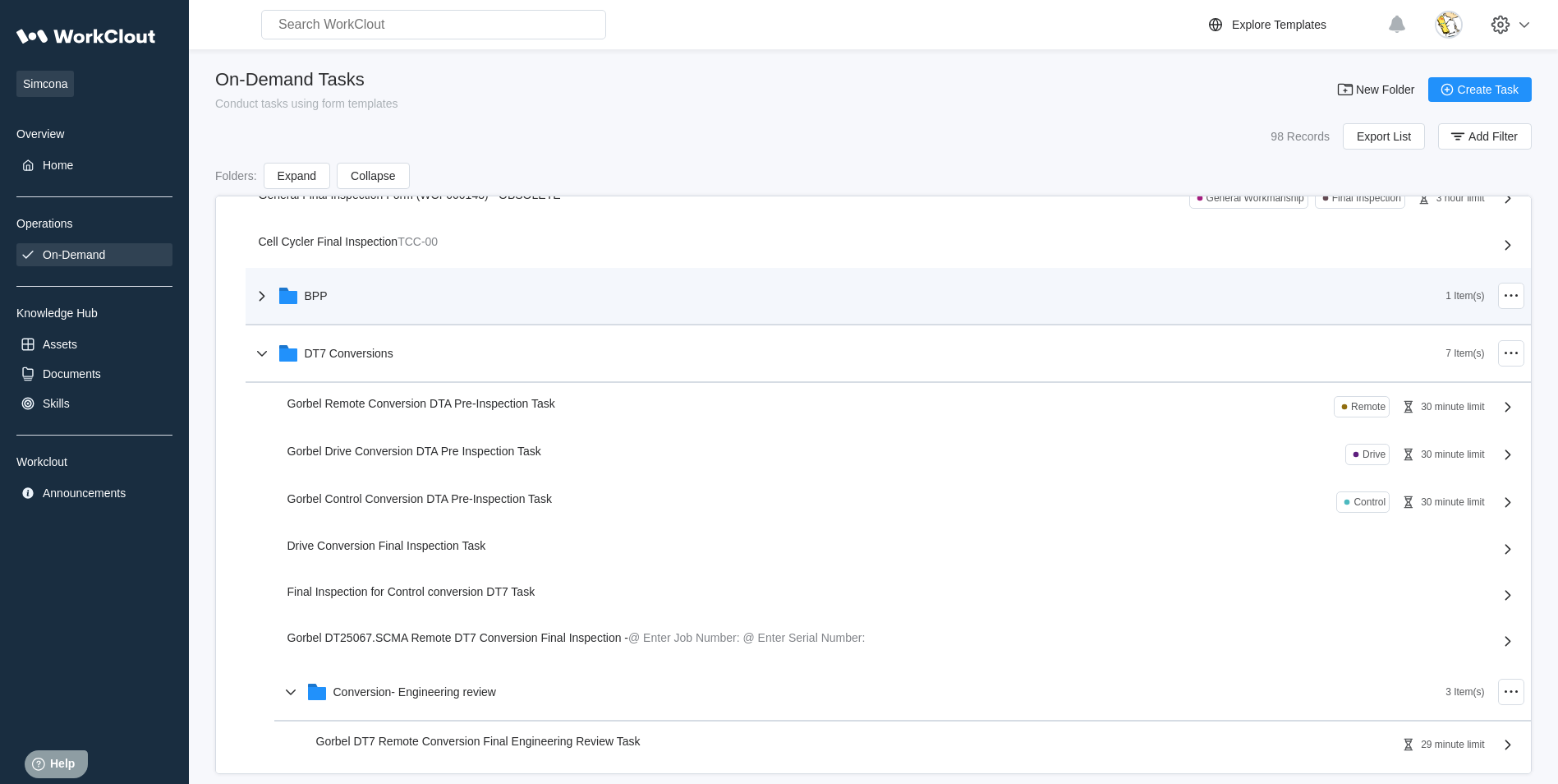
click at [374, 292] on div "BPP" at bounding box center [848, 295] width 1194 height 43
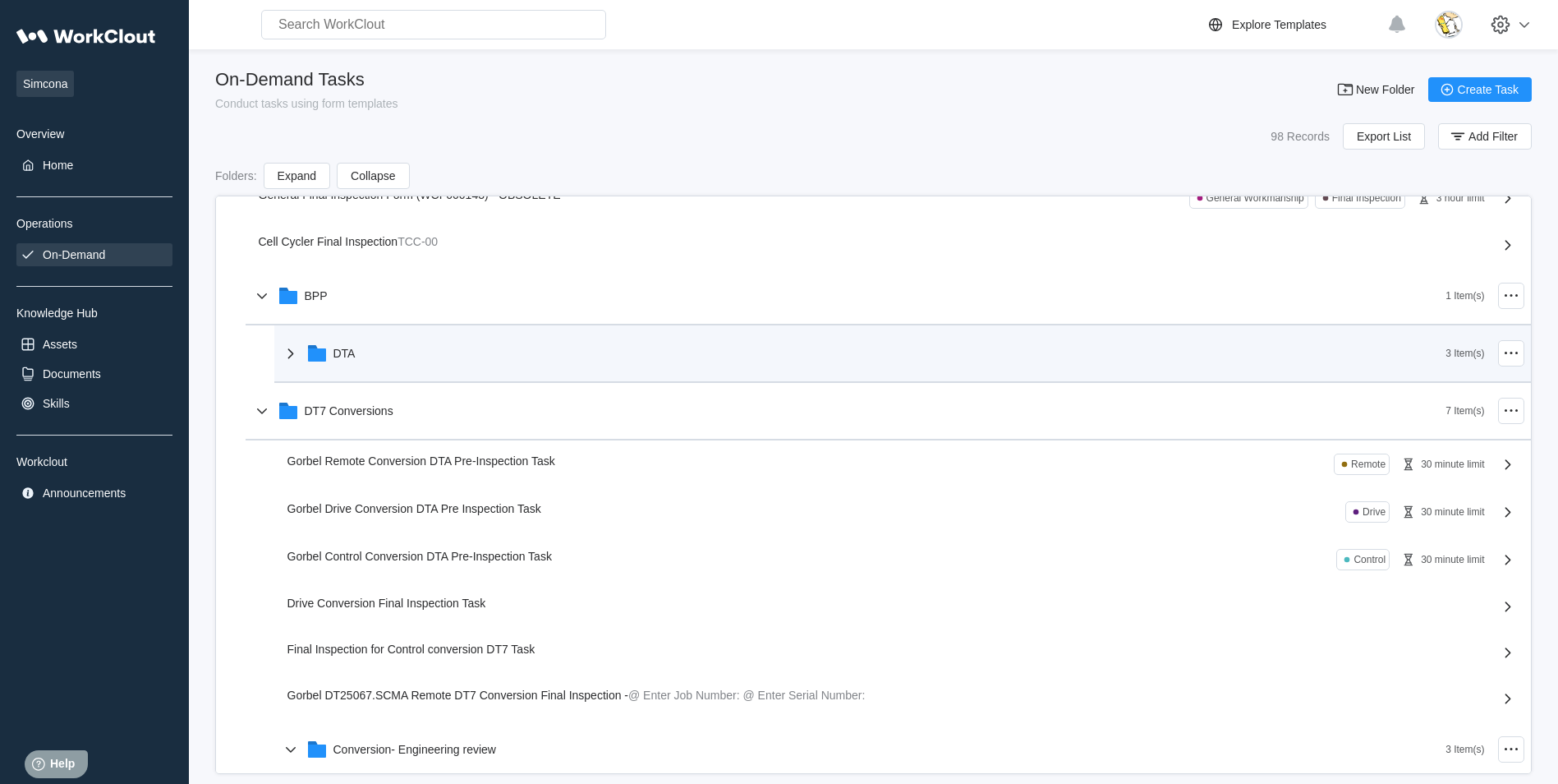
click at [398, 354] on div "DTA" at bounding box center [864, 353] width 1166 height 43
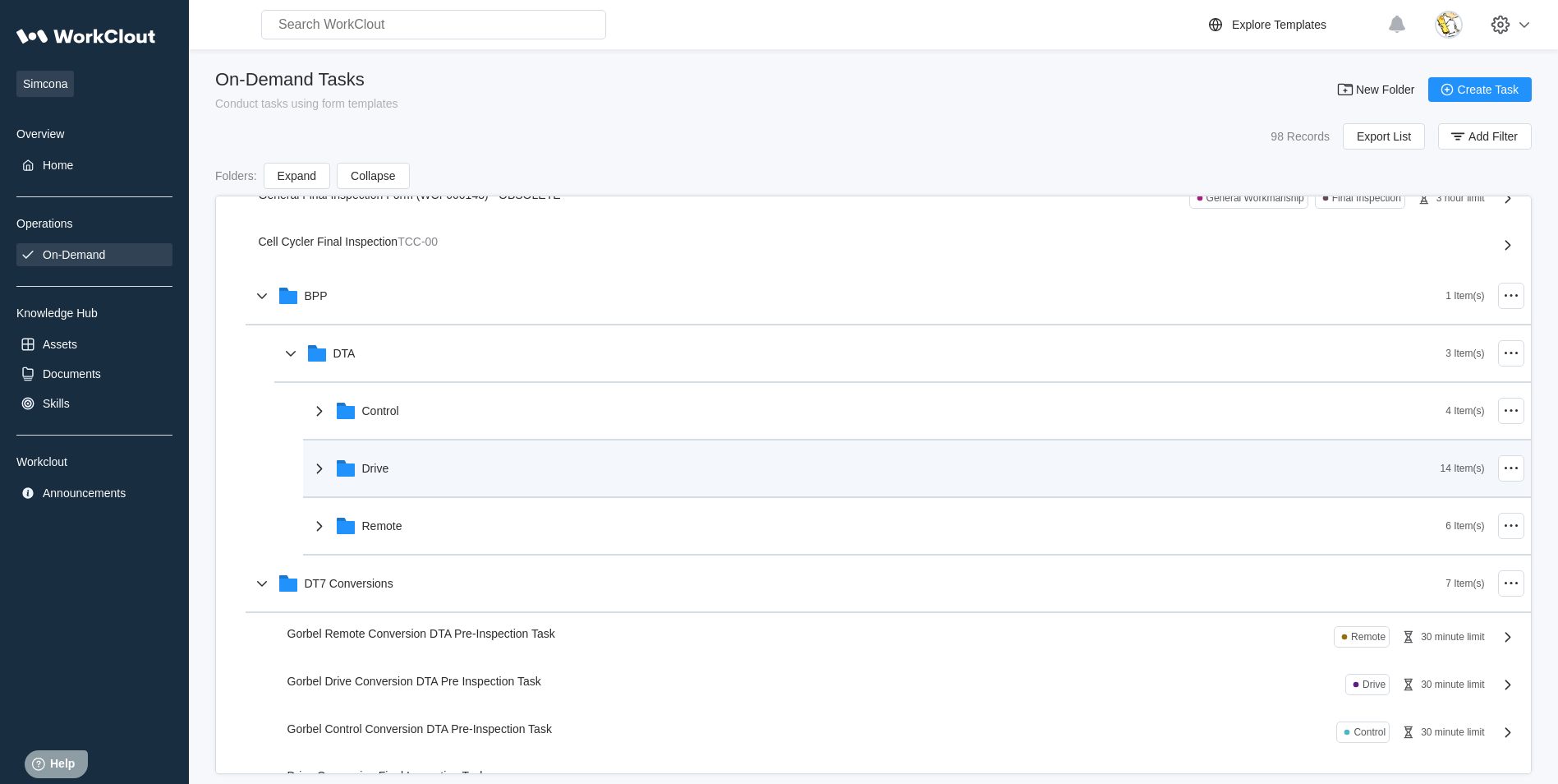
click at [439, 484] on div "Drive" at bounding box center [875, 468] width 1131 height 43
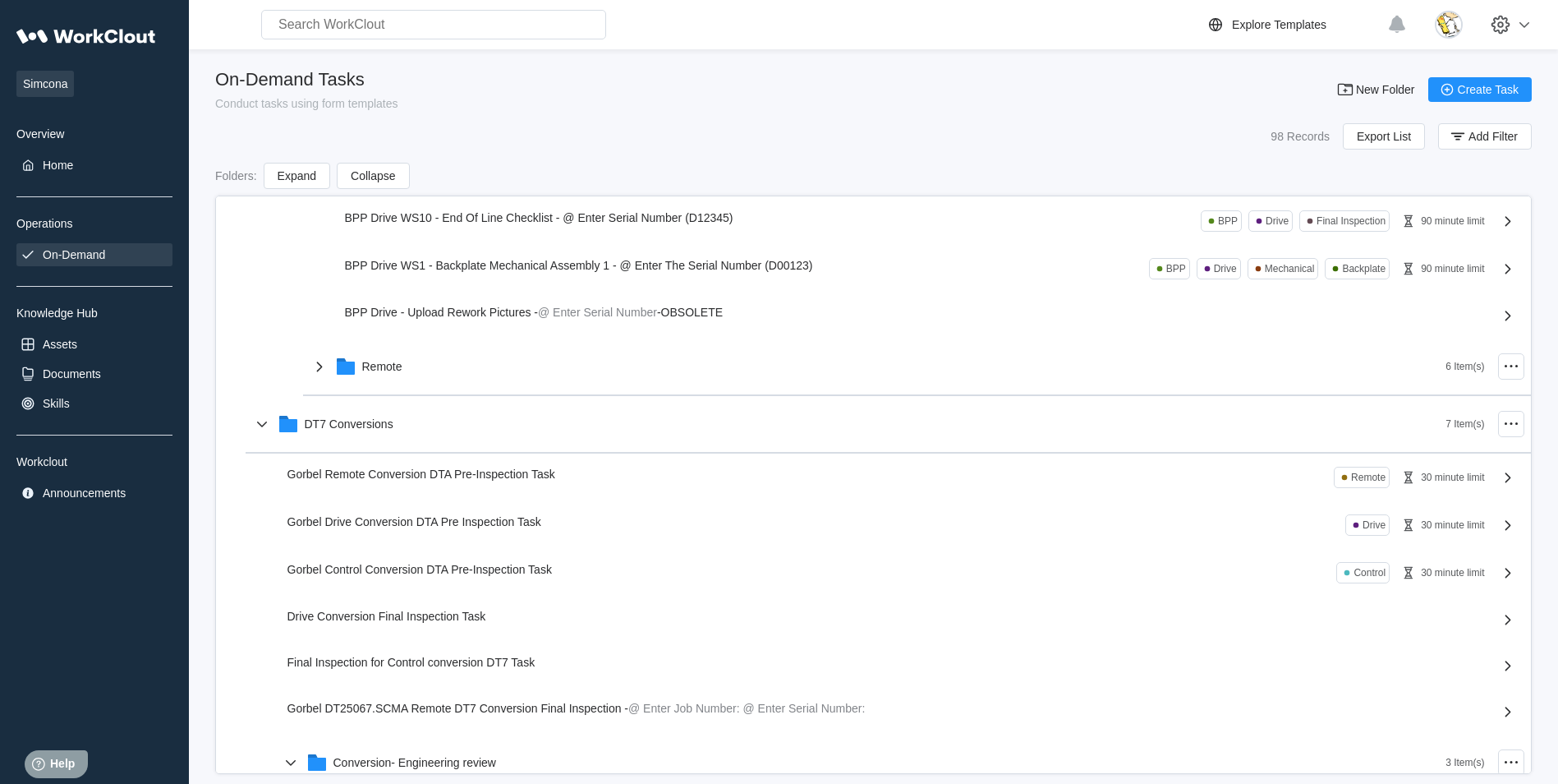
scroll to position [1232, 0]
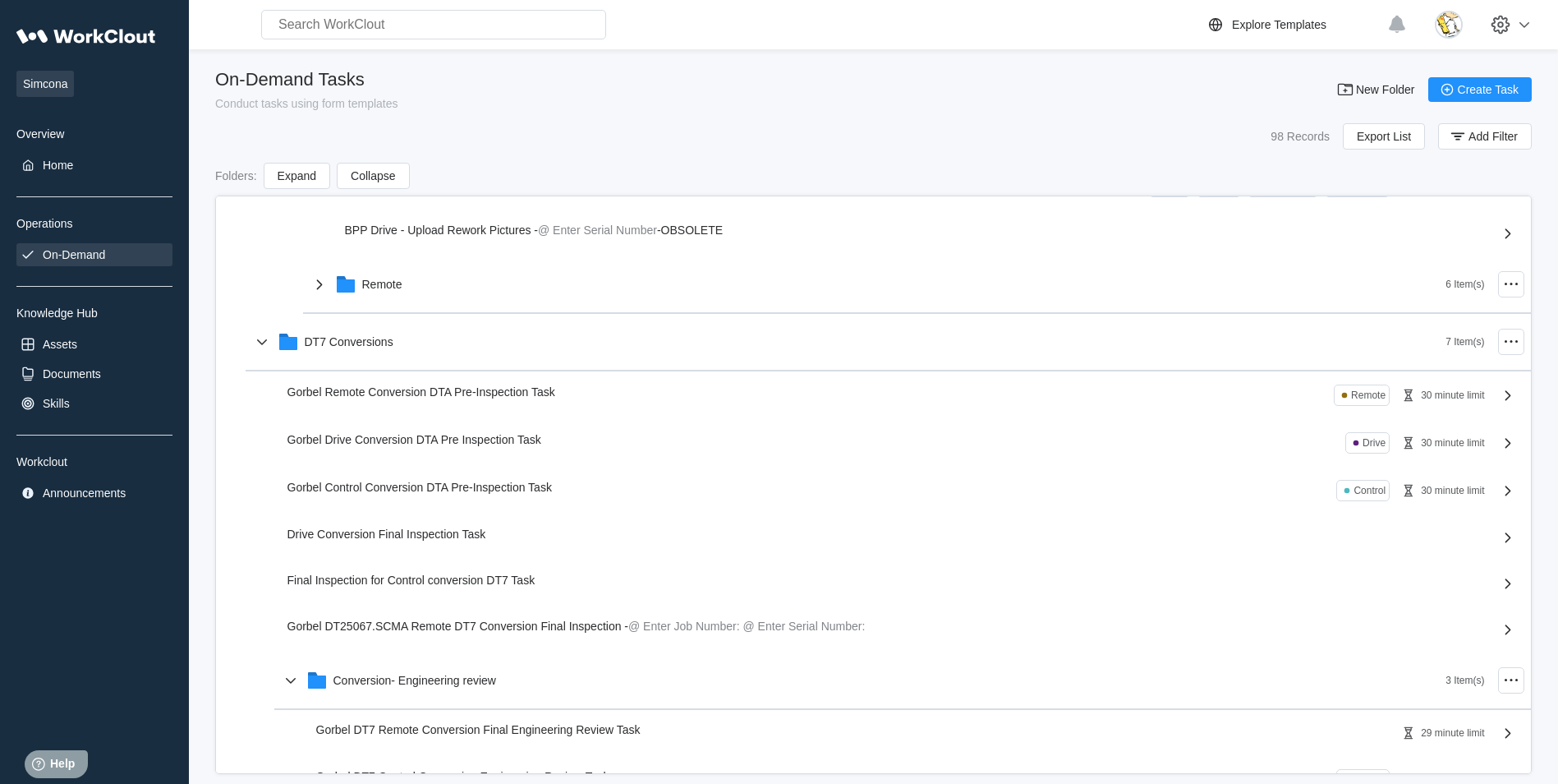
click at [495, 444] on span "Gorbel Drive Conversion DTA Pre Inspection Task" at bounding box center [414, 439] width 254 height 13
click at [374, 23] on input "text" at bounding box center [433, 24] width 345 height 29
type input "DTA drive"
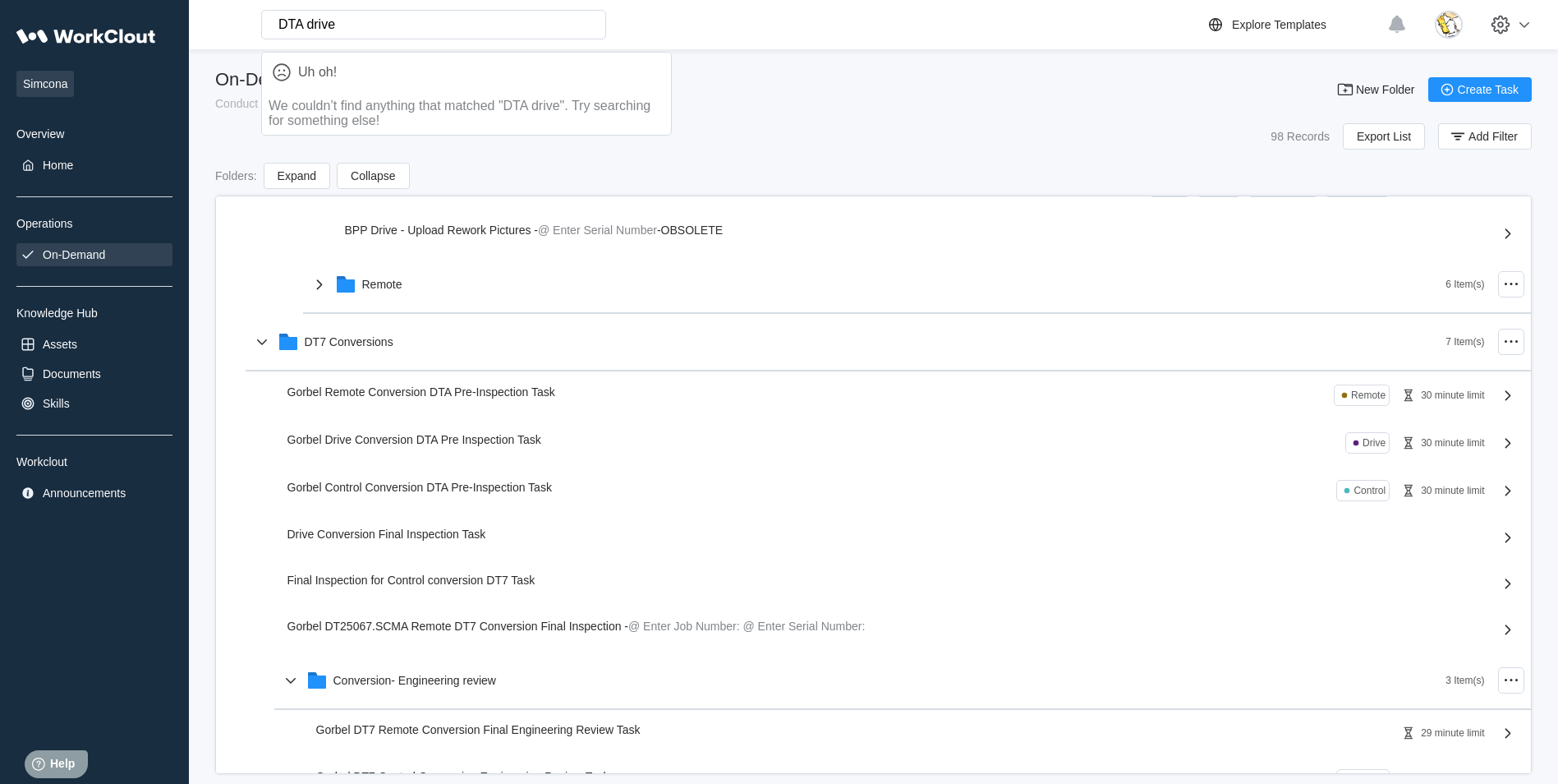
drag, startPoint x: 359, startPoint y: 22, endPoint x: 197, endPoint y: 9, distance: 162.5
click at [197, 9] on div "DTA drive Uh oh! We couldn’t find anything that matched "DTA drive". Try search…" at bounding box center [874, 24] width 1370 height 49
click at [83, 377] on div "Documents" at bounding box center [72, 374] width 59 height 13
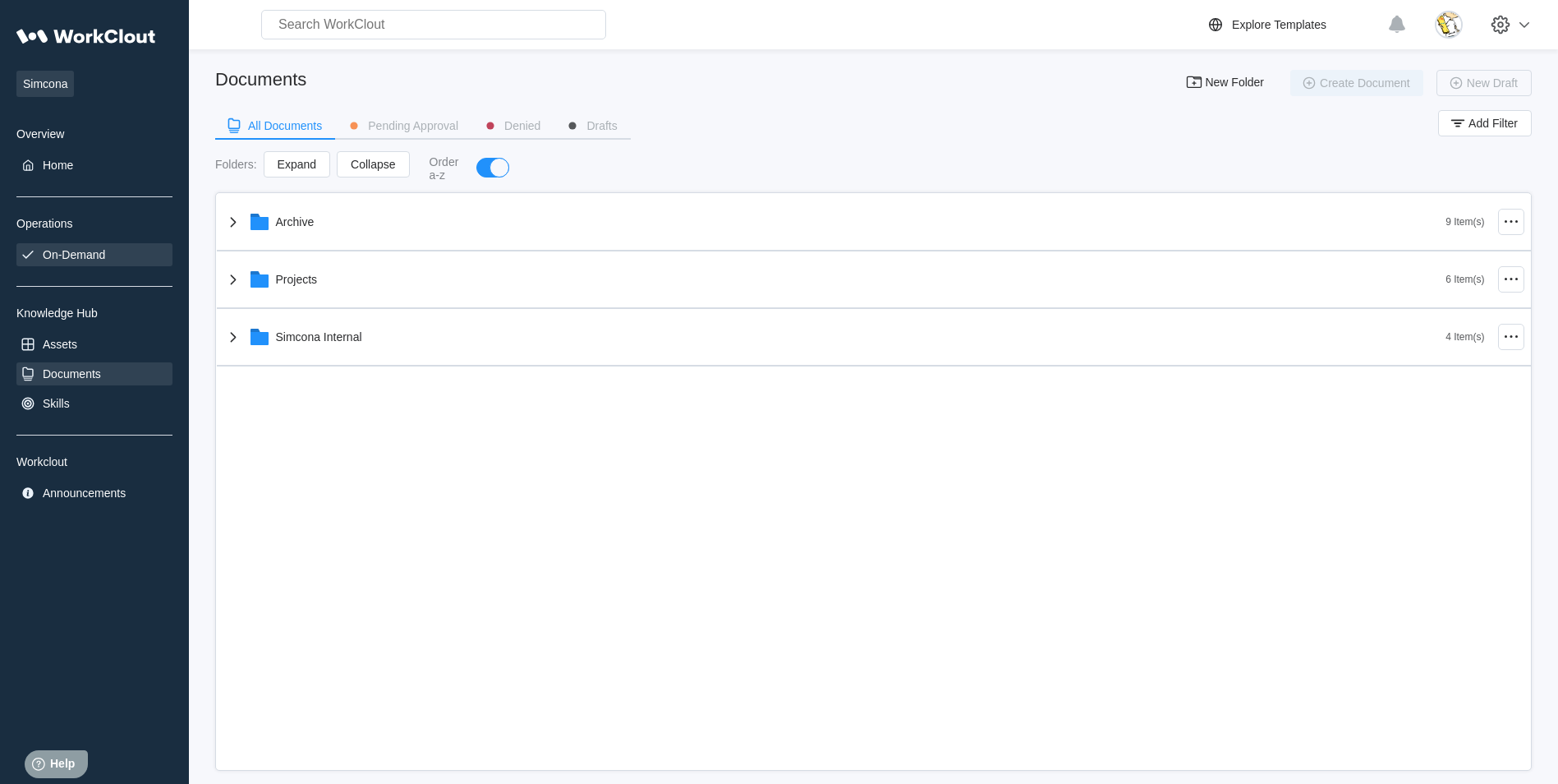
click at [100, 256] on div "On-Demand" at bounding box center [74, 254] width 63 height 13
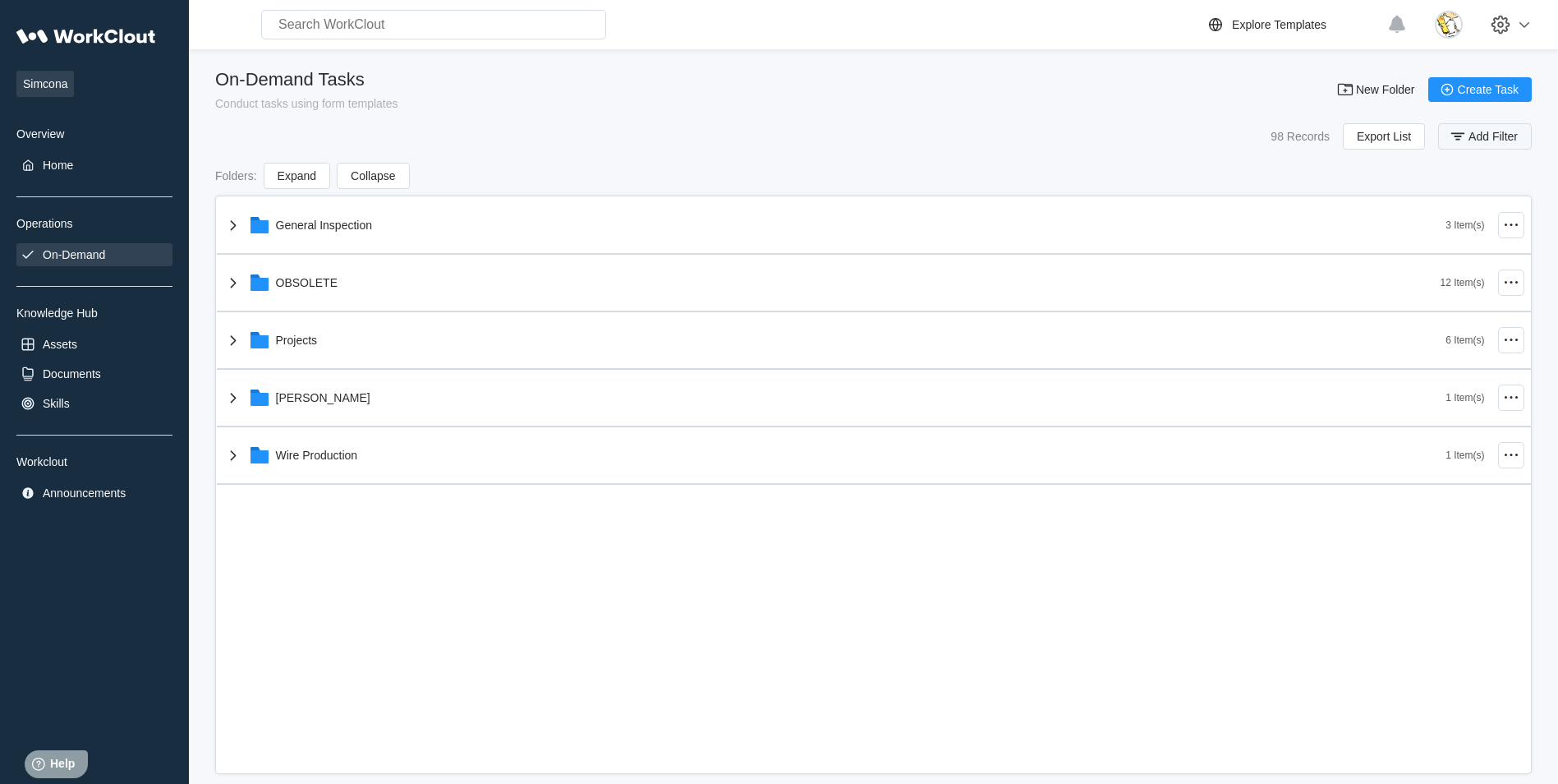
click at [1469, 134] on span "Add Filter" at bounding box center [1493, 136] width 49 height 12
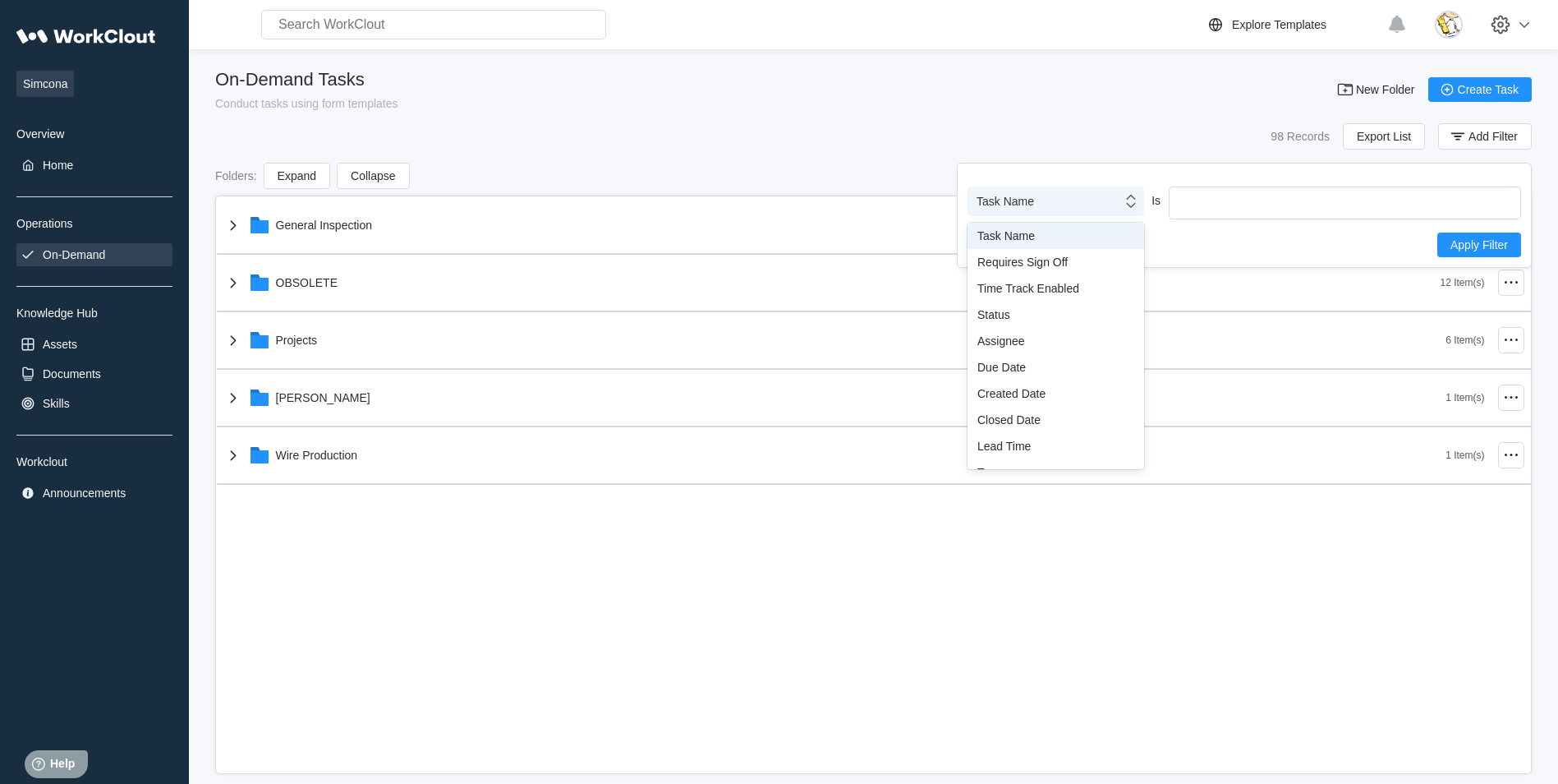
click at [1132, 201] on icon at bounding box center [1131, 202] width 18 height 18
click at [1056, 199] on div "Task Name" at bounding box center [1045, 201] width 154 height 23
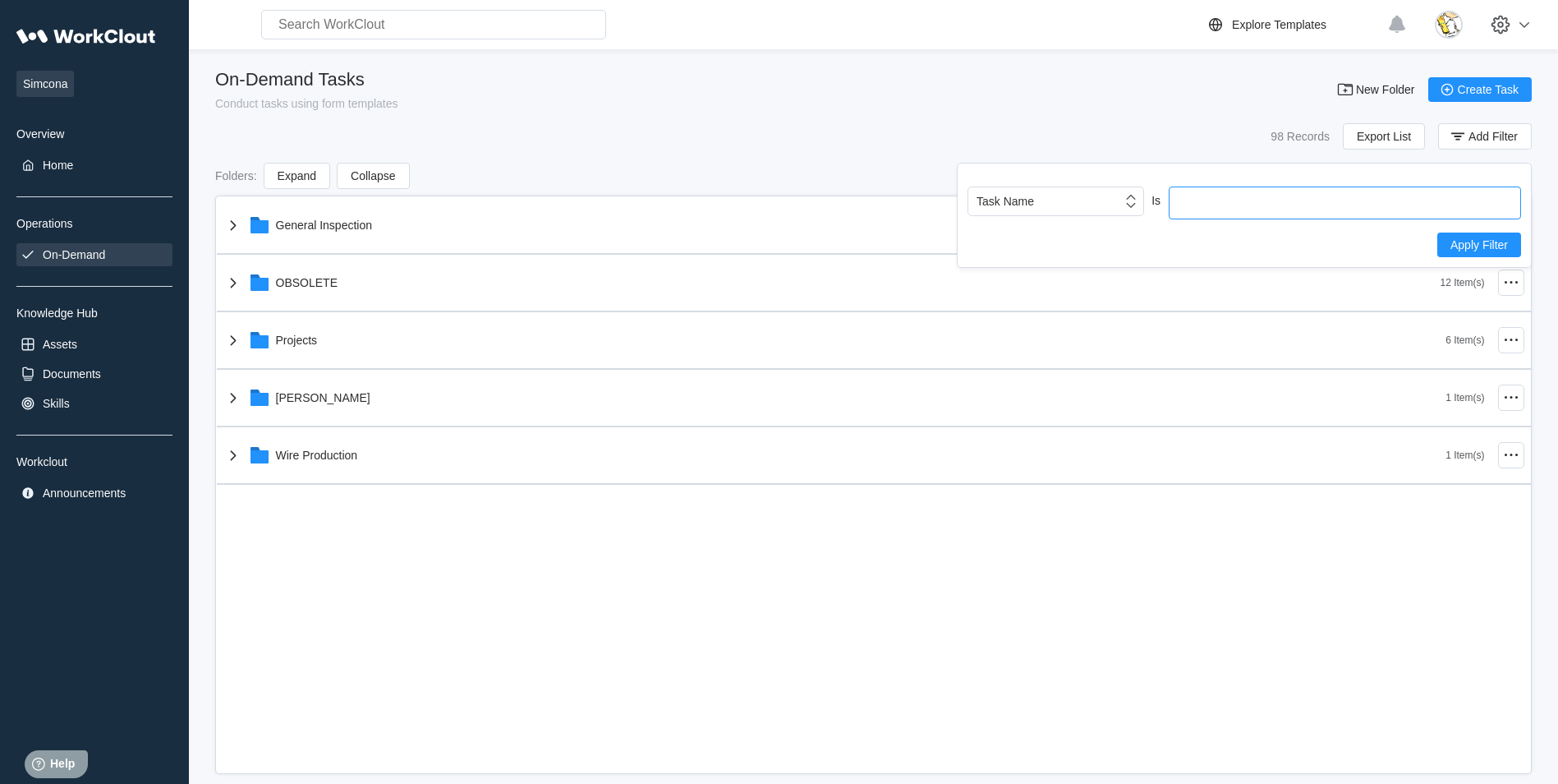
click at [1209, 203] on input "text" at bounding box center [1345, 202] width 352 height 33
type input "dta"
click at [1468, 243] on span "Apply Filter" at bounding box center [1479, 245] width 58 height 12
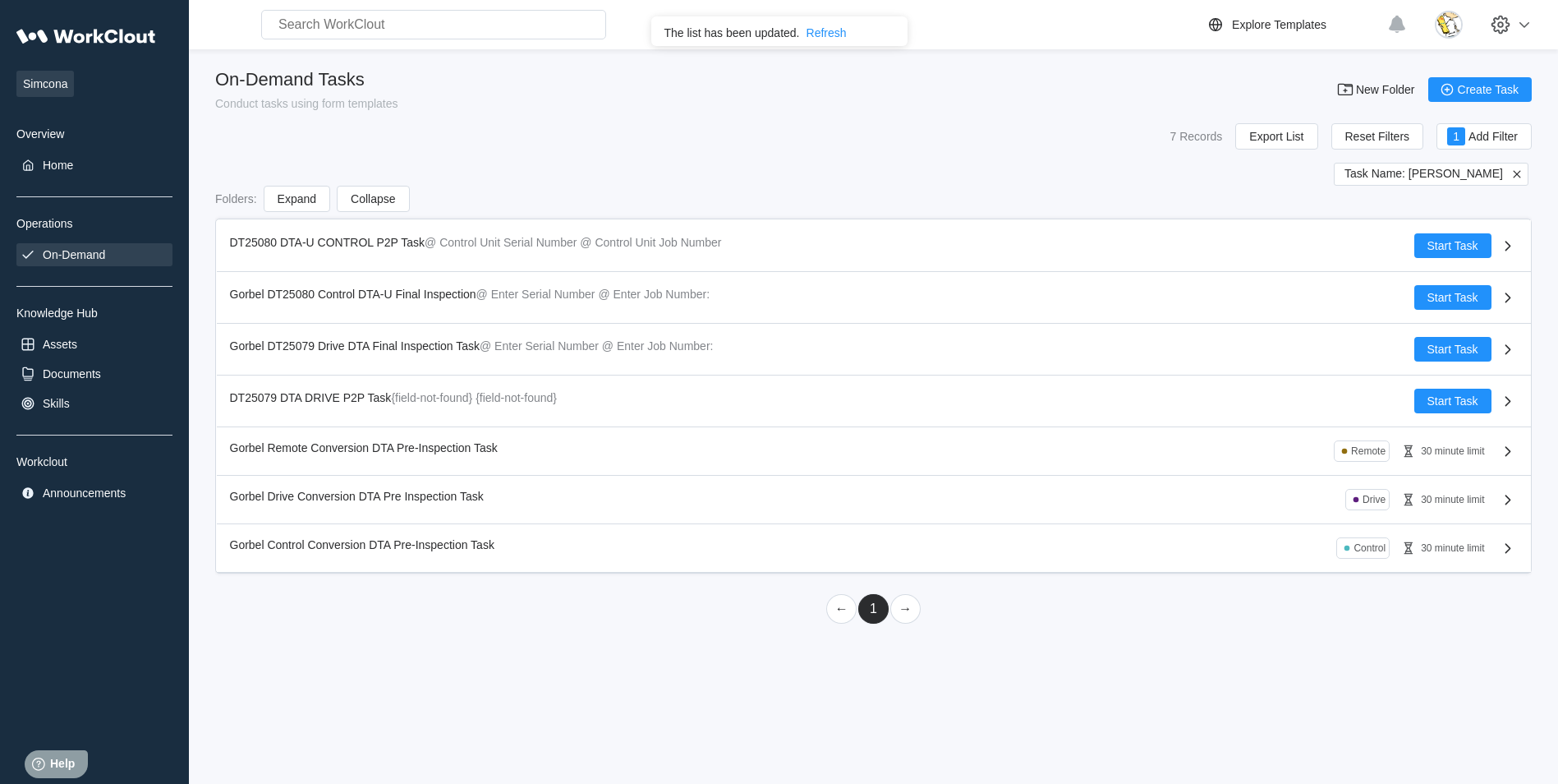
click at [401, 496] on span "Gorbel Drive Conversion DTA Pre Inspection Task" at bounding box center [356, 496] width 254 height 13
click at [1506, 496] on icon at bounding box center [1508, 500] width 6 height 10
click at [1468, 501] on div "30 minute limit" at bounding box center [1453, 500] width 64 height 12
click at [364, 497] on span "Gorbel Drive Conversion DTA Pre Inspection Task" at bounding box center [356, 496] width 254 height 13
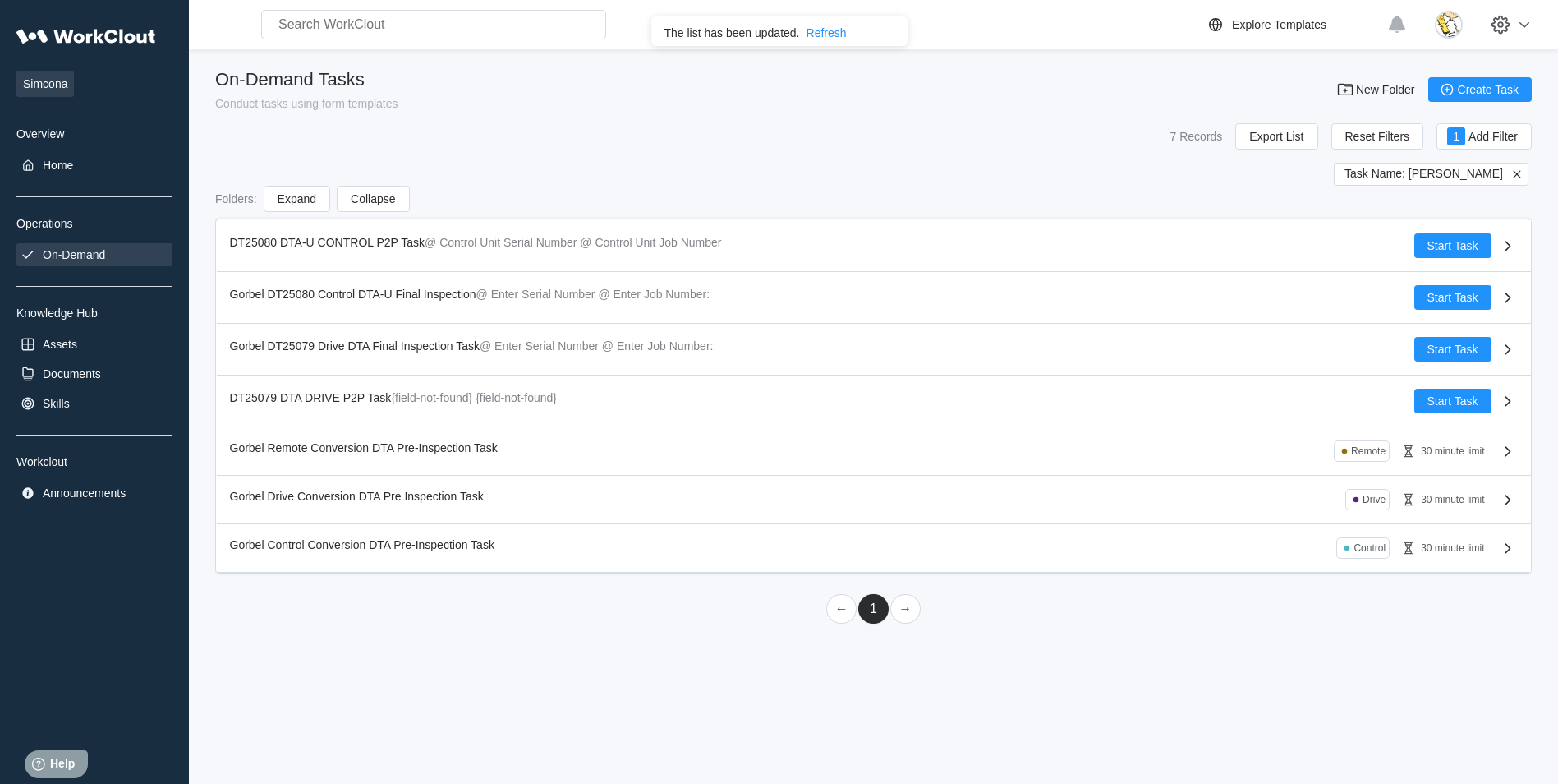
click at [75, 249] on div "On-Demand" at bounding box center [74, 254] width 63 height 13
drag, startPoint x: 80, startPoint y: 253, endPoint x: 145, endPoint y: 247, distance: 65.3
click at [80, 254] on div "On-Demand" at bounding box center [74, 254] width 63 height 13
click at [1516, 172] on icon at bounding box center [1517, 174] width 15 height 15
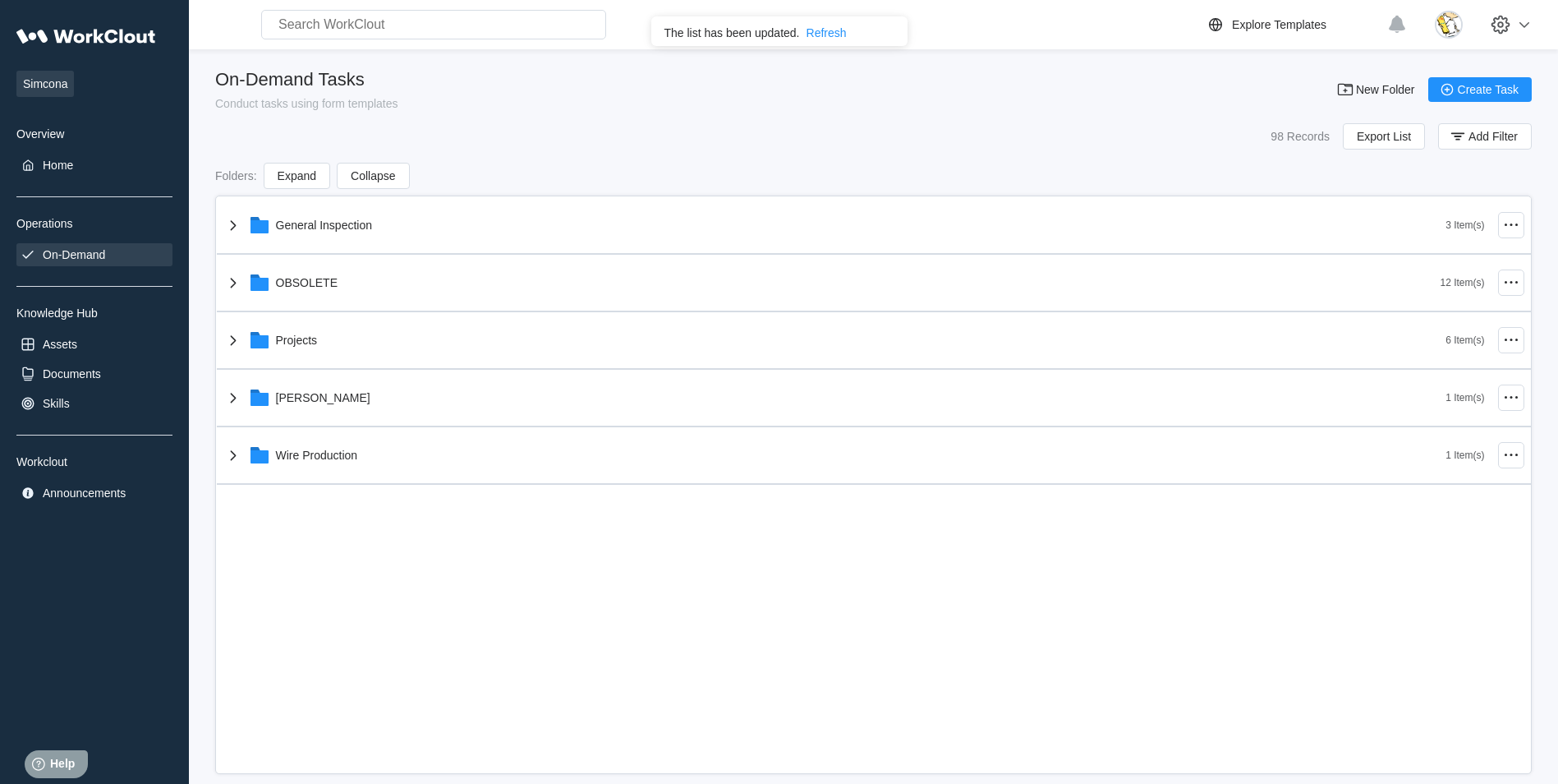
click at [96, 256] on div "On-Demand" at bounding box center [74, 254] width 63 height 13
click at [828, 29] on div "Refresh" at bounding box center [827, 33] width 40 height 13
click at [44, 164] on div "Home" at bounding box center [58, 165] width 30 height 13
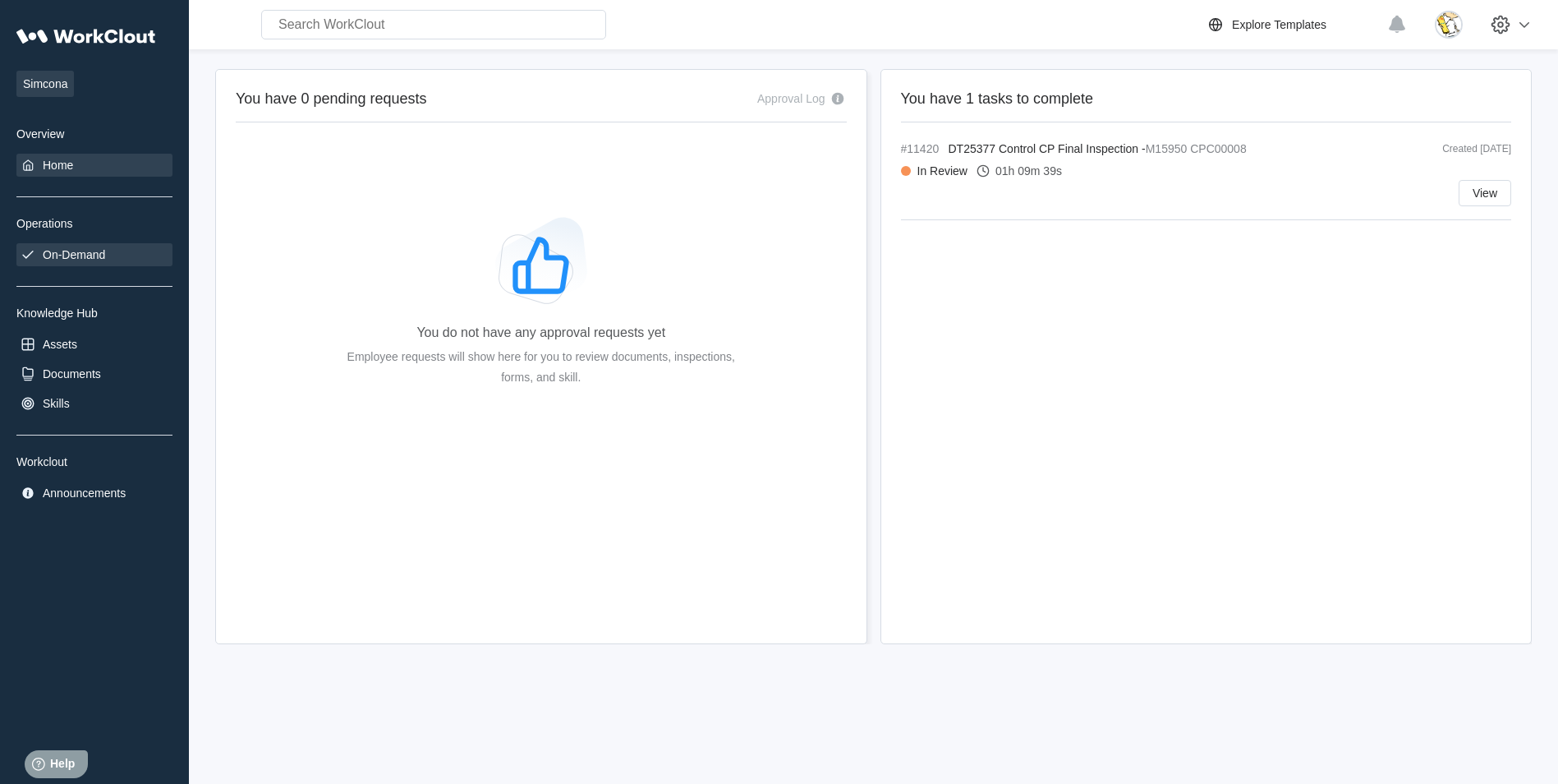
click at [110, 250] on div "On-Demand" at bounding box center [95, 254] width 156 height 23
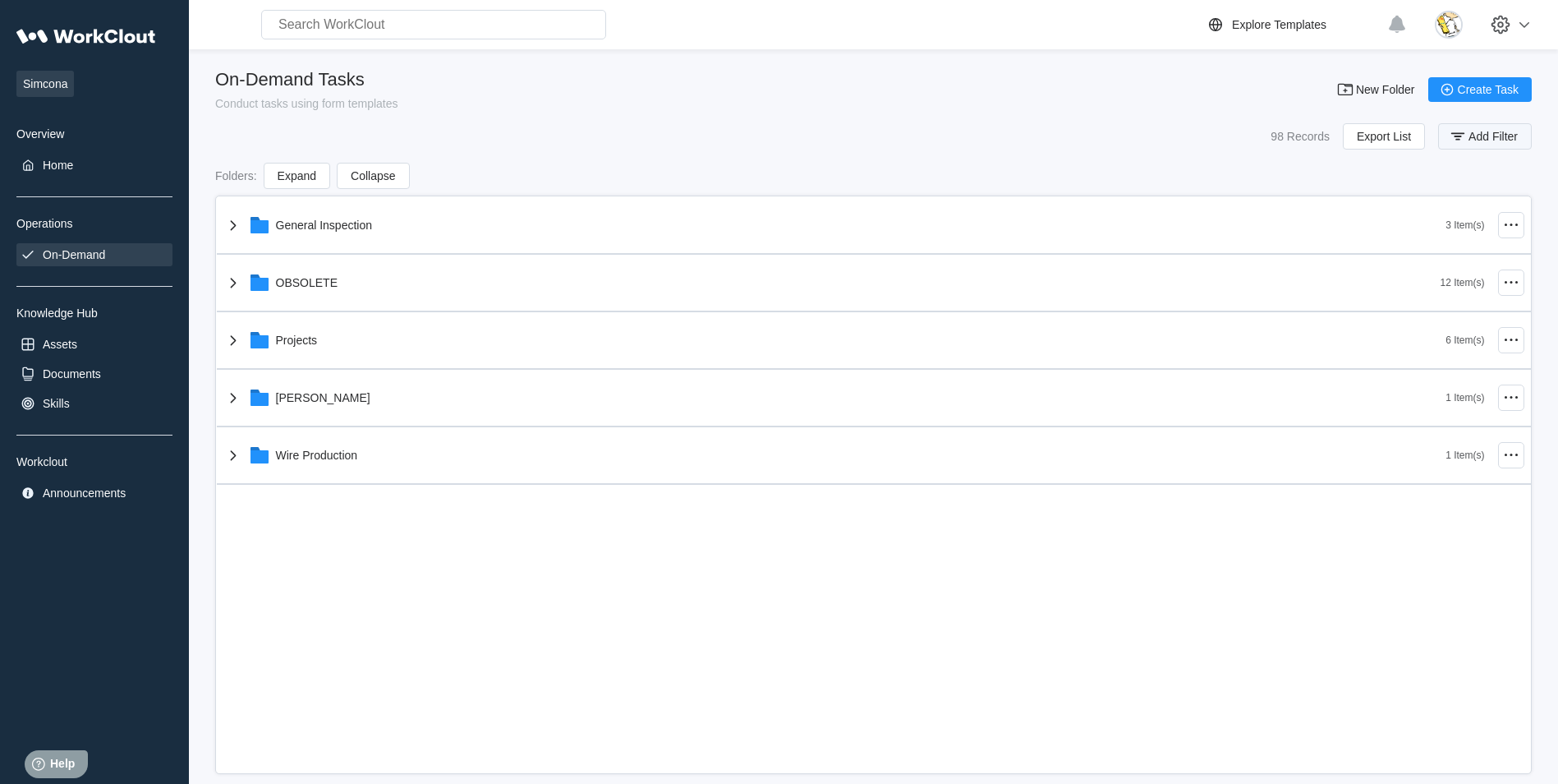
click at [1468, 135] on span "Add Filter" at bounding box center [1493, 136] width 49 height 12
click at [1087, 202] on div "Task Name" at bounding box center [1045, 201] width 154 height 23
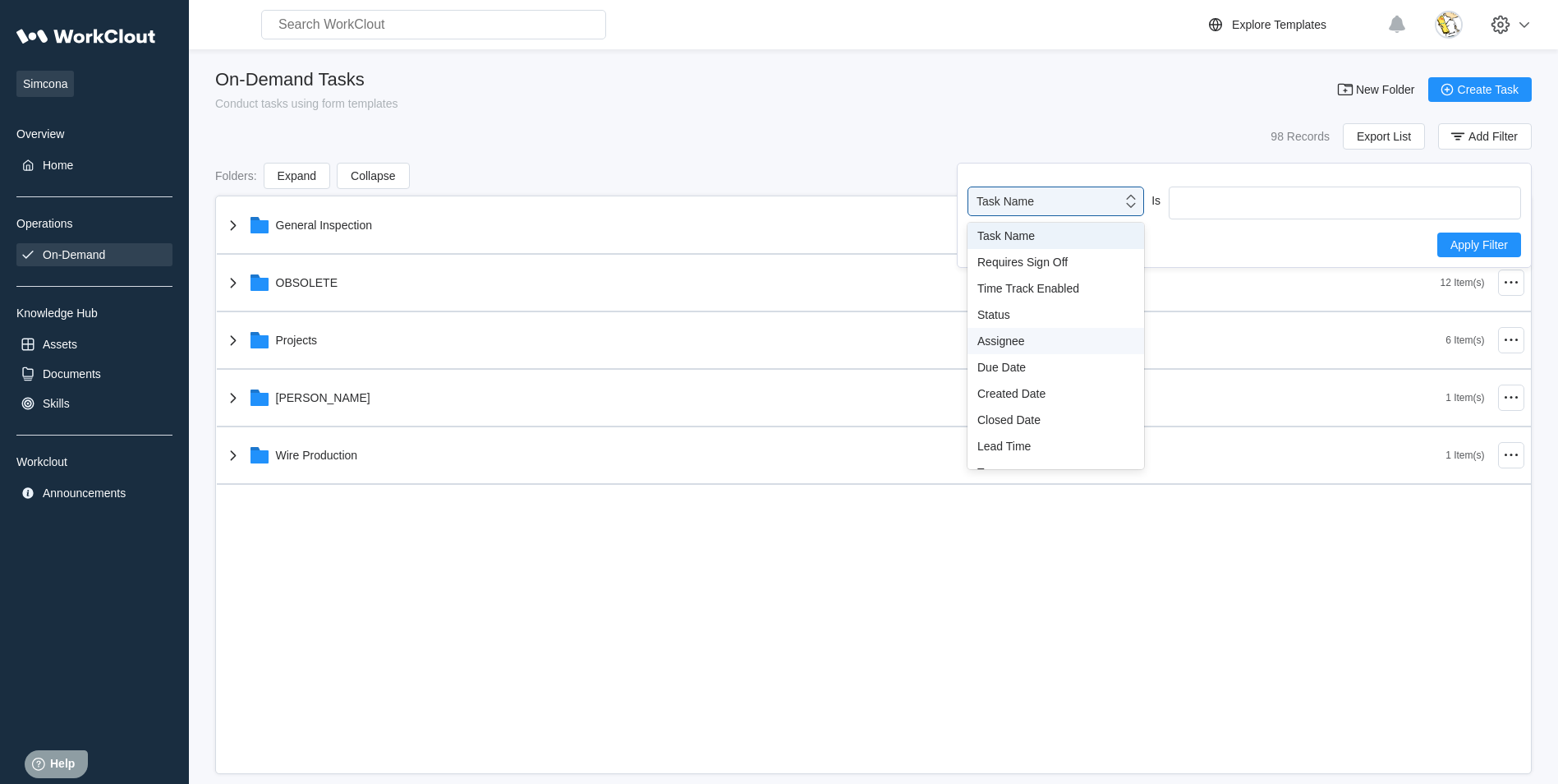
click at [1030, 345] on div "Assignee" at bounding box center [1056, 341] width 157 height 13
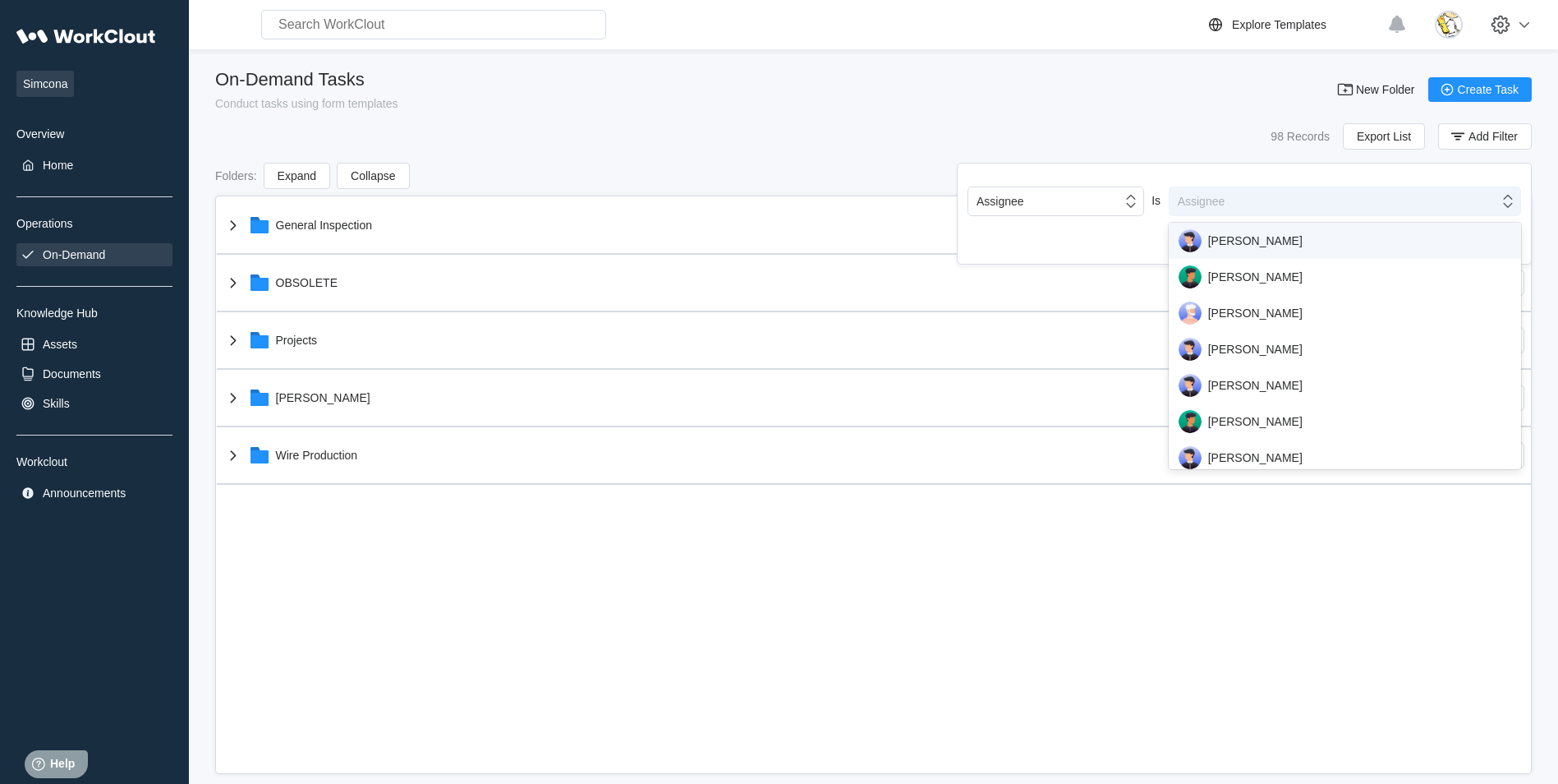
click at [1236, 211] on div "Assignee" at bounding box center [1335, 201] width 330 height 23
type input "eric"
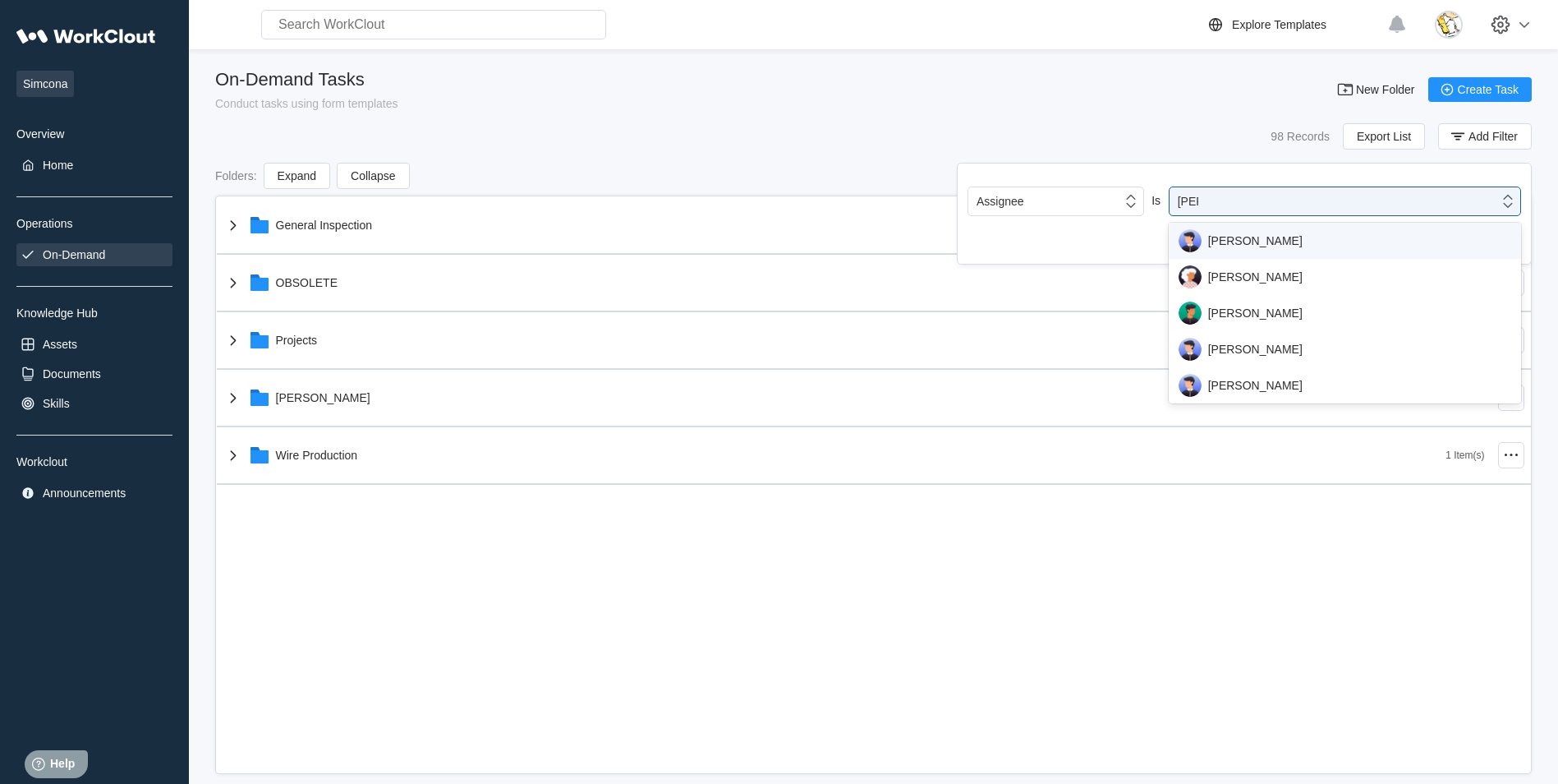
click at [1263, 245] on div "[PERSON_NAME]" at bounding box center [1345, 240] width 333 height 23
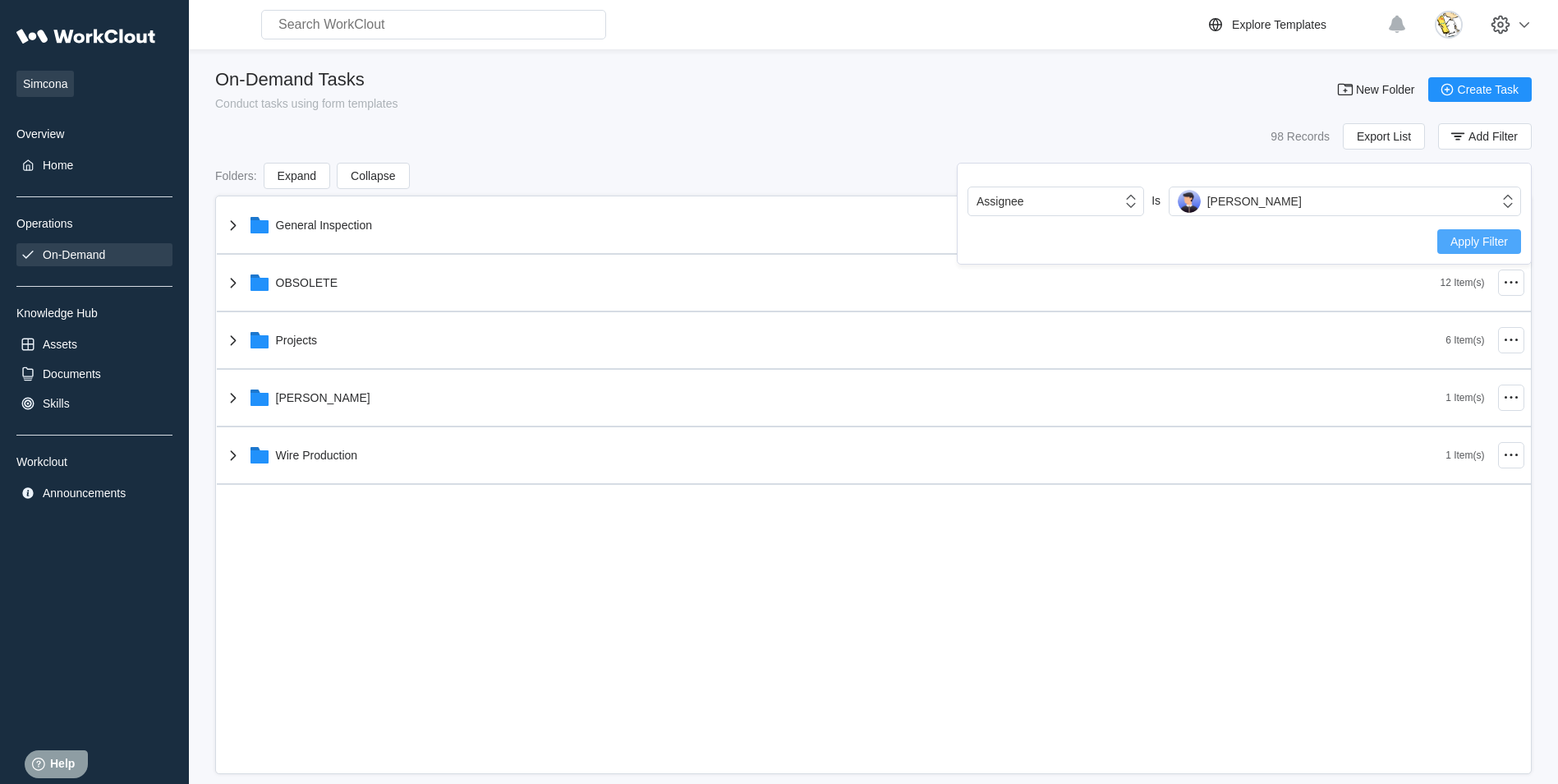
click at [1476, 244] on span "Apply Filter" at bounding box center [1479, 242] width 58 height 12
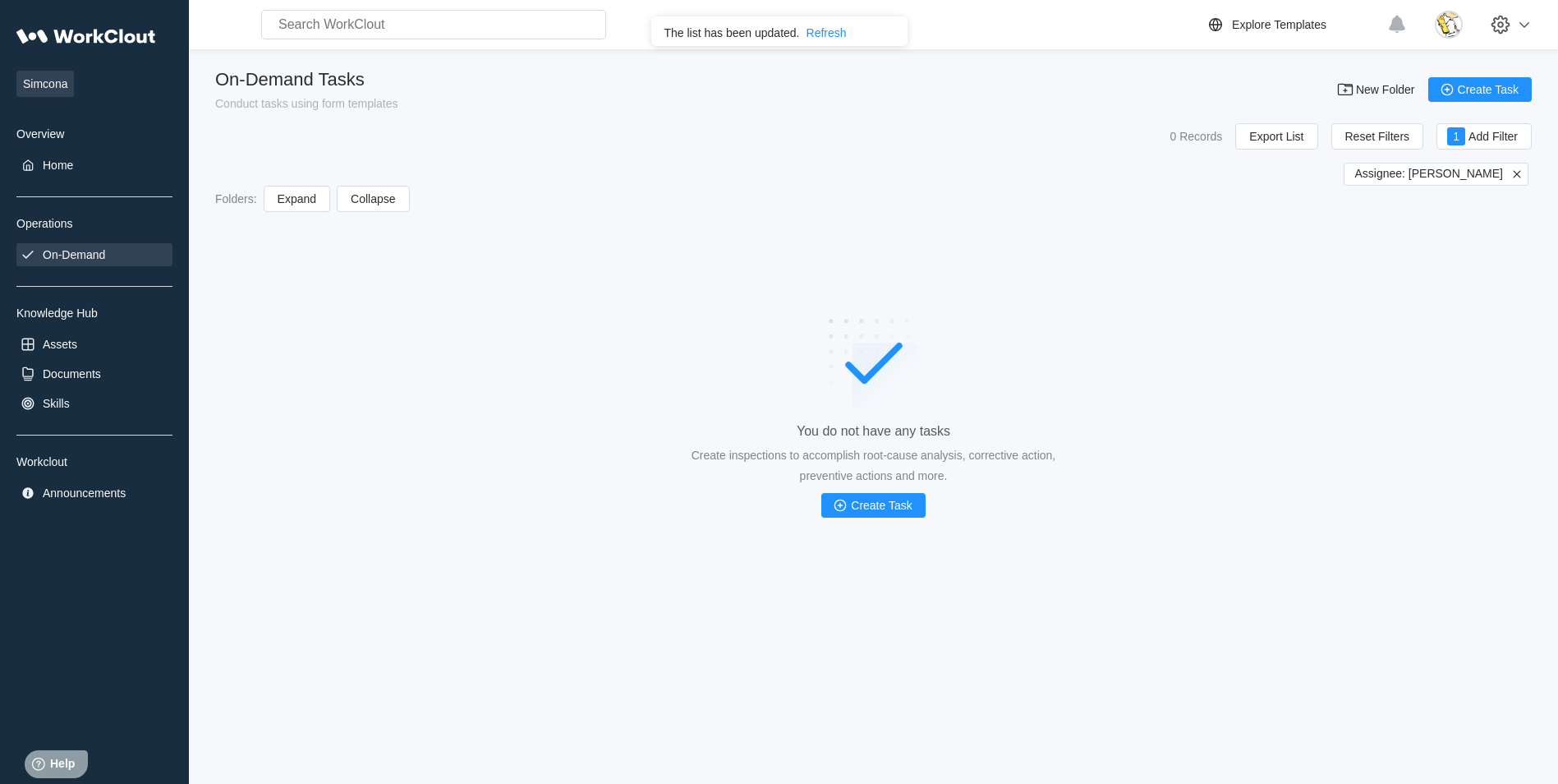
click at [1514, 172] on icon at bounding box center [1516, 173] width 8 height 8
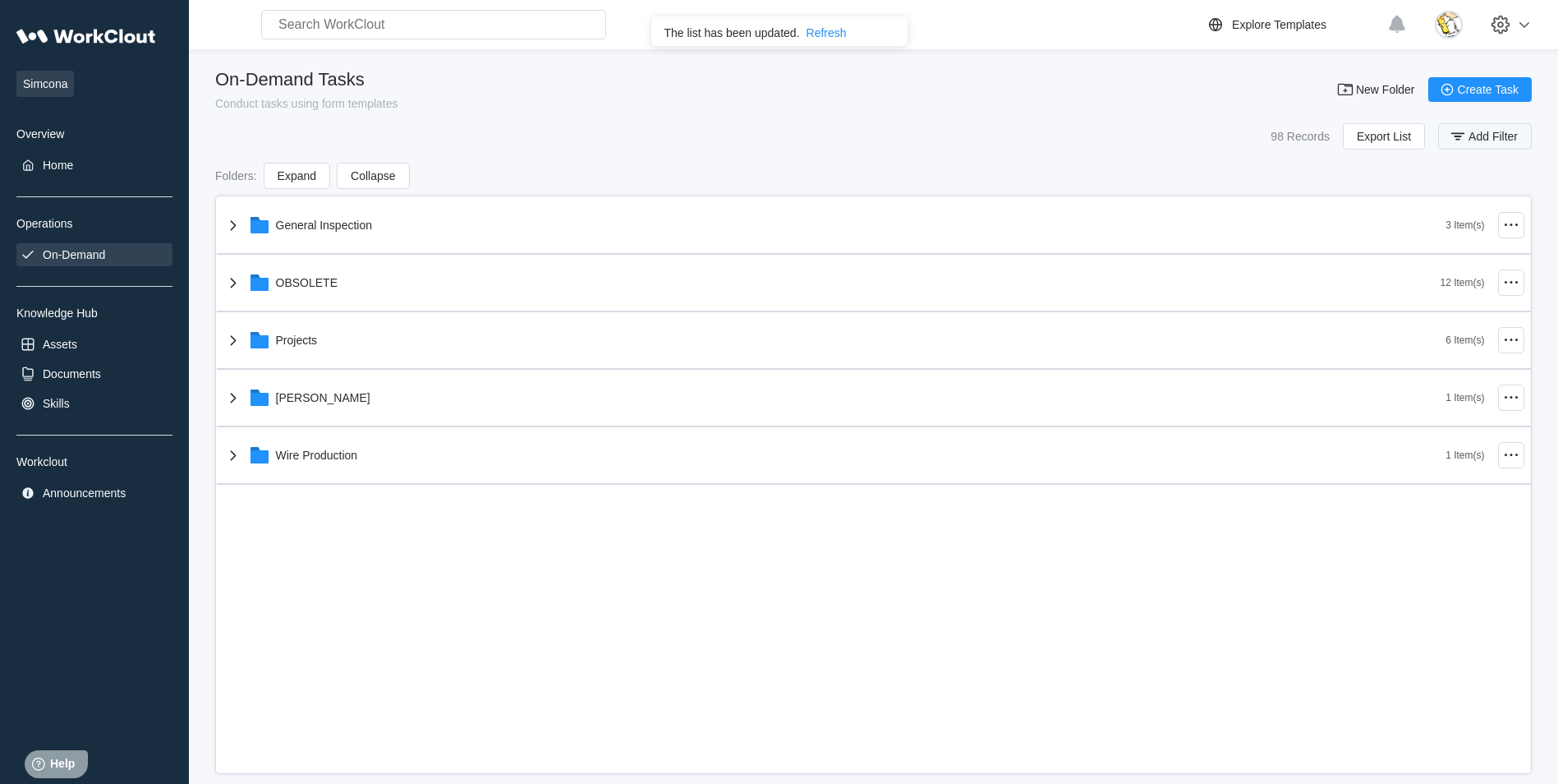
click at [1483, 146] on button "Add Filter" at bounding box center [1485, 136] width 94 height 26
click at [1225, 202] on div "Assignee" at bounding box center [1202, 202] width 48 height 13
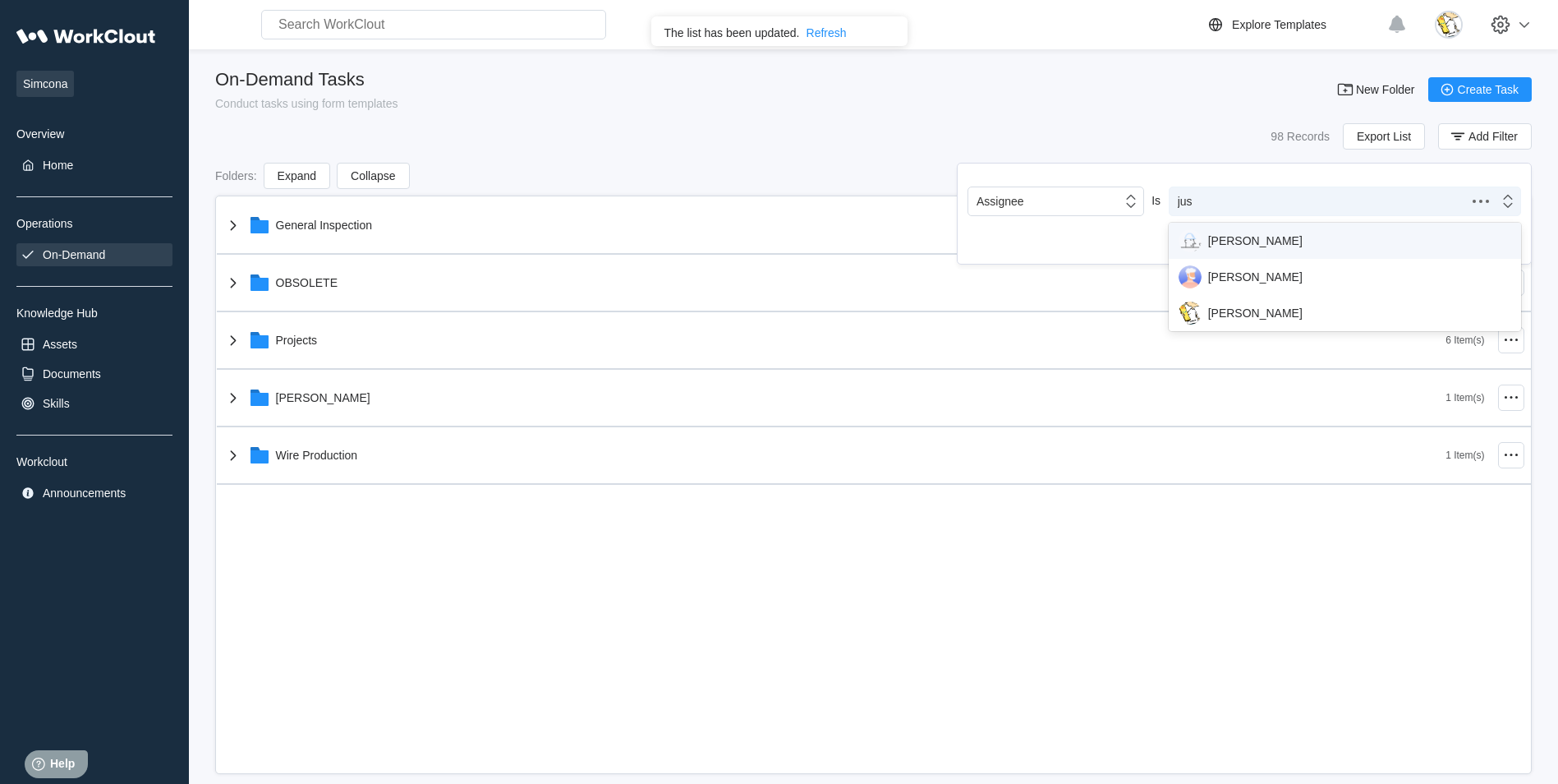
type input "just"
click at [1284, 318] on div "Justin Sampel" at bounding box center [1345, 312] width 333 height 23
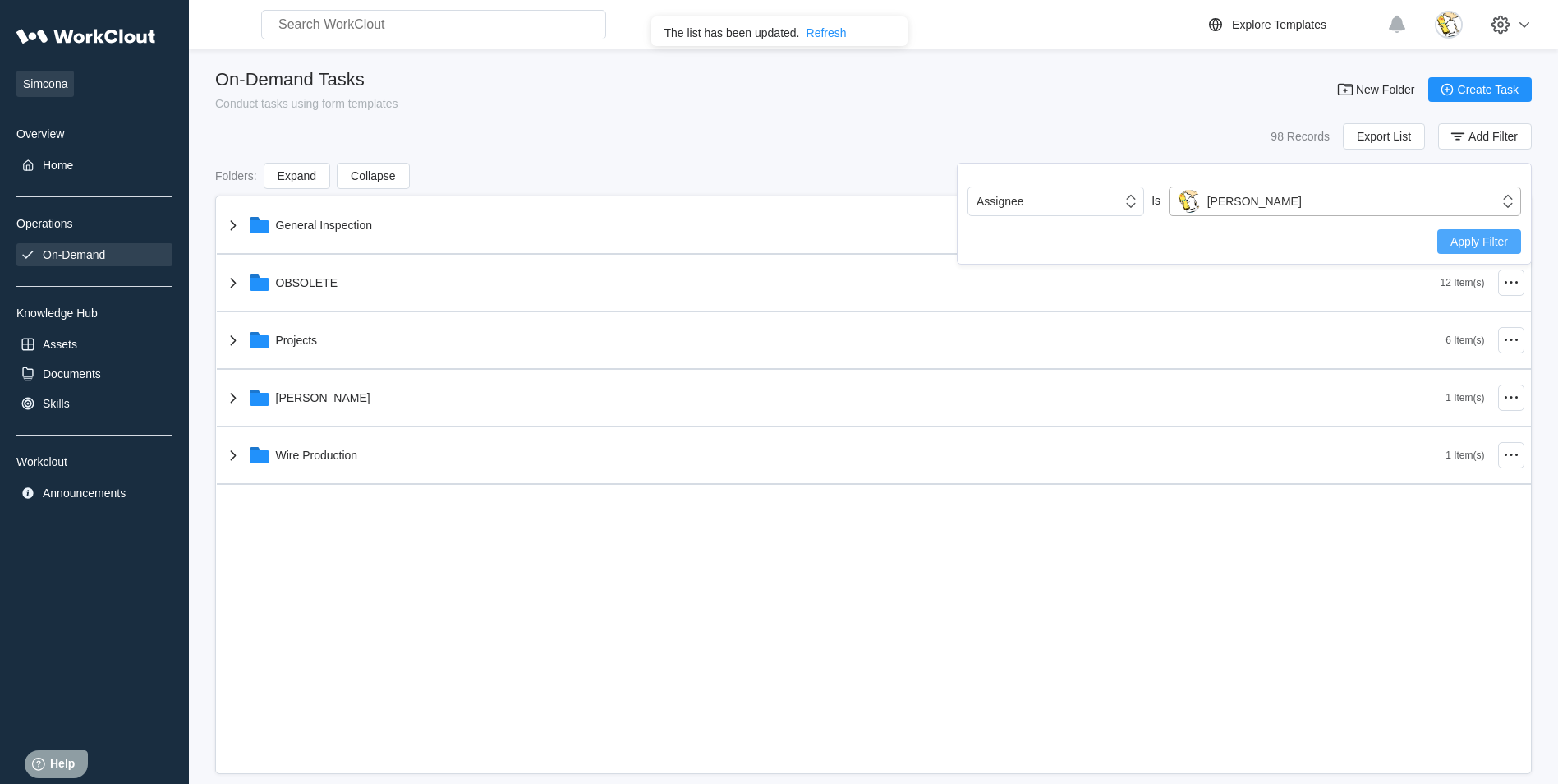
click at [1452, 244] on span "Apply Filter" at bounding box center [1479, 242] width 58 height 12
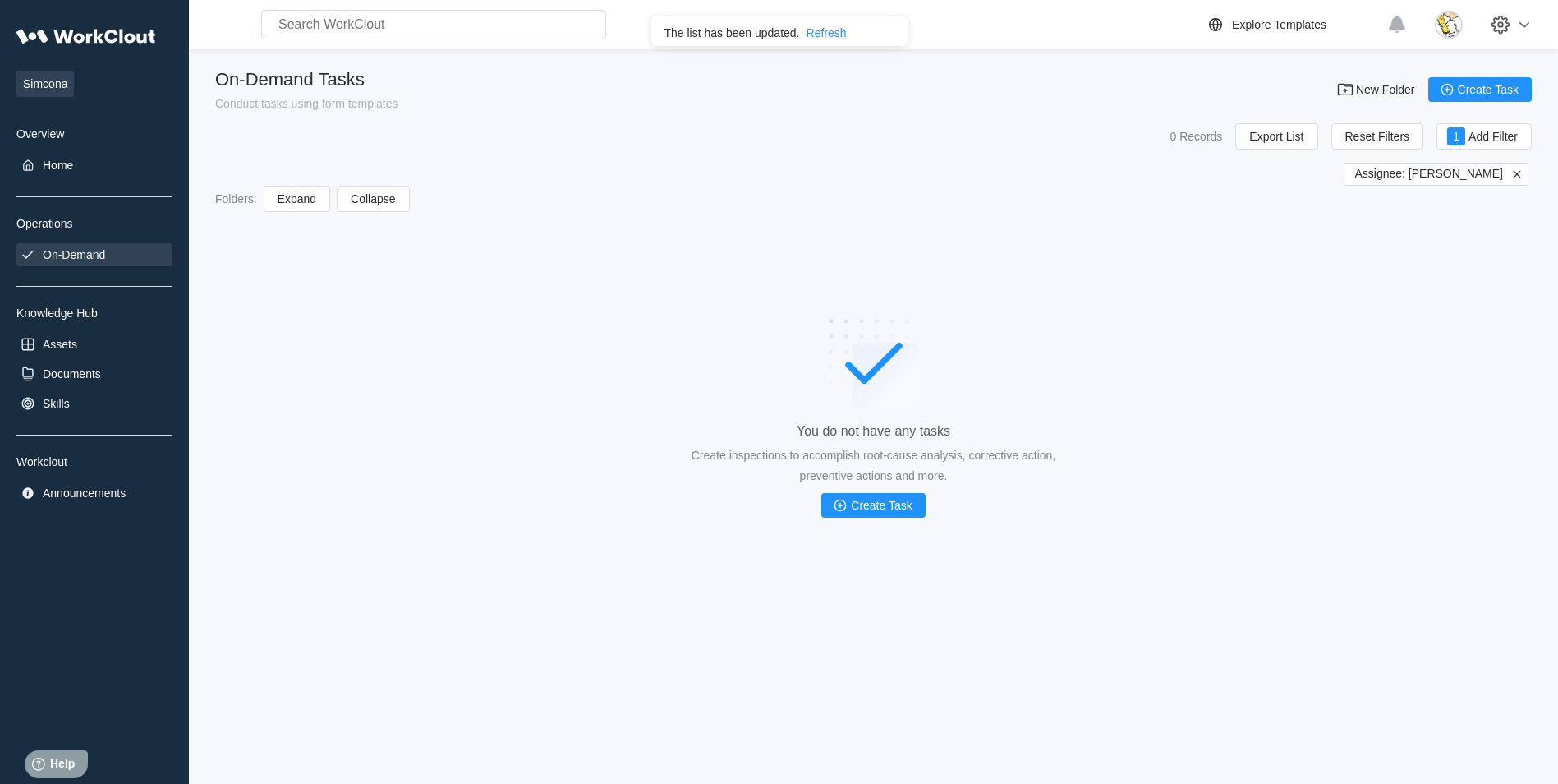
click at [377, 27] on input "text" at bounding box center [433, 24] width 345 height 29
click at [1530, 25] on icon at bounding box center [1525, 25] width 20 height 20
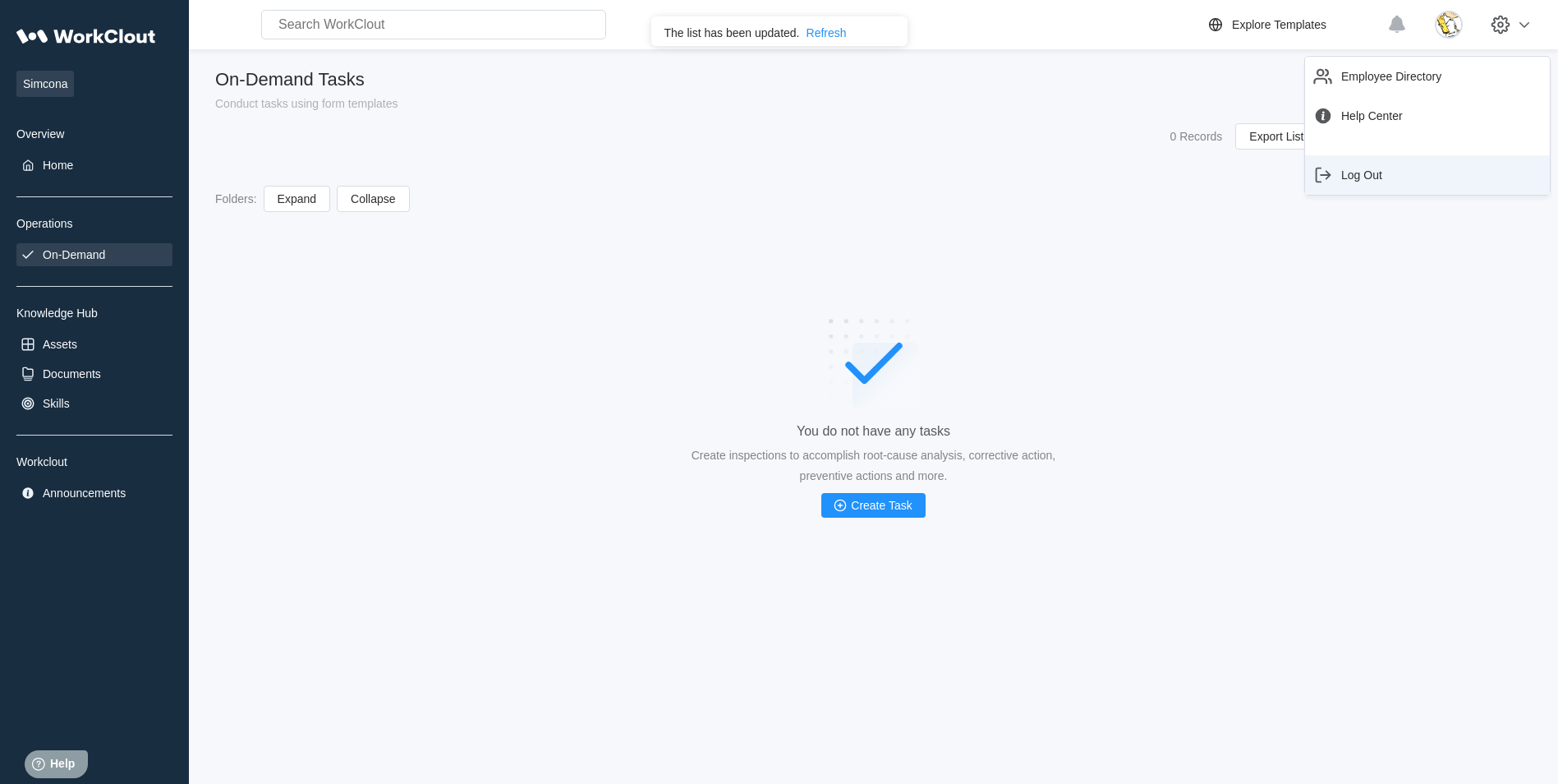
click at [1361, 178] on div "Log Out" at bounding box center [1361, 175] width 41 height 13
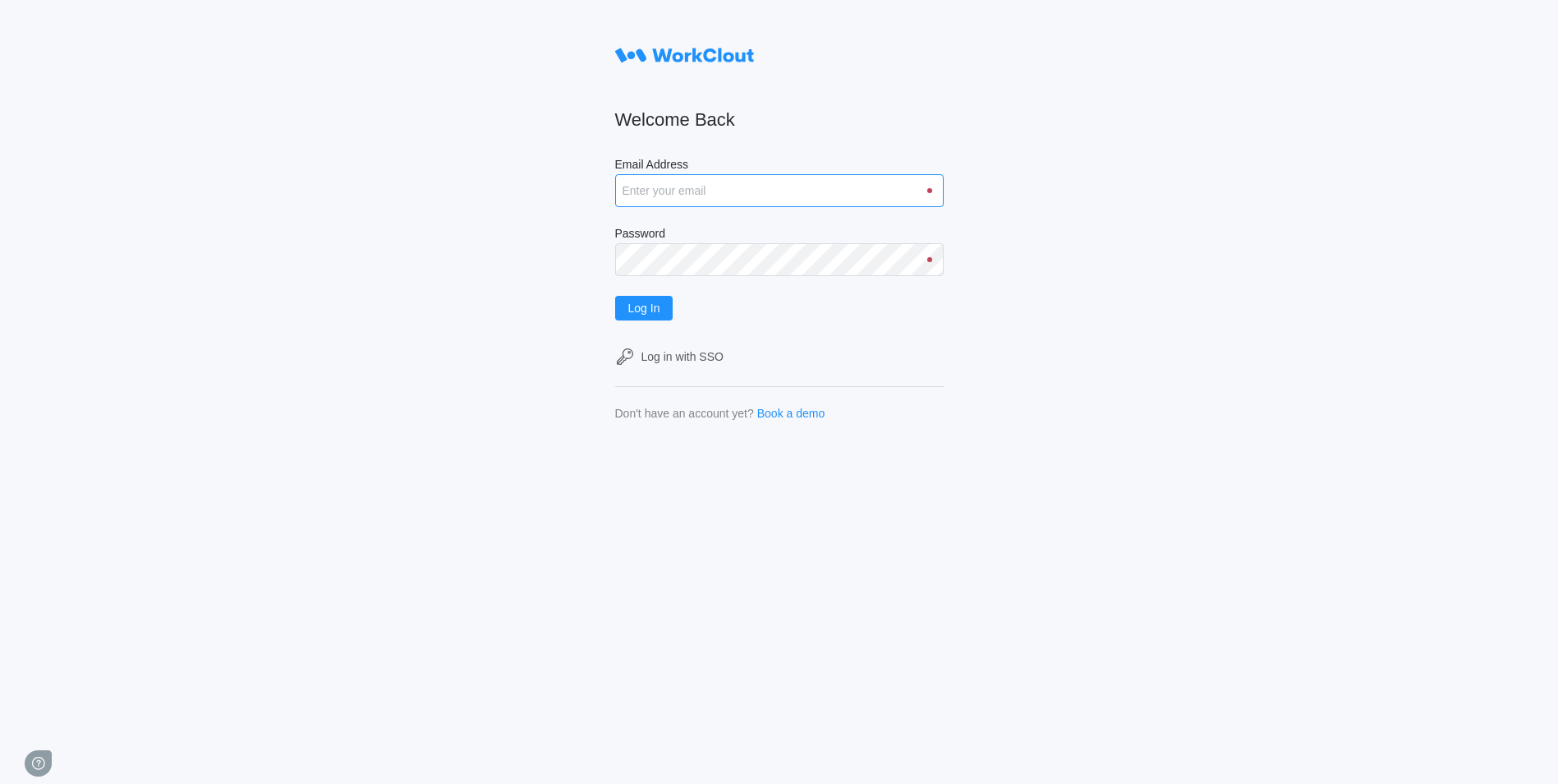
click at [736, 197] on input "Email Address" at bounding box center [779, 190] width 329 height 33
type input "dmiller@mailinator.com"
click at [615, 295] on button "Log In" at bounding box center [644, 307] width 59 height 24
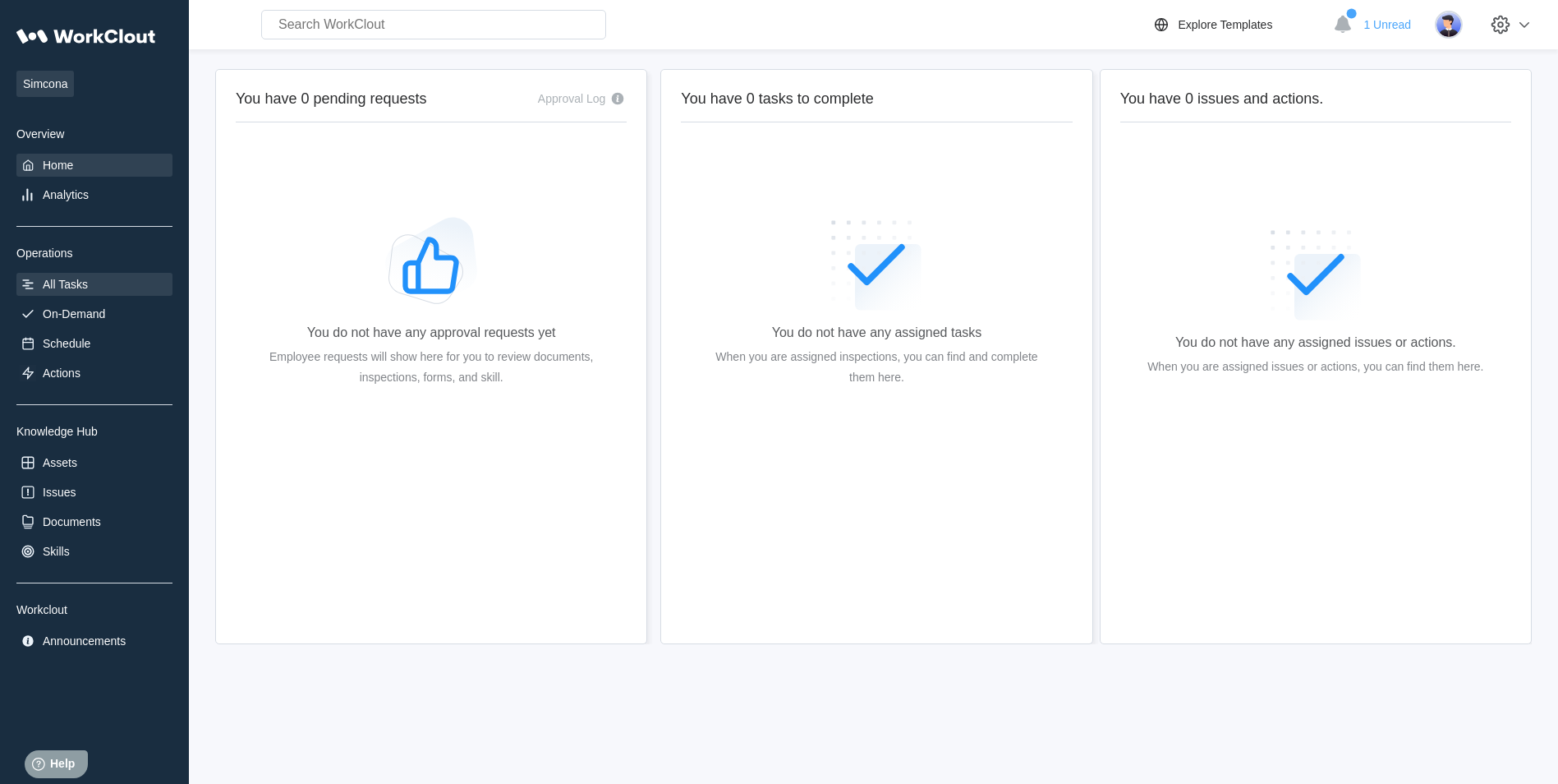
click at [88, 275] on div "All Tasks" at bounding box center [95, 284] width 156 height 23
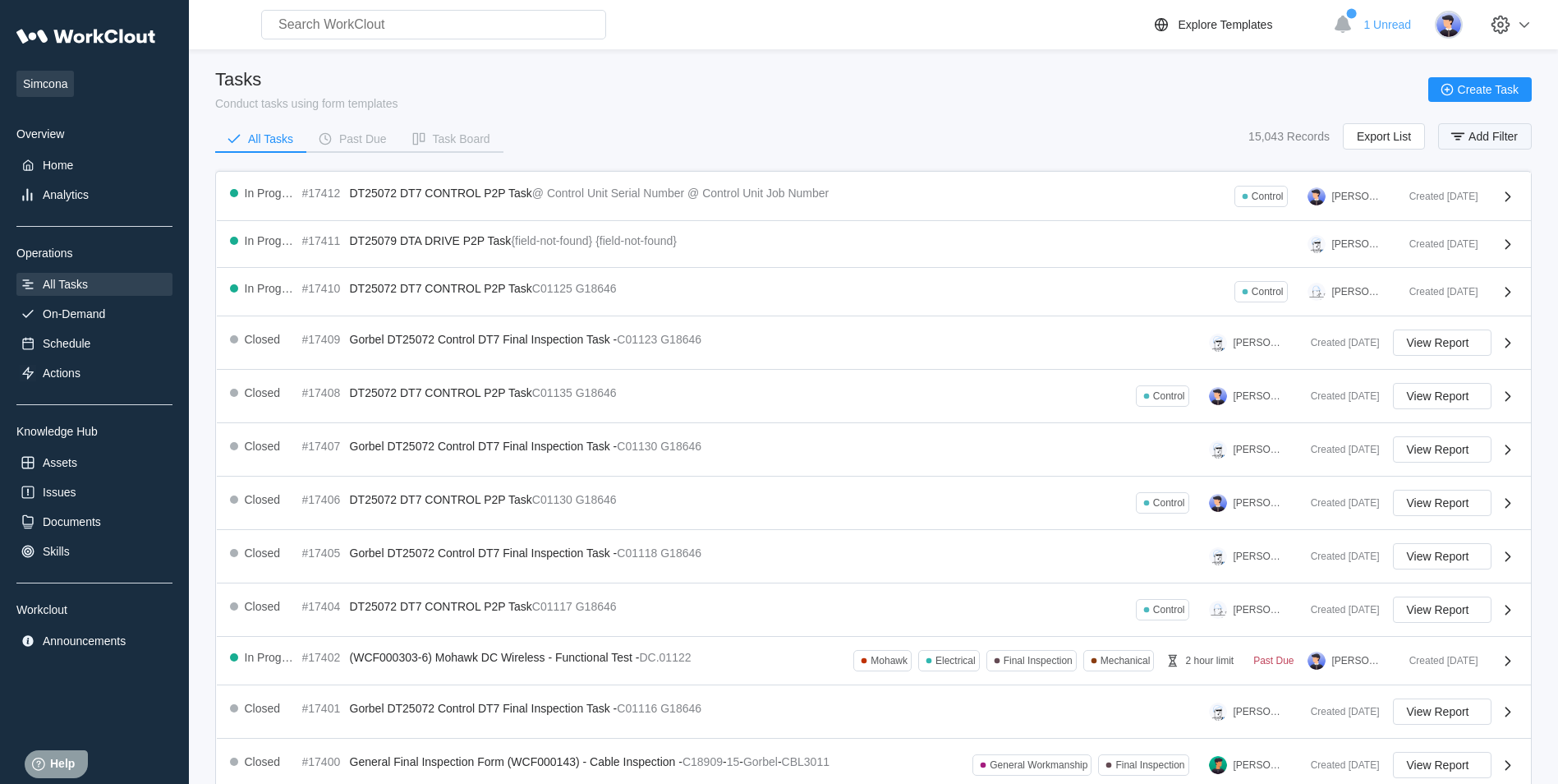
drag, startPoint x: 1489, startPoint y: 131, endPoint x: 1448, endPoint y: 145, distance: 43.3
click at [1489, 131] on span "Add Filter" at bounding box center [1493, 136] width 49 height 12
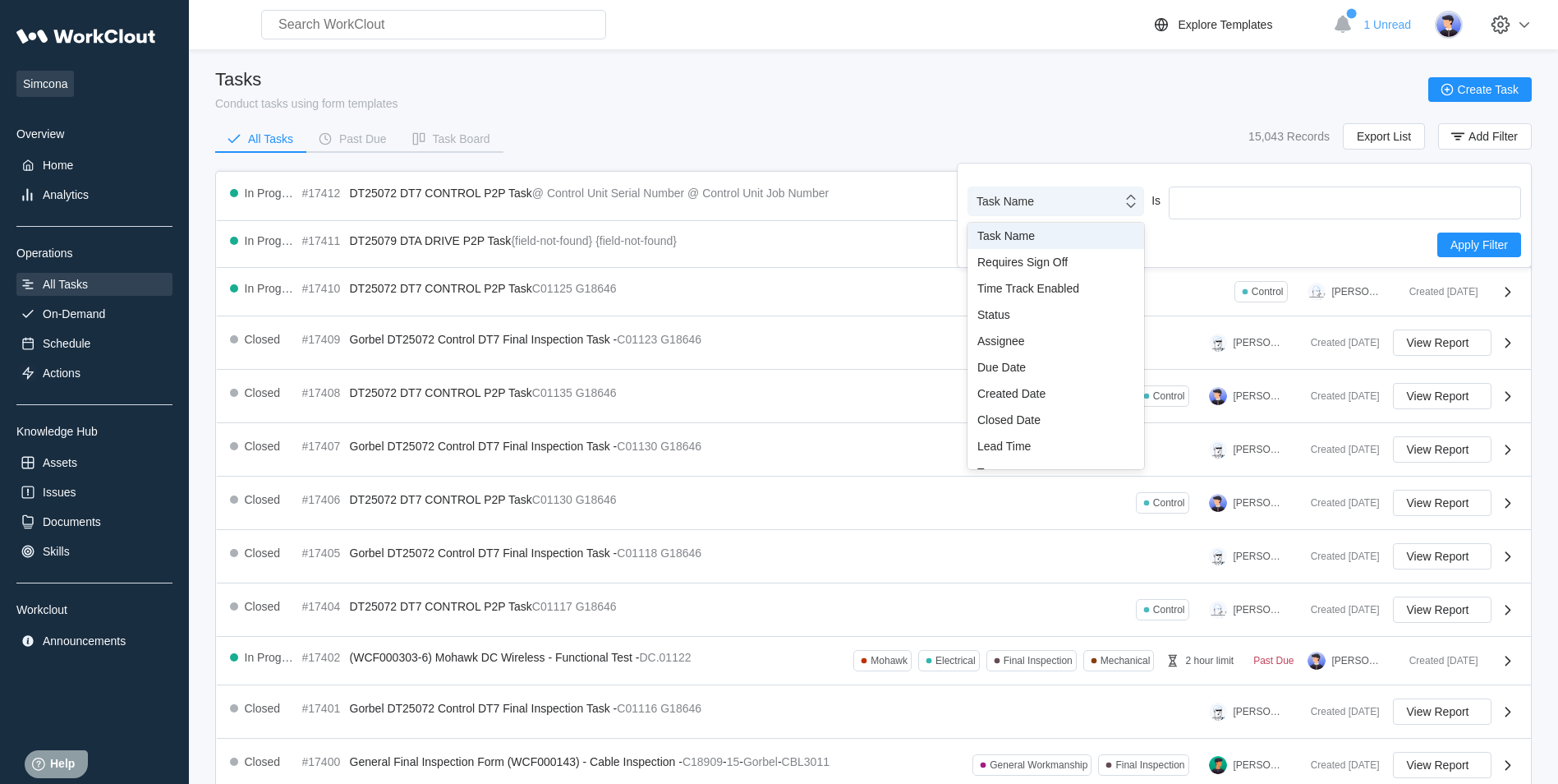
click at [1061, 202] on div "Task Name" at bounding box center [1045, 201] width 154 height 23
click at [1033, 335] on div "Assignee" at bounding box center [1055, 341] width 177 height 26
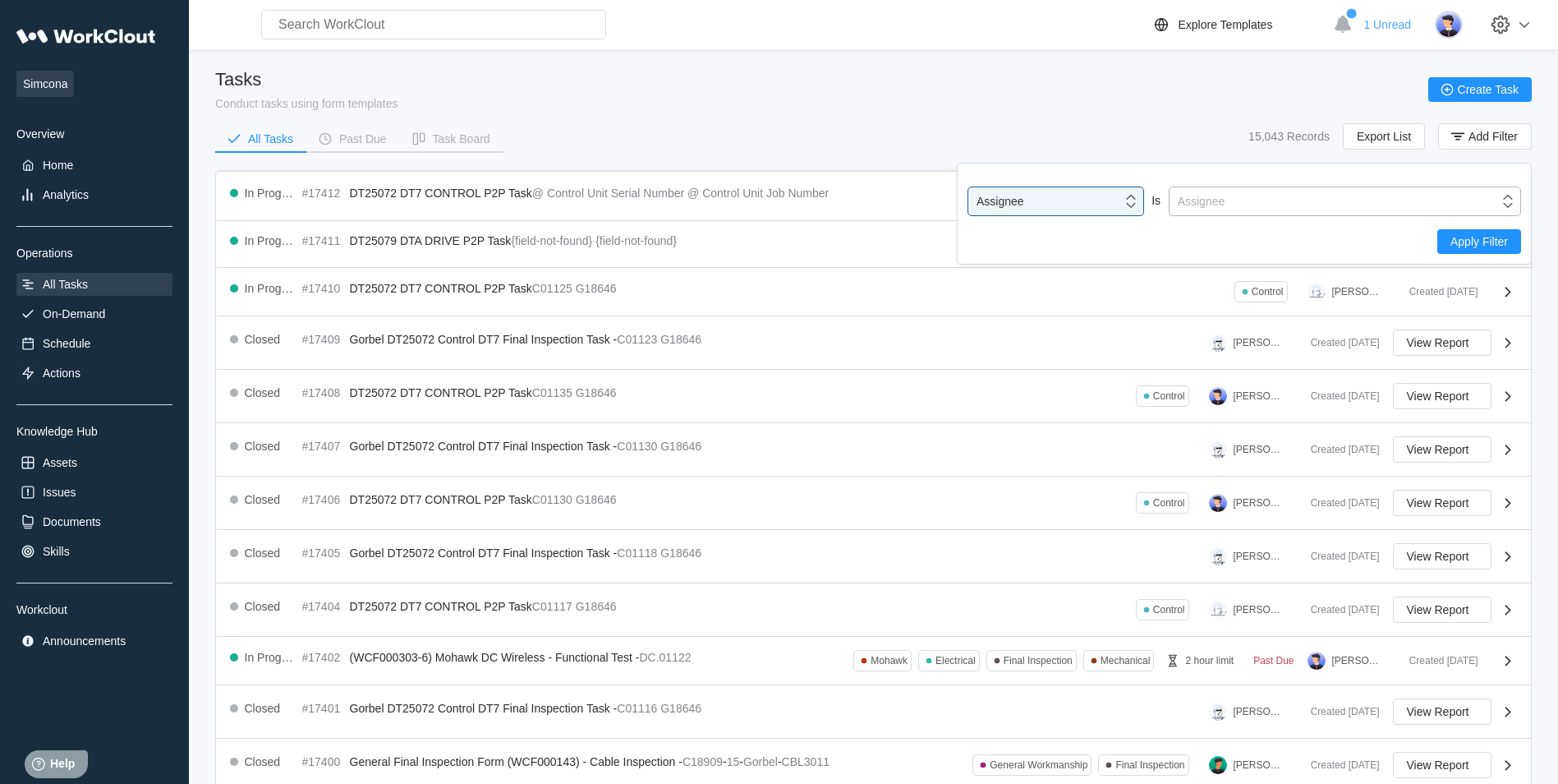
click at [1225, 209] on div "Assignee" at bounding box center [1335, 201] width 330 height 23
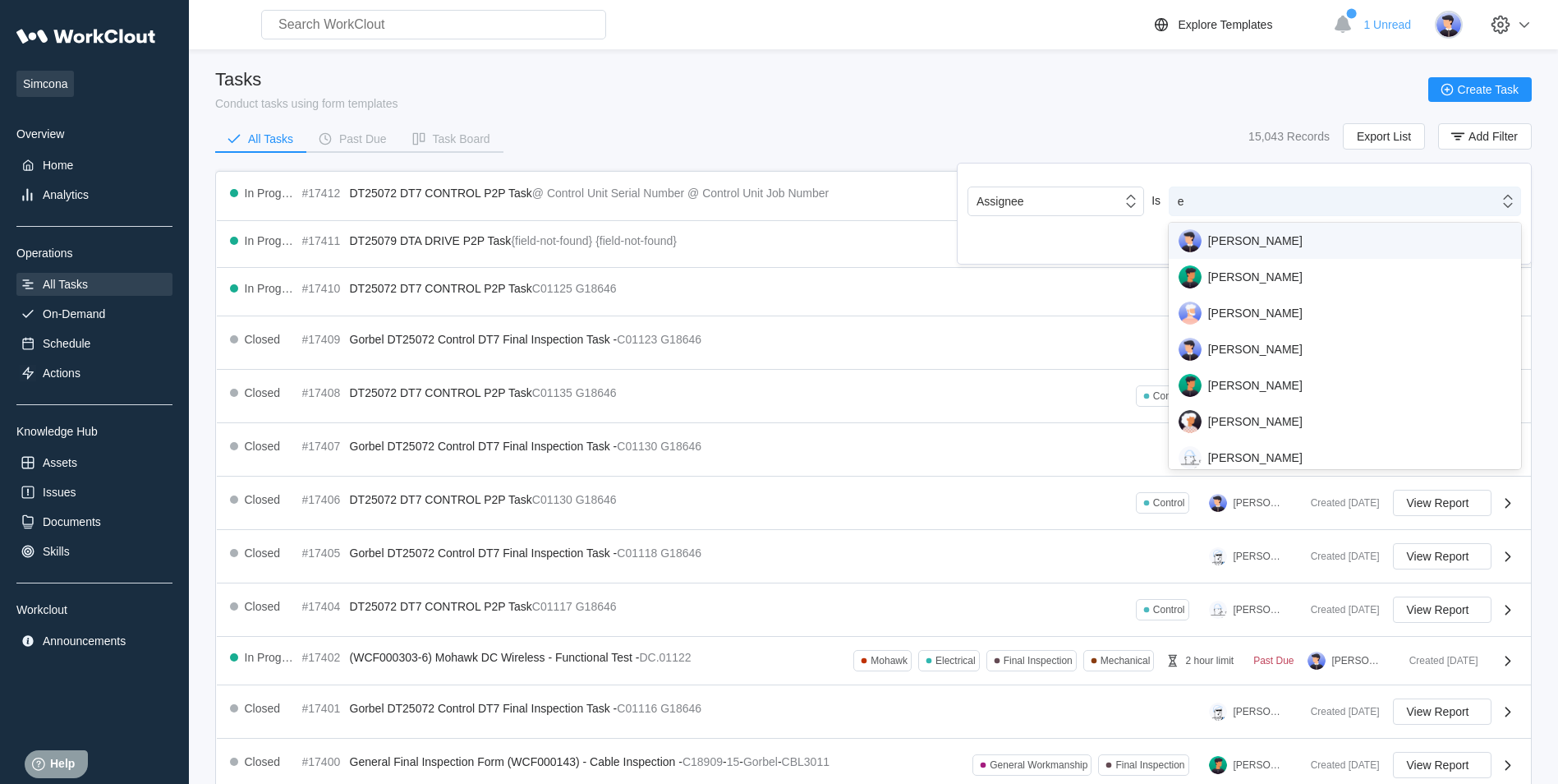
type input "er"
click at [1244, 250] on div "[PERSON_NAME]" at bounding box center [1345, 240] width 333 height 23
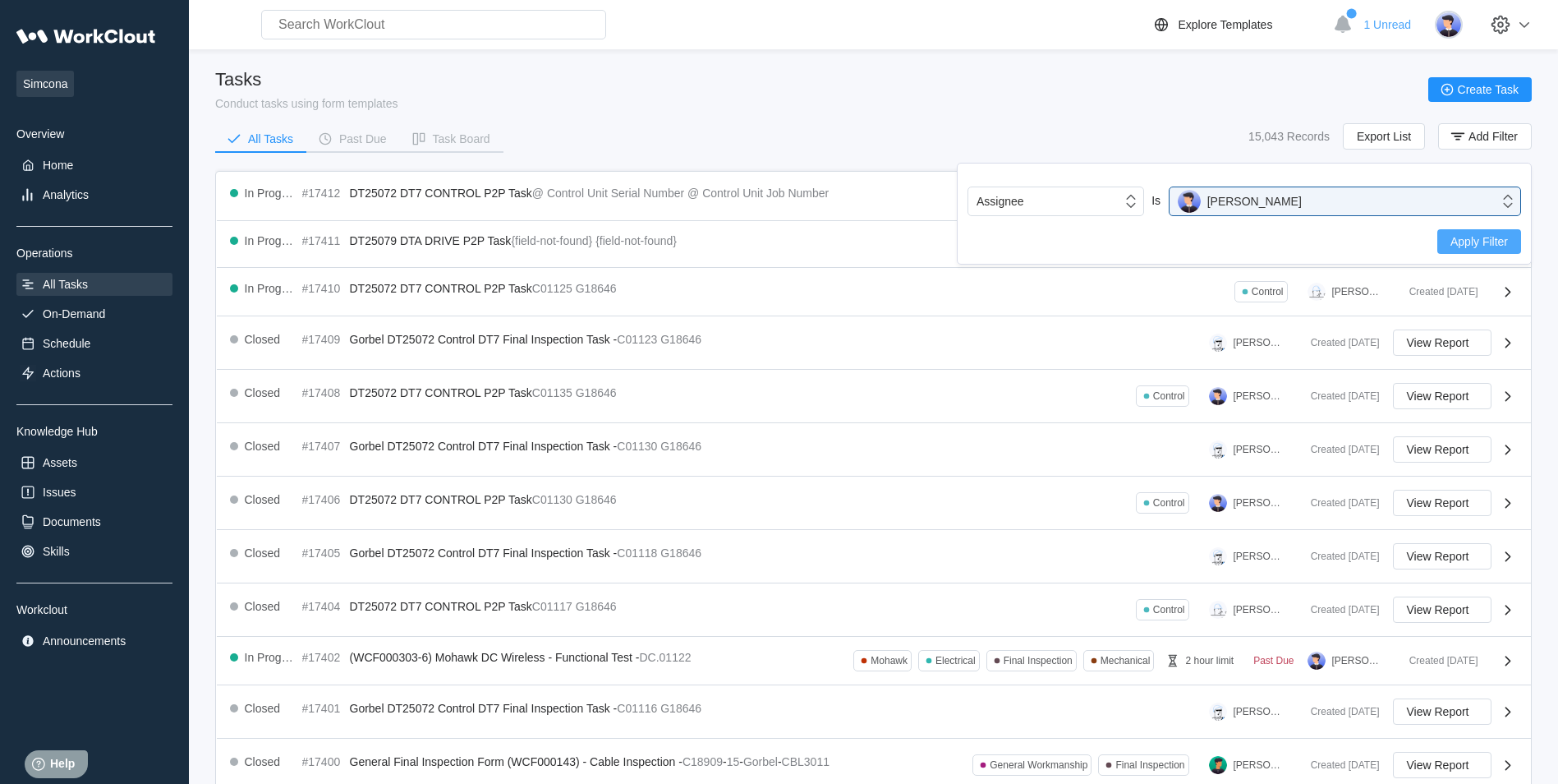
click at [1481, 244] on span "Apply Filter" at bounding box center [1479, 242] width 58 height 12
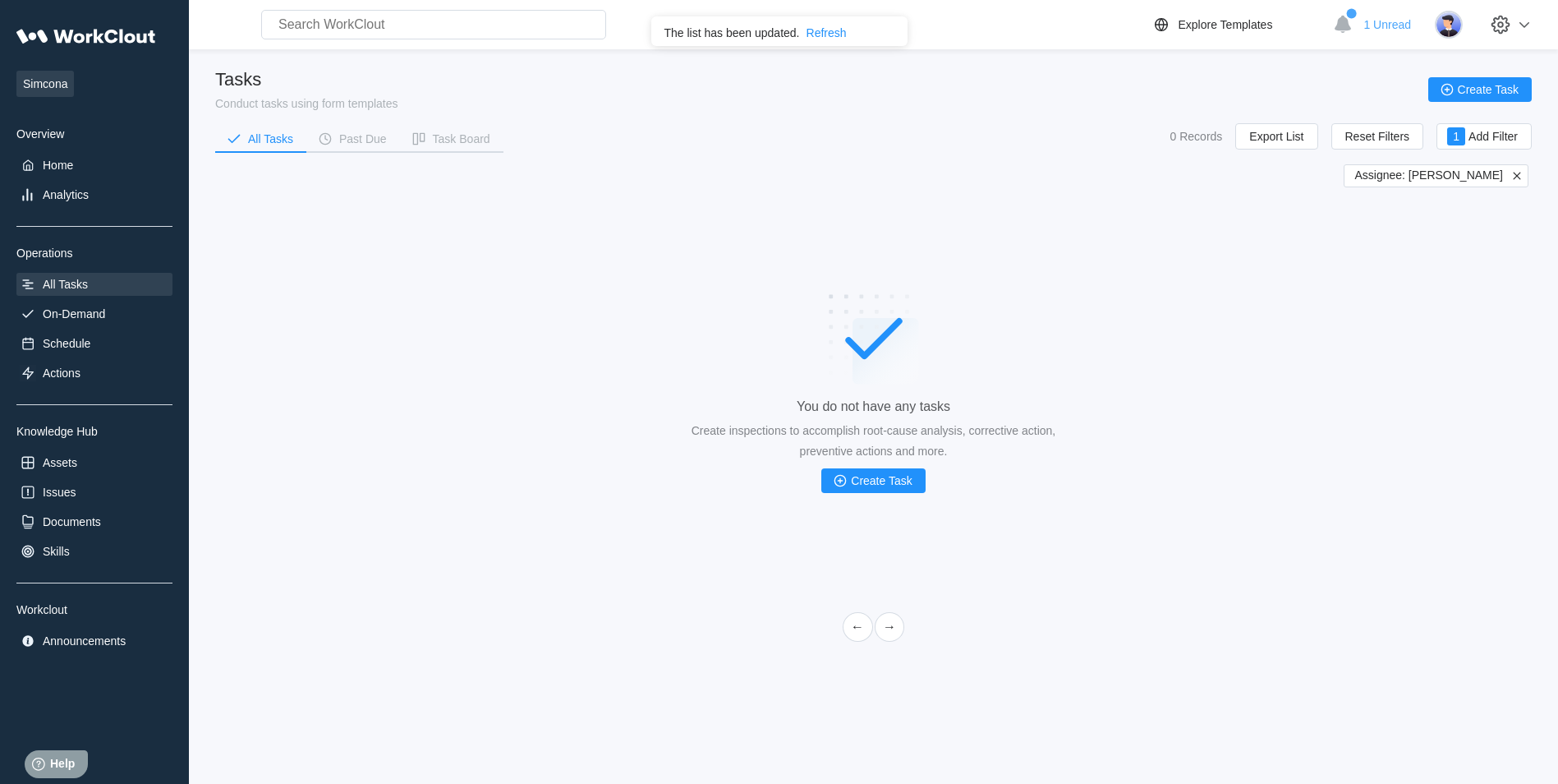
click at [1514, 172] on icon at bounding box center [1517, 176] width 15 height 15
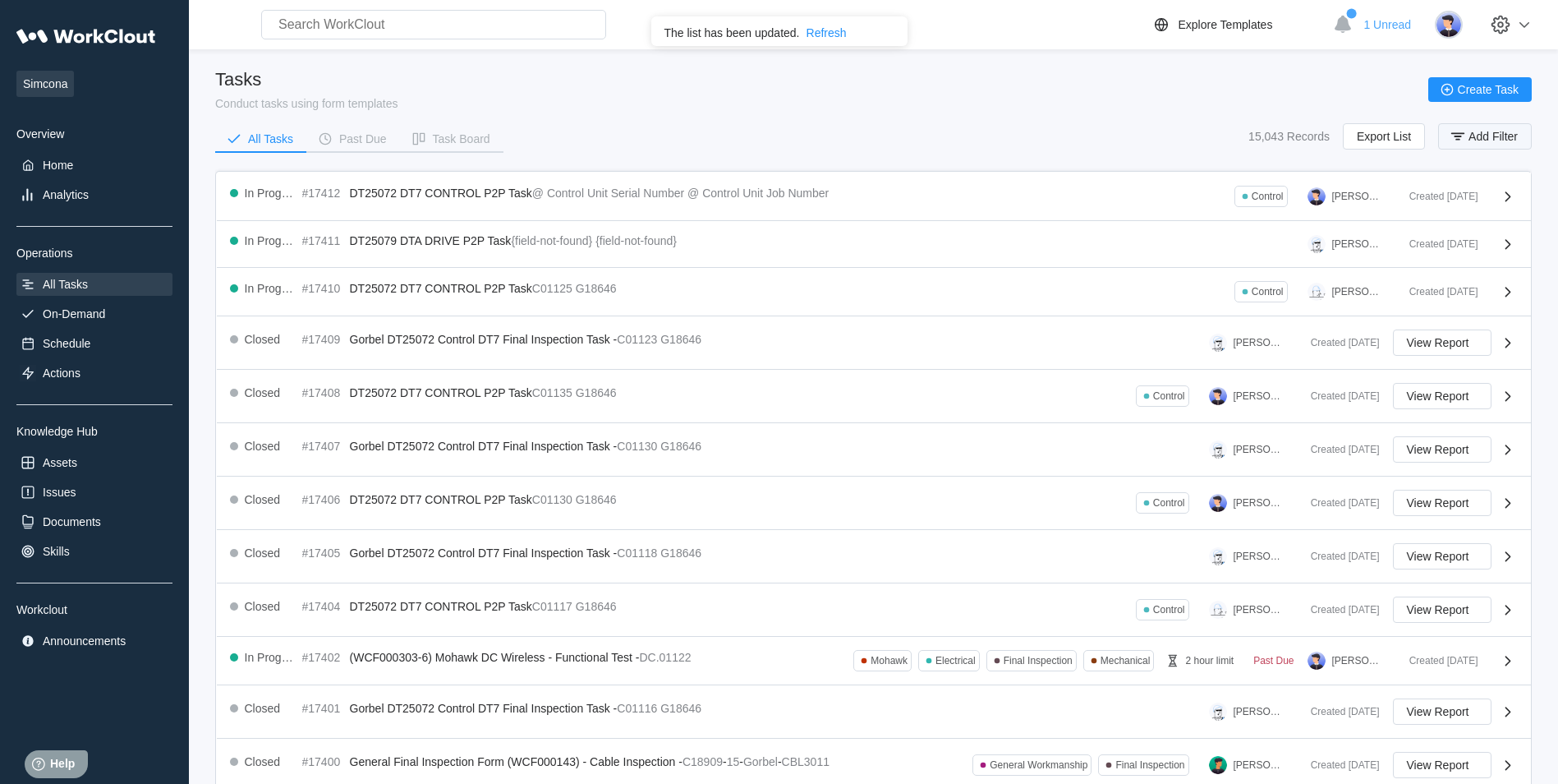
click at [1483, 137] on span "Add Filter" at bounding box center [1493, 136] width 49 height 12
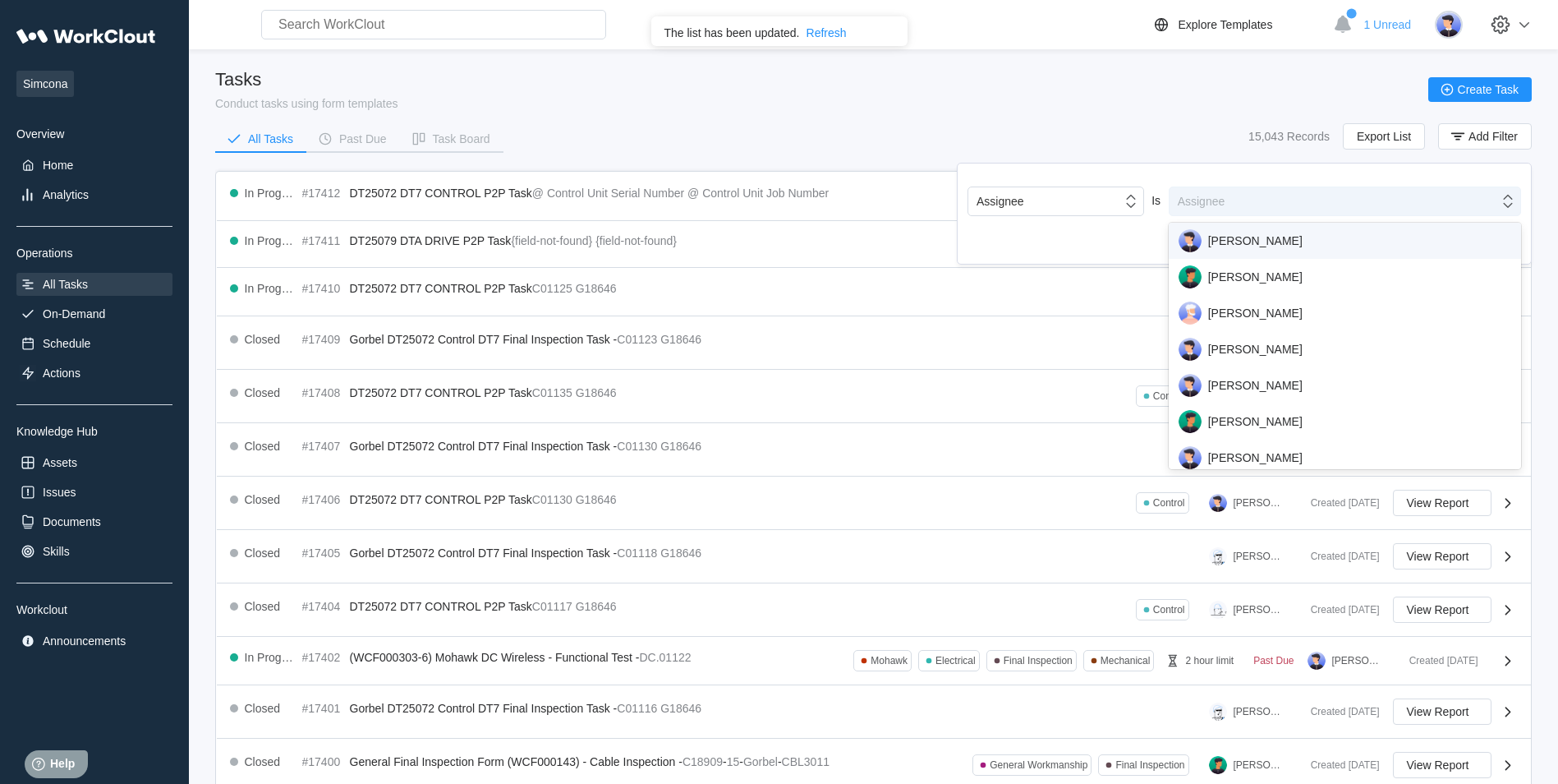
click at [1243, 204] on div "Assignee" at bounding box center [1335, 201] width 330 height 23
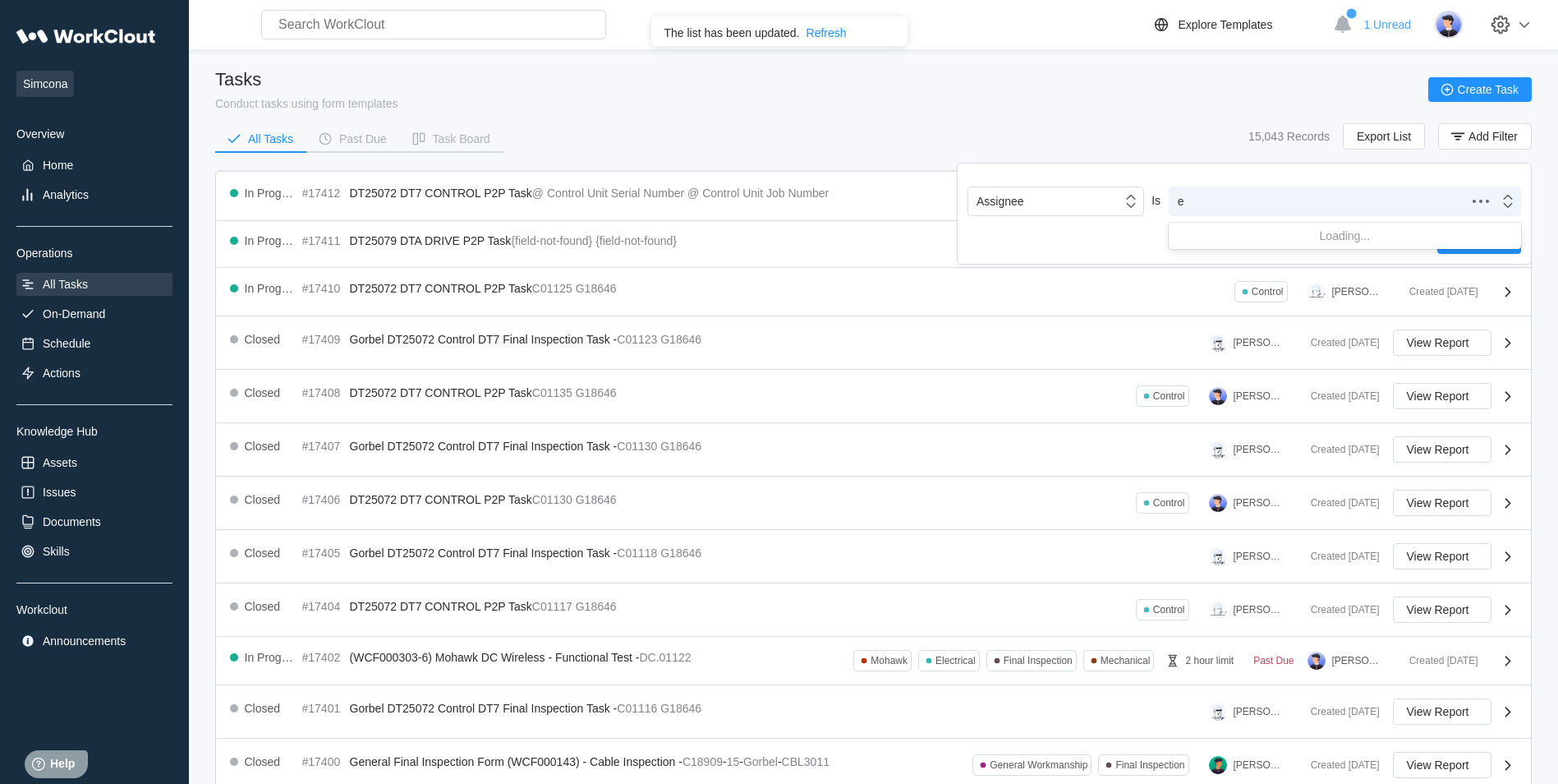
type input "e"
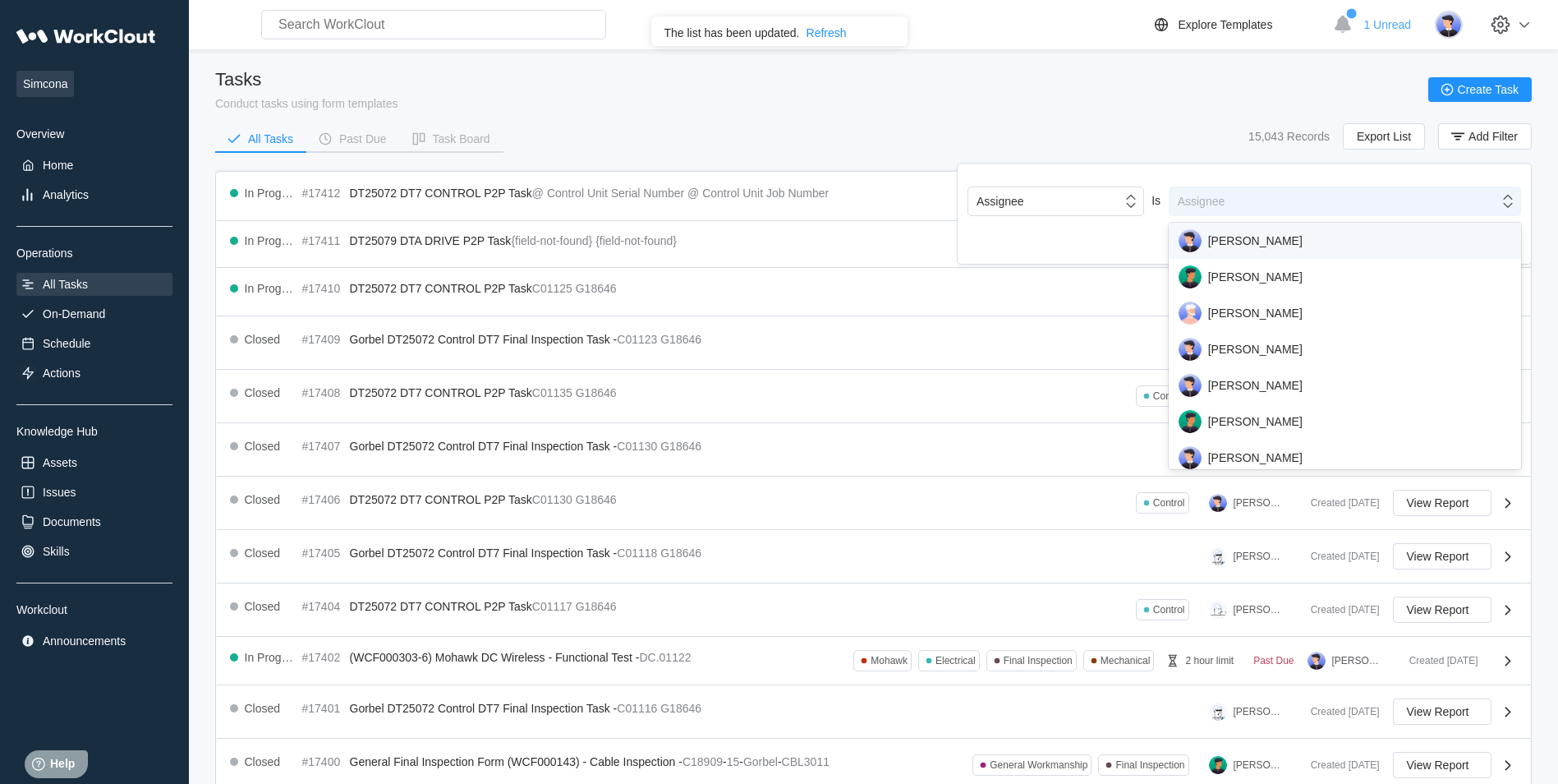
type input "x"
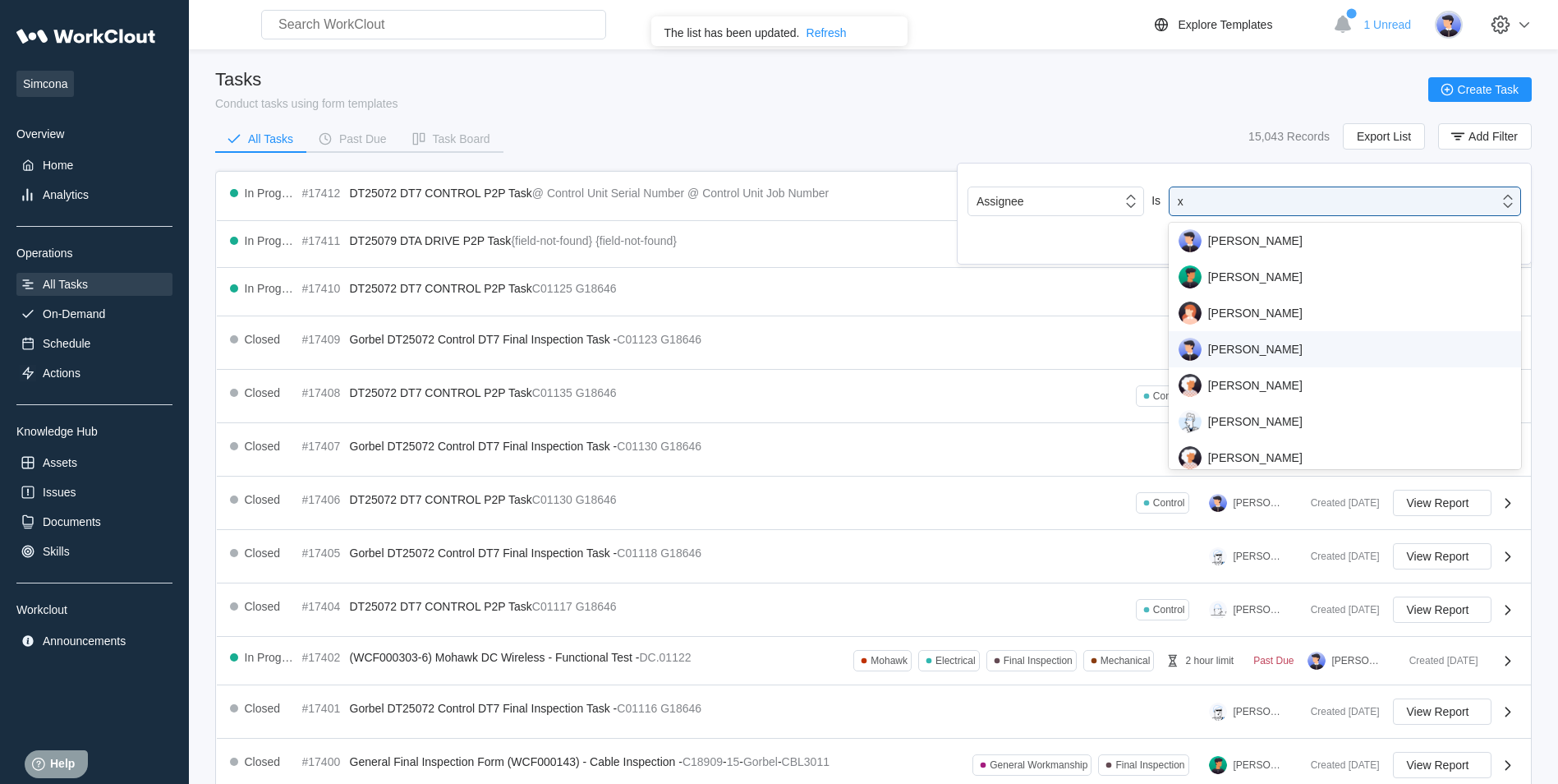
click at [1268, 353] on div "[PERSON_NAME]" at bounding box center [1345, 348] width 333 height 23
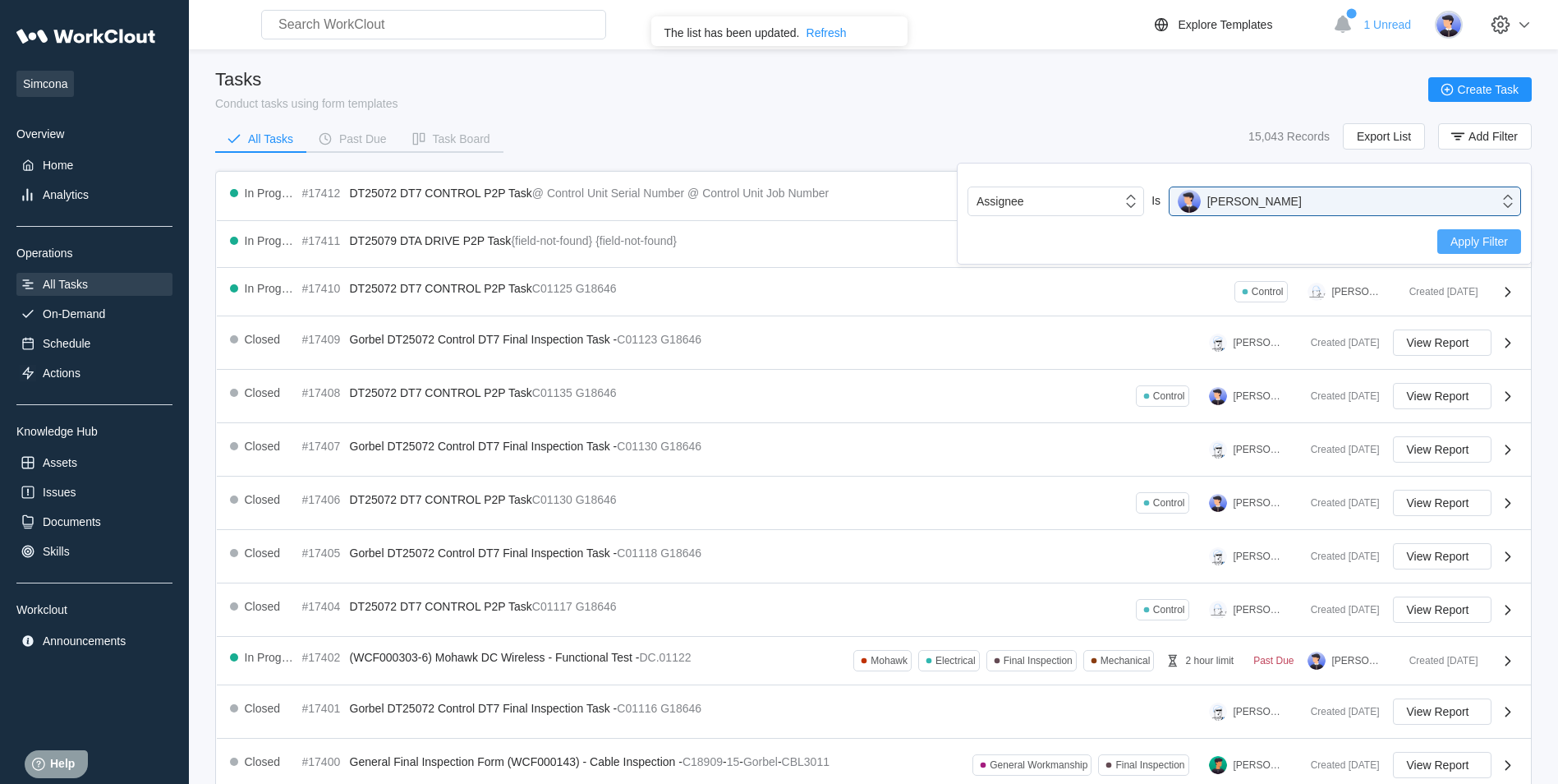
click at [1509, 238] on button "Apply Filter" at bounding box center [1479, 241] width 84 height 24
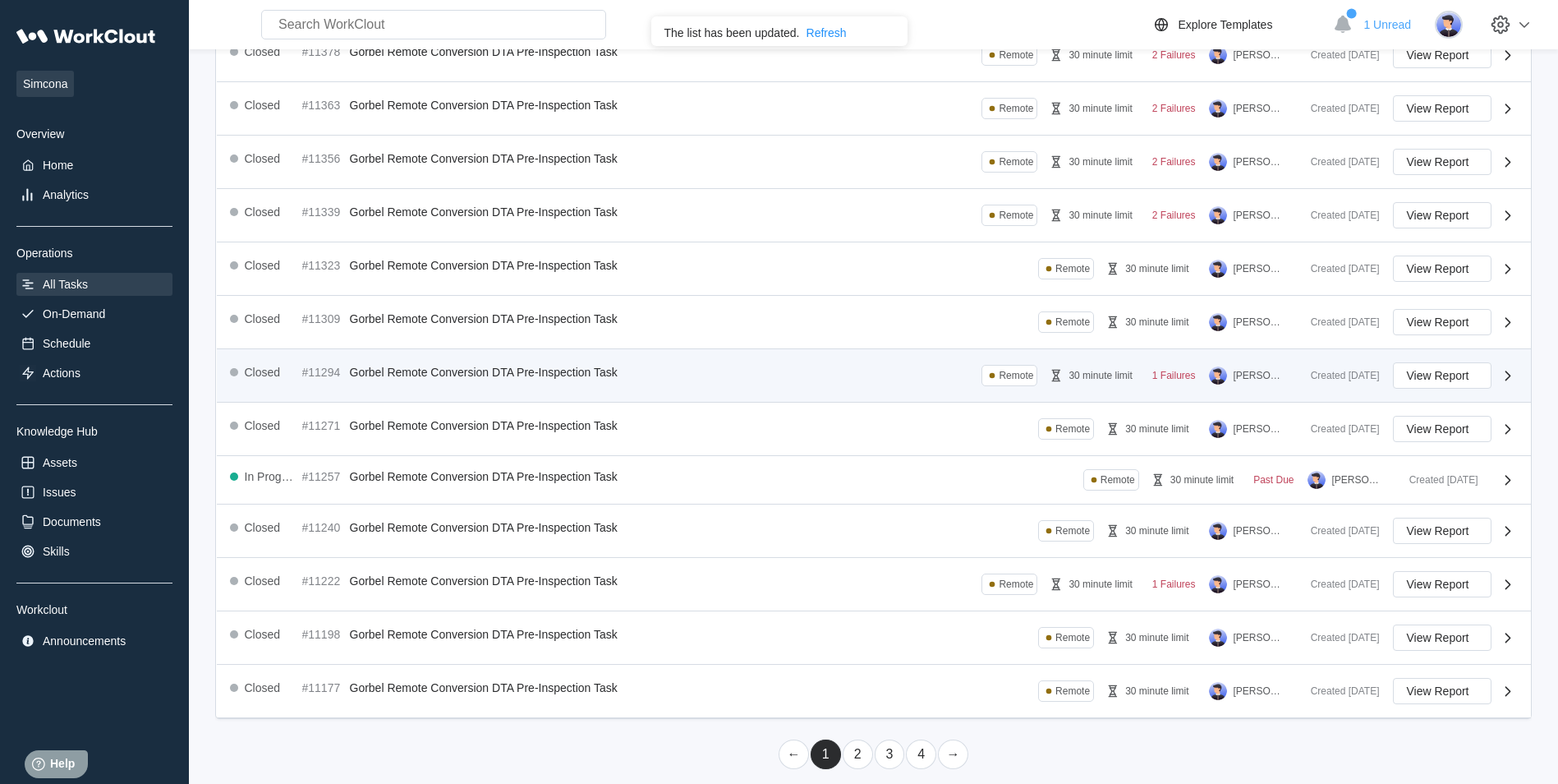
scroll to position [281, 0]
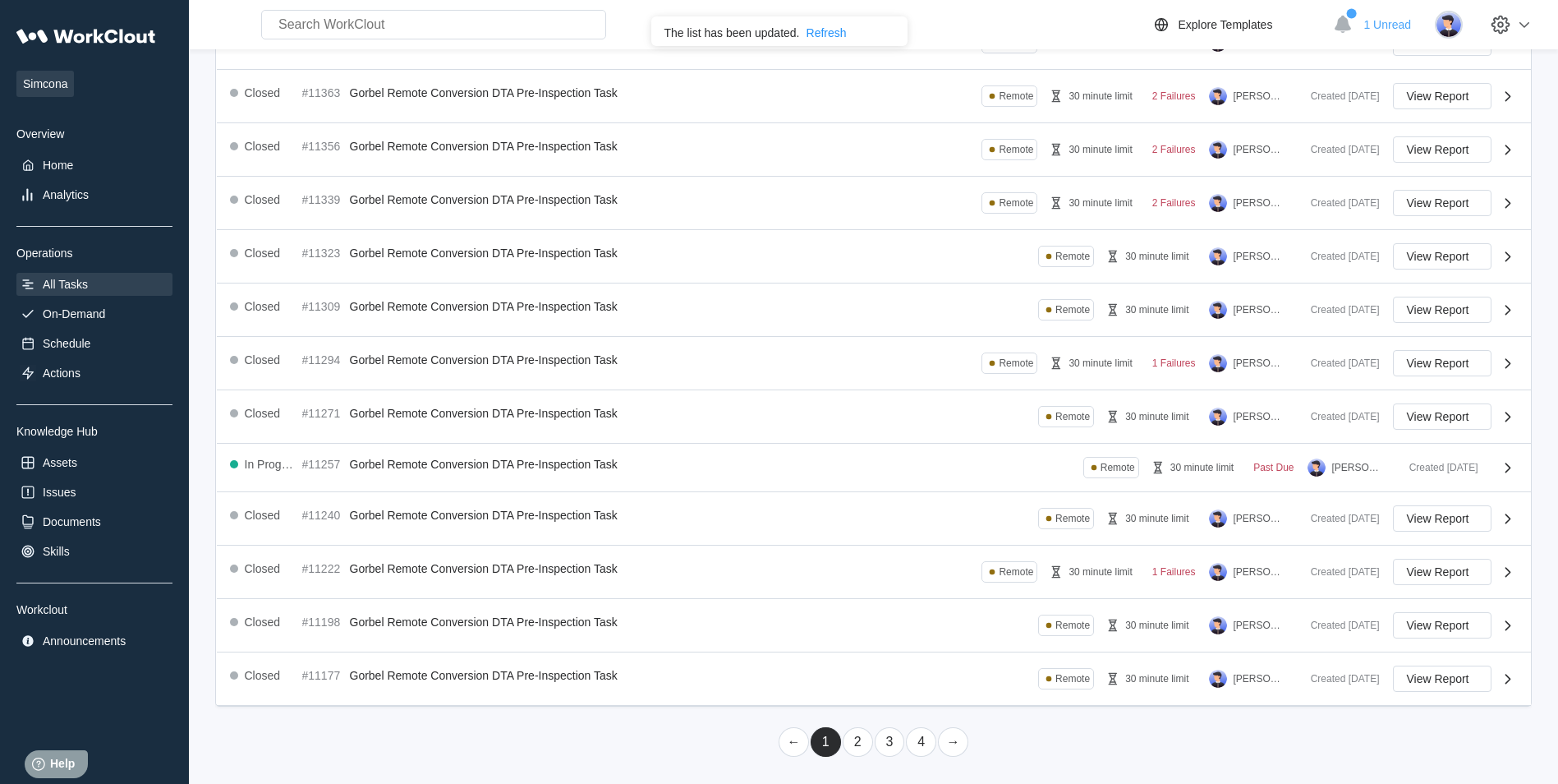
click at [862, 743] on link "2" at bounding box center [858, 741] width 30 height 29
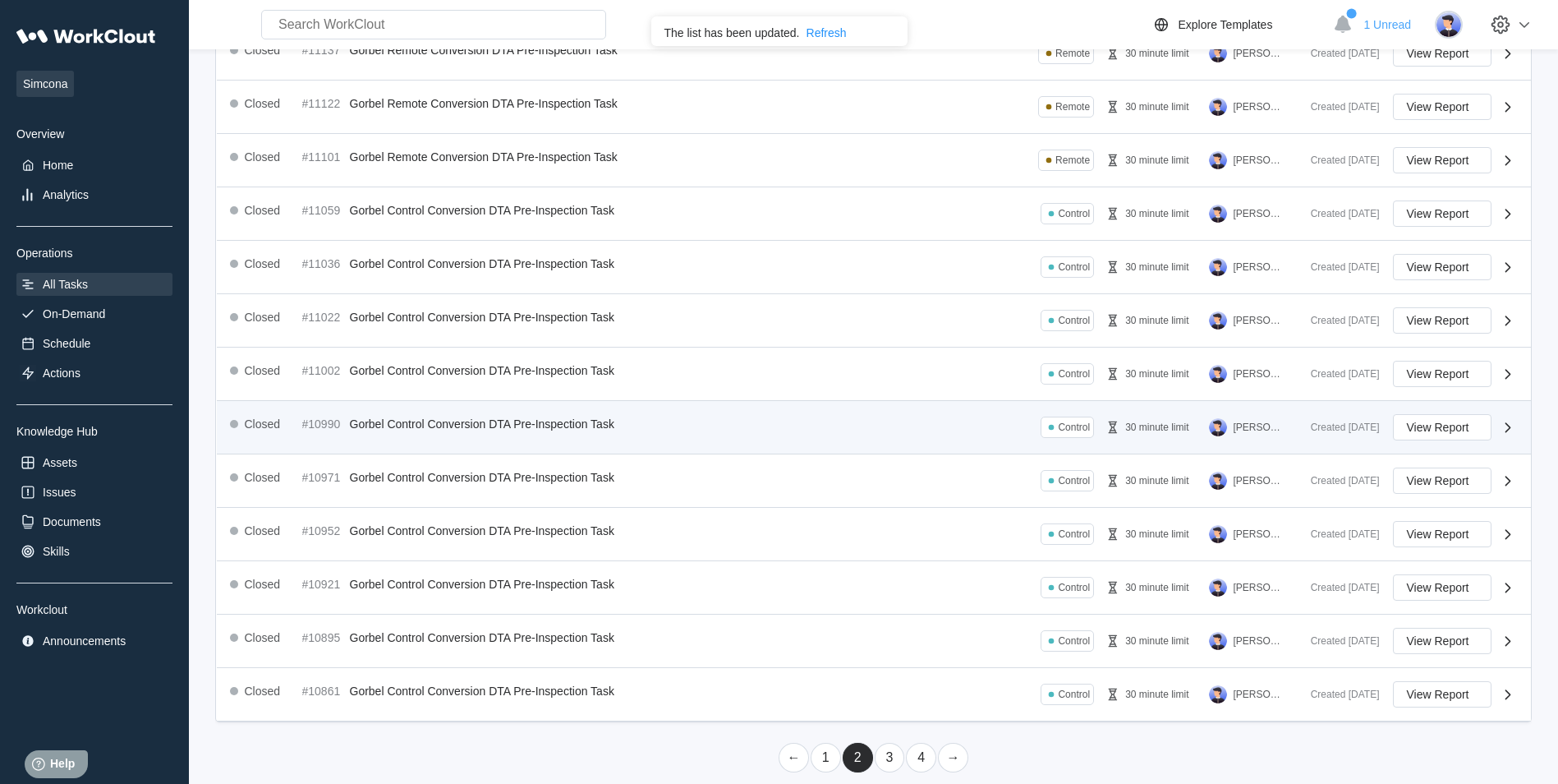
scroll to position [291, 0]
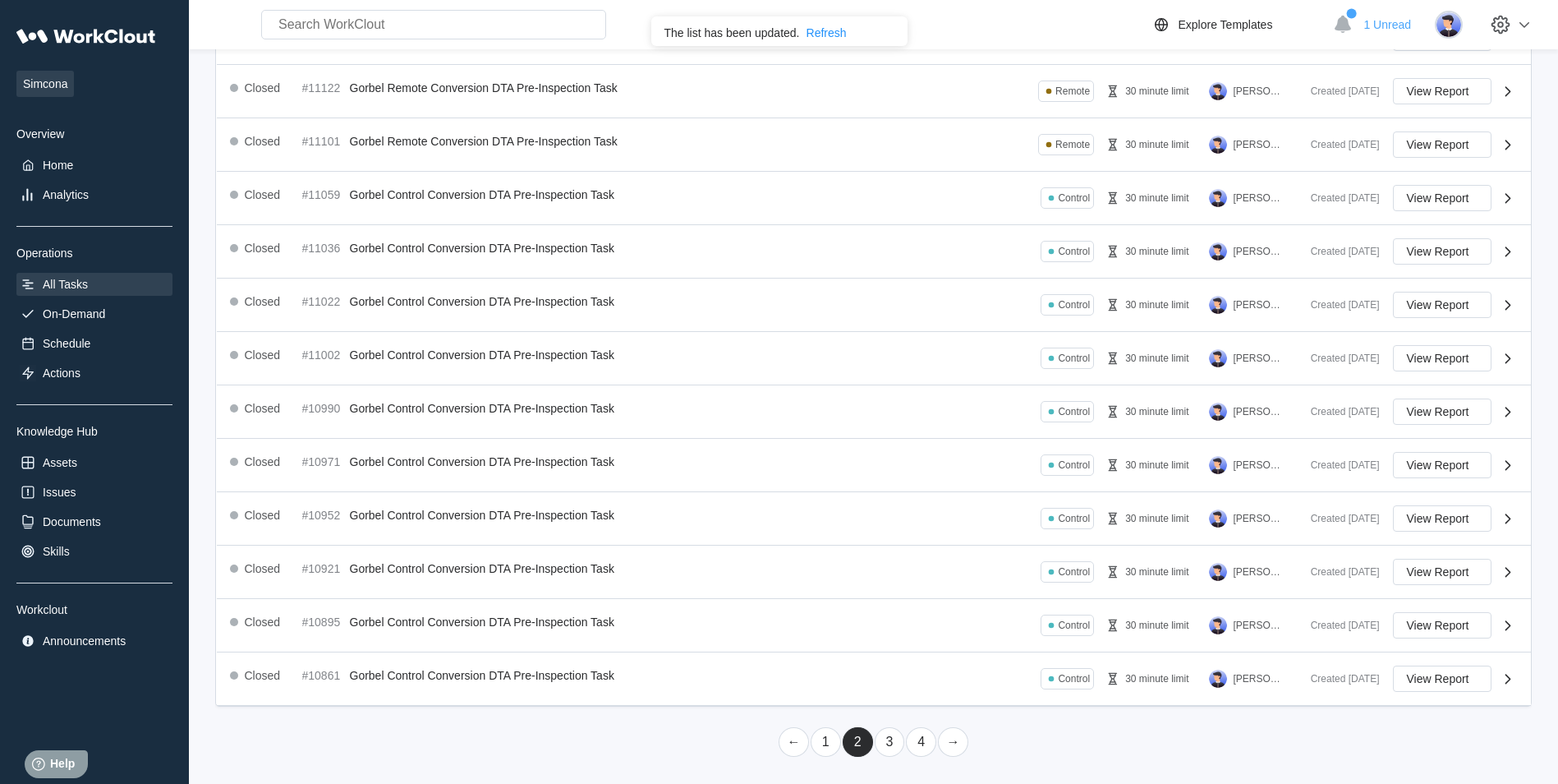
click at [888, 742] on link "3" at bounding box center [890, 741] width 30 height 29
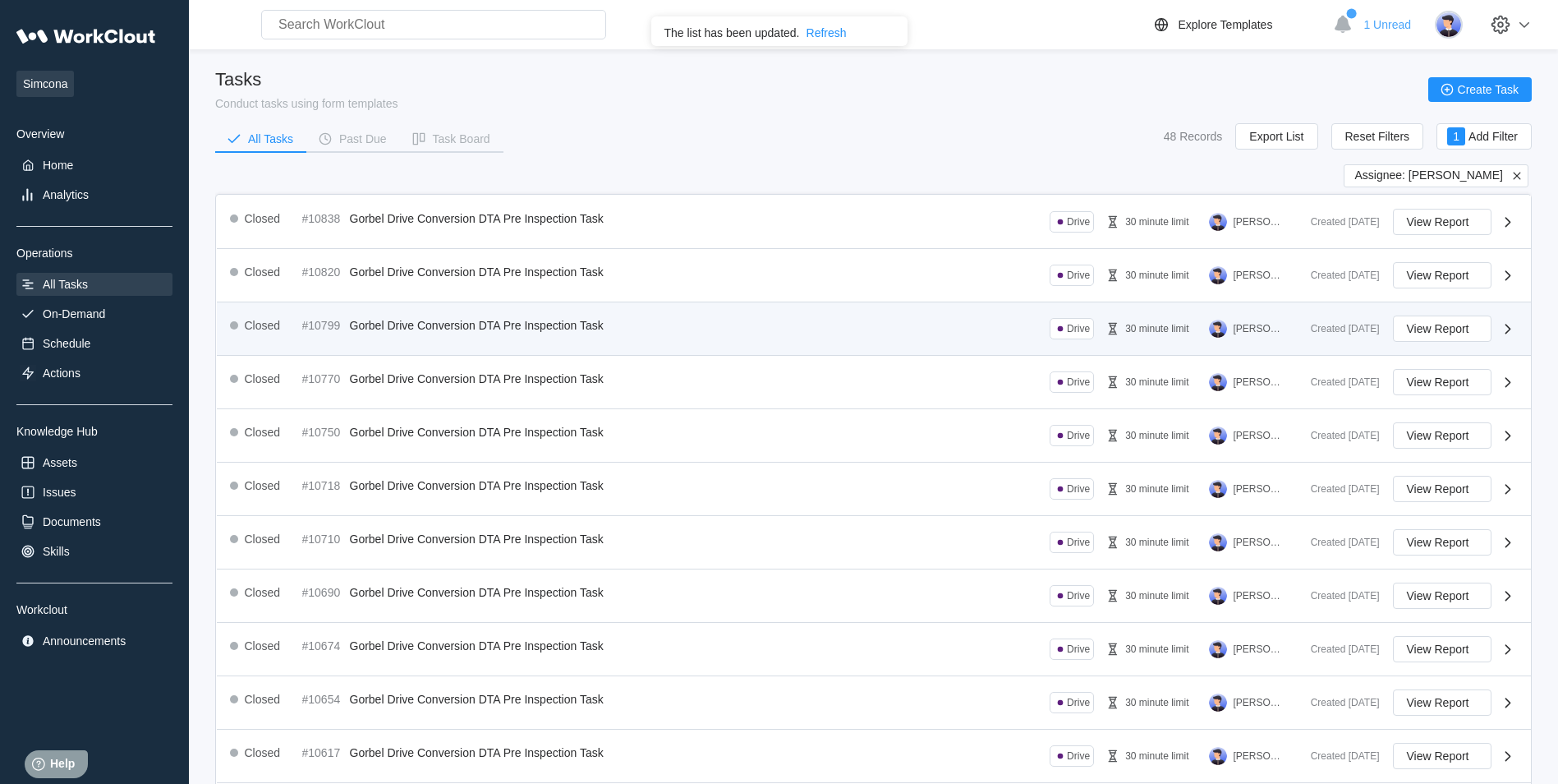
click at [504, 325] on span "Gorbel Drive Conversion DTA Pre Inspection Task" at bounding box center [476, 325] width 254 height 13
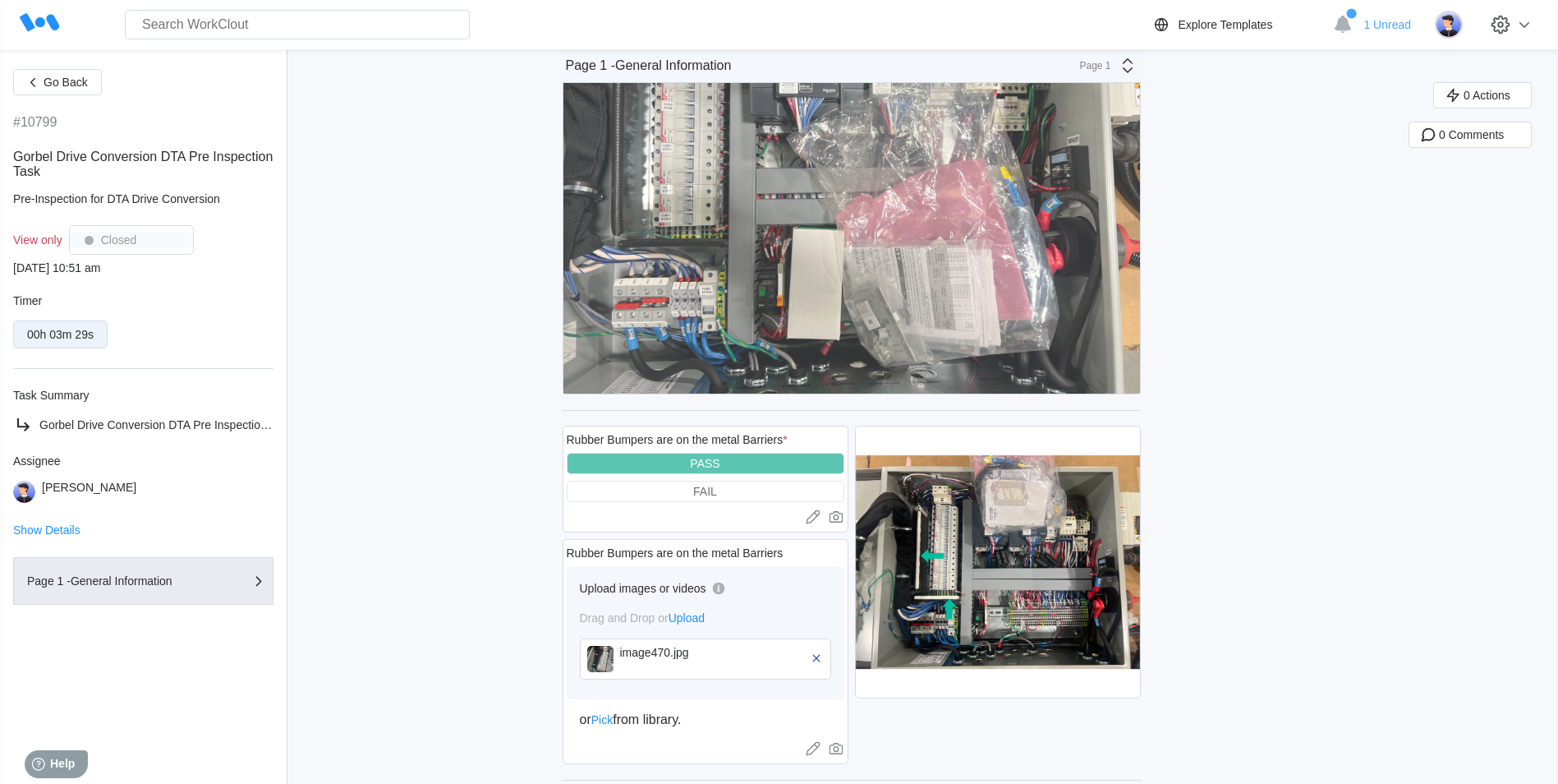
scroll to position [2135, 0]
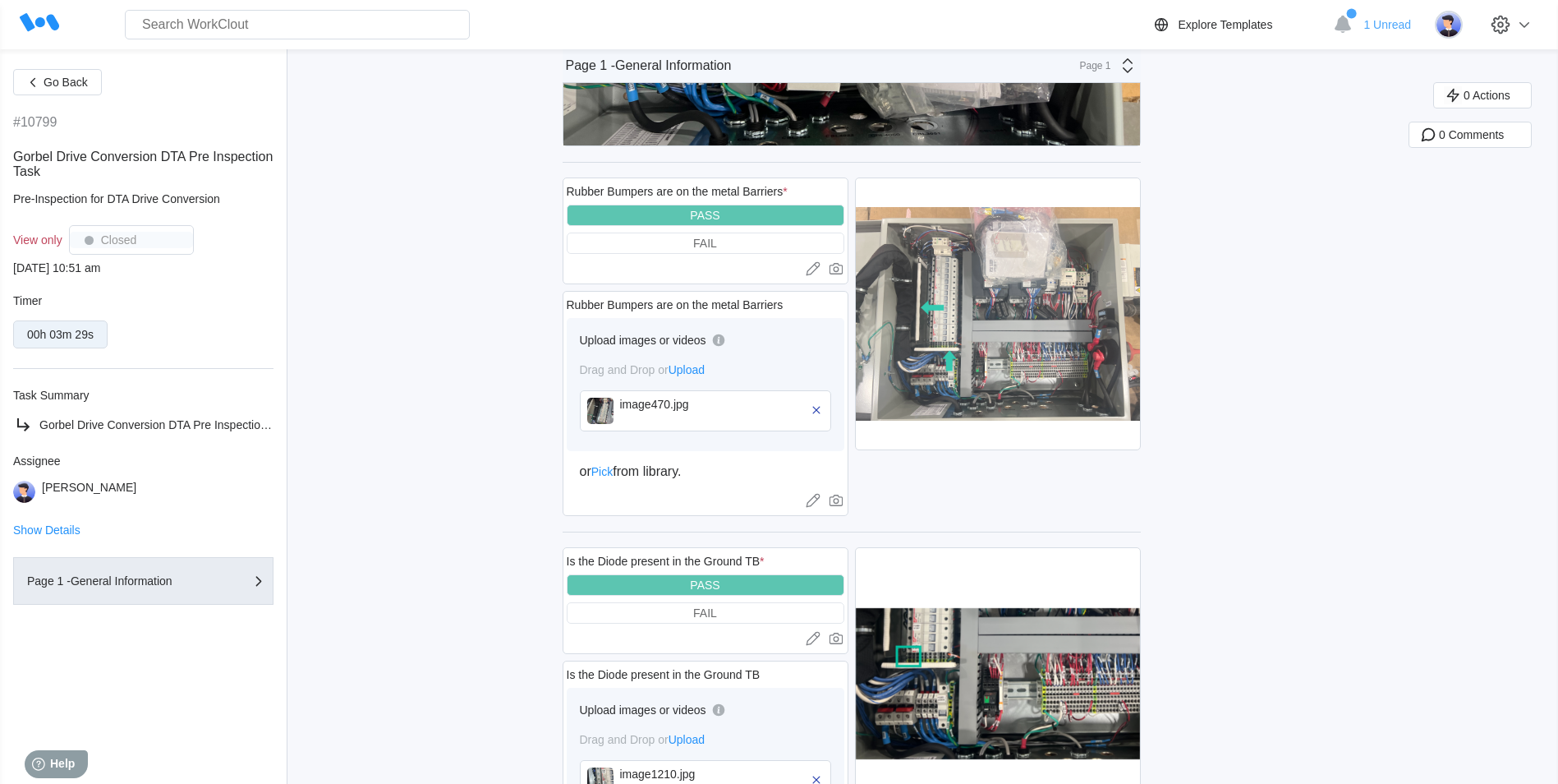
click at [1089, 351] on img at bounding box center [998, 314] width 284 height 271
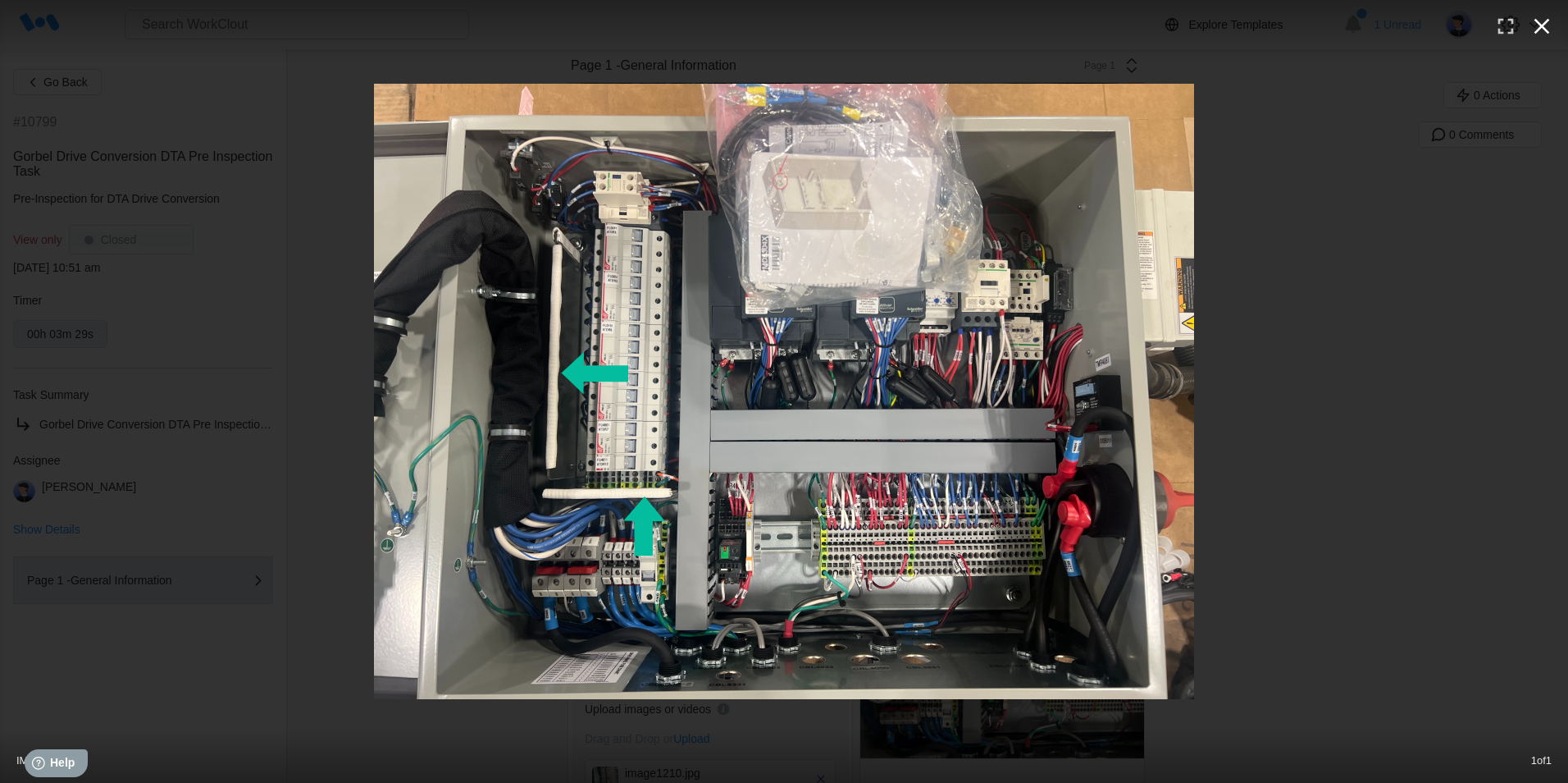
click at [1543, 18] on icon "button" at bounding box center [1541, 26] width 26 height 26
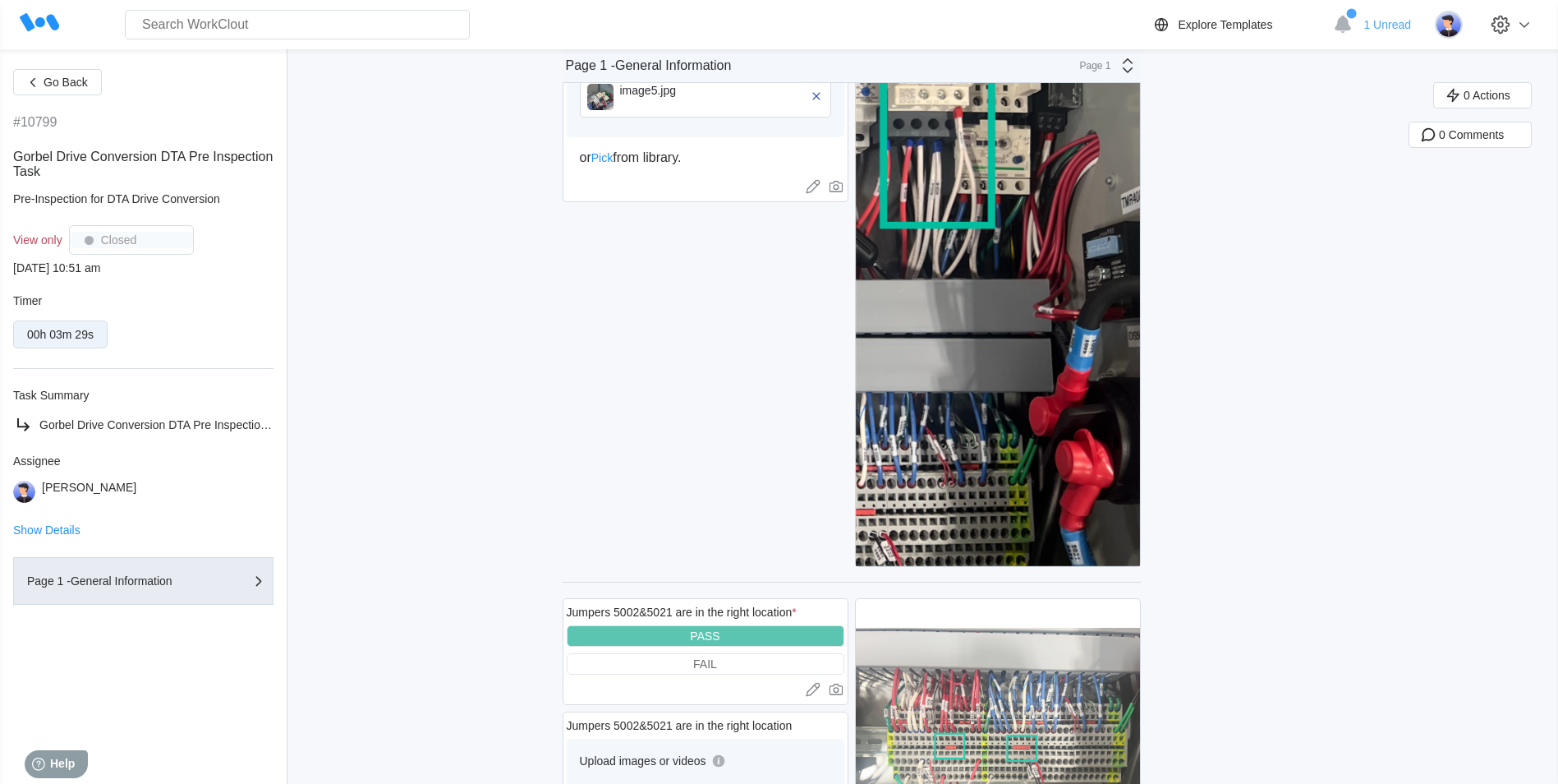
scroll to position [3204, 0]
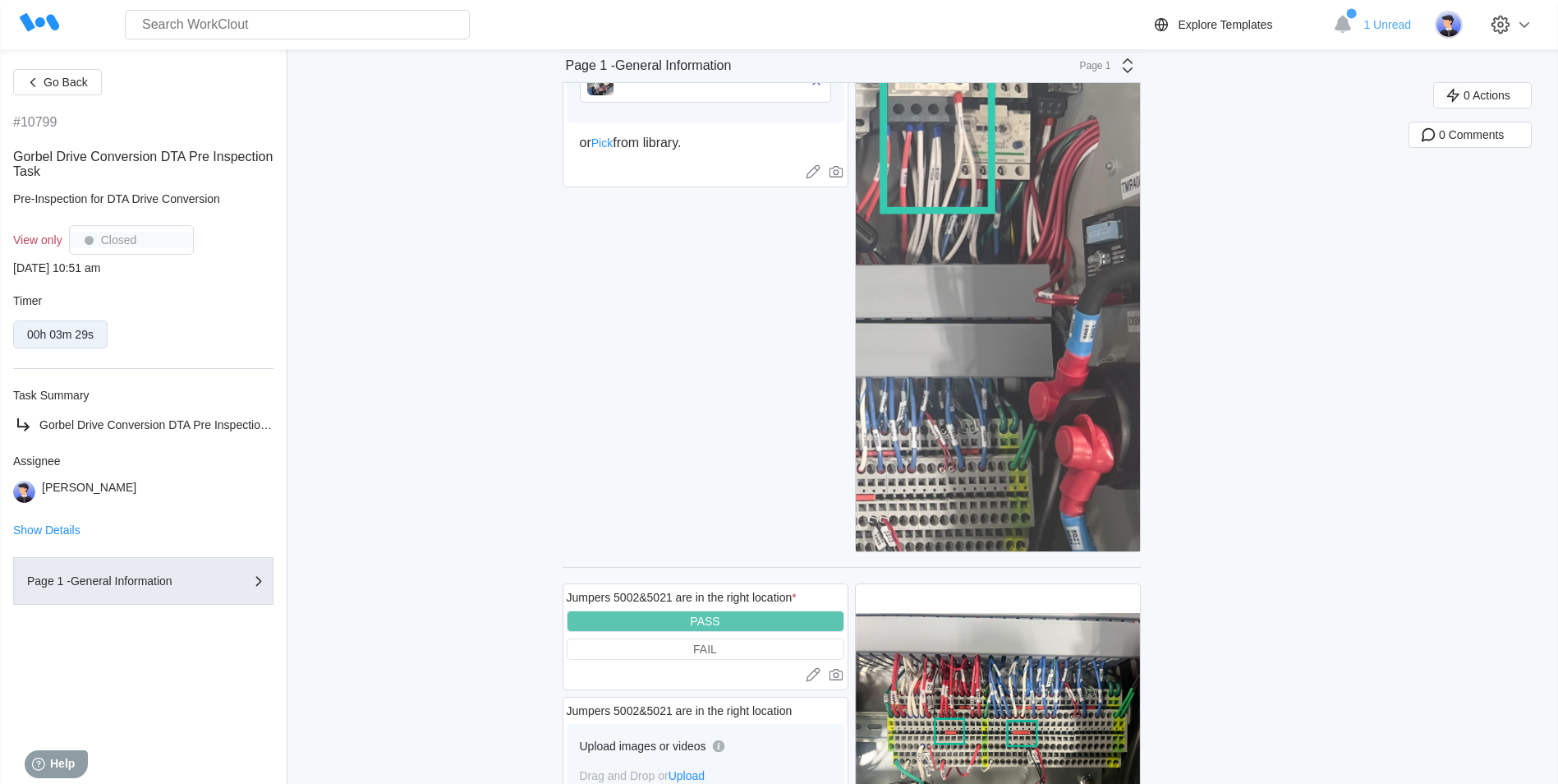
click at [1069, 488] on img at bounding box center [998, 200] width 284 height 701
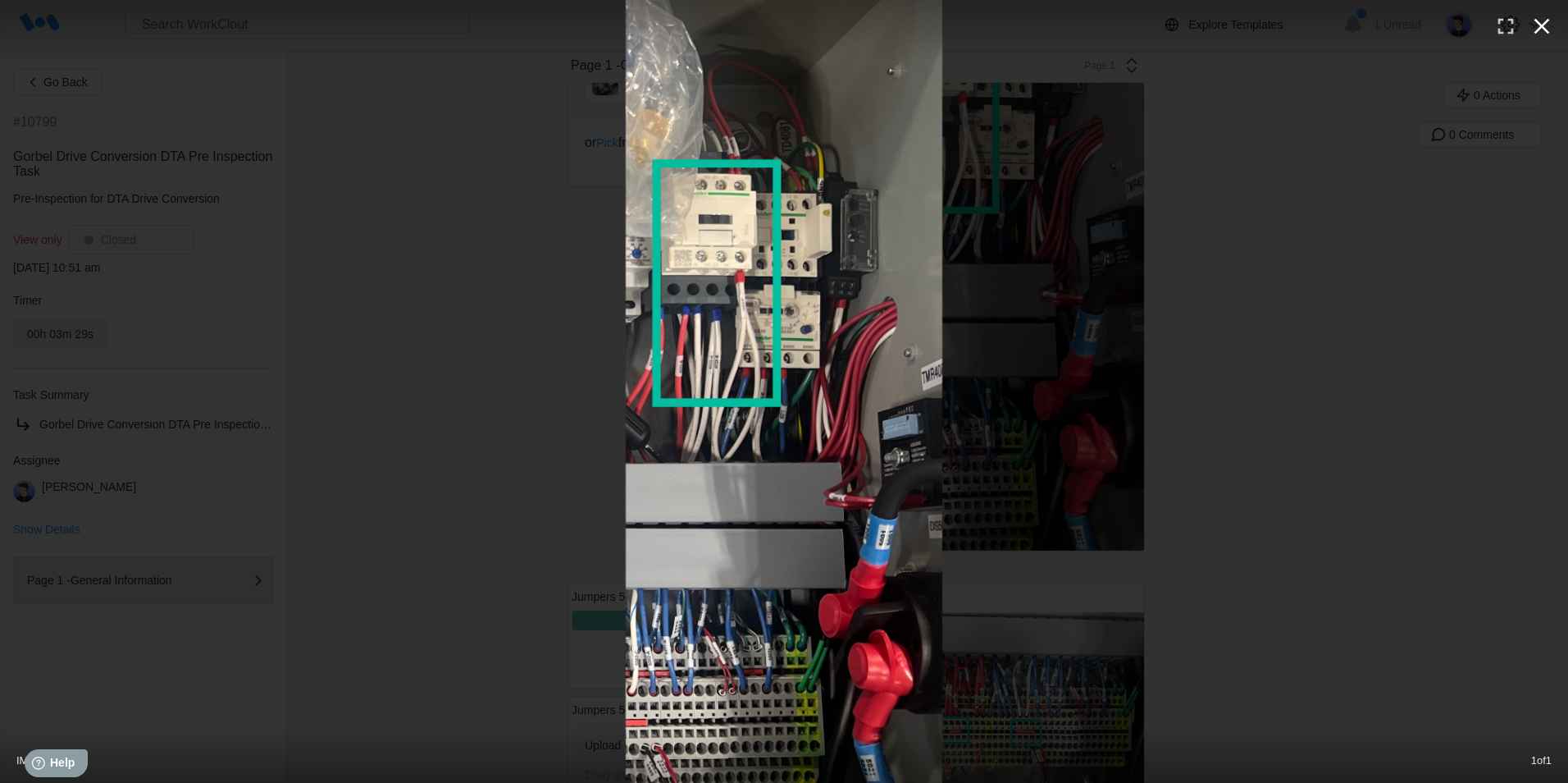
click at [1550, 28] on icon "button" at bounding box center [1541, 26] width 26 height 26
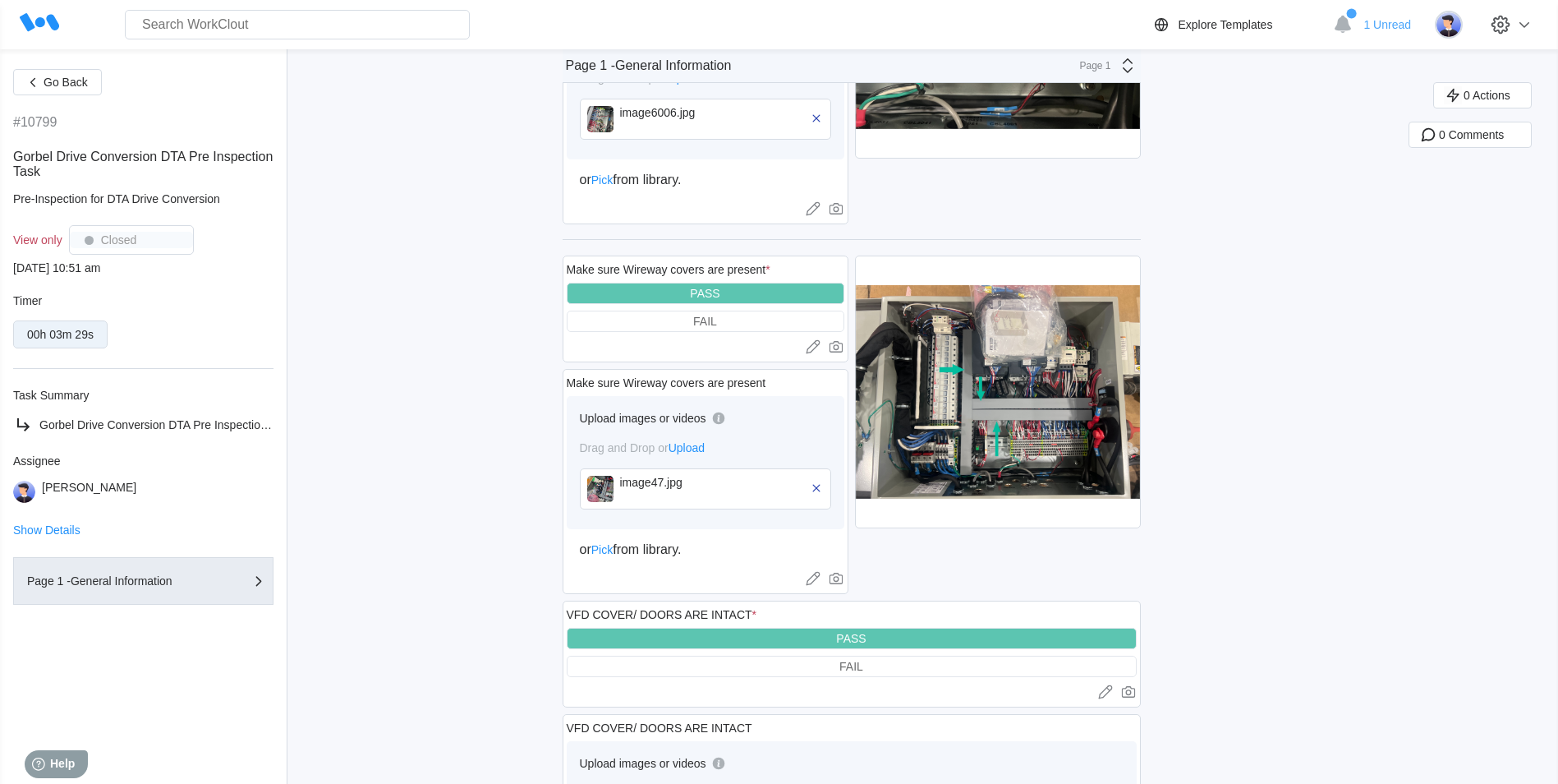
scroll to position [3943, 0]
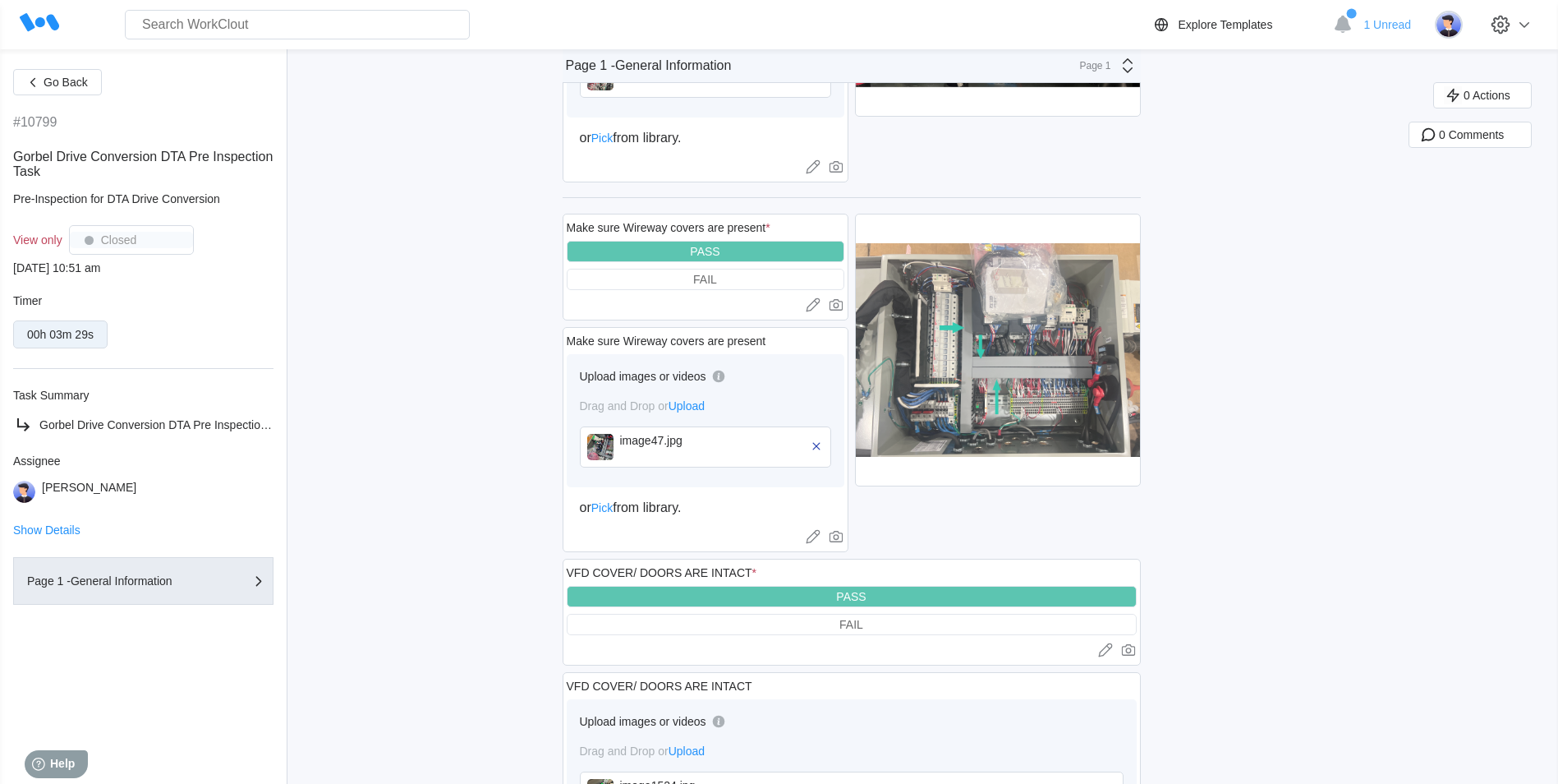
click at [1047, 346] on img at bounding box center [998, 350] width 284 height 271
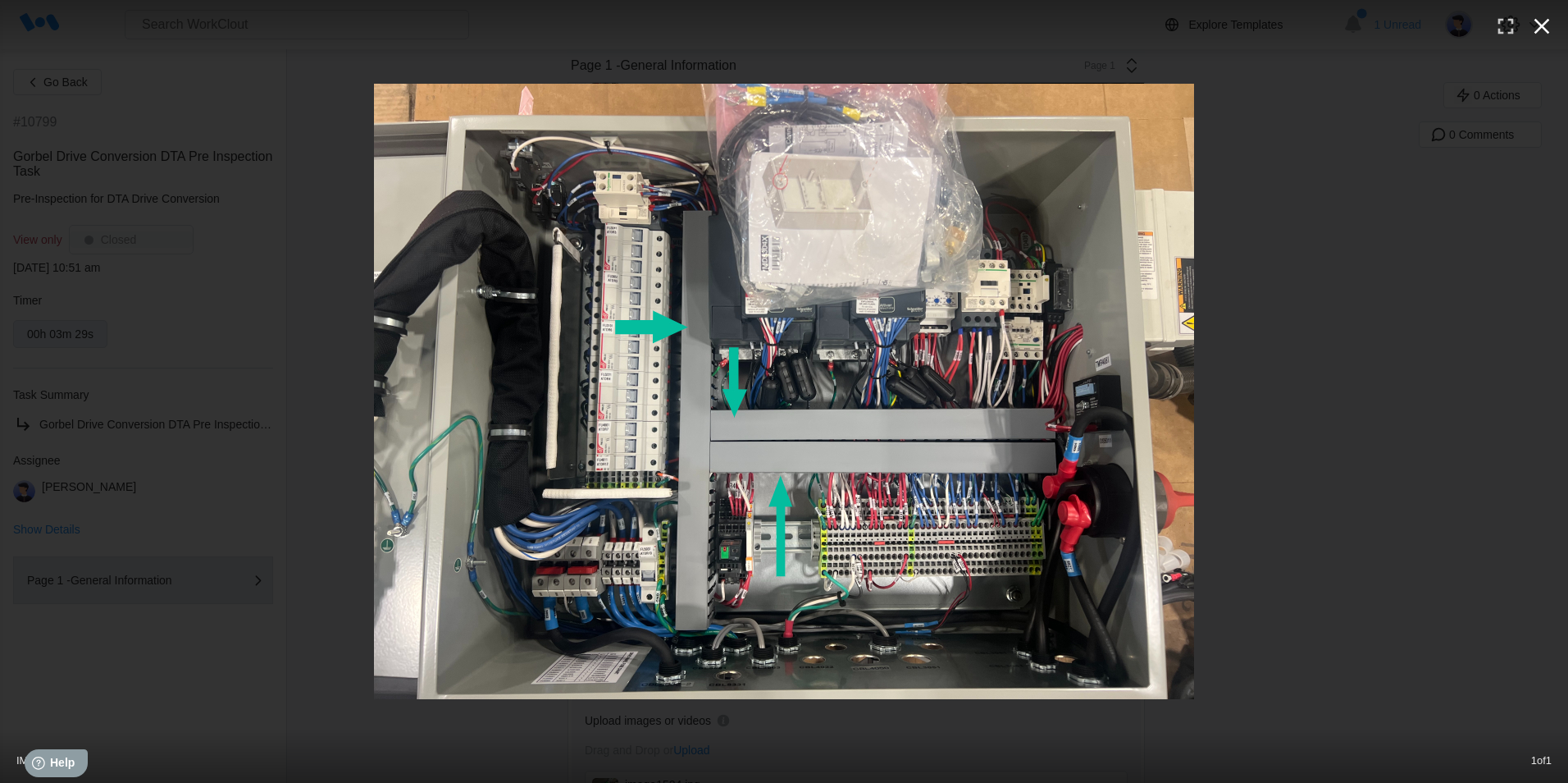
click at [1537, 23] on icon "button" at bounding box center [1541, 26] width 26 height 26
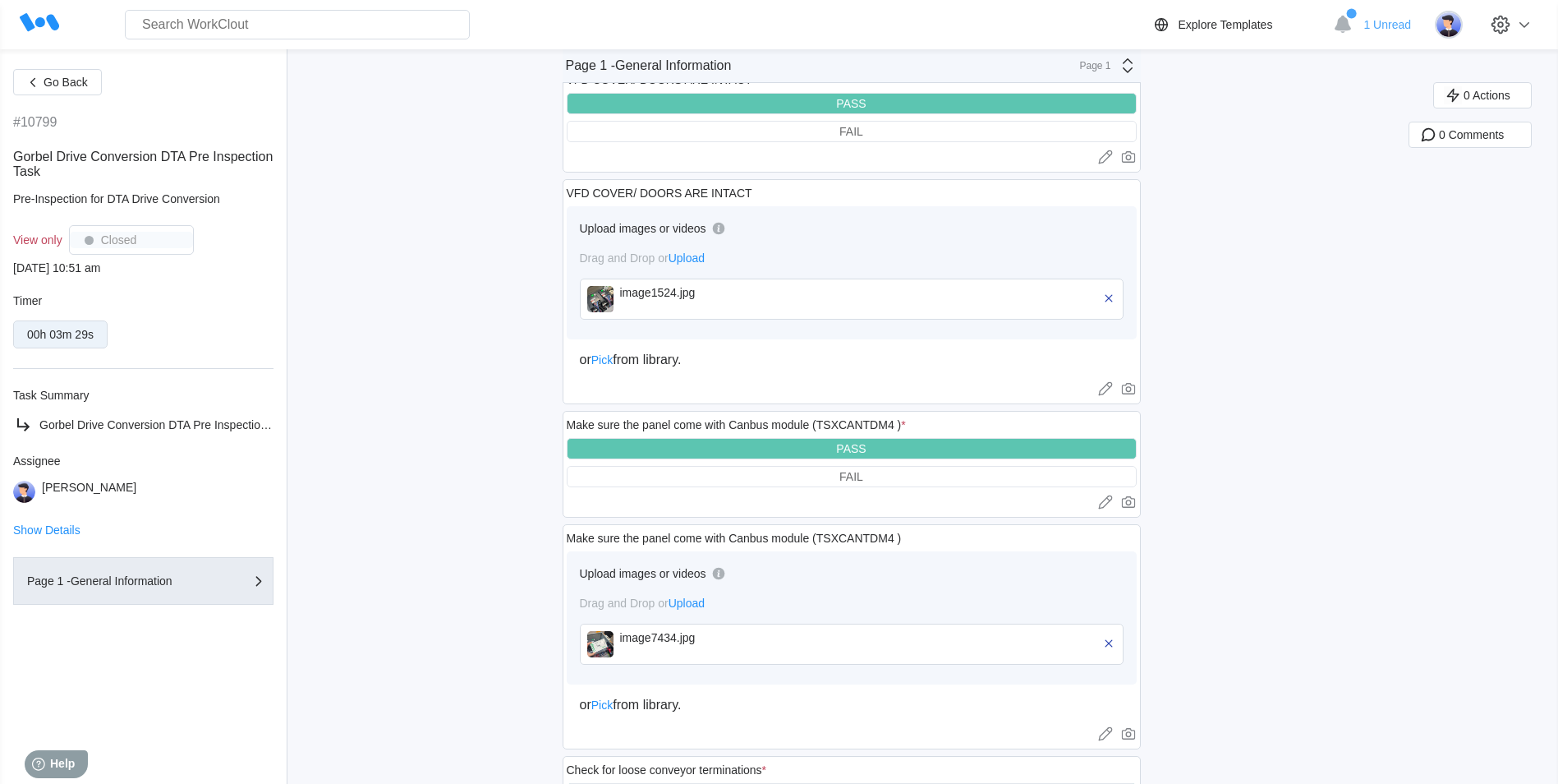
scroll to position [4776, 0]
